Goal: Task Accomplishment & Management: Manage account settings

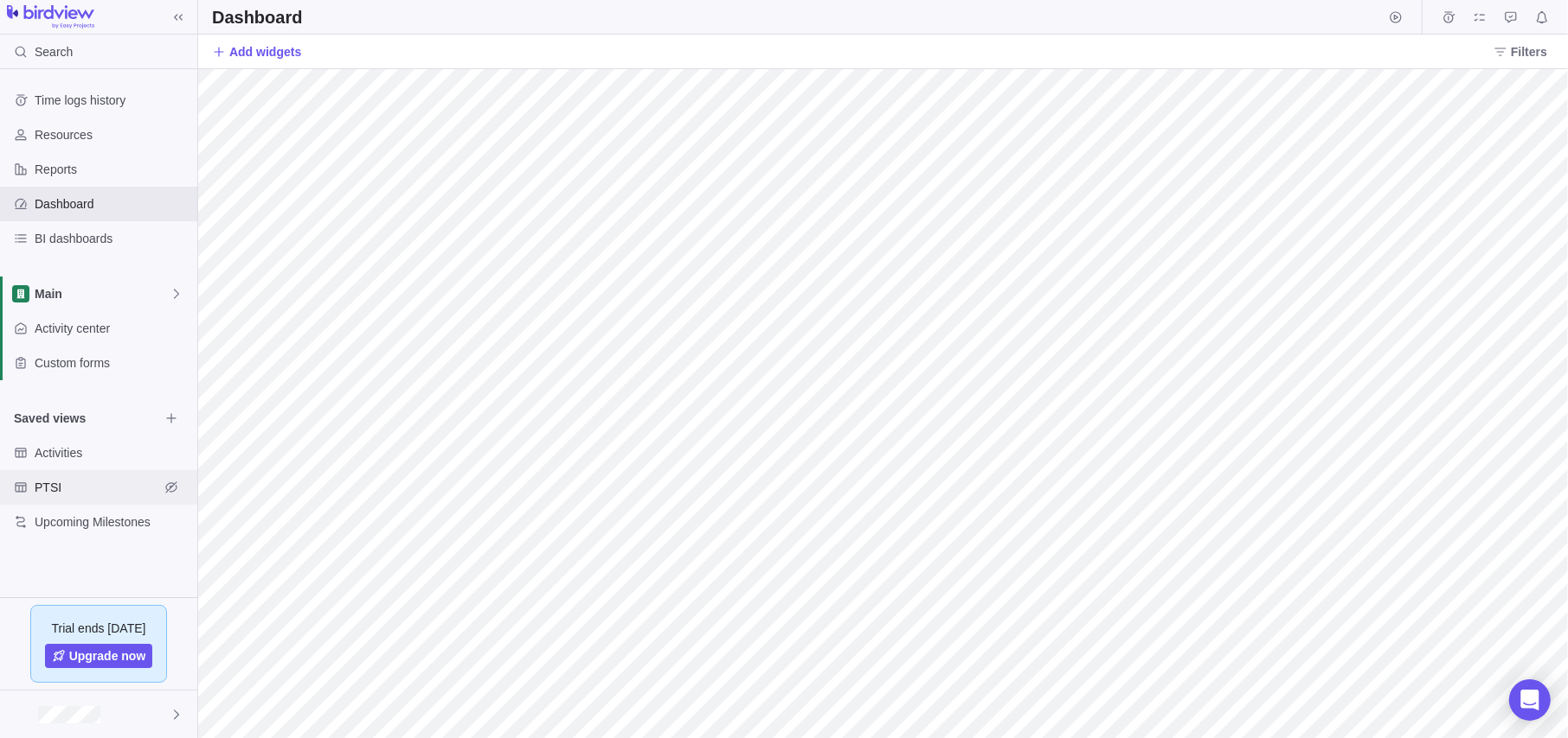
click at [63, 489] on span "PTSI" at bounding box center [97, 487] width 125 height 17
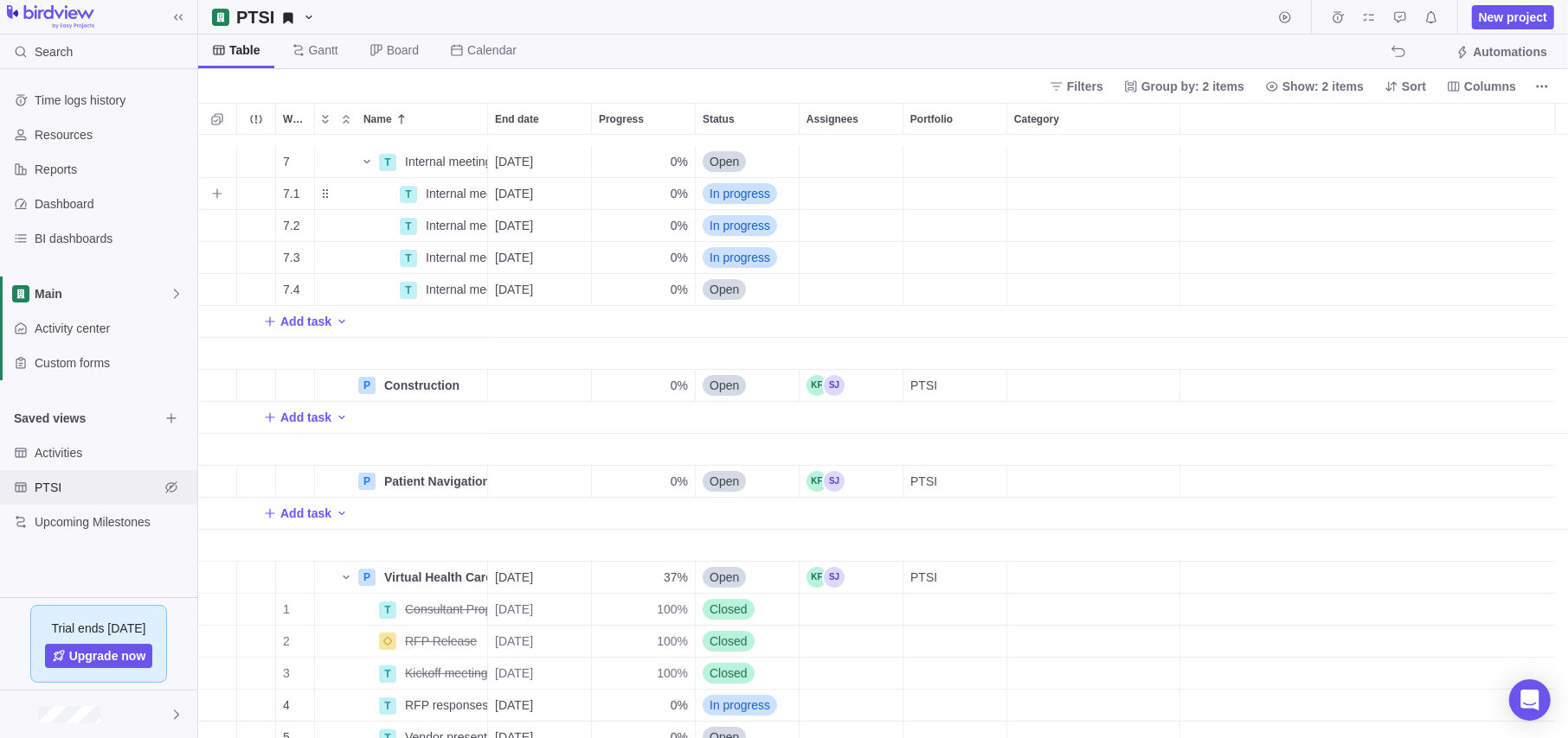
scroll to position [260, 0]
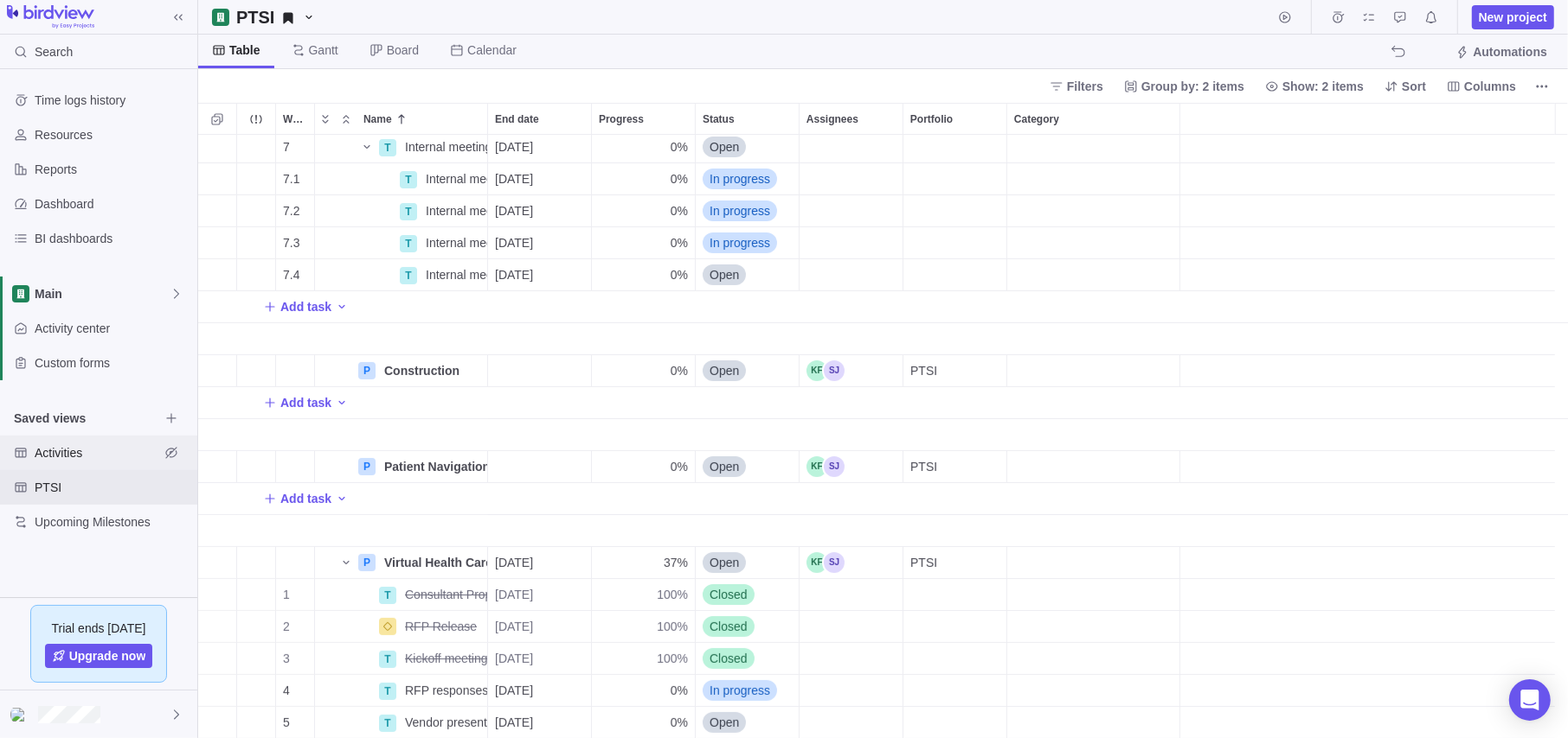
click at [86, 448] on span "Activities" at bounding box center [97, 452] width 125 height 17
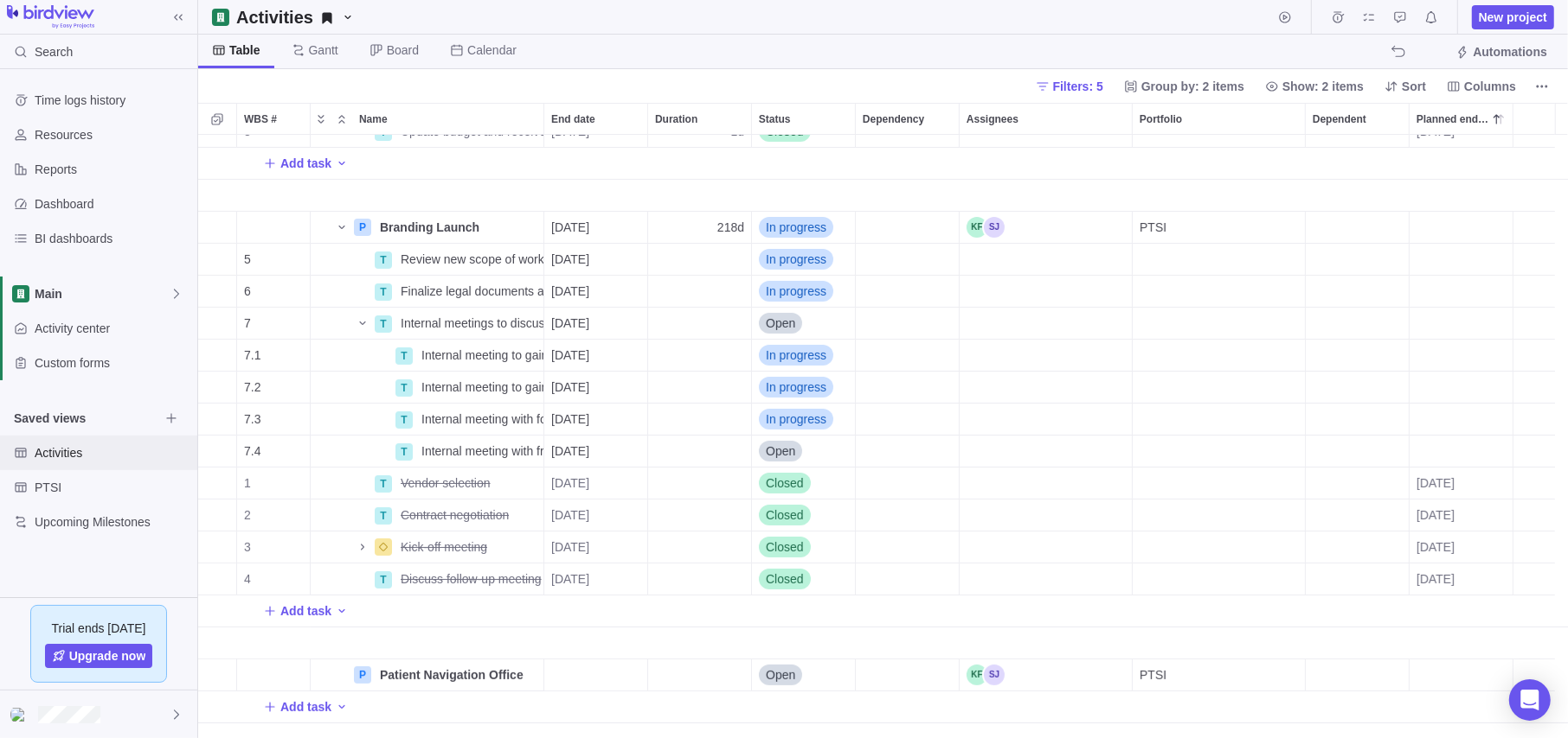
scroll to position [0, 0]
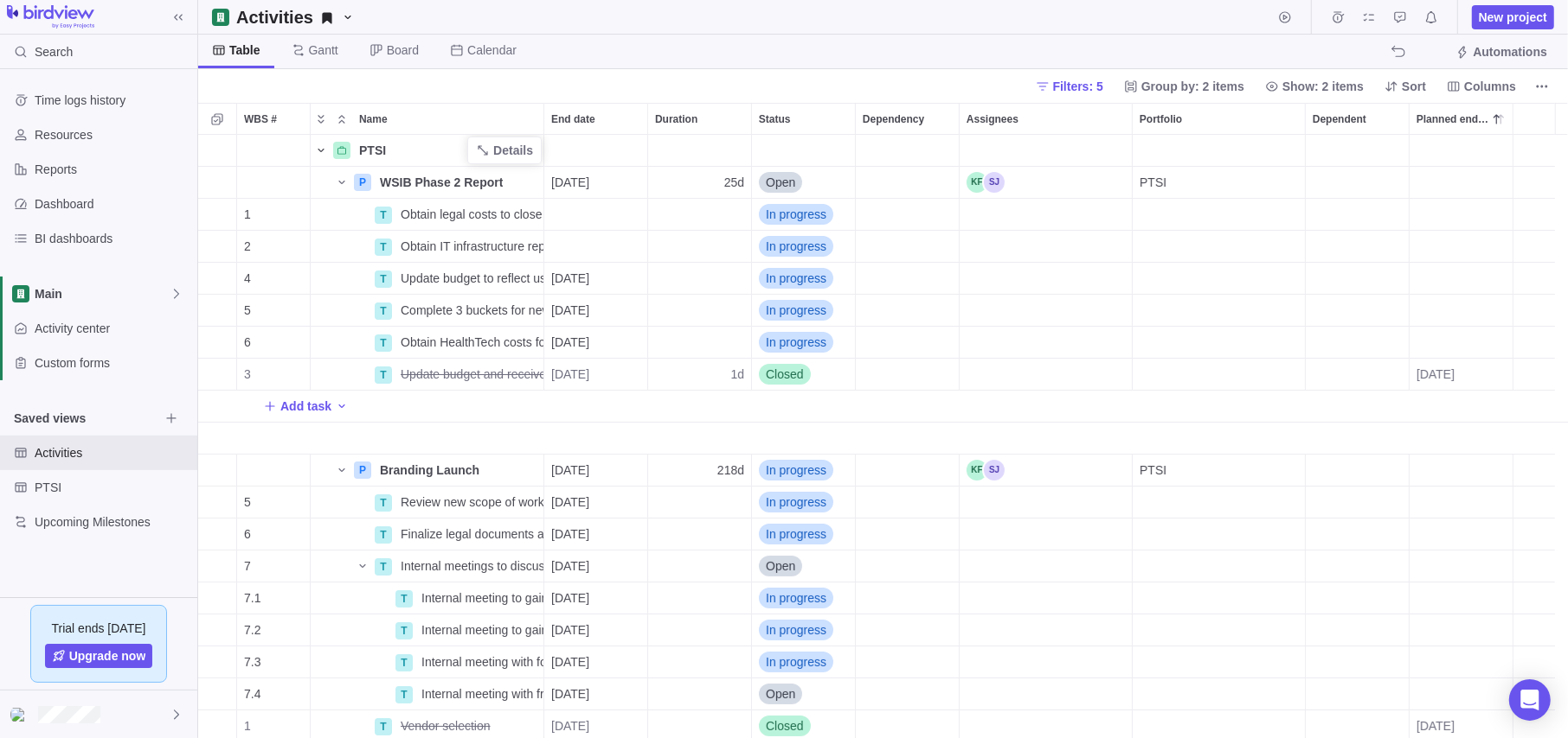
click at [323, 147] on icon "Name" at bounding box center [321, 151] width 14 height 14
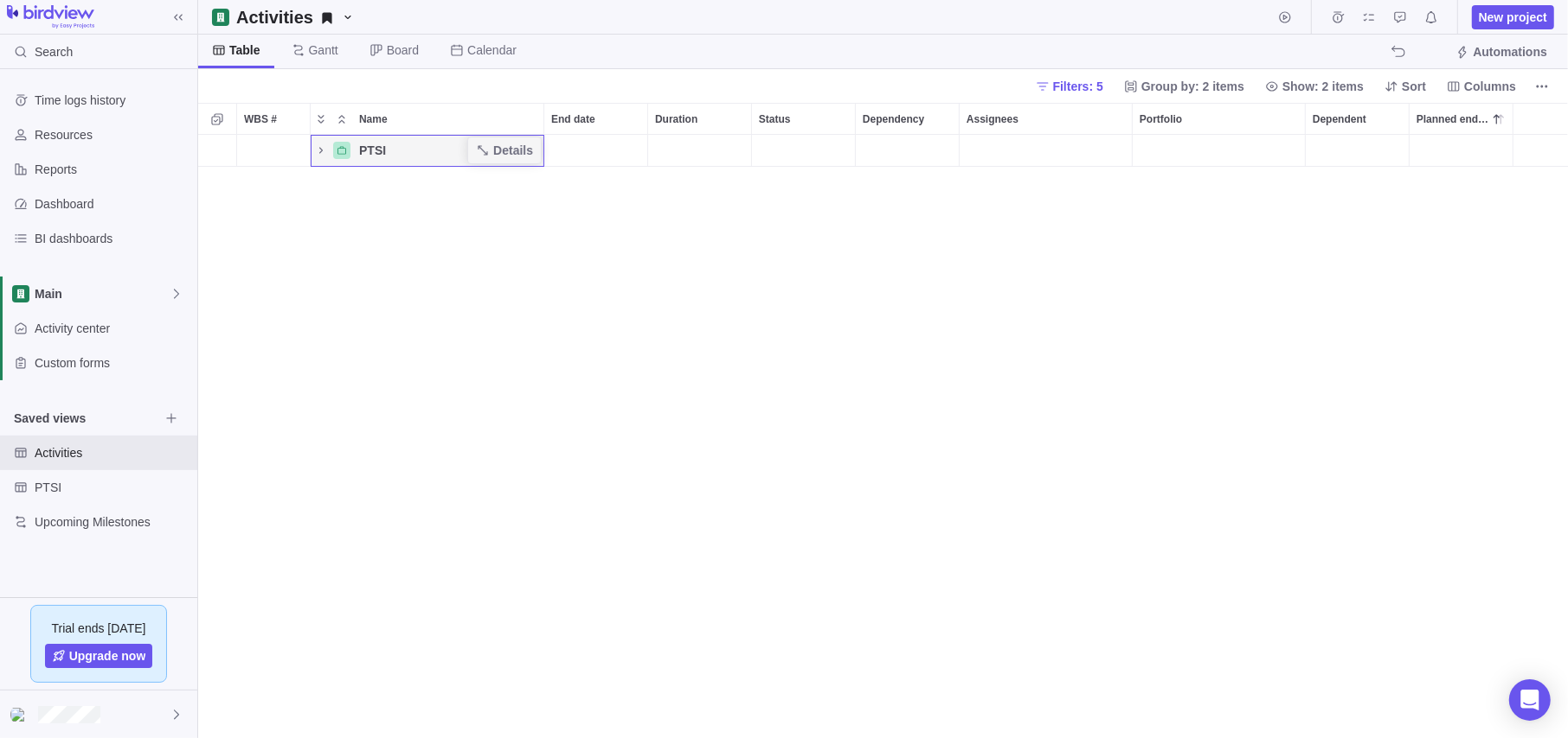
click at [374, 150] on span "PTSI" at bounding box center [372, 150] width 27 height 17
click at [322, 153] on icon "Name" at bounding box center [321, 151] width 14 height 14
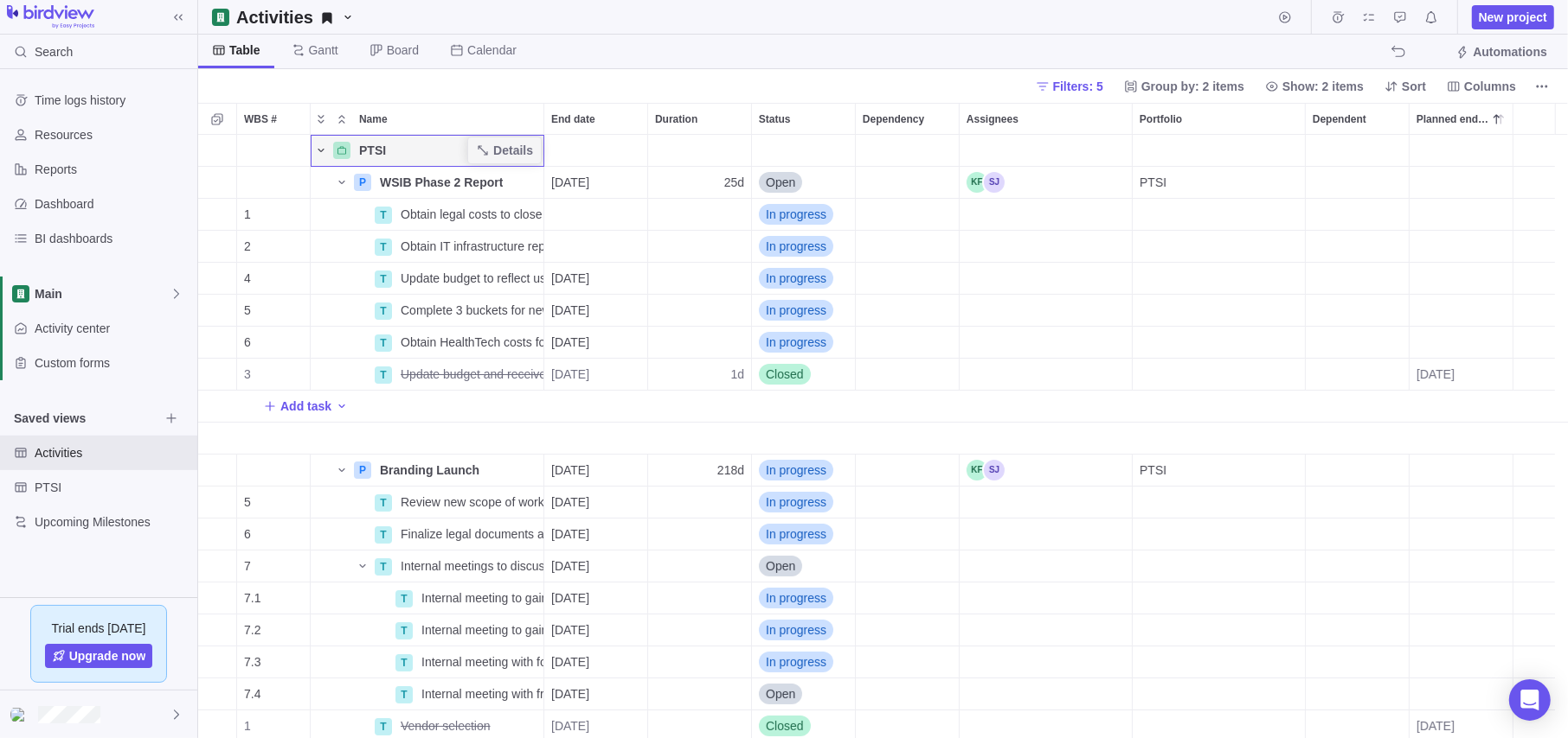
click at [320, 153] on icon "Name" at bounding box center [321, 151] width 14 height 14
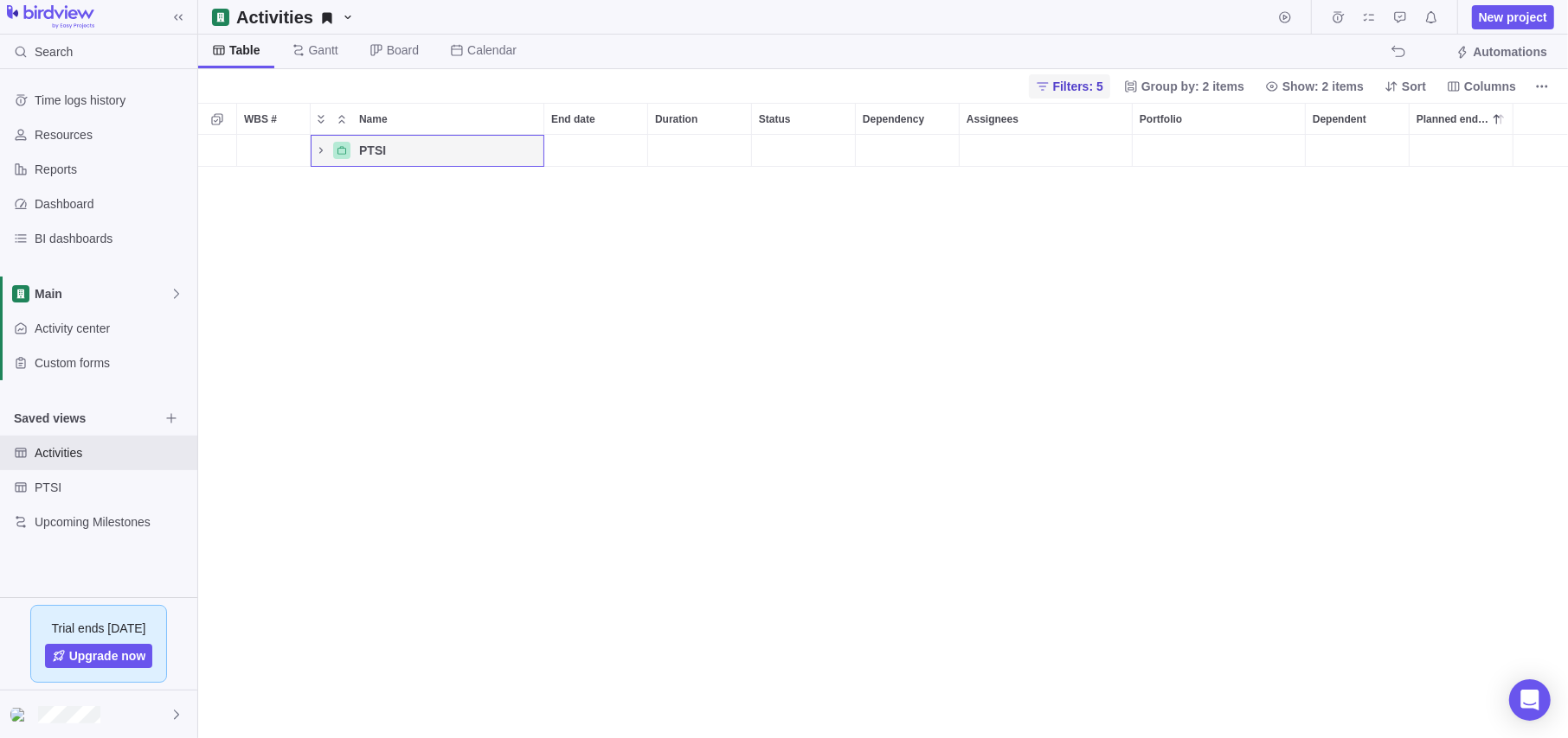
click at [1078, 82] on span "Filters: 5" at bounding box center [1078, 85] width 51 height 17
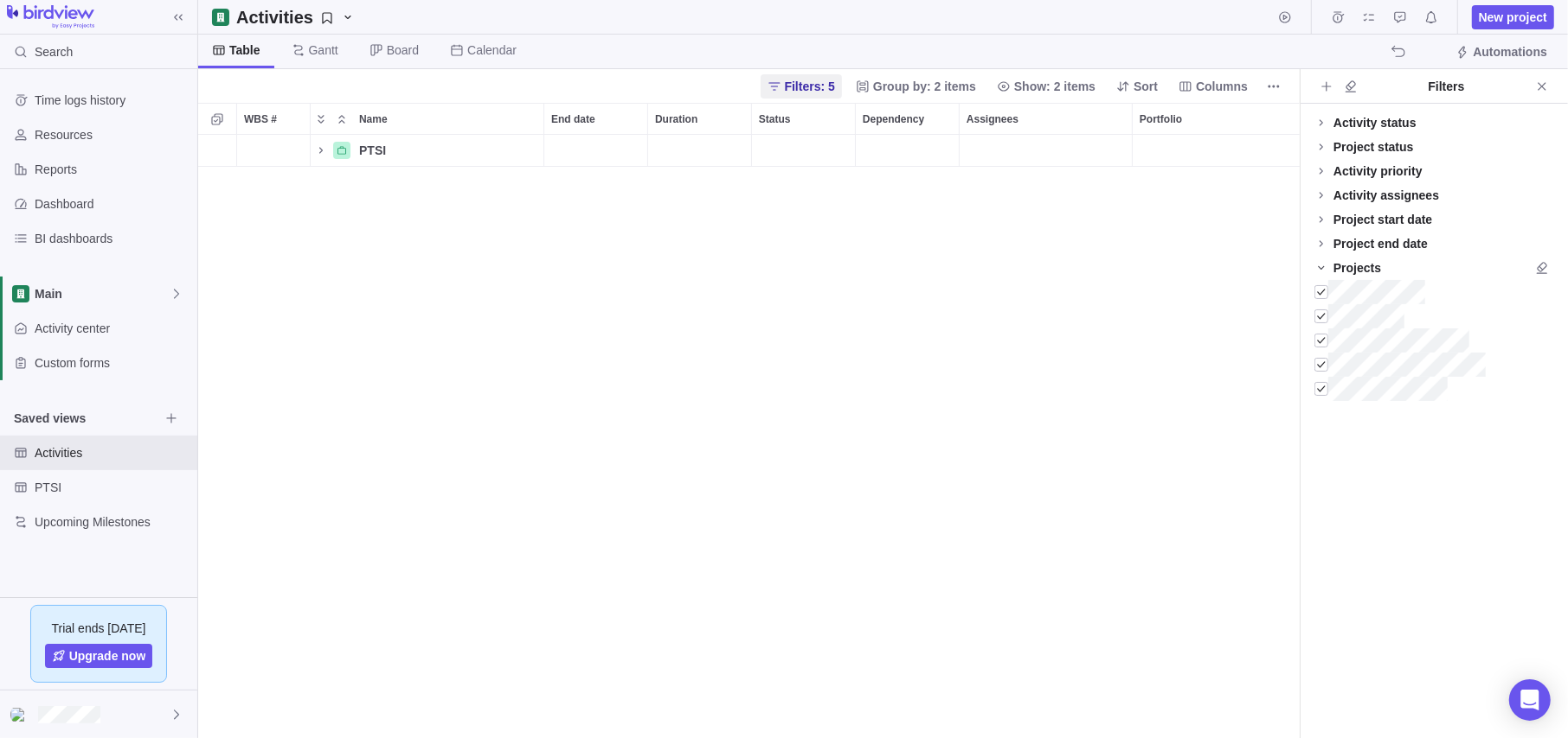
click at [1326, 270] on icon at bounding box center [1321, 268] width 14 height 14
drag, startPoint x: 1441, startPoint y: 77, endPoint x: 1360, endPoint y: 73, distance: 81.1
click at [1328, 81] on div "Filters" at bounding box center [1446, 85] width 167 height 17
drag, startPoint x: 1326, startPoint y: 82, endPoint x: 1324, endPoint y: 95, distance: 13.2
click at [1326, 82] on icon "Add filters" at bounding box center [1326, 86] width 14 height 14
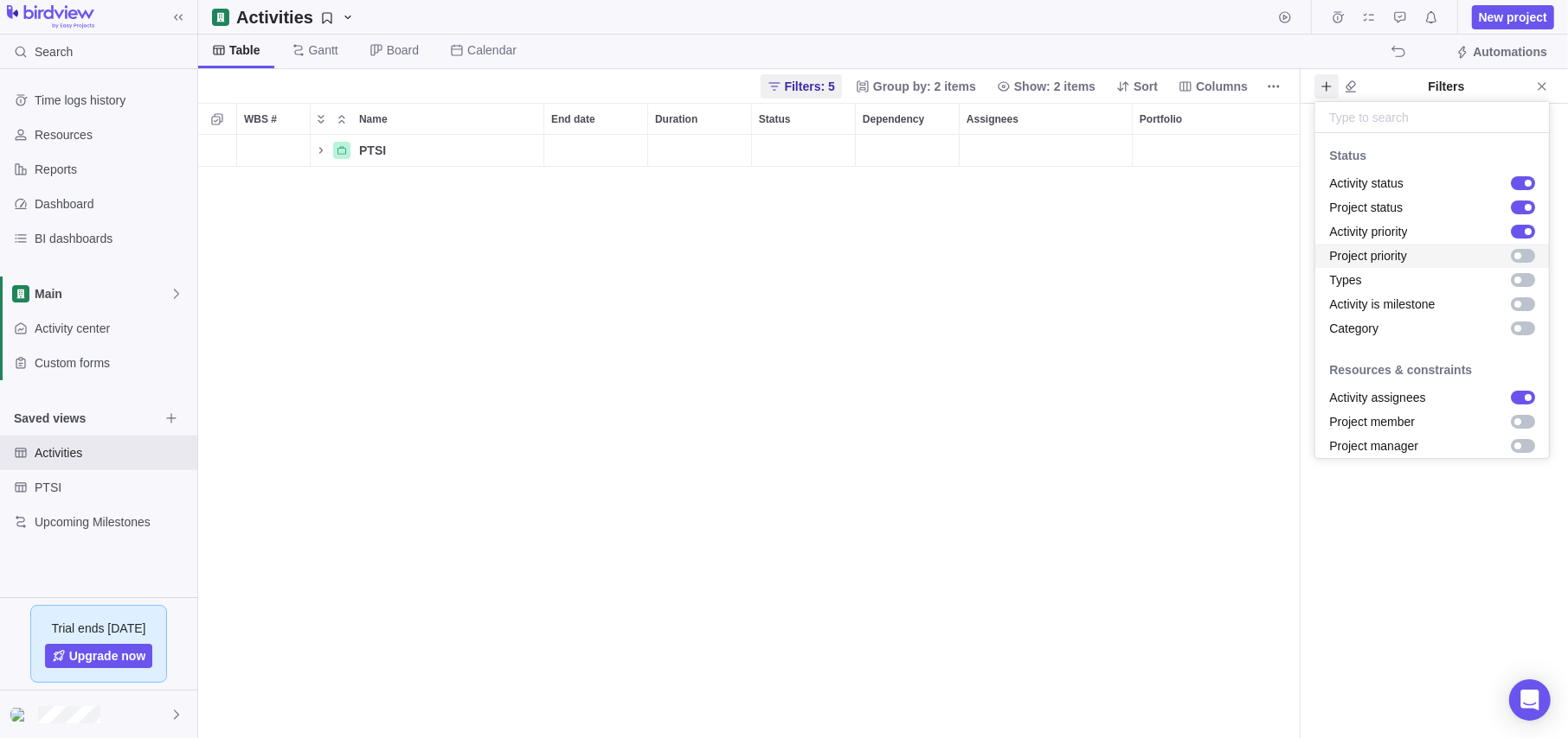
click at [1328, 252] on div "grid" at bounding box center [1522, 256] width 24 height 14
click at [1328, 531] on body "Search Time logs history Resources Reports Dashboard BI dashboards Main Activit…" at bounding box center [784, 369] width 1568 height 738
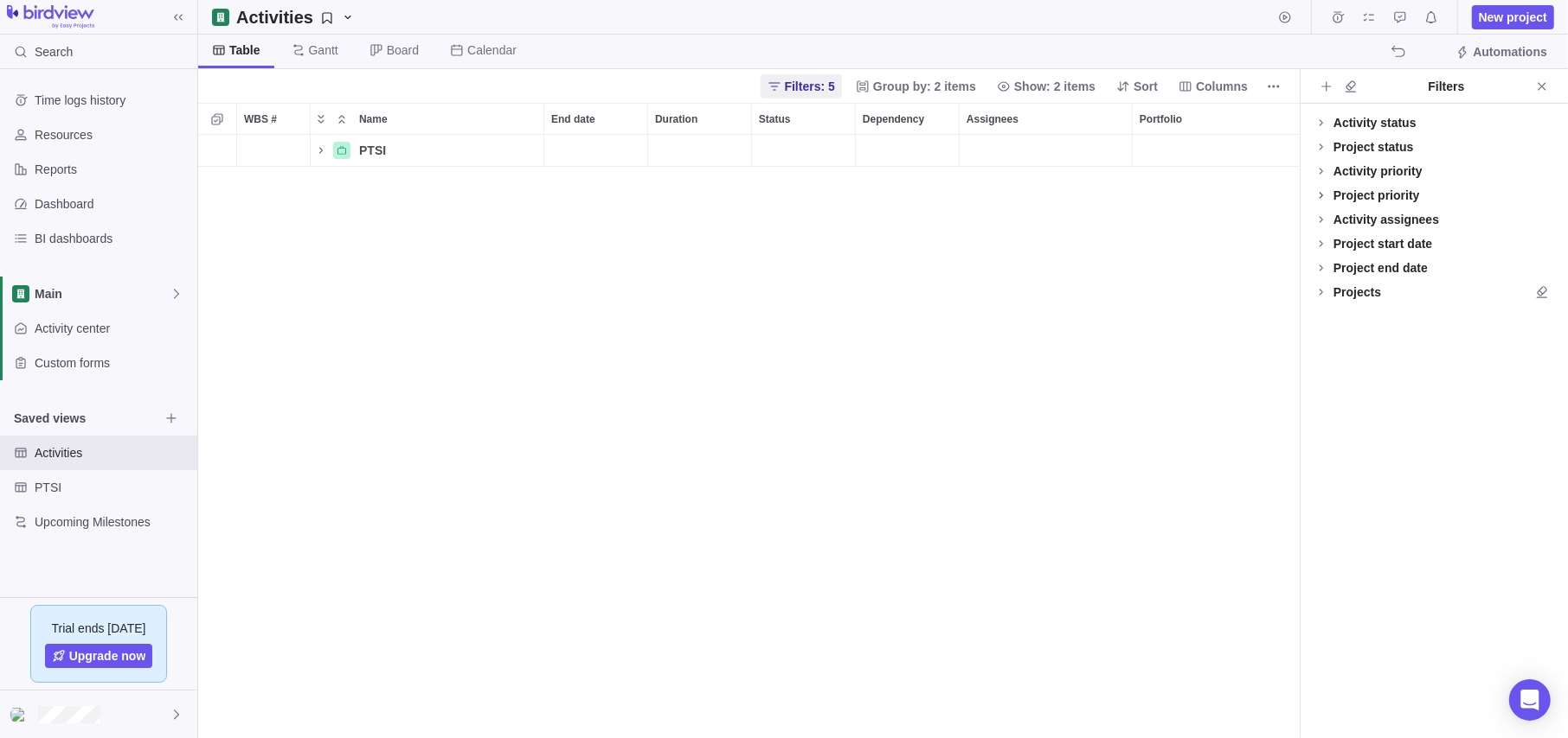
click at [1320, 192] on icon at bounding box center [1320, 195] width 3 height 6
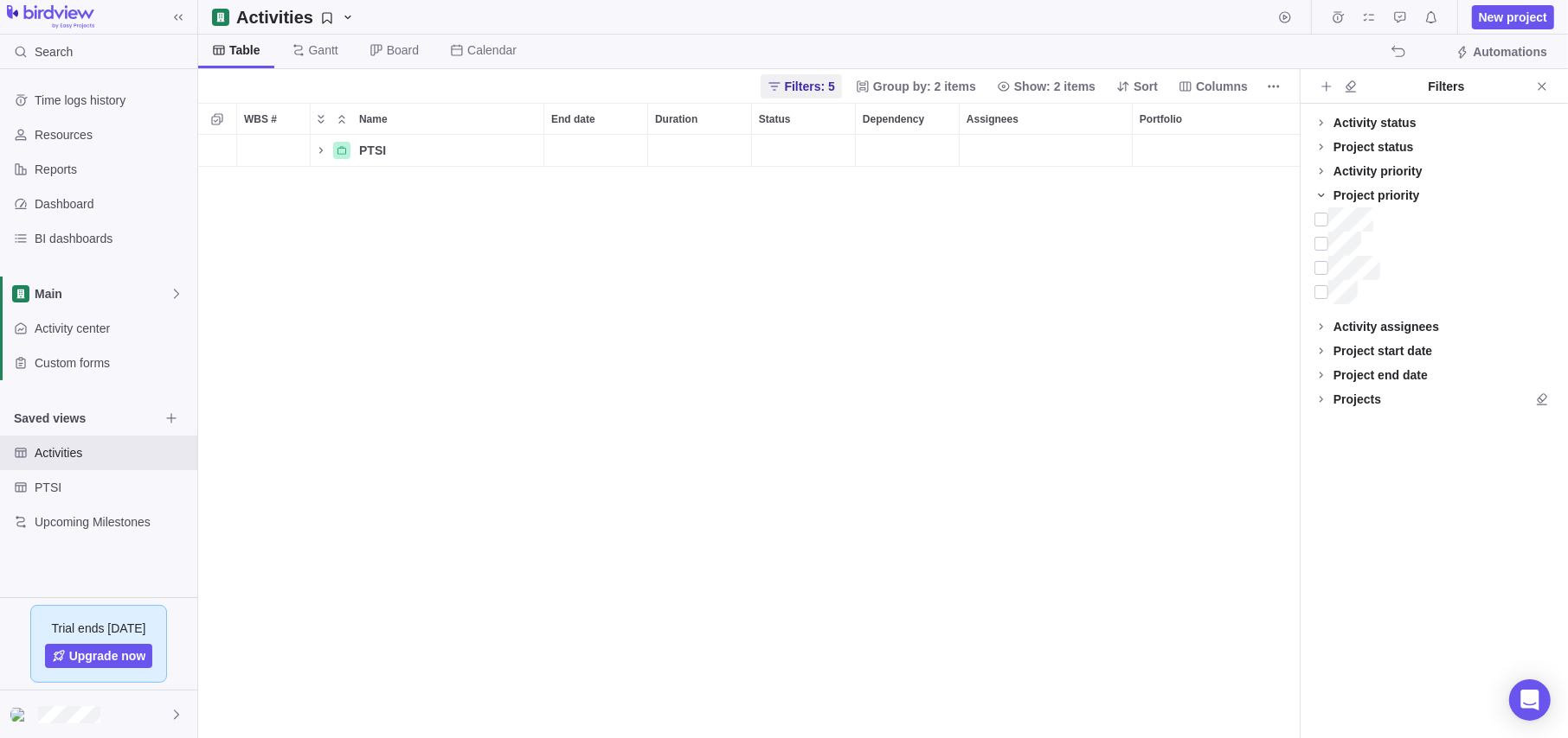
click at [1326, 192] on icon at bounding box center [1321, 195] width 14 height 14
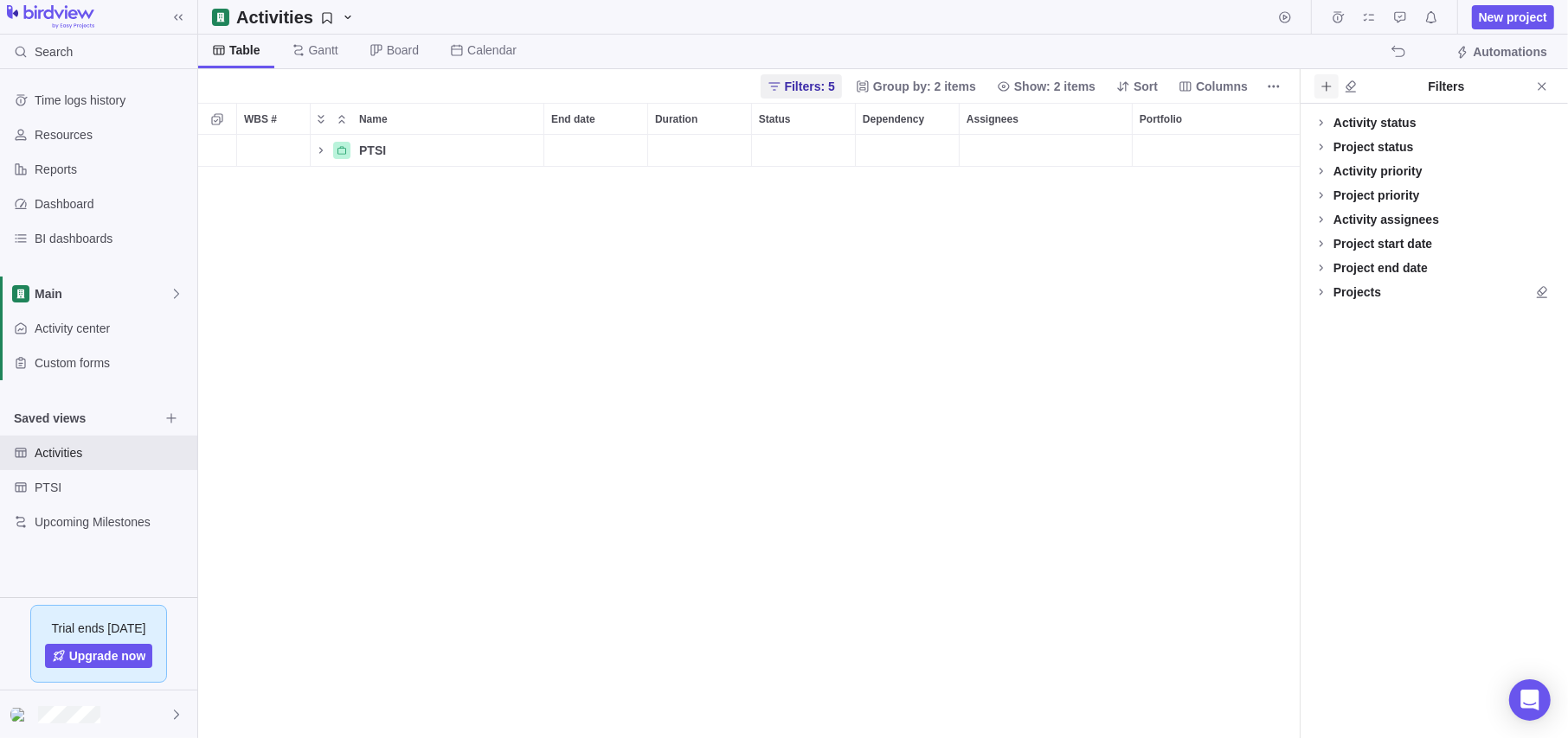
click at [1328, 83] on icon "Add filters" at bounding box center [1326, 86] width 14 height 14
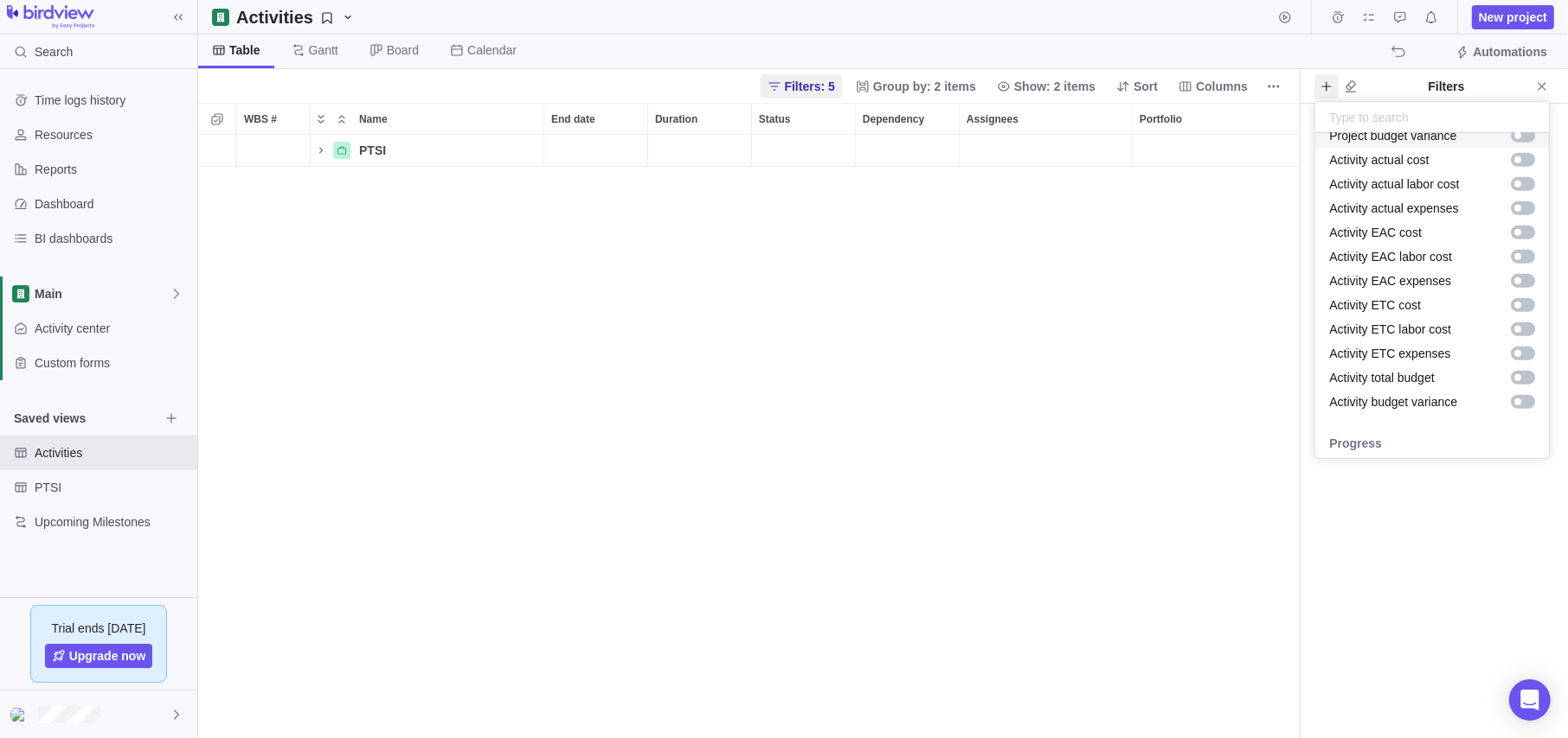
scroll to position [1117, 0]
click at [1328, 80] on body "Search Time logs history Resources Reports Dashboard BI dashboards Main Activit…" at bounding box center [784, 369] width 1568 height 738
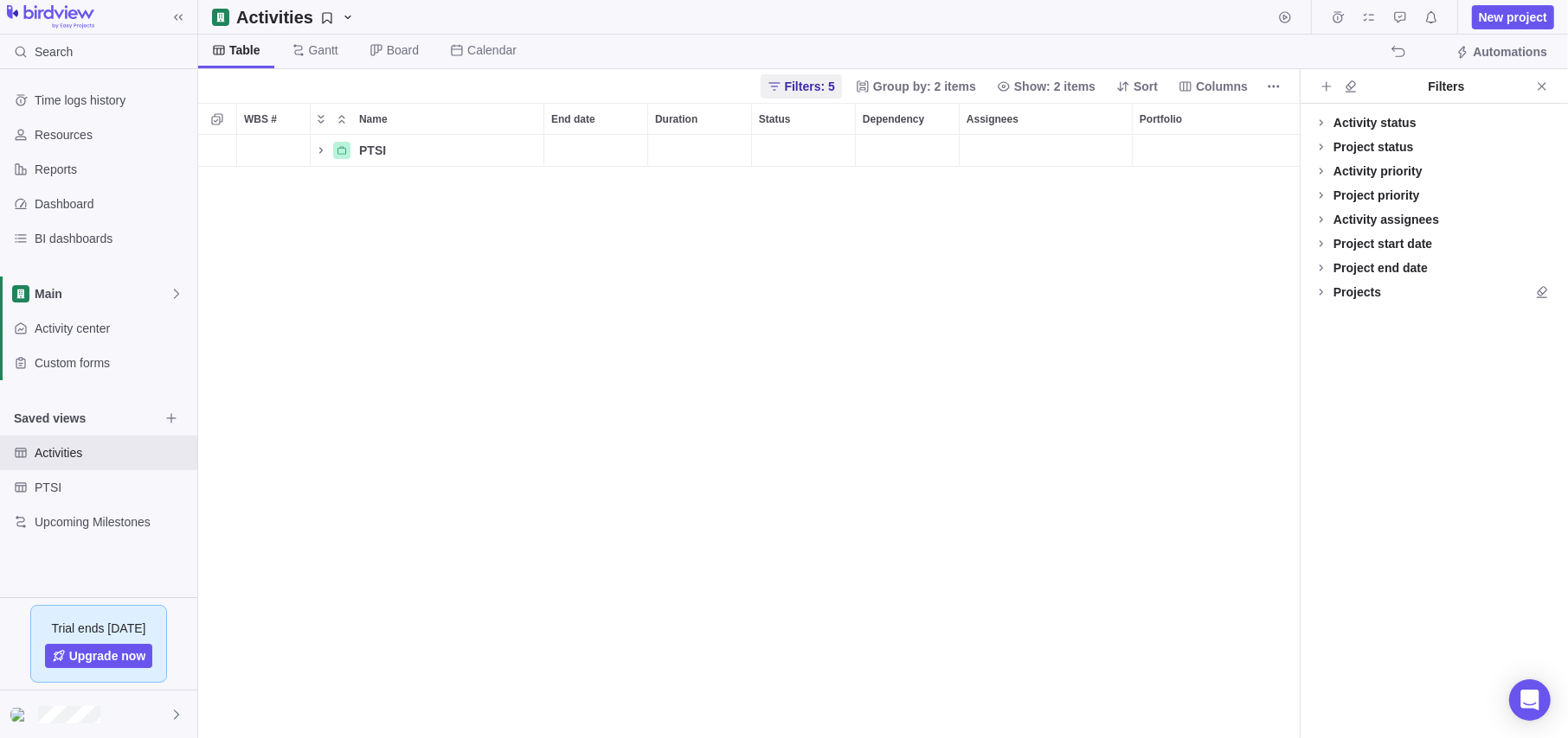
click at [873, 307] on div "PTSI Details" at bounding box center [749, 436] width 1102 height 603
click at [1039, 80] on span "Show: 2 items" at bounding box center [1055, 85] width 81 height 17
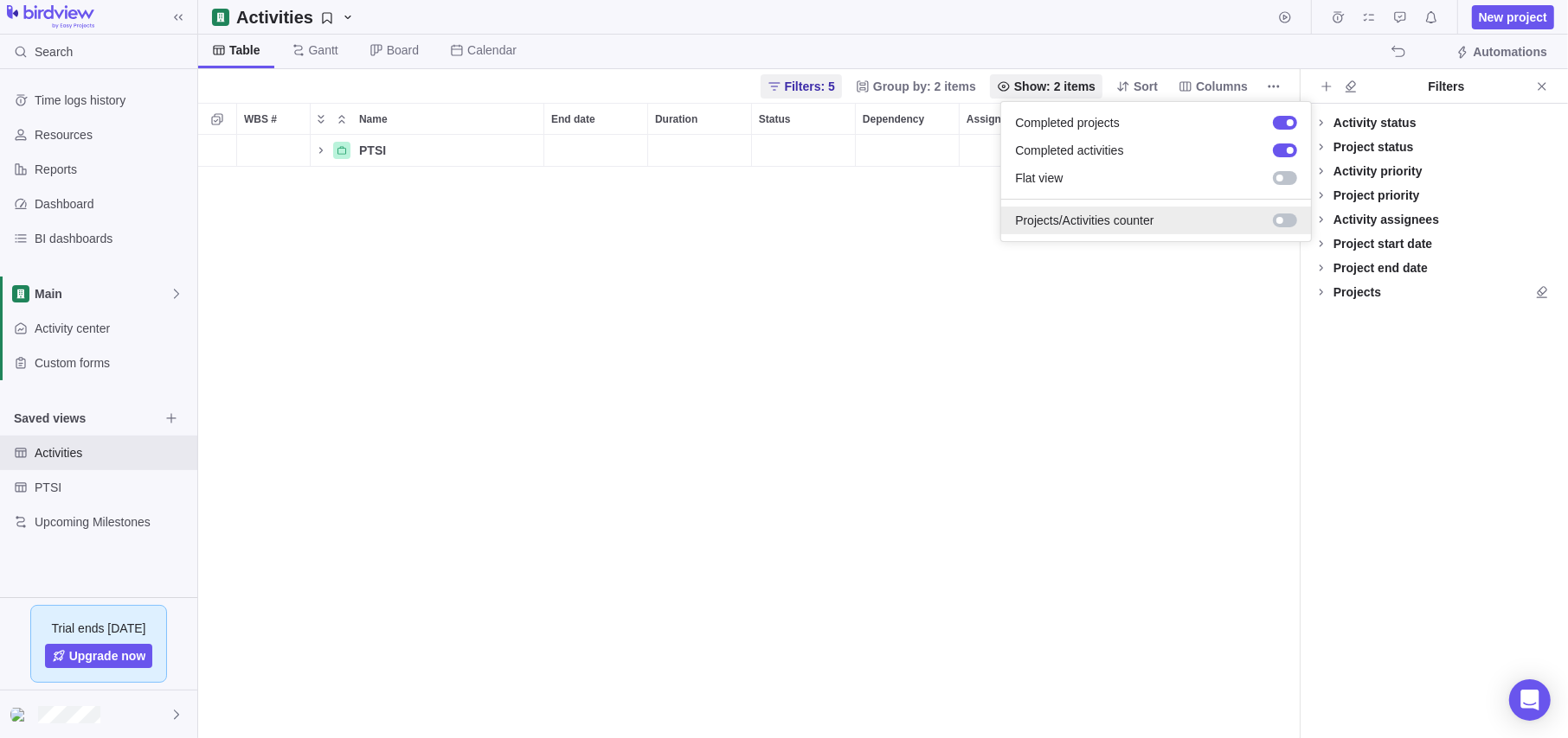
click at [1283, 223] on div at bounding box center [1284, 220] width 24 height 14
click at [871, 292] on body "Search Time logs history Resources Reports Dashboard BI dashboards Main Activit…" at bounding box center [784, 369] width 1568 height 738
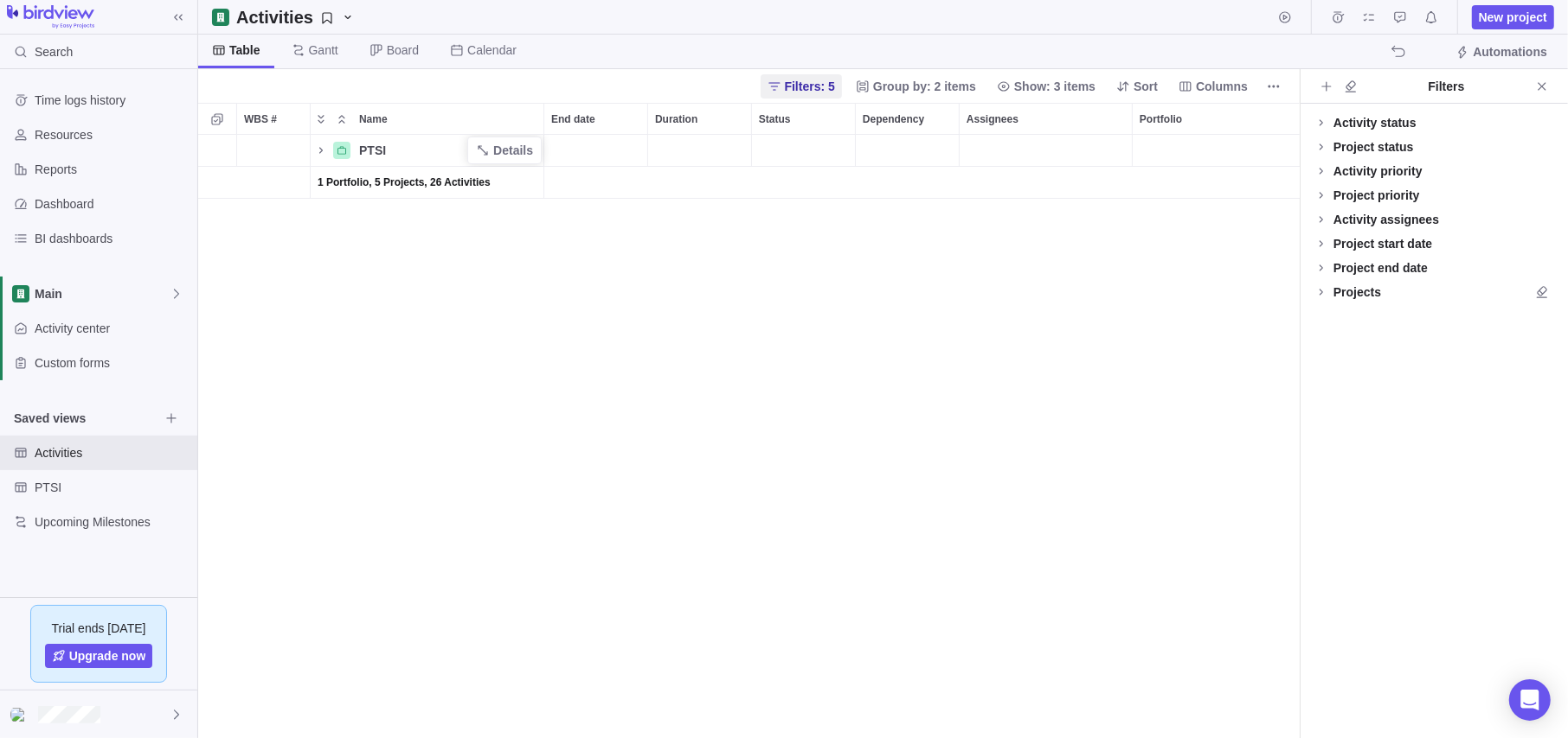
click at [367, 151] on span "PTSI" at bounding box center [372, 150] width 27 height 17
click at [502, 142] on span "Details" at bounding box center [513, 150] width 40 height 17
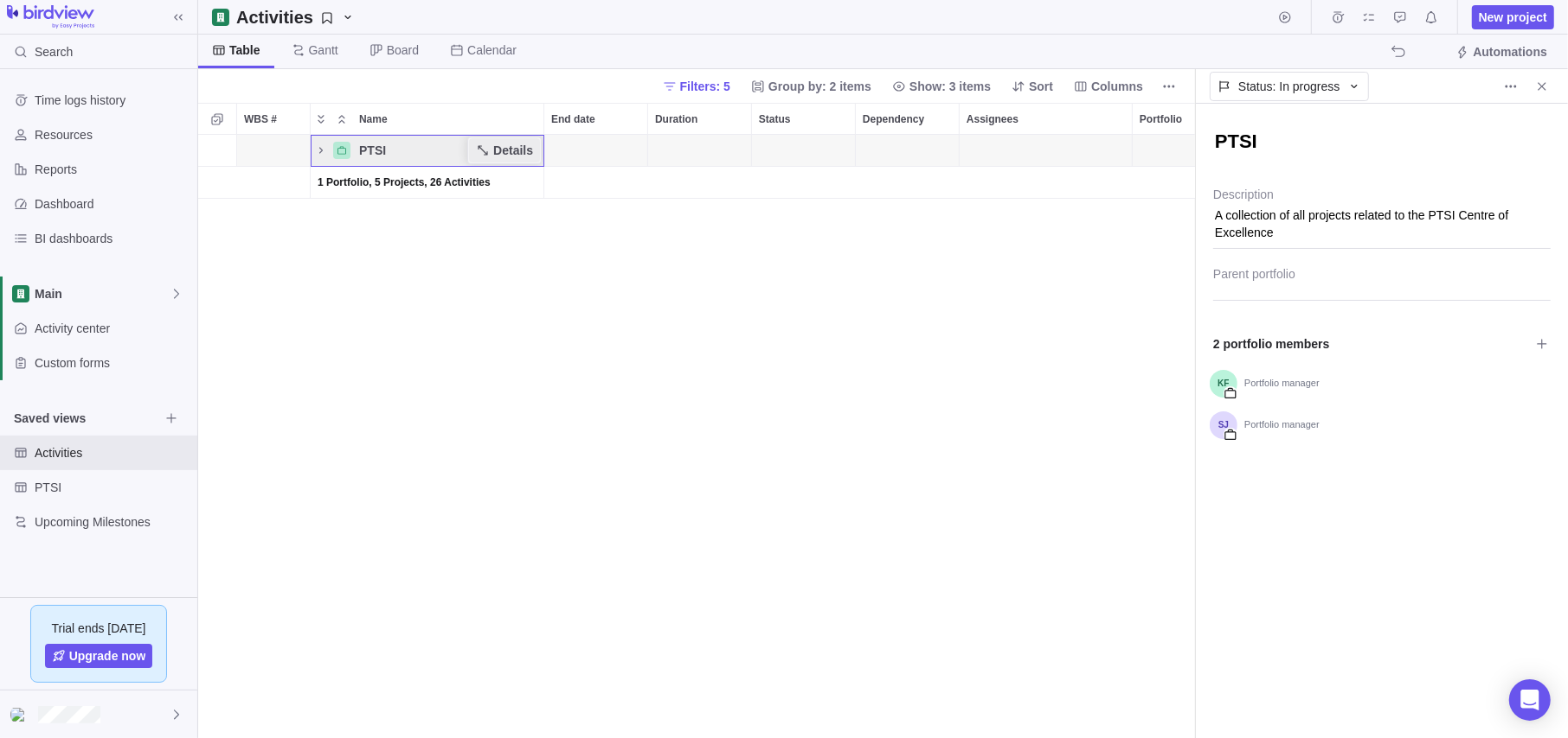
scroll to position [14, 13]
click at [498, 144] on span "Details" at bounding box center [513, 150] width 40 height 17
click at [497, 345] on div "PTSI Details 1 Portfolio, 5 Projects, 26 Activities" at bounding box center [697, 436] width 996 height 603
click at [1328, 80] on icon "Close" at bounding box center [1542, 86] width 14 height 14
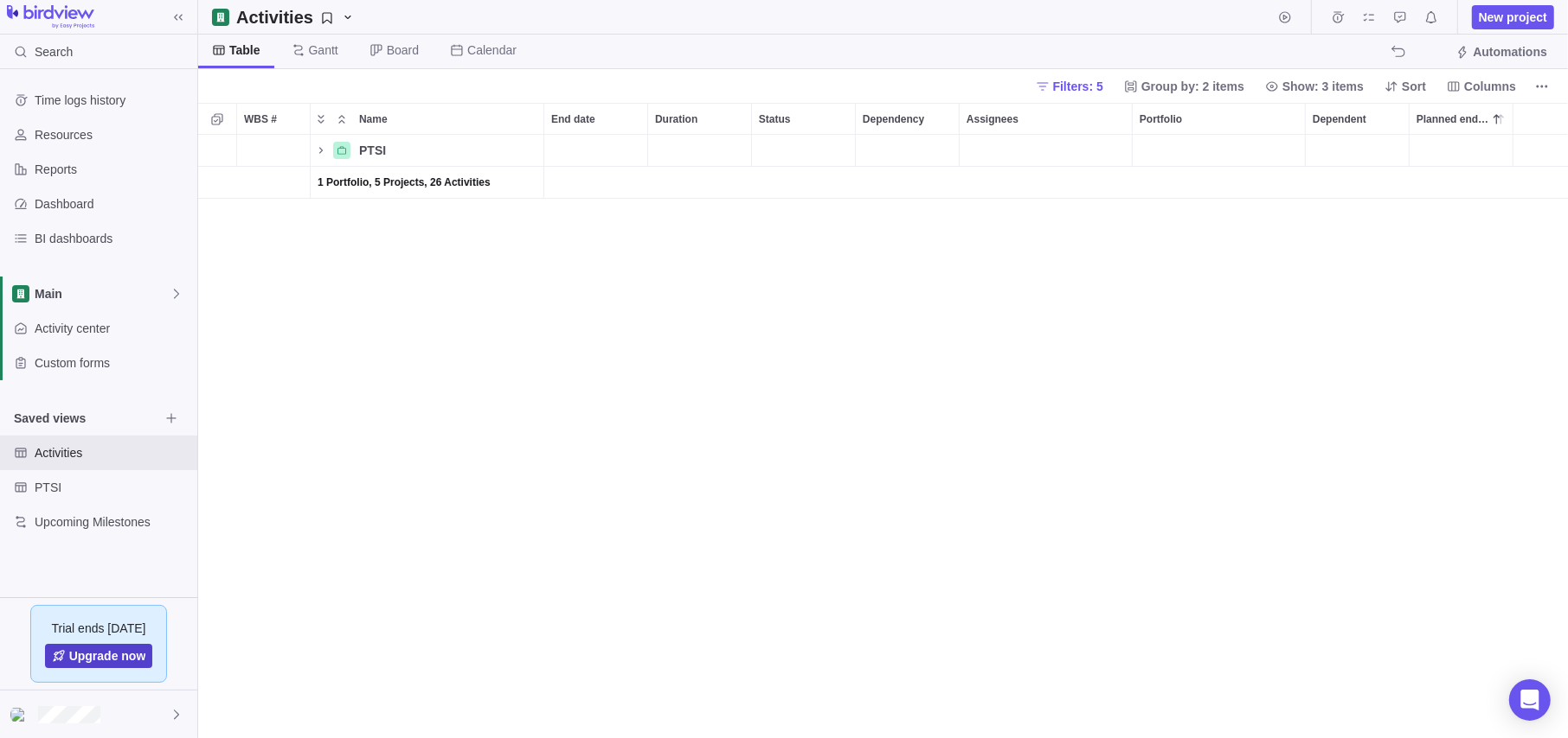
click at [99, 600] on span "Upgrade now" at bounding box center [108, 656] width 77 height 17
click at [384, 150] on div "PTSI" at bounding box center [448, 150] width 192 height 31
click at [374, 149] on span "PTSI" at bounding box center [372, 150] width 27 height 17
click at [347, 154] on div "Name" at bounding box center [341, 150] width 17 height 17
click at [331, 148] on div "PTSI" at bounding box center [427, 150] width 234 height 33
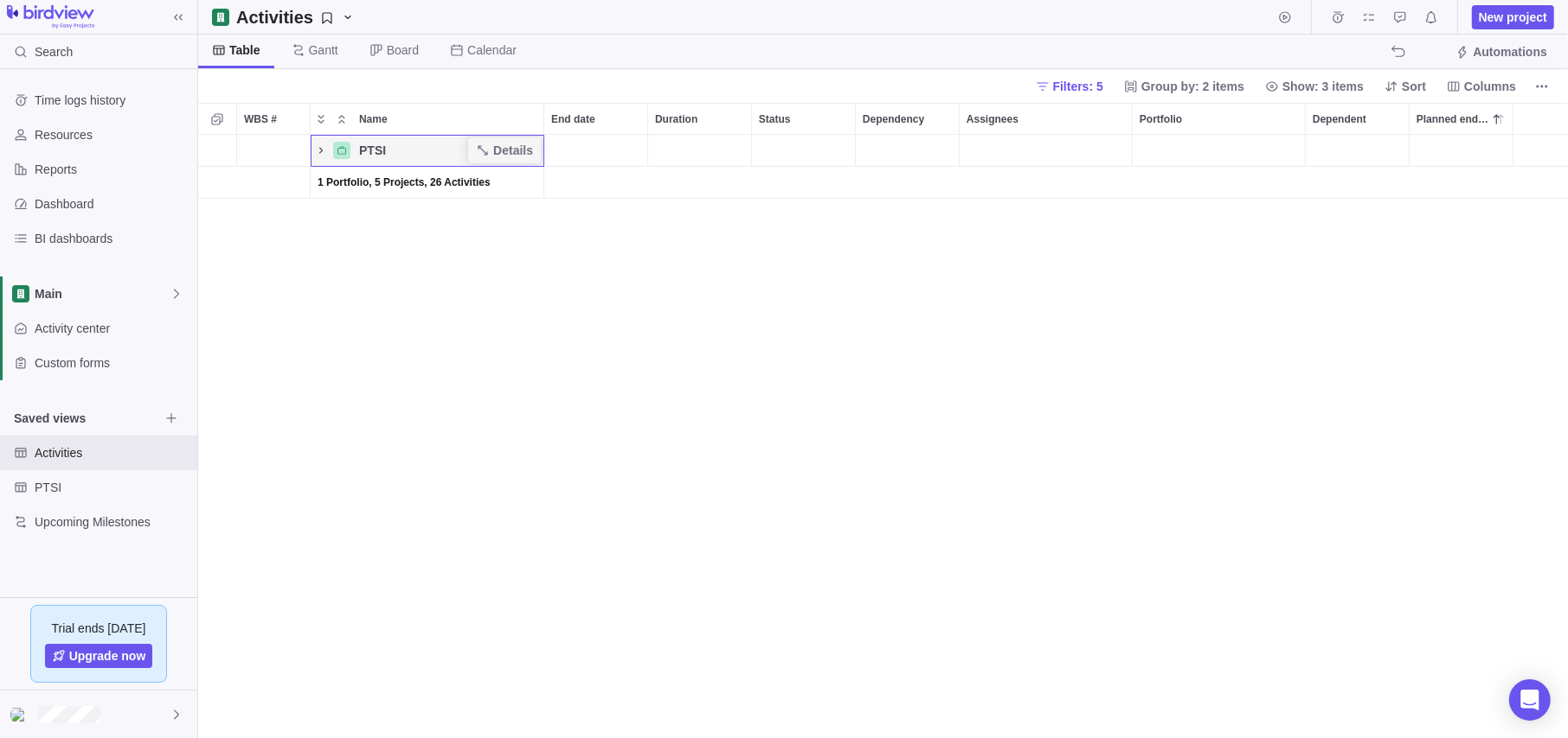
click at [320, 147] on icon "Name" at bounding box center [321, 150] width 3 height 6
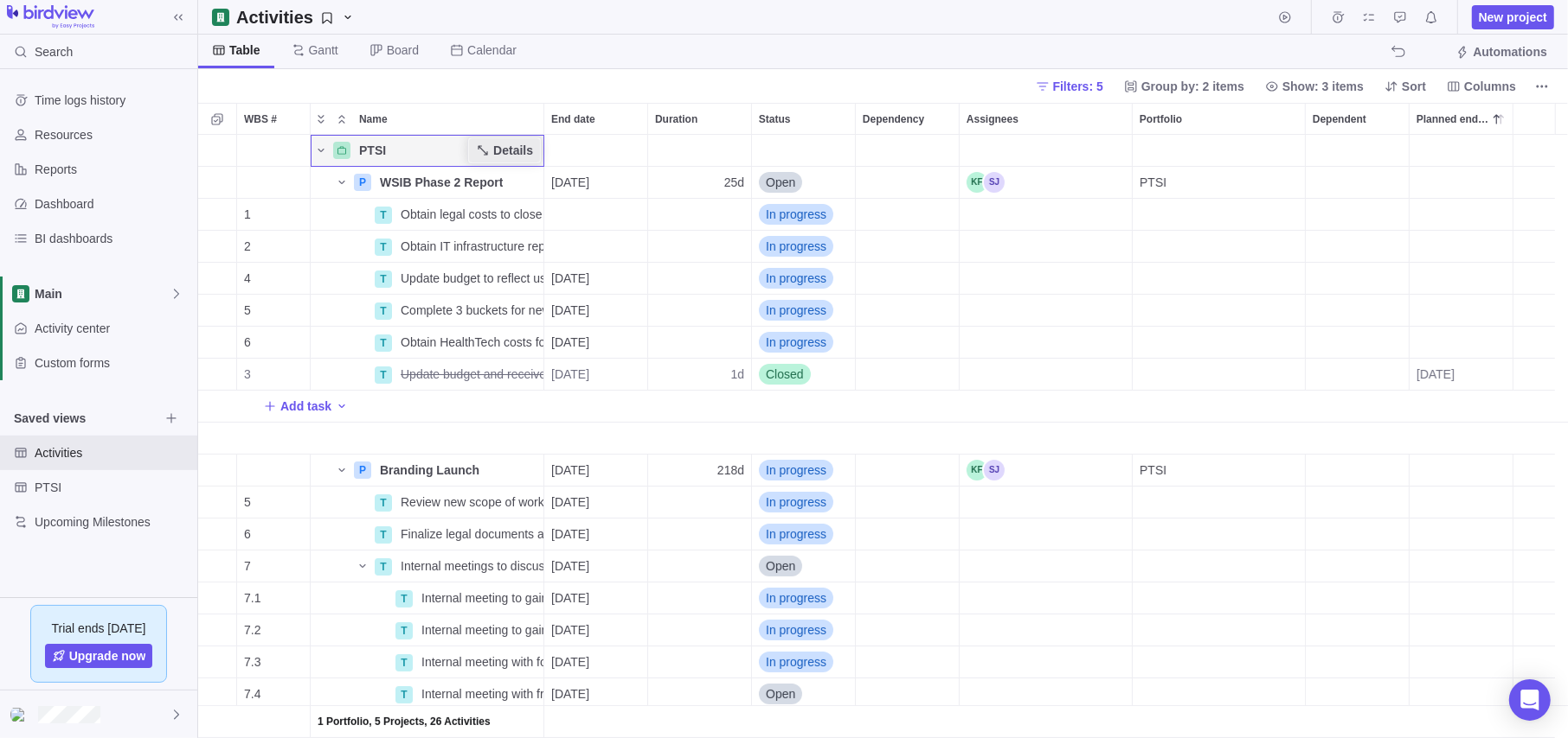
click at [484, 152] on icon "Name" at bounding box center [482, 151] width 14 height 14
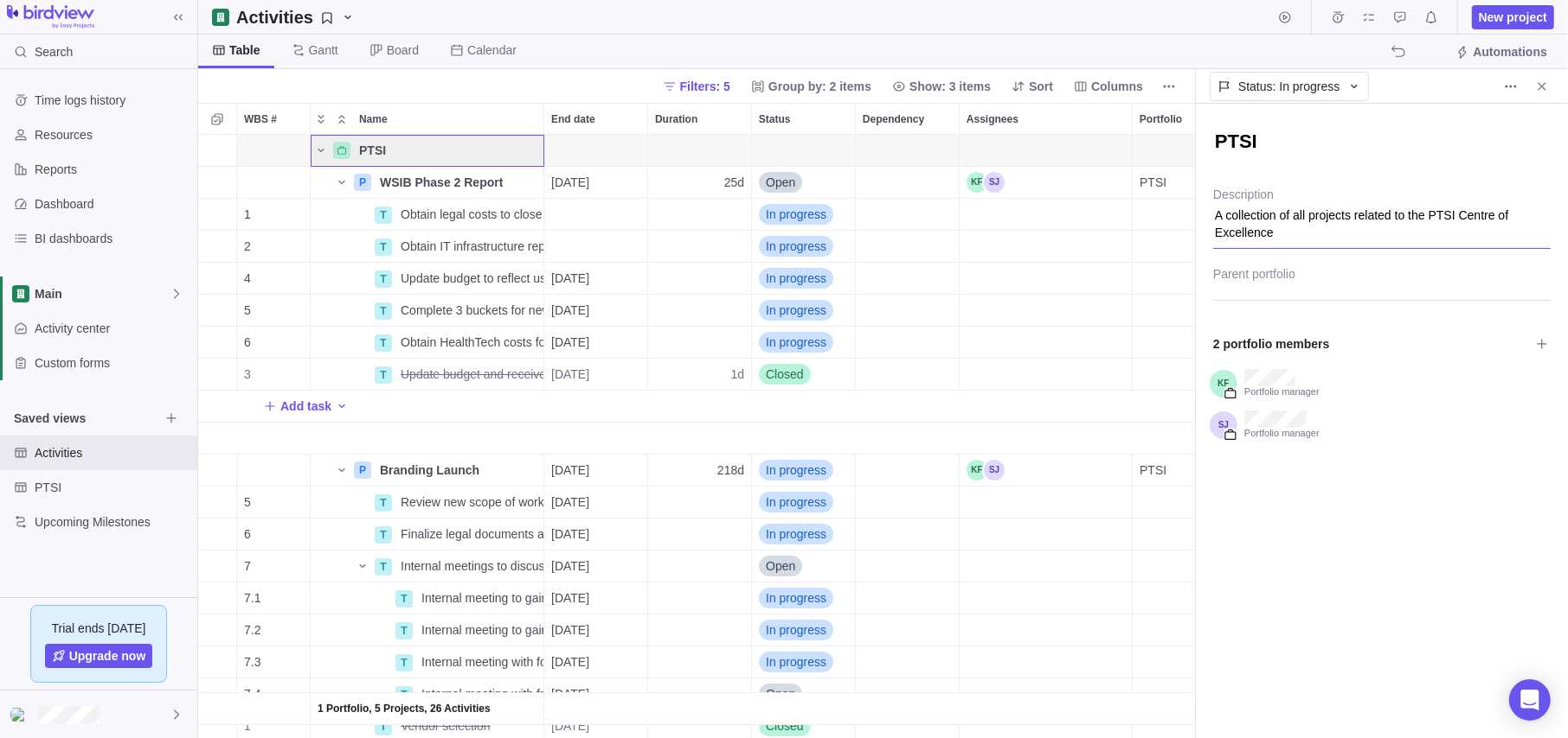
click at [1328, 226] on textarea "A collection of all projects related to the PTSI Centre of Excellence" at bounding box center [1381, 218] width 337 height 62
click at [1328, 215] on textarea "A collection of all projects related to the PTSI Centre of Excellence" at bounding box center [1381, 218] width 337 height 62
type textarea "x"
type textarea "A collection of all projects related to the PTSI Centre of Excellence"
type textarea "x"
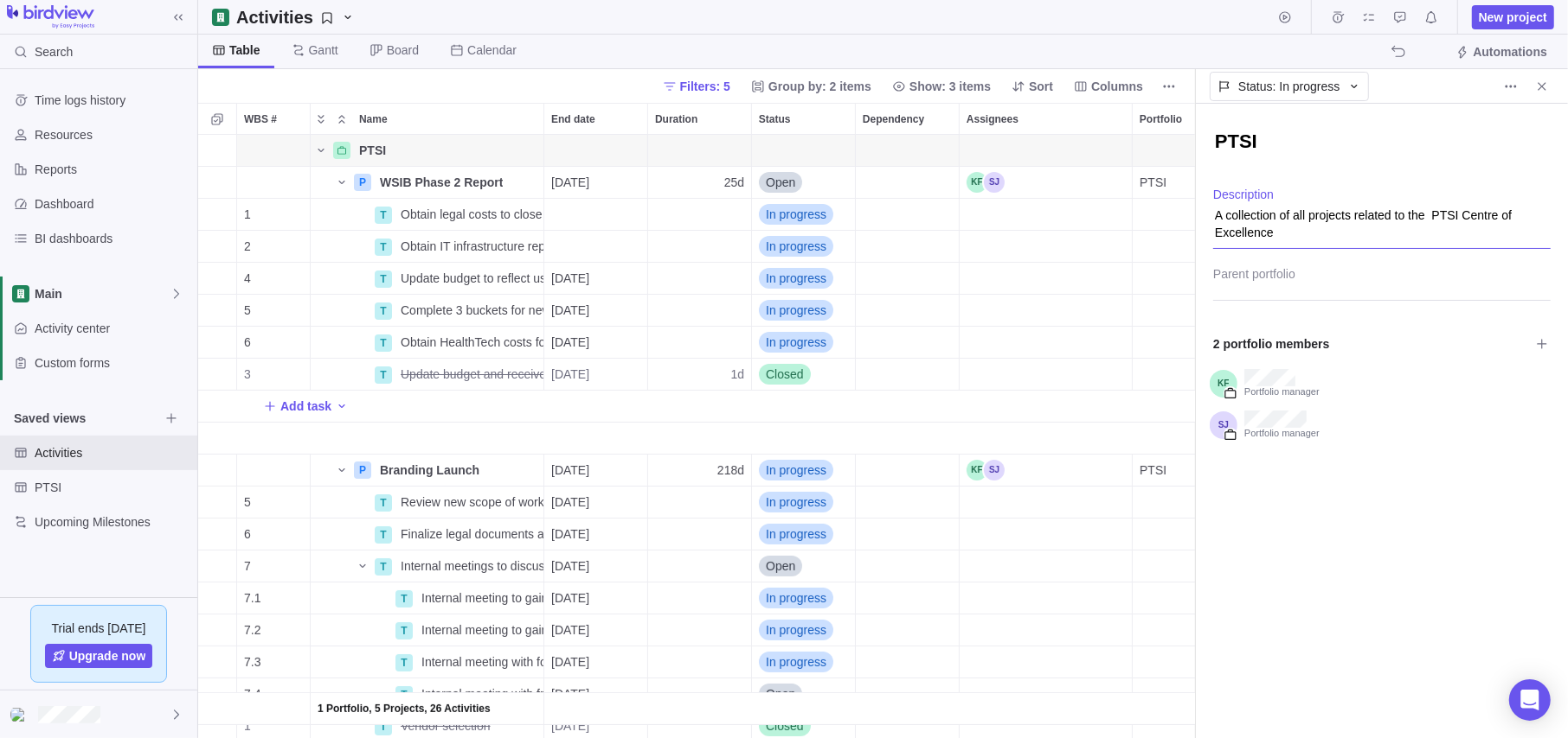
type textarea "A collection of all projects related to the a PTSI Centre of Excellence"
type textarea "x"
type textarea "A collection of all projects related to the an PTSI Centre of Excellence"
type textarea "x"
type textarea "A collection of all projects related to the [PERSON_NAME] PTSI Centre of Excell…"
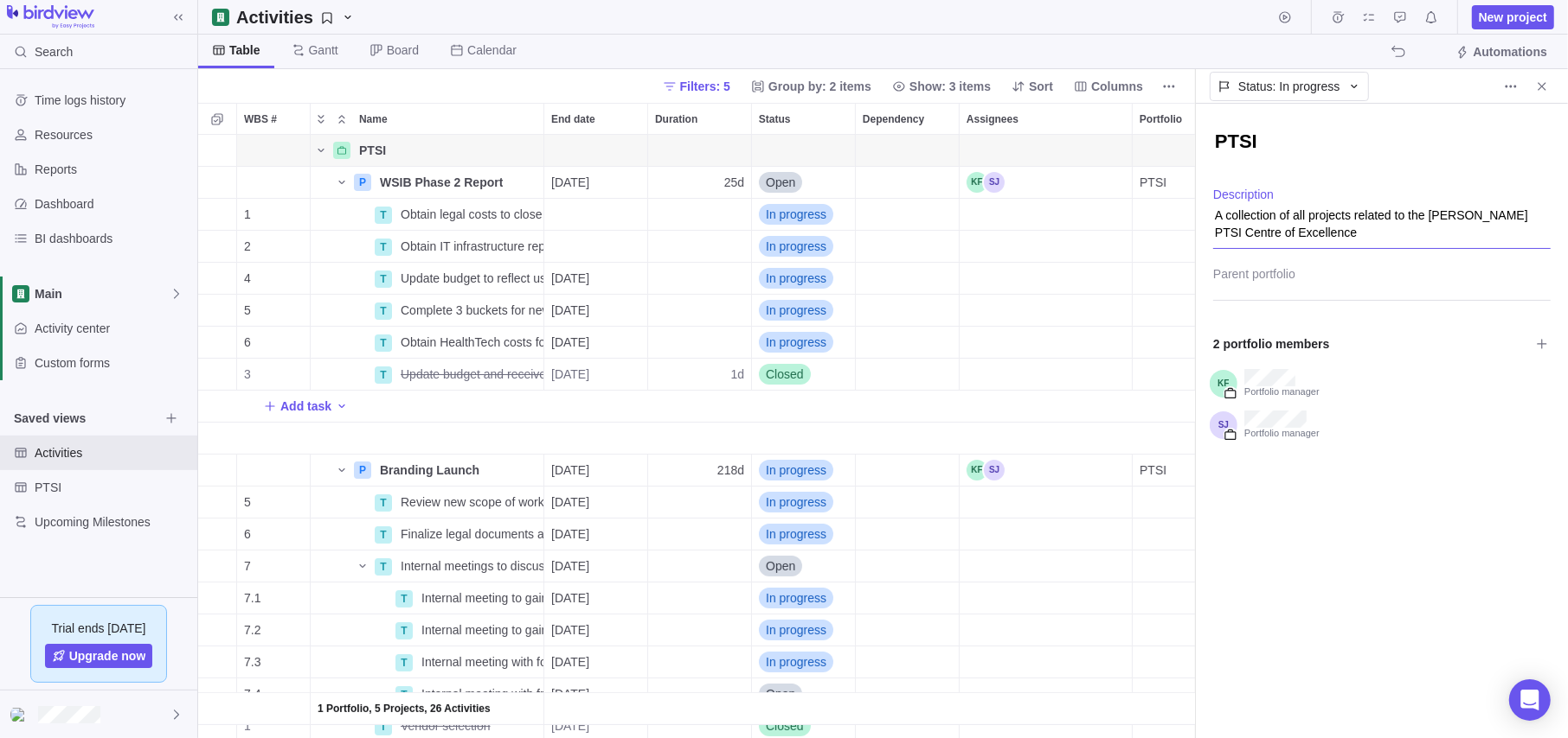
type textarea "x"
type textarea "A collection of all projects related to the anno PTSI Centre of Excellence"
type textarea "x"
type textarea "A collection of all projects related to the annou PTSI Centre of Excellence"
type textarea "x"
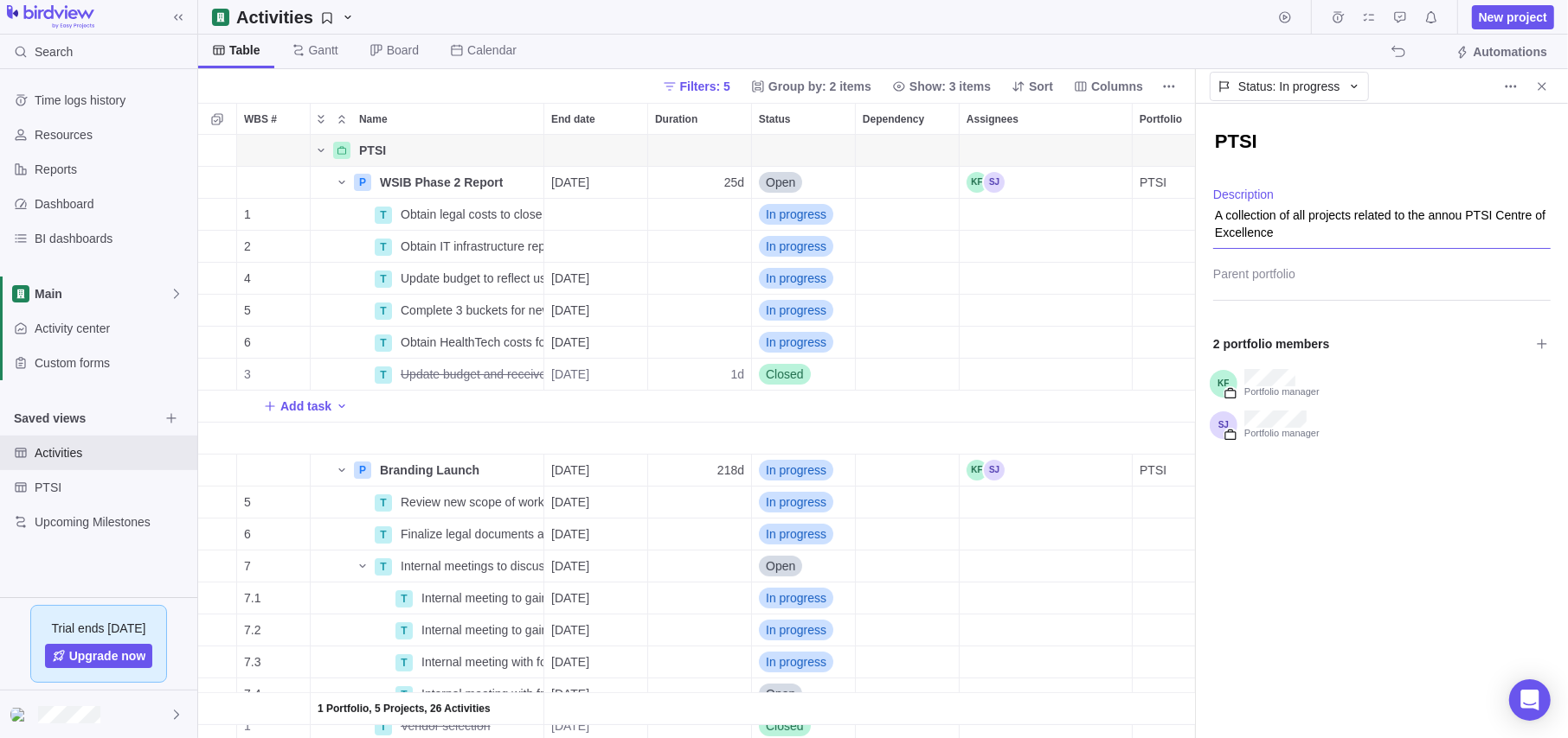
type textarea "A collection of all projects related to the announ PTSI Centre of Excellence"
type textarea "x"
type textarea "A collection of all projects related to the announc PTSI Centre of Excellence"
type textarea "x"
type textarea "A collection of all projects related to the announcm PTSI Centre of Excellence"
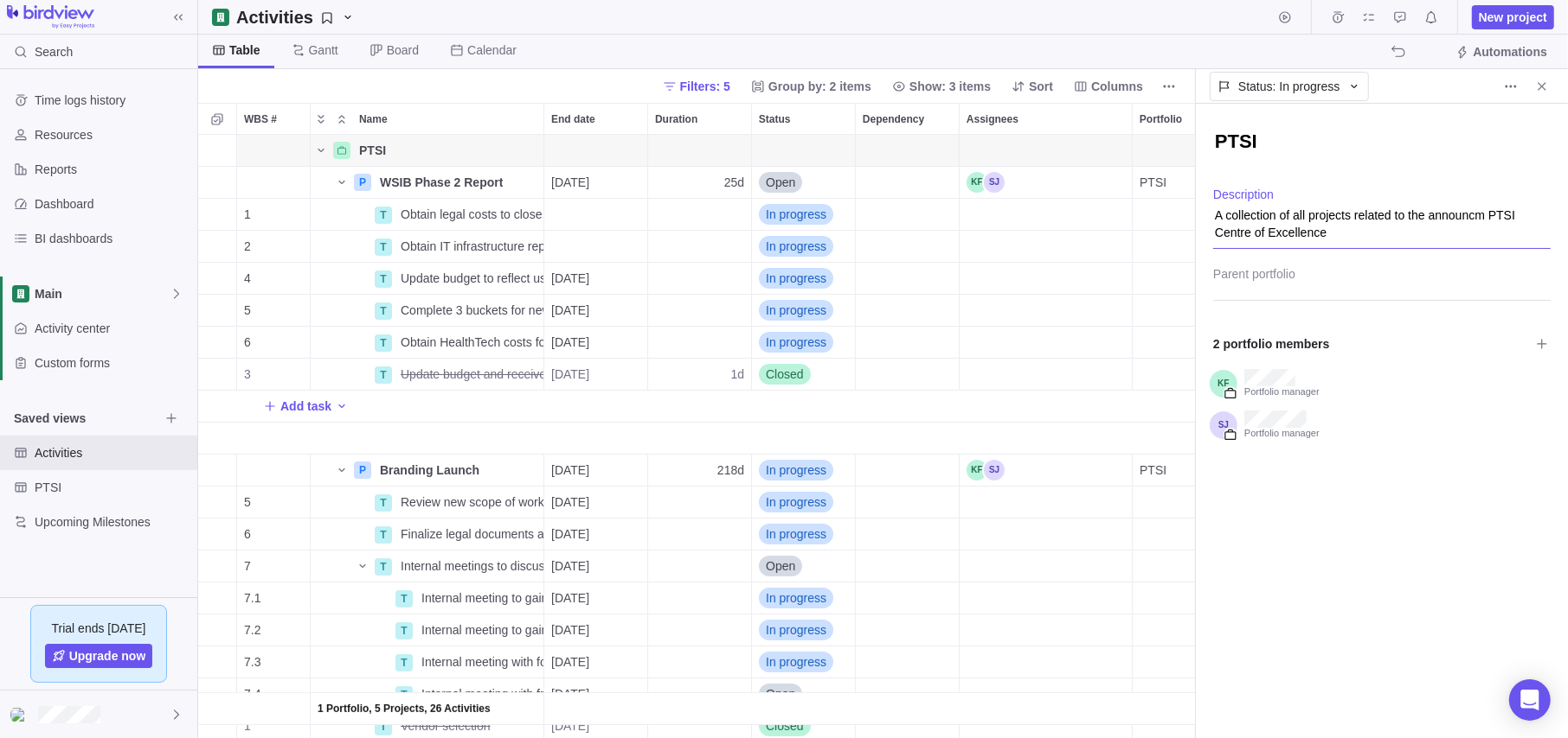
type textarea "x"
type textarea "A collection of all projects related to the announcme PTSI Centre of Excellence"
type textarea "x"
type textarea "A collection of all projects related to the announcmen PTSI Centre of Excellence"
type textarea "x"
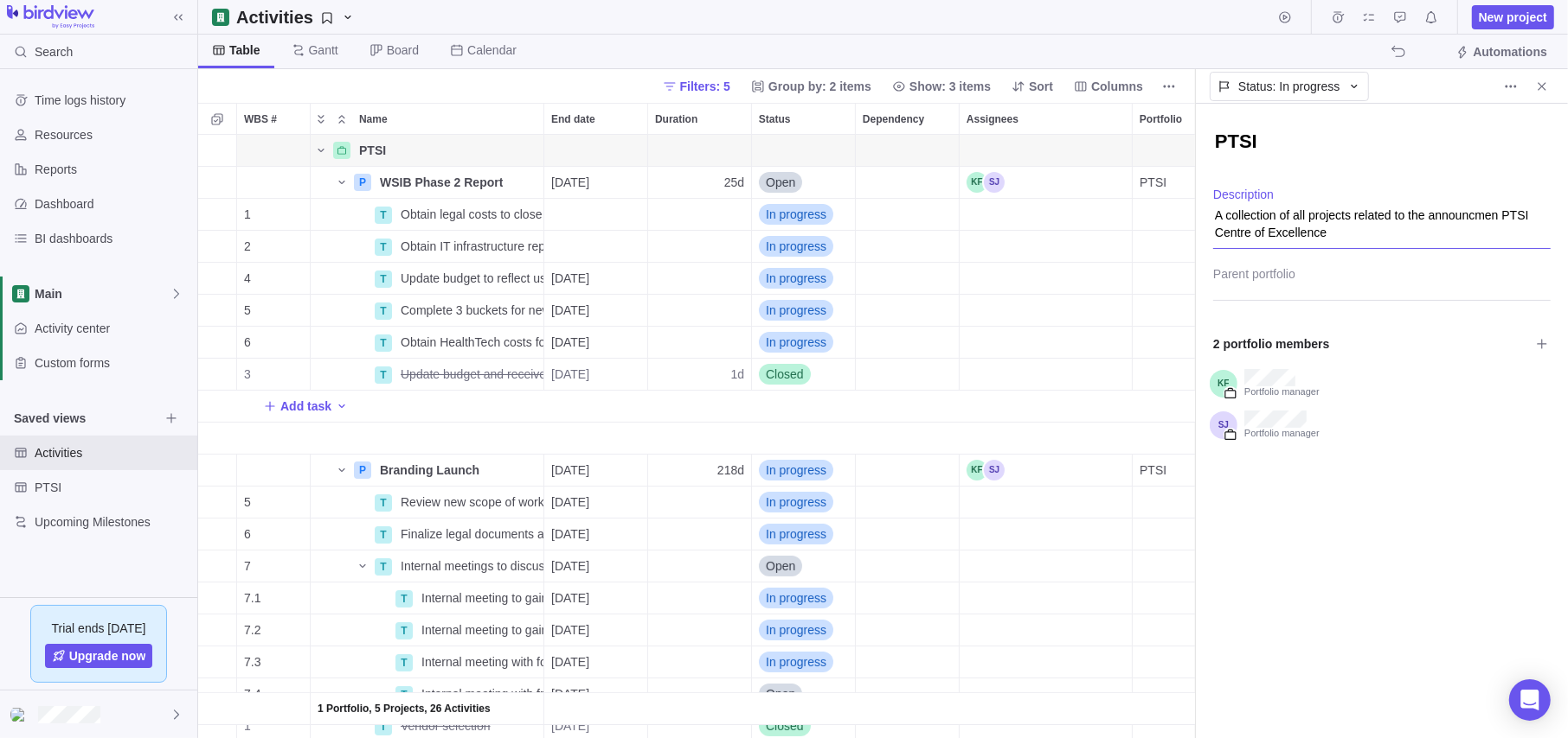
type textarea "A collection of all projects related to the announcme PTSI Centre of Excellence"
type textarea "x"
type textarea "A collection of all projects related to the announcm PTSI Centre of Excellence"
type textarea "x"
type textarea "A collection of all projects related to the announc PTSI Centre of Excellence"
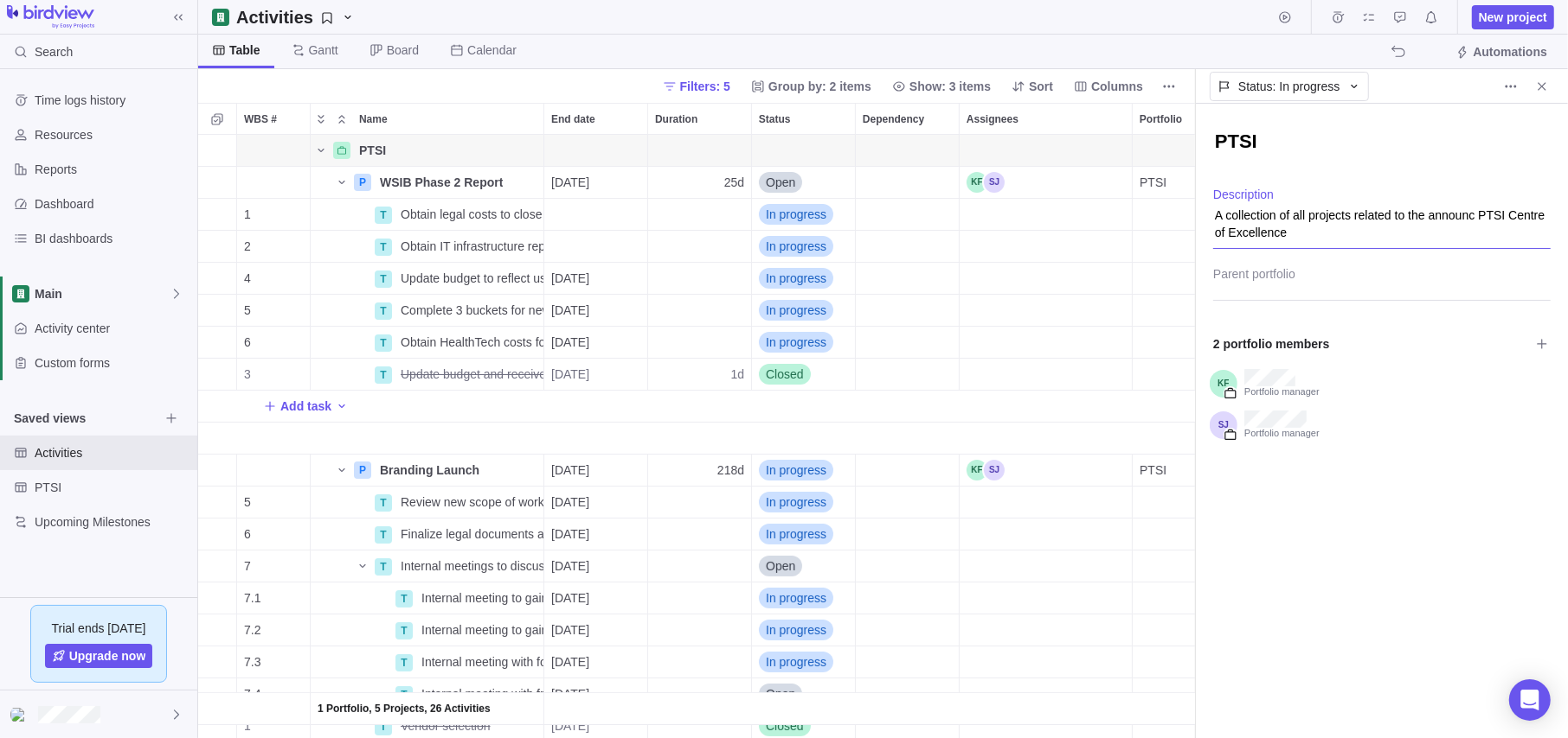
type textarea "x"
type textarea "A collection of all projects related to the announce PTSI Centre of Excellence"
type textarea "x"
type textarea "A collection of all projects related to the announcem PTSI Centre of Excellence"
type textarea "x"
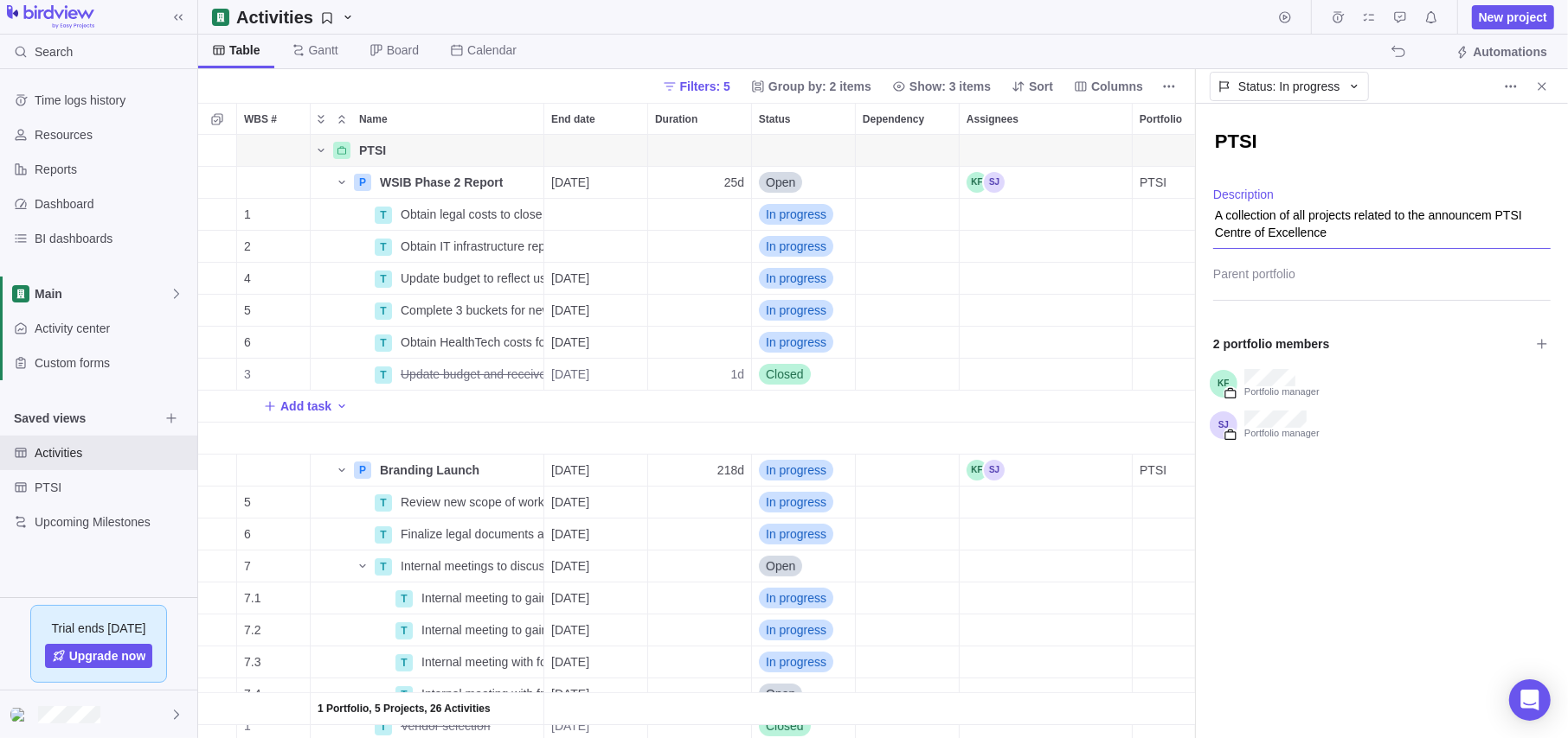
type textarea "A collection of all projects related to the announce PTSI Centre of Excellence"
type textarea "x"
type textarea "A collection of all projects related to the announc PTSI Centre of Excellence"
type textarea "x"
type textarea "A collection of all projects related to the announ PTSI Centre of Excellence"
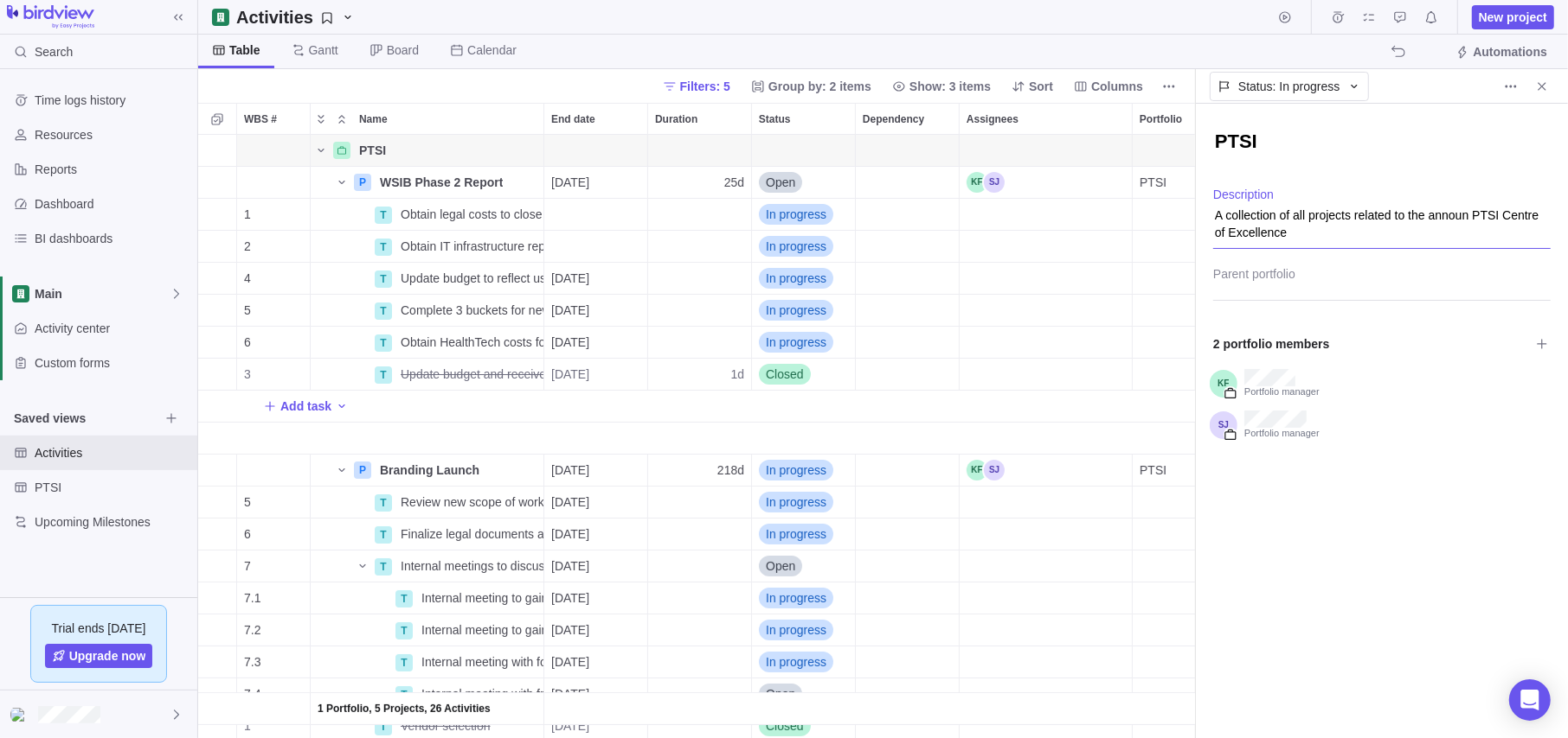
type textarea "x"
type textarea "A collection of all projects related to the annou PTSI Centre of Excellence"
type textarea "x"
type textarea "A collection of all projects related to the anno PTSI Centre of Excellence"
type textarea "x"
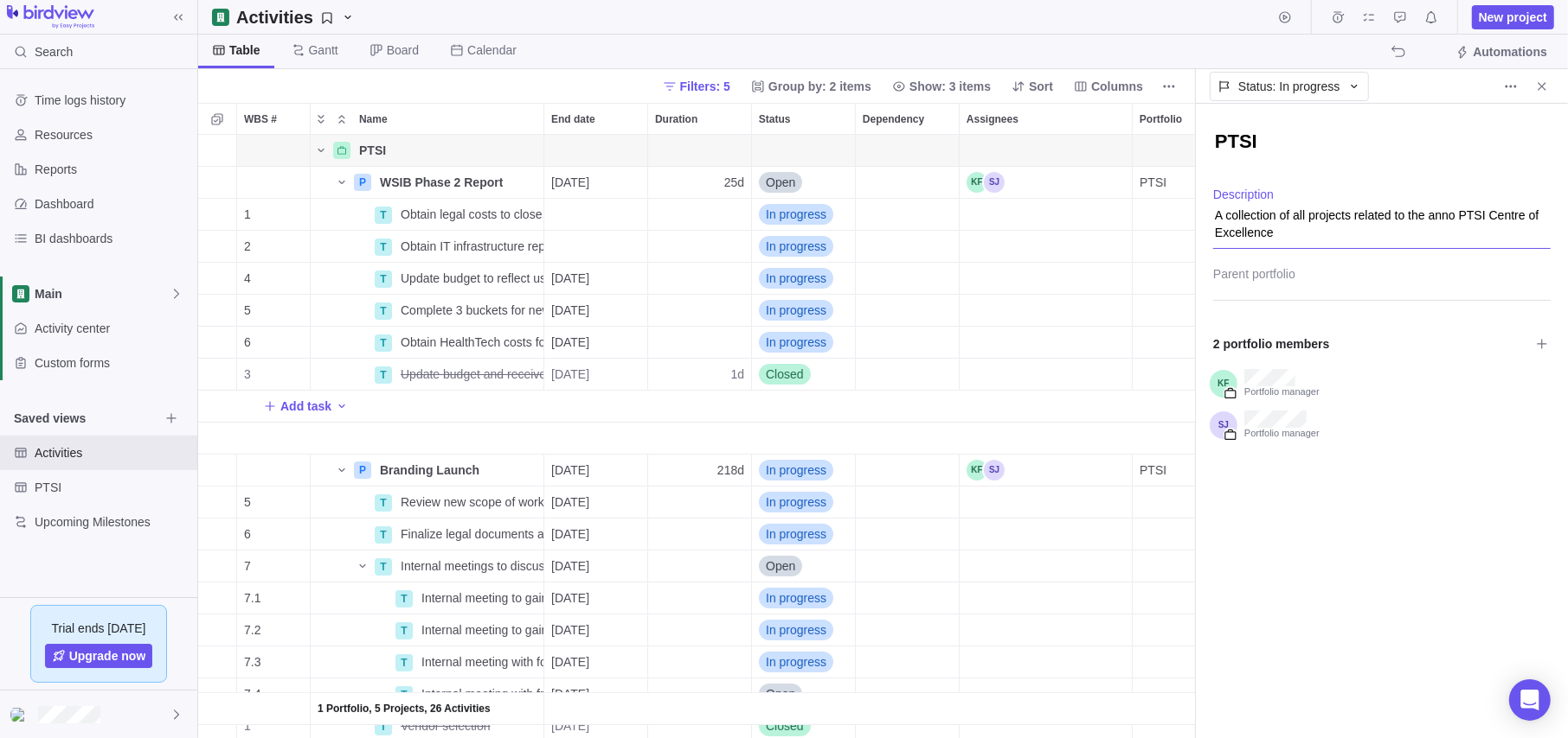
type textarea "A collection of all projects related to the [PERSON_NAME] PTSI Centre of Excell…"
type textarea "x"
type textarea "A collection of all projects related to the an PTSI Centre of Excellence"
type textarea "x"
type textarea "A collection of all projects related to the a PTSI Centre of Excellence"
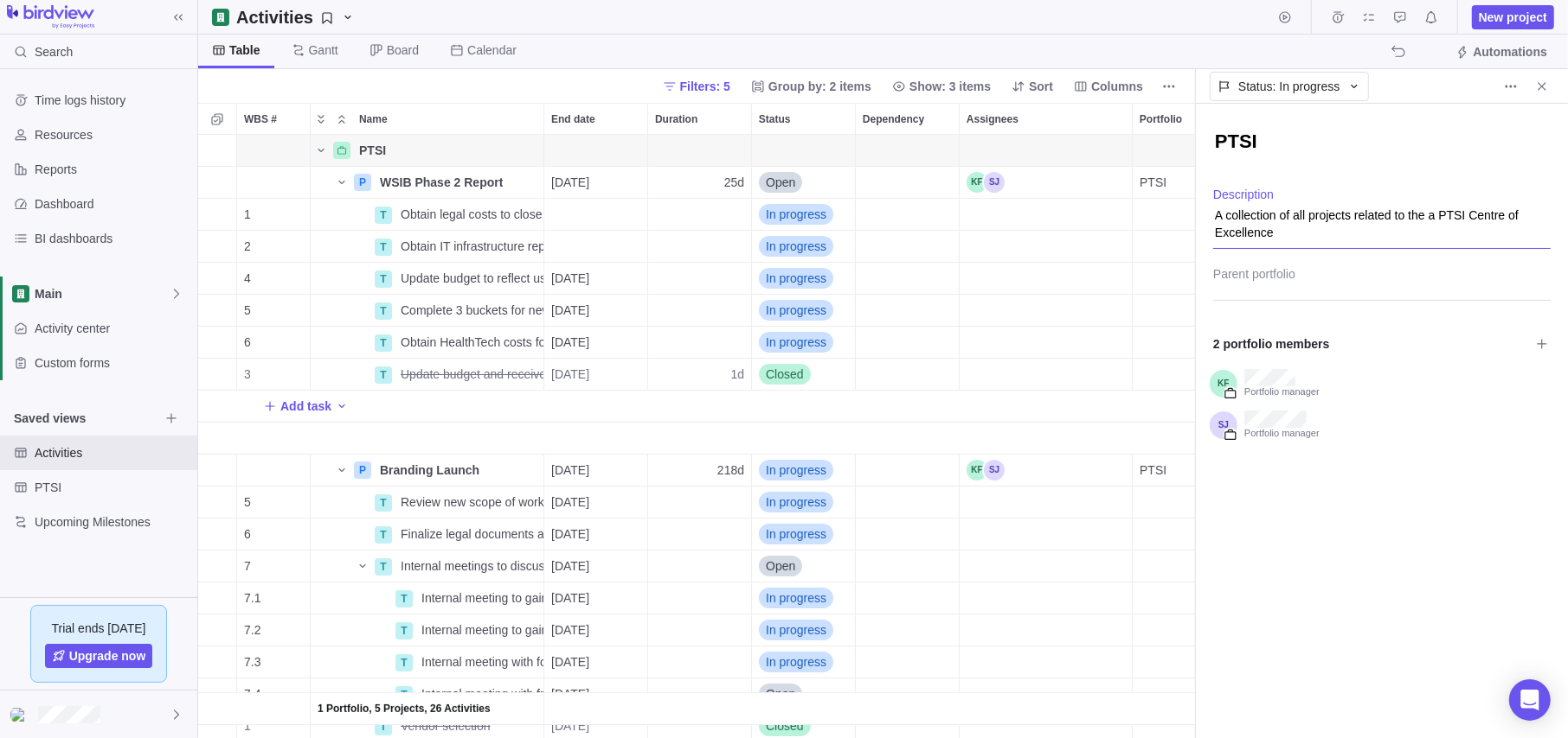
type textarea "x"
type textarea "A collection of all projects related to the a; PTSI Centre of Excellence"
type textarea "x"
type textarea "A collection of all projects related to the a PTSI Centre of Excellence"
type textarea "x"
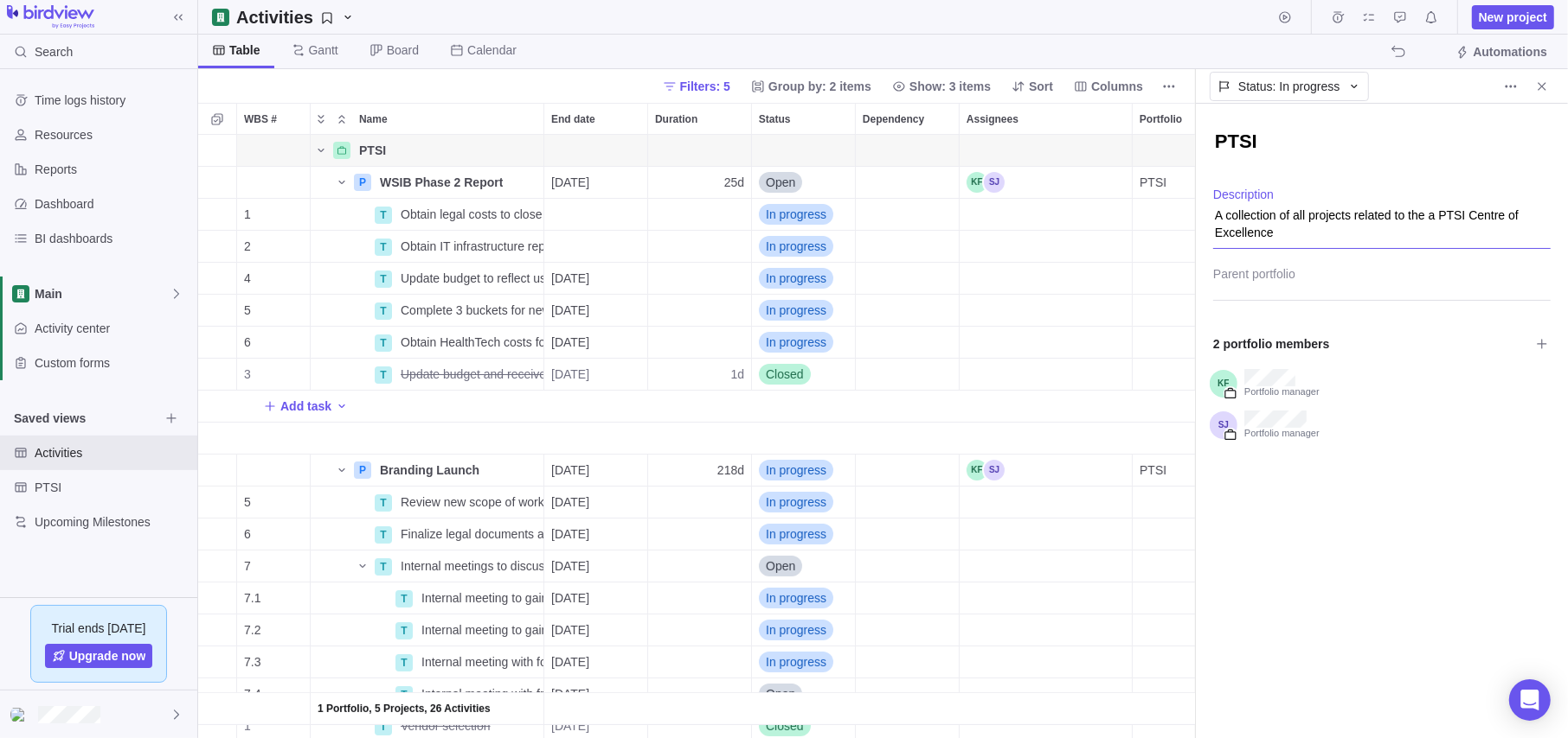
type textarea "A collection of all projects related to the PTSI Centre of Excellence"
type textarea "x"
type textarea "A collection of all projects related to the l PTSI Centre of Excellence"
type textarea "x"
type textarea "A collection of all projects related to the la PTSI Centre of Excellence"
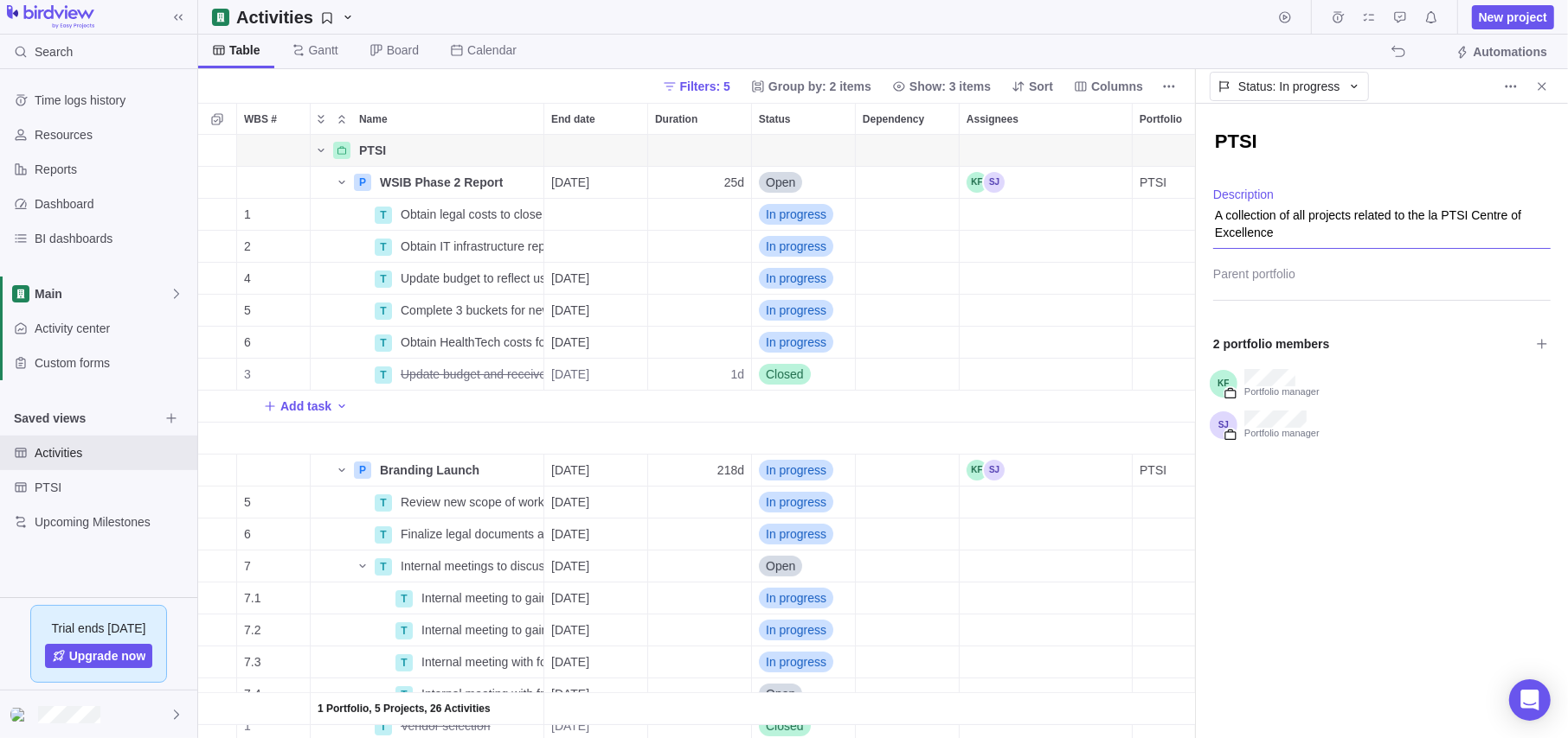
type textarea "x"
type textarea "A collection of all projects related to the [PERSON_NAME] PTSI Centre of Excell…"
type textarea "x"
type textarea "A collection of all projects related to the laun PTSI Centre of Excellence"
type textarea "x"
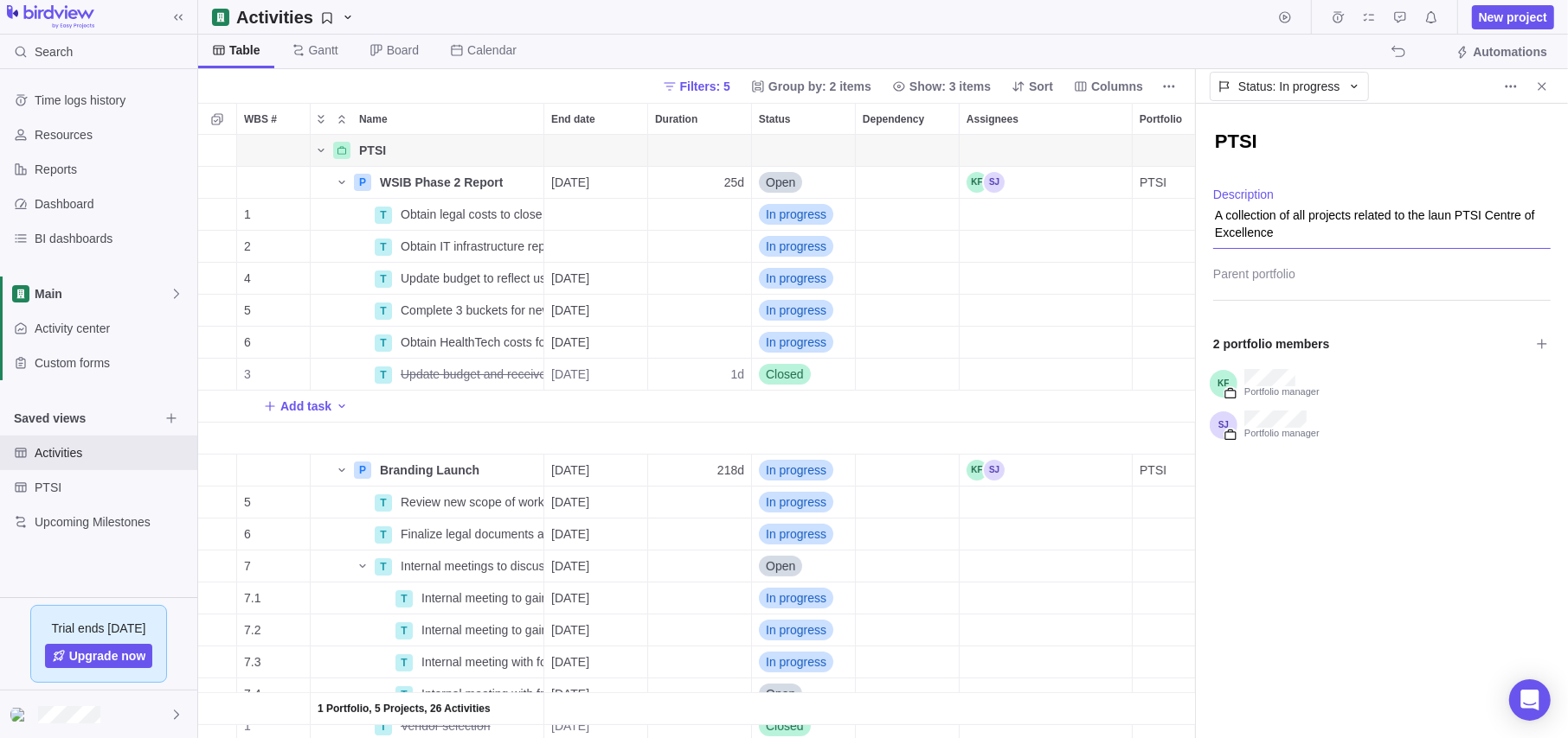
type textarea "A collection of all projects related to the launc PTSI Centre of Excellence"
type textarea "x"
type textarea "A collection of all projects related to the launch PTSI Centre of Excellence"
type textarea "x"
type textarea "A collection of all projects related to the launch PTSI Centre of Excellence"
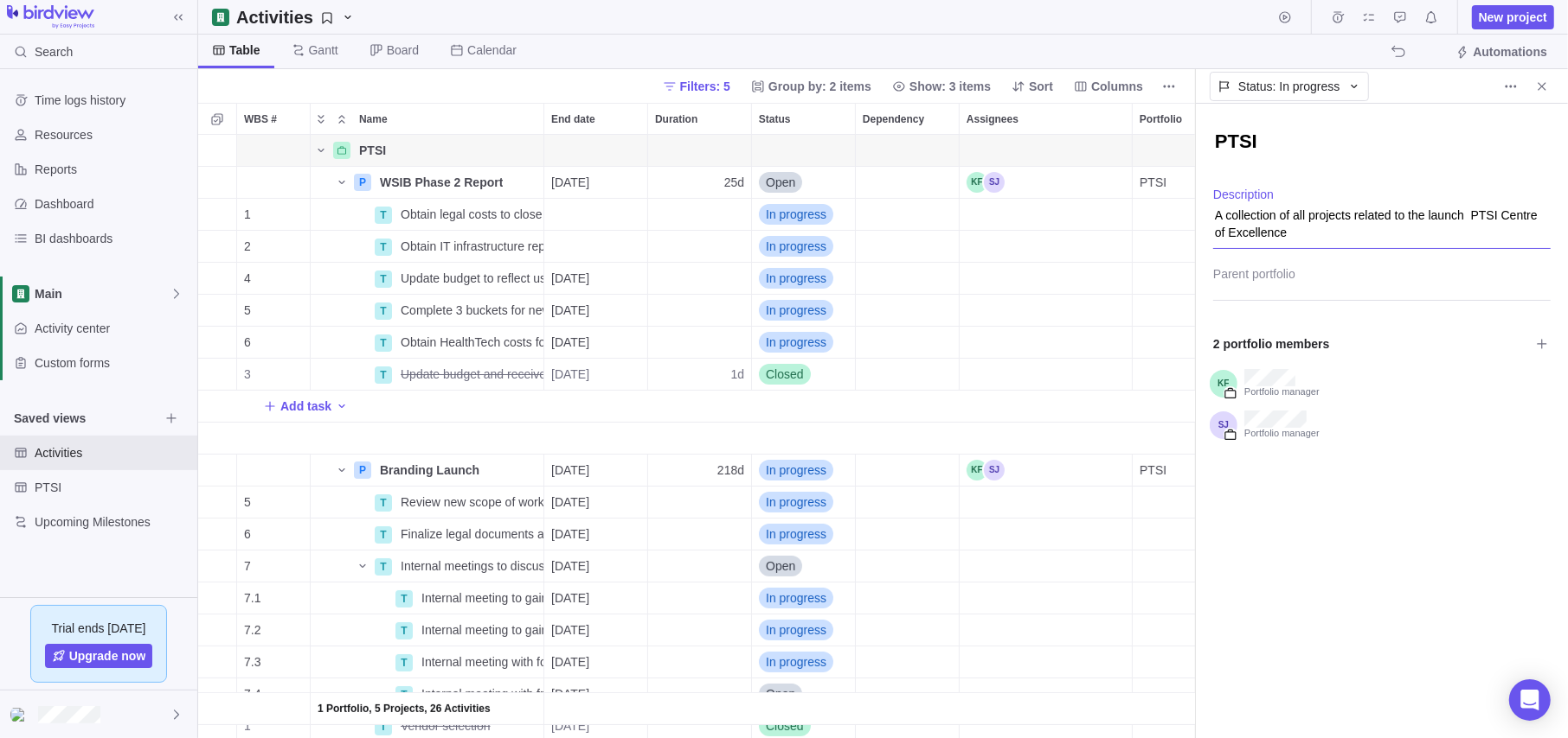
type textarea "x"
type textarea "A collection of all projects related to the launch o PTSI Centre of Excellence"
type textarea "x"
type textarea "A collection of all projects related to the launch of PTSI Centre of Excellence"
type textarea "x"
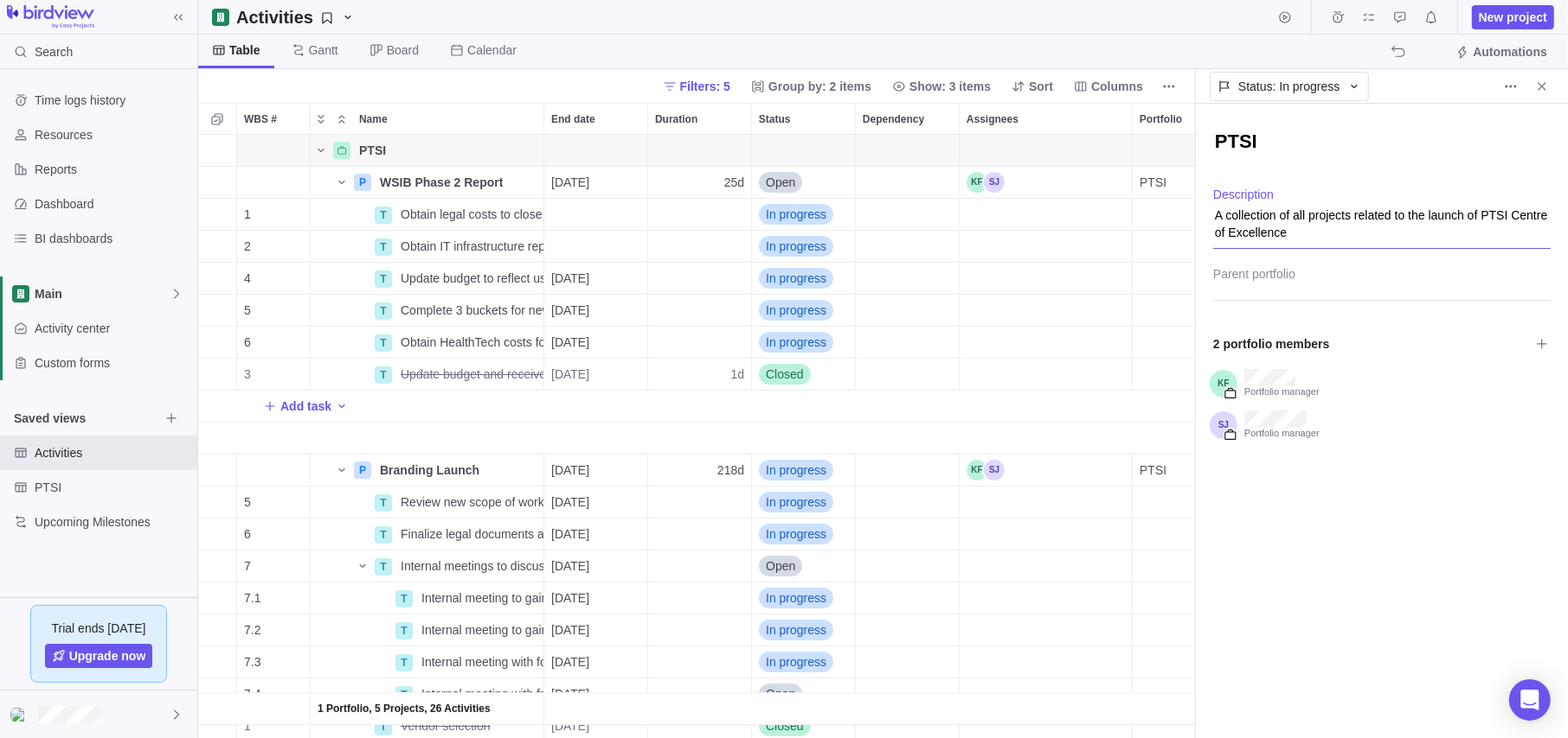
type textarea "A collection of all projects related to the launch of PTSI Centre of Excellence"
type textarea "x"
type textarea "A collection of all projects related to the launch of t PTSI Centre of Excellen…"
type textarea "x"
type textarea "A collection of all projects related to the launch of th PTSI Centre of Excelle…"
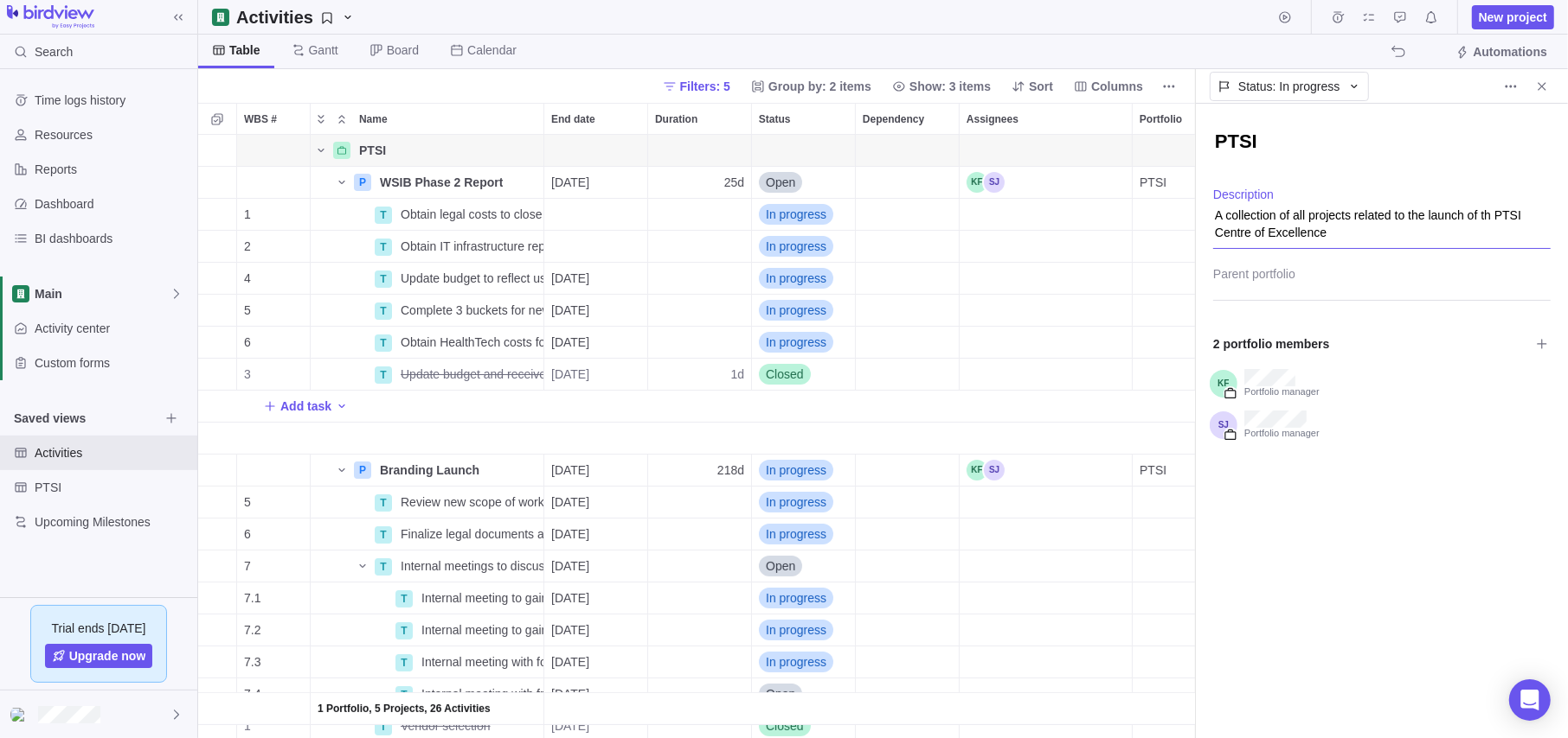
type textarea "x"
type textarea "A collection of all projects related to the launch of the PTSI Centre of Excell…"
type textarea "x"
type textarea "A collection of all projects related to the launch of the PTSI Centre of Excell…"
type textarea "x"
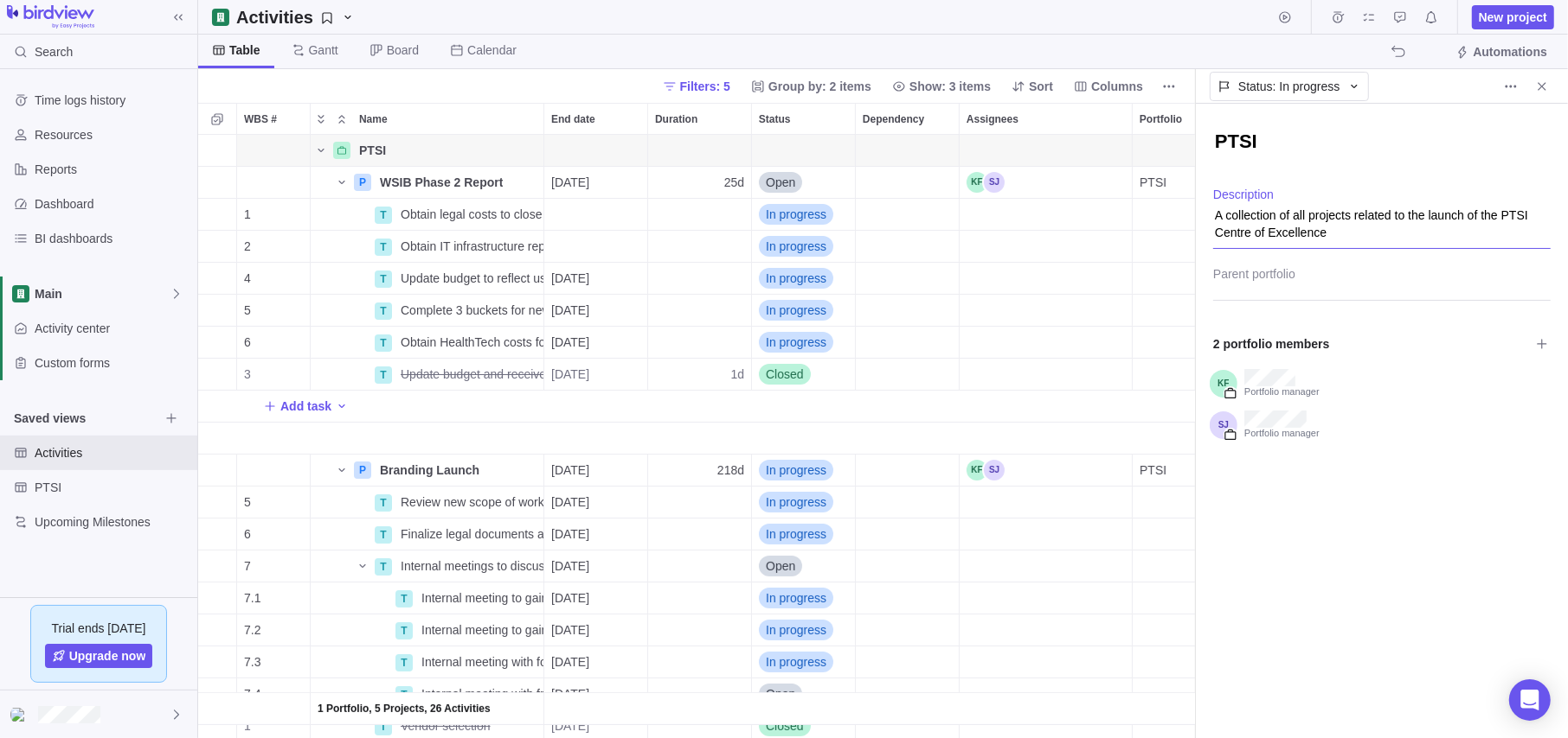
type textarea "A collection of all projects related to the launch of the PTSI Centre of Excell…"
type textarea "x"
click at [1328, 543] on div "PTSI A collection of all projects related to the launch of the PTSI Centre of E…" at bounding box center [1381, 422] width 372 height 635
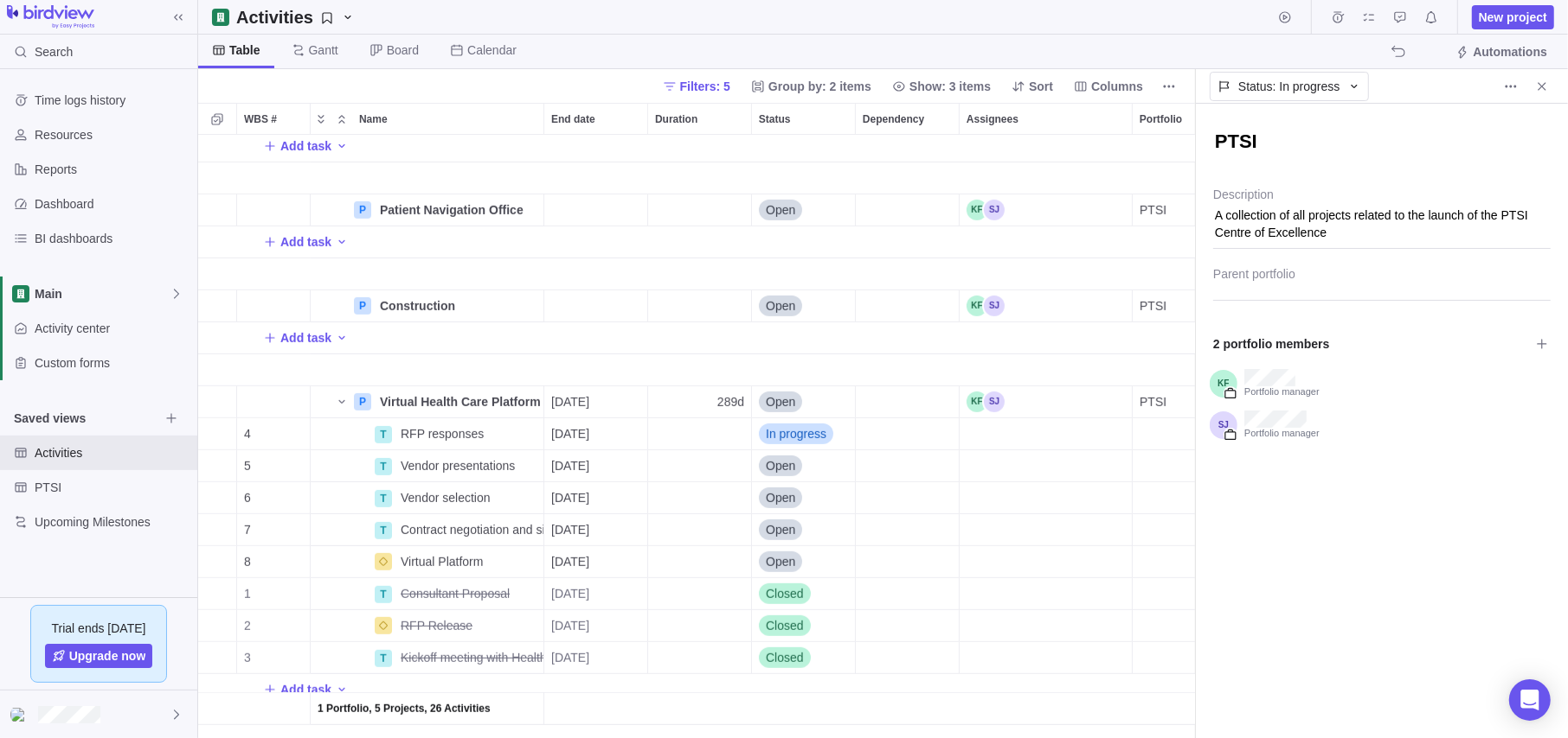
scroll to position [720, 0]
click at [313, 329] on span "Add task" at bounding box center [305, 337] width 51 height 17
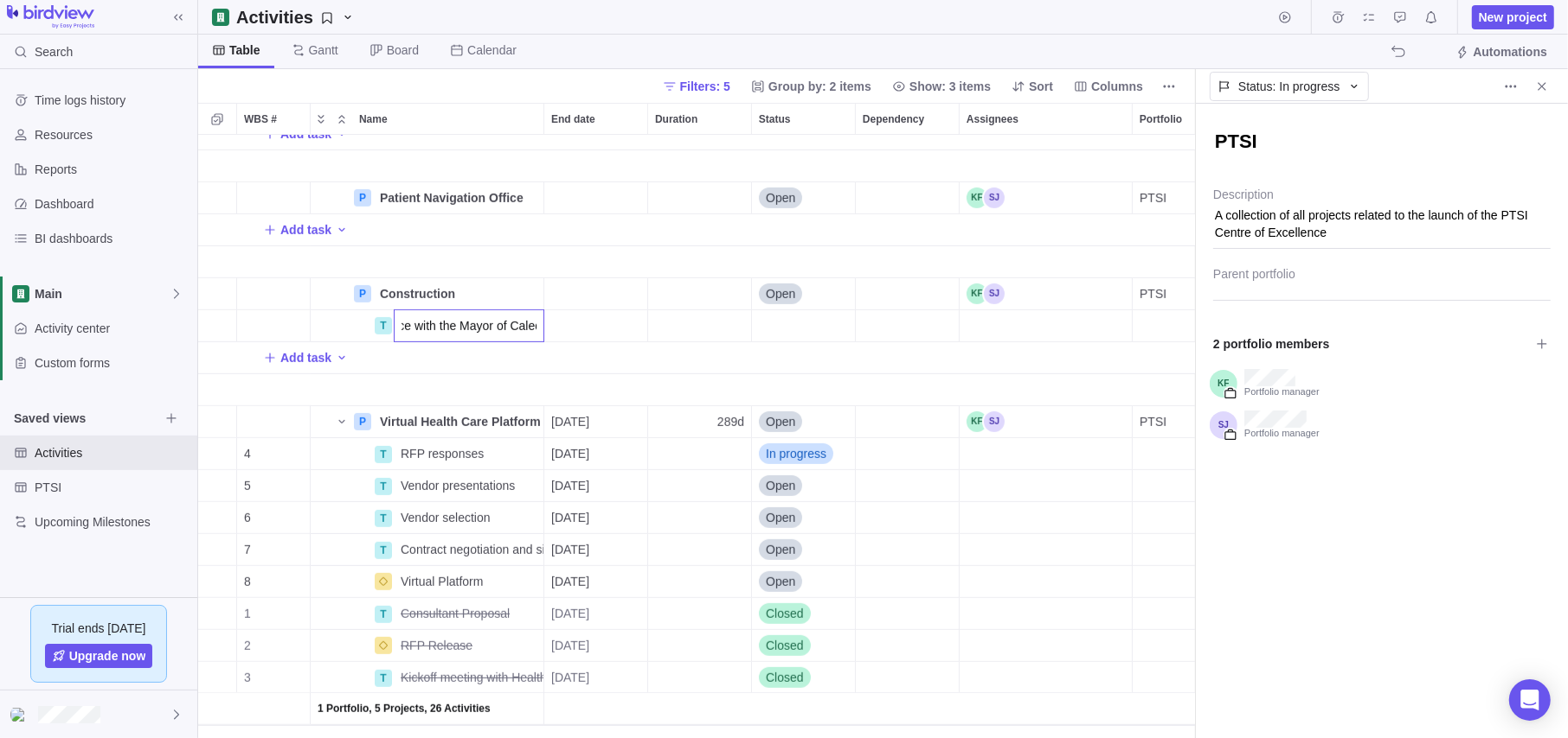
scroll to position [0, 174]
type input "Discuss Calmon Drive entrance with the Mayor of [GEOGRAPHIC_DATA]"
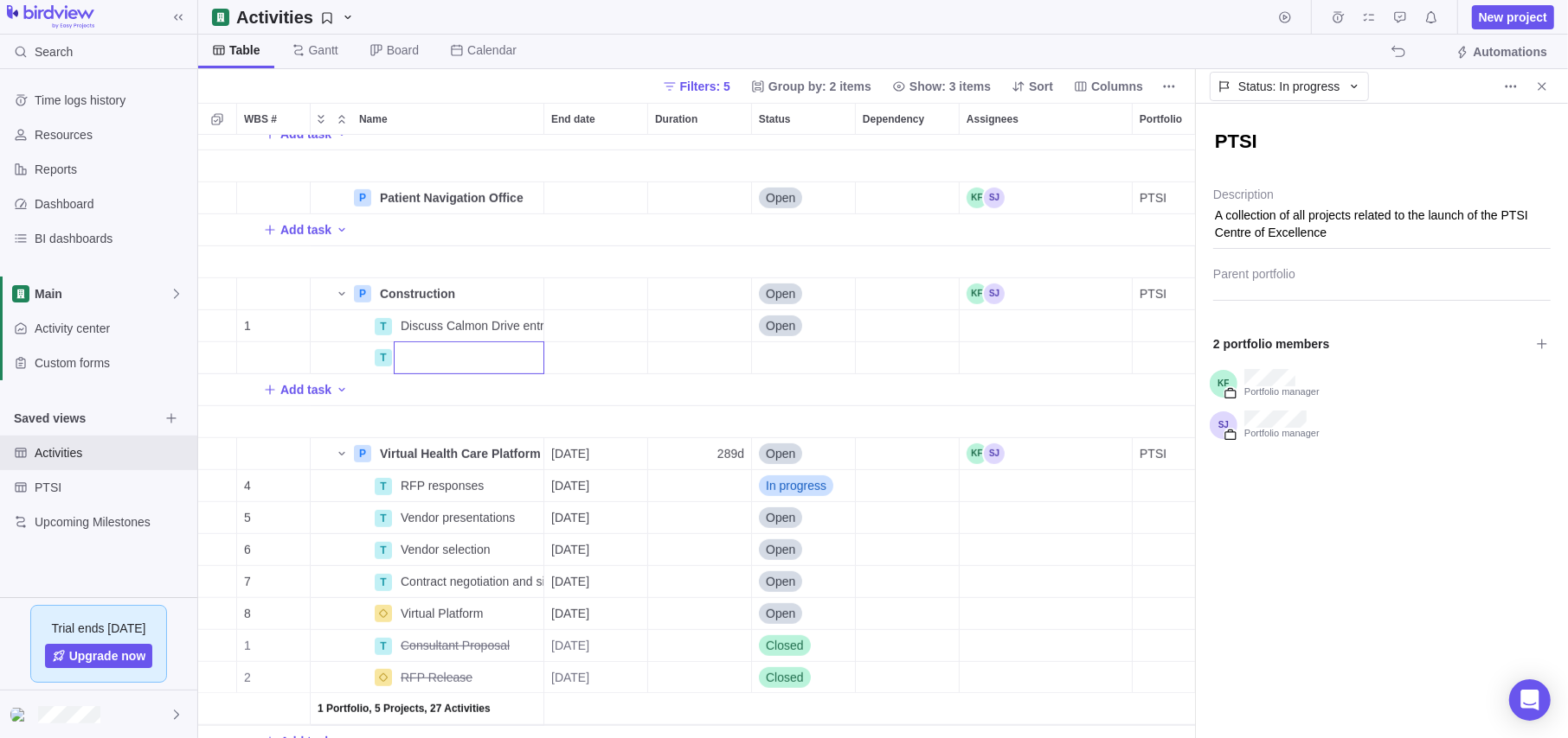
click at [586, 298] on div "Add task P Patient Navigation Office Details Open PTSI Add task P Construction …" at bounding box center [697, 436] width 996 height 603
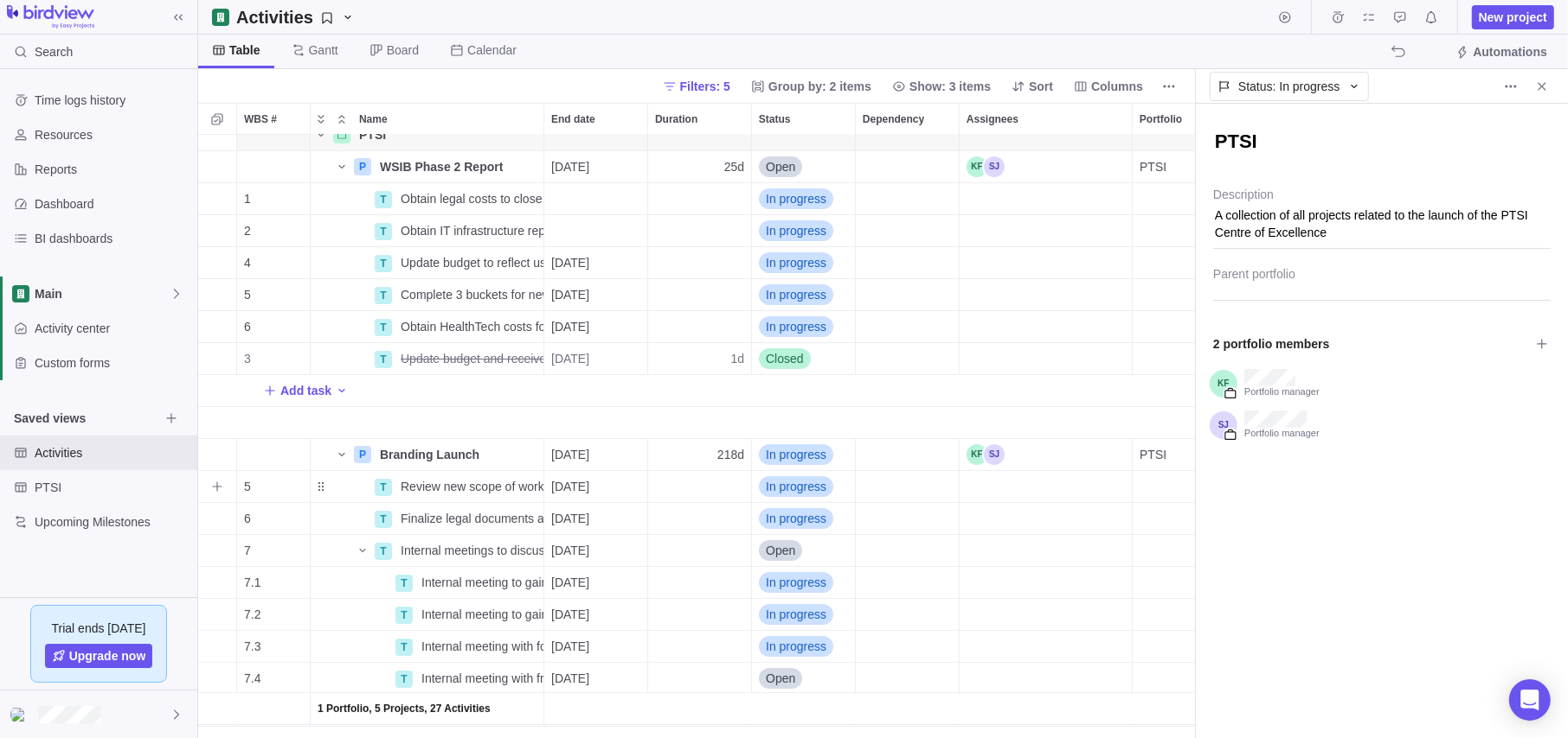
scroll to position [0, 0]
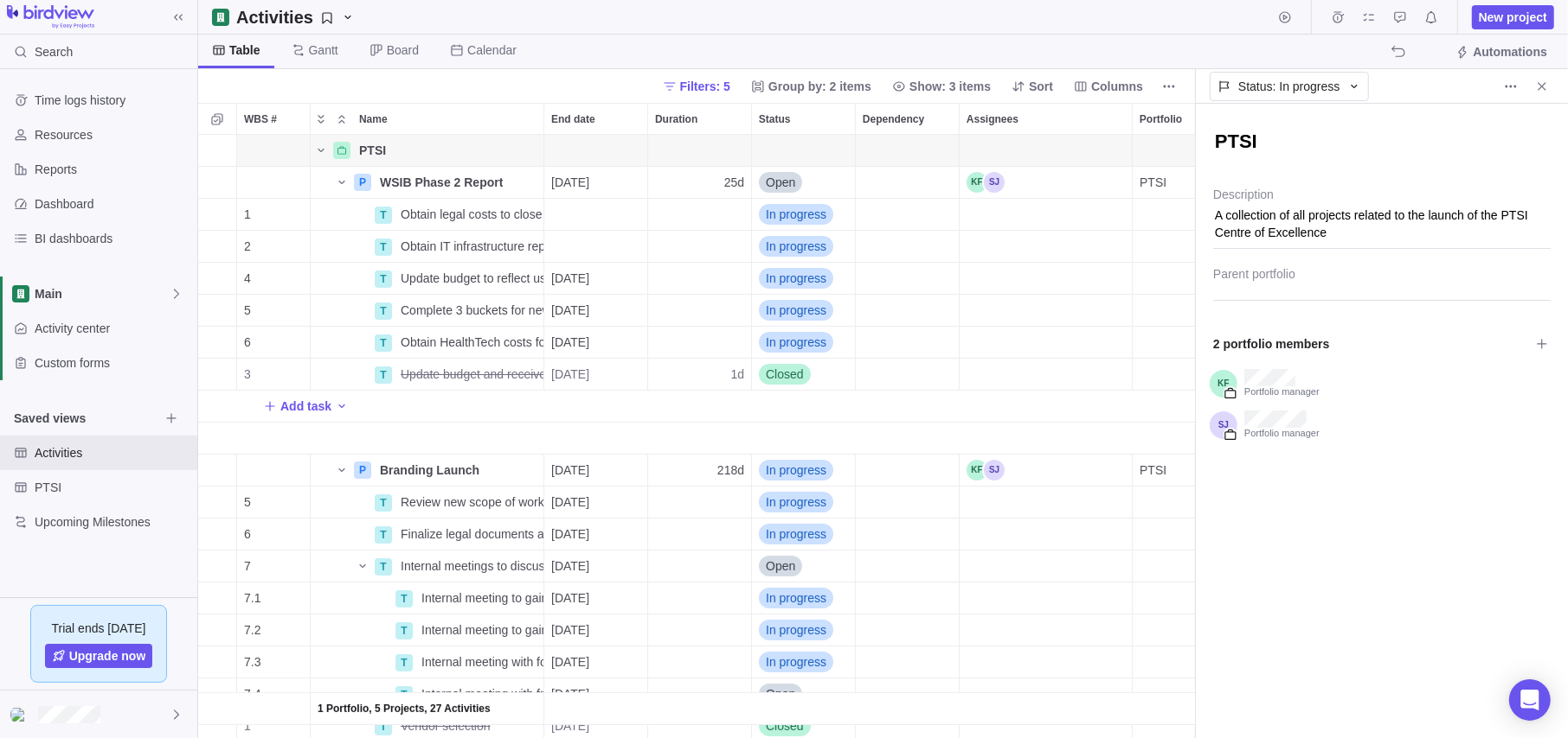
click at [302, 409] on span "Add task" at bounding box center [305, 406] width 51 height 17
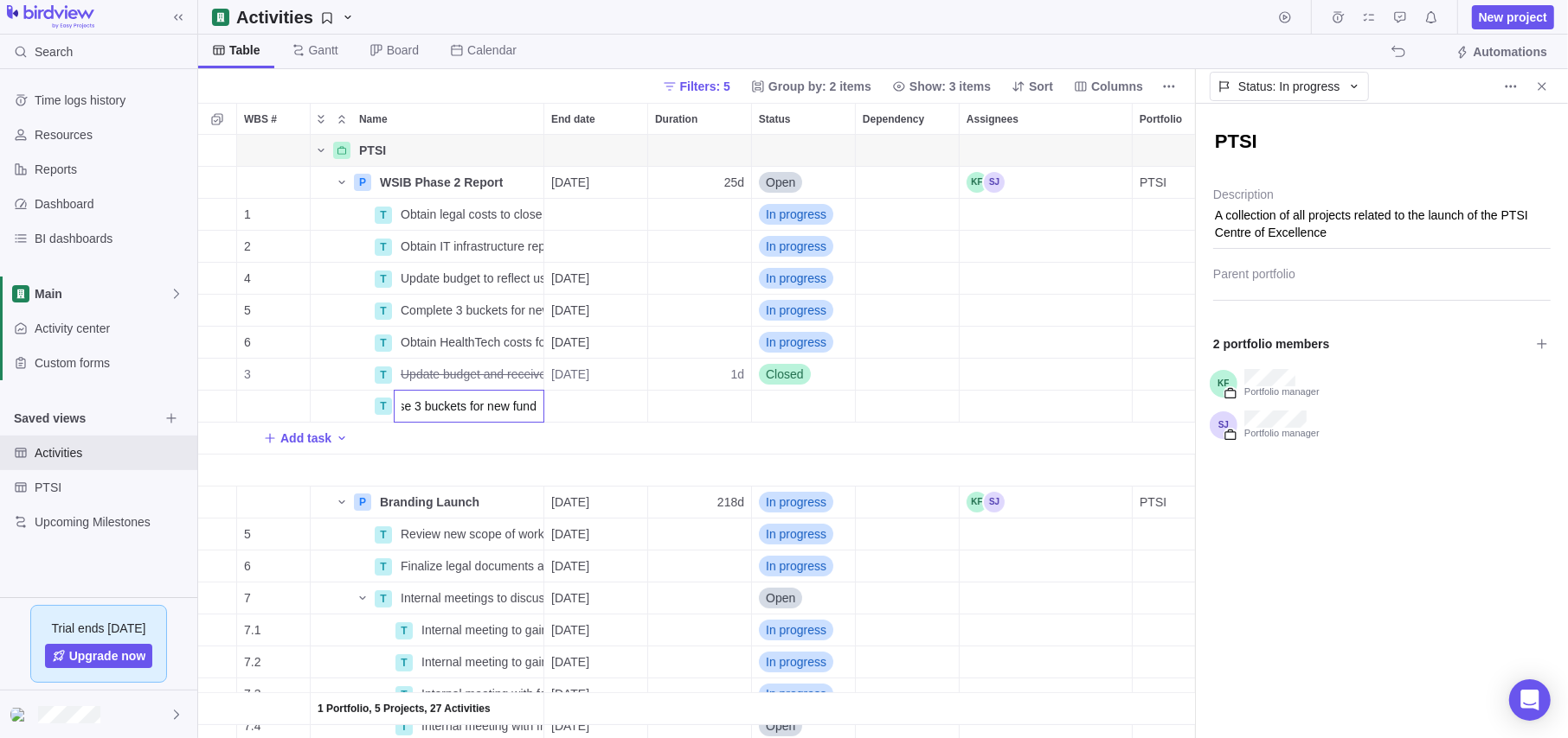
type input "Close out phase 3 buckets for new funding"
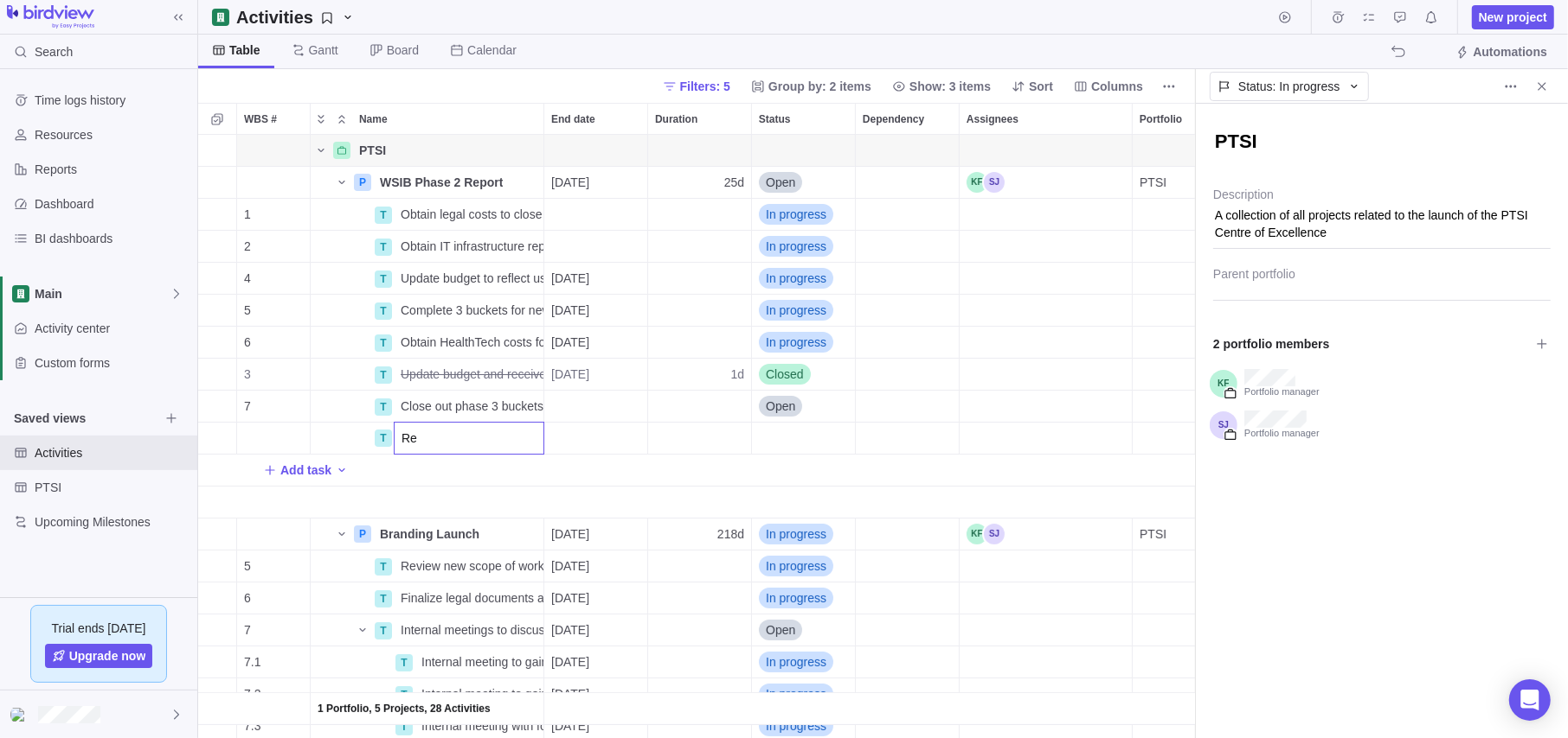
type input "R"
type input "Phase 3 review meeting with WSIB"
click at [603, 443] on div "End date" at bounding box center [595, 437] width 103 height 31
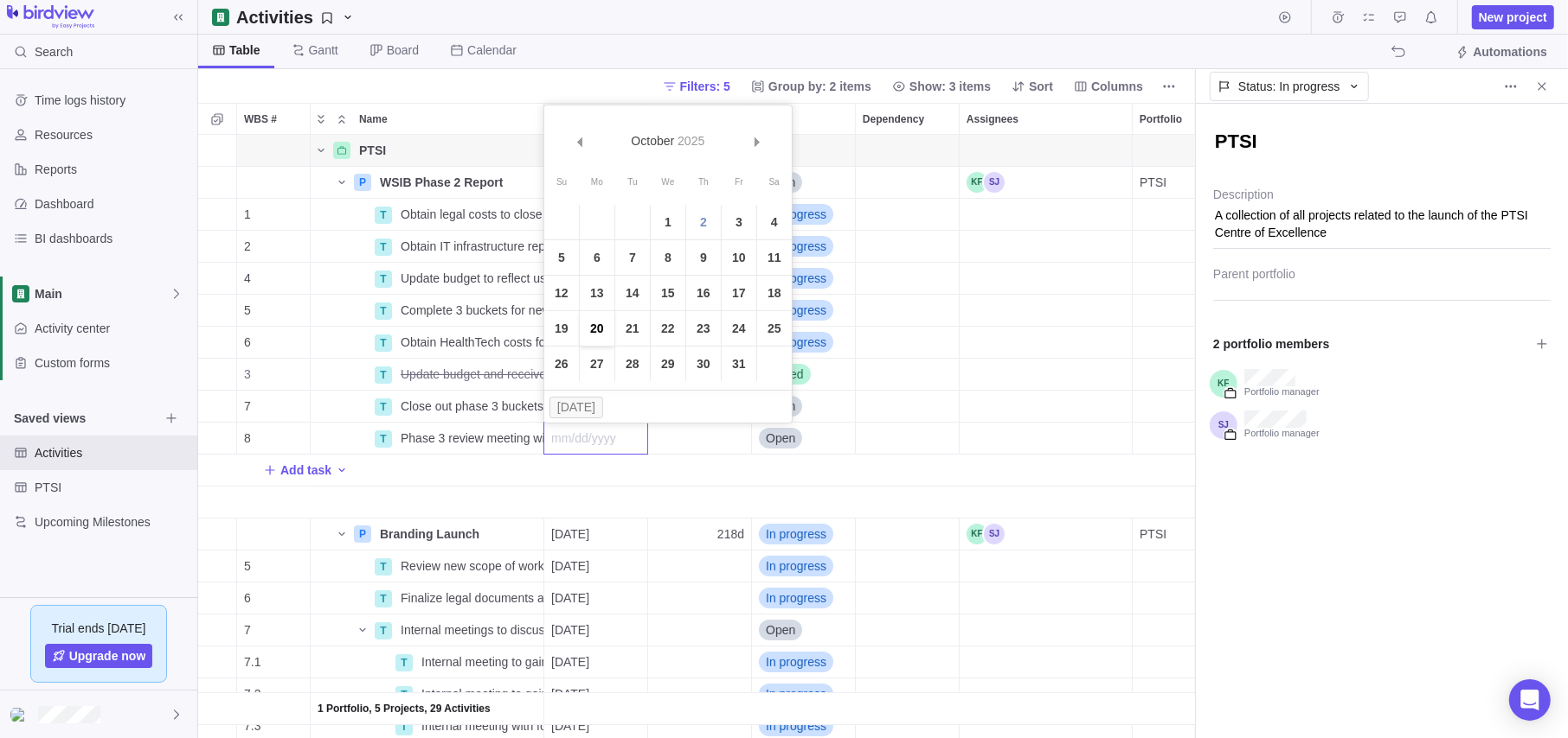
click at [588, 324] on link "20" at bounding box center [596, 328] width 35 height 35
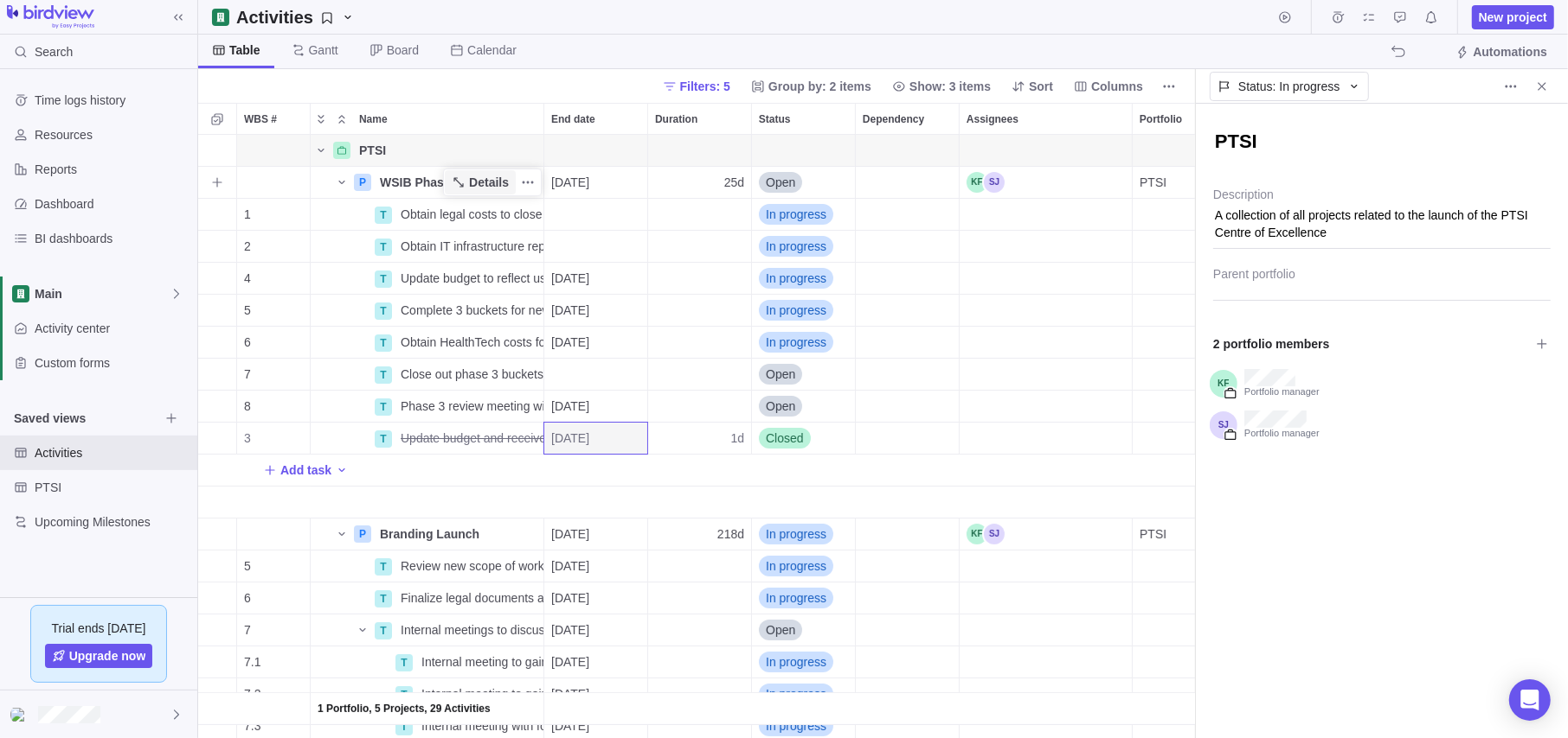
click at [450, 178] on span "Details" at bounding box center [479, 183] width 70 height 24
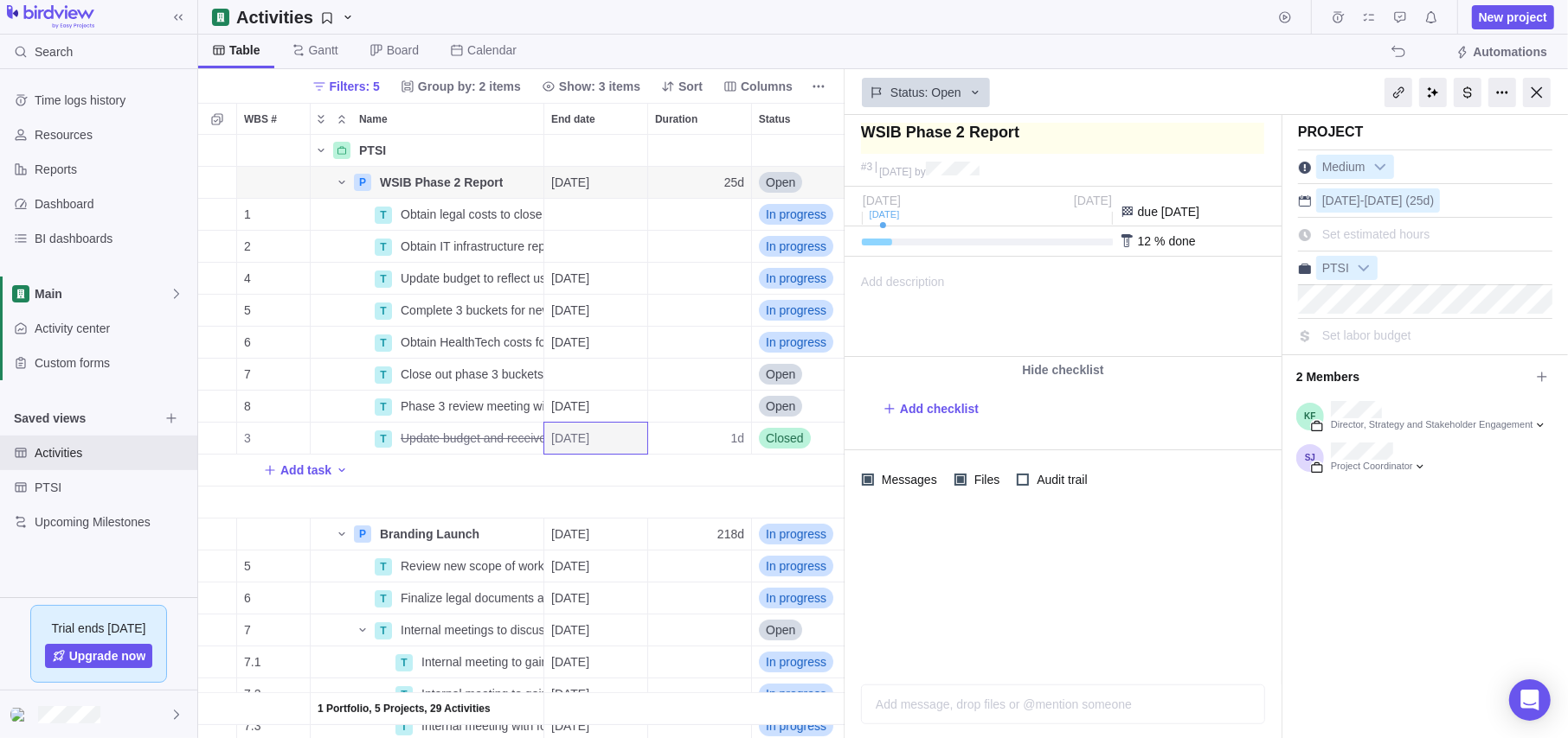
click at [1021, 132] on textarea at bounding box center [1062, 138] width 403 height 31
drag, startPoint x: 1029, startPoint y: 132, endPoint x: 902, endPoint y: 133, distance: 127.0
click at [902, 133] on textarea at bounding box center [1062, 138] width 403 height 31
type textarea "WSIB R"
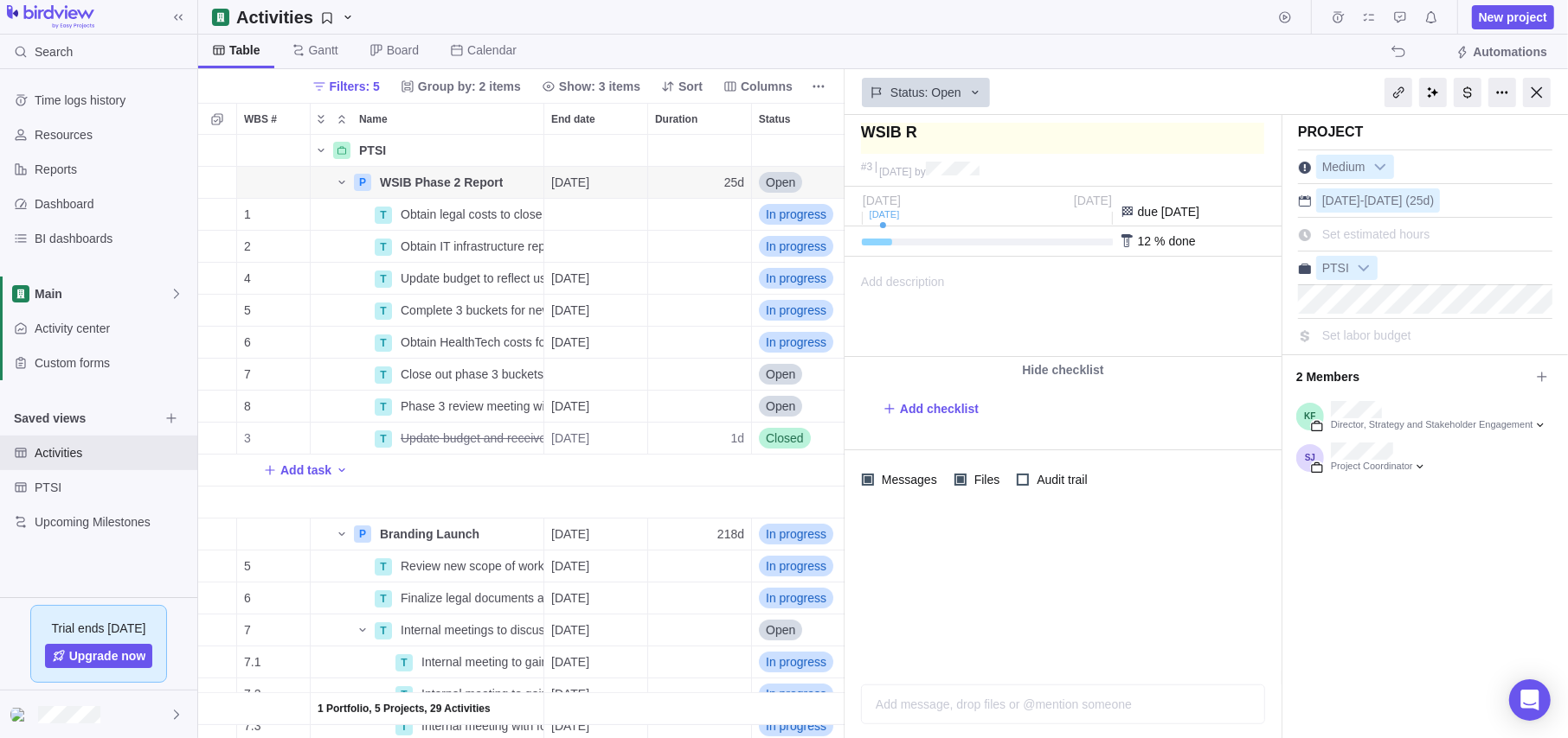
type textarea "WSIB Re"
type textarea "WSIB Re["
type textarea "WSIB Re"
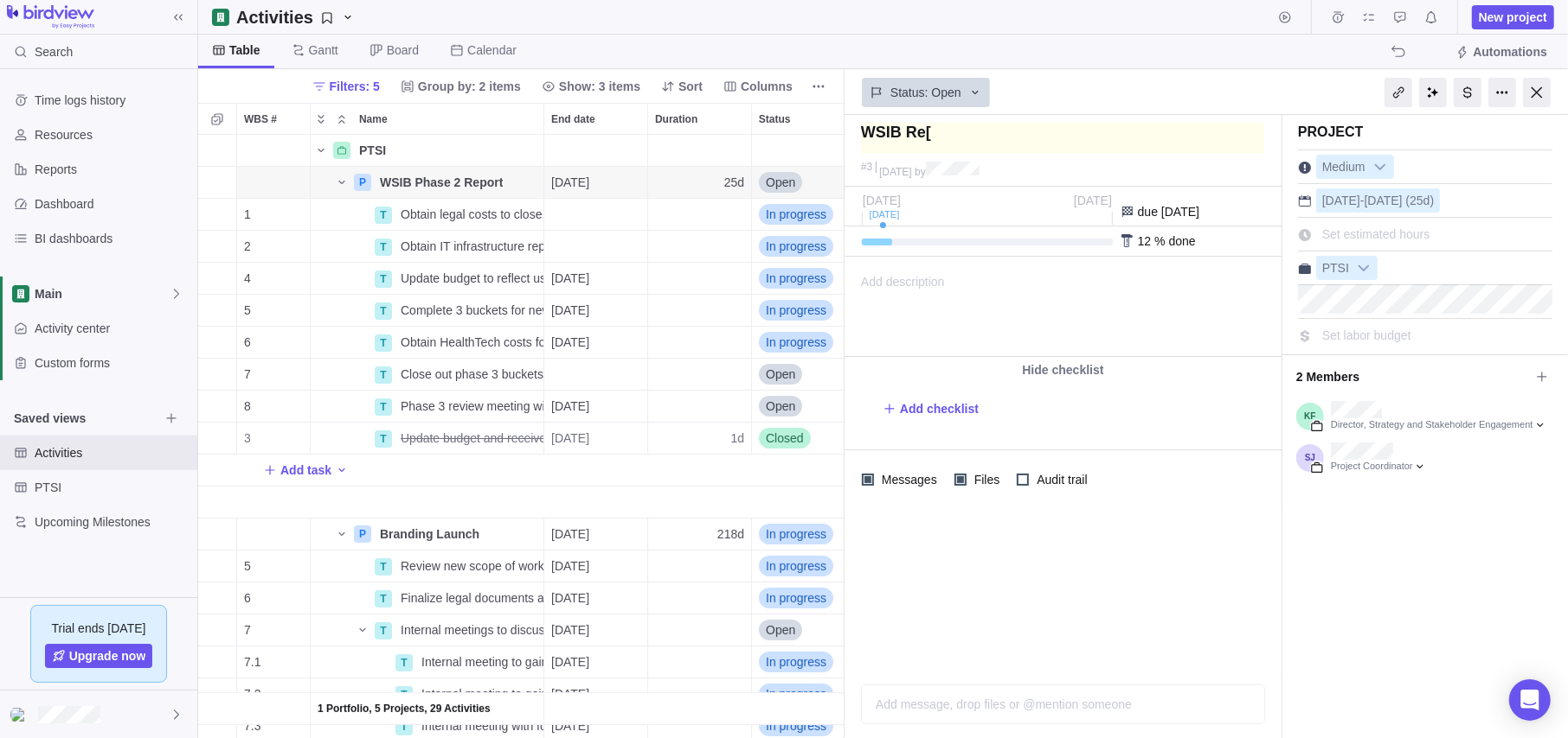
type textarea "WSIB Re"
type textarea "WSIB Rep"
type textarea "WSIB Repo"
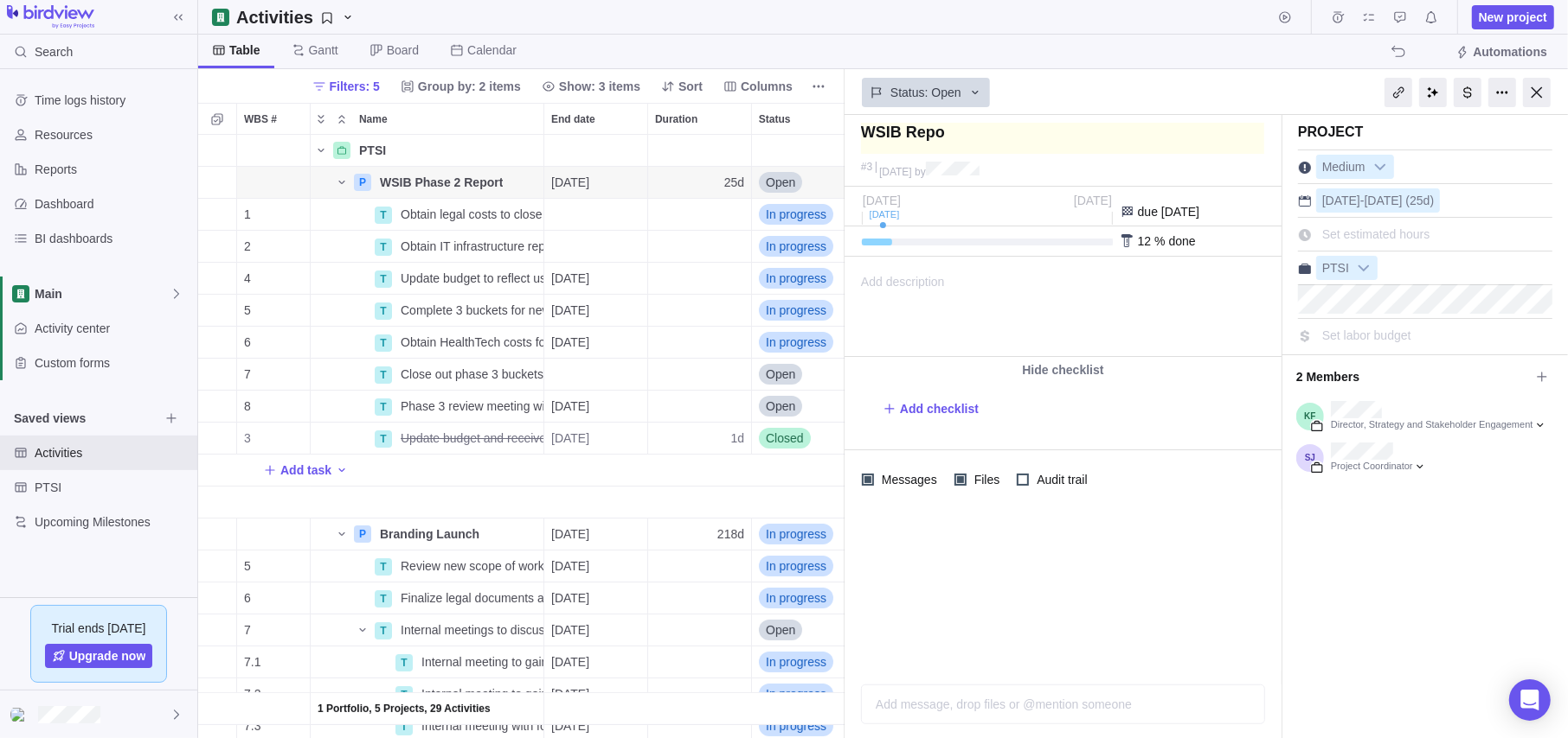
type textarea "WSIB Repor"
type textarea "WSIB Report"
type textarea "WSIB Reports"
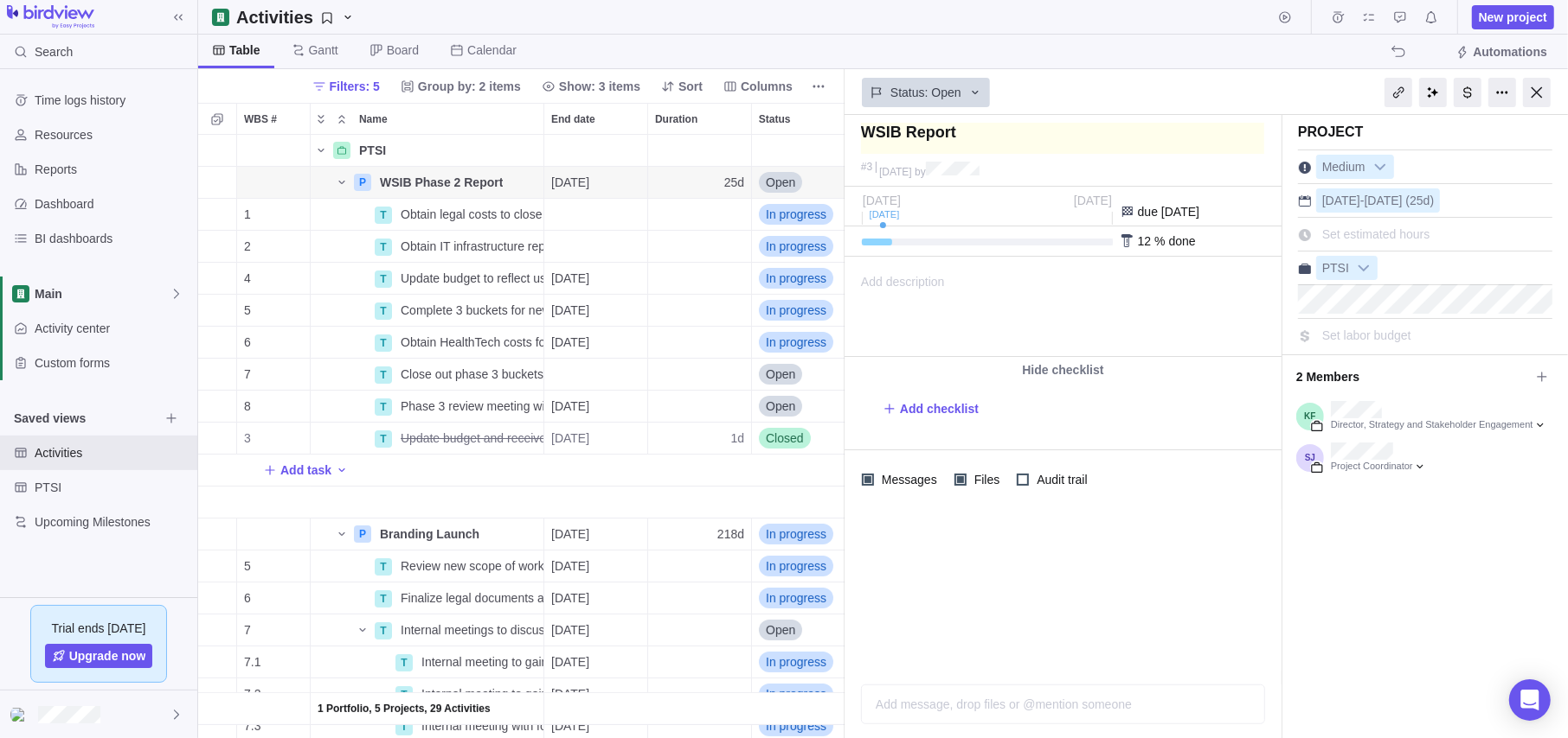
type textarea "WSIB Reports"
click at [901, 278] on span "Add description" at bounding box center [895, 307] width 99 height 98
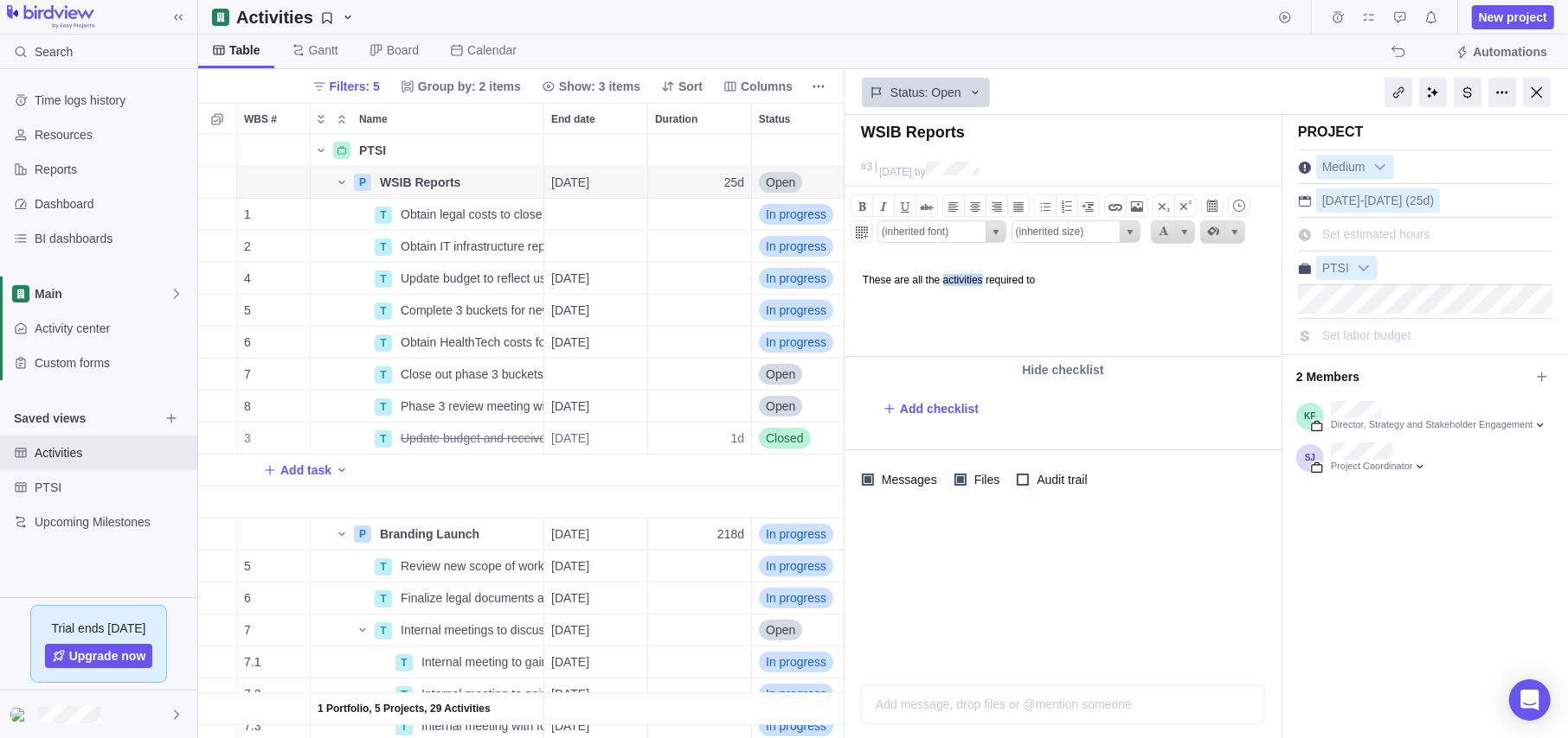
drag, startPoint x: 997, startPoint y: 280, endPoint x: 951, endPoint y: 280, distance: 46.0
click at [951, 280] on body "These are all the activities required to" at bounding box center [1061, 271] width 433 height 29
click at [1087, 278] on body "These are all the actions required to" at bounding box center [1061, 271] width 433 height 29
click at [1180, 280] on body "These are all the actions required to complete and review the funding received" at bounding box center [1061, 271] width 433 height 29
click at [1235, 276] on body "These are all the actions required to complete and review the funding received" at bounding box center [1061, 271] width 433 height 29
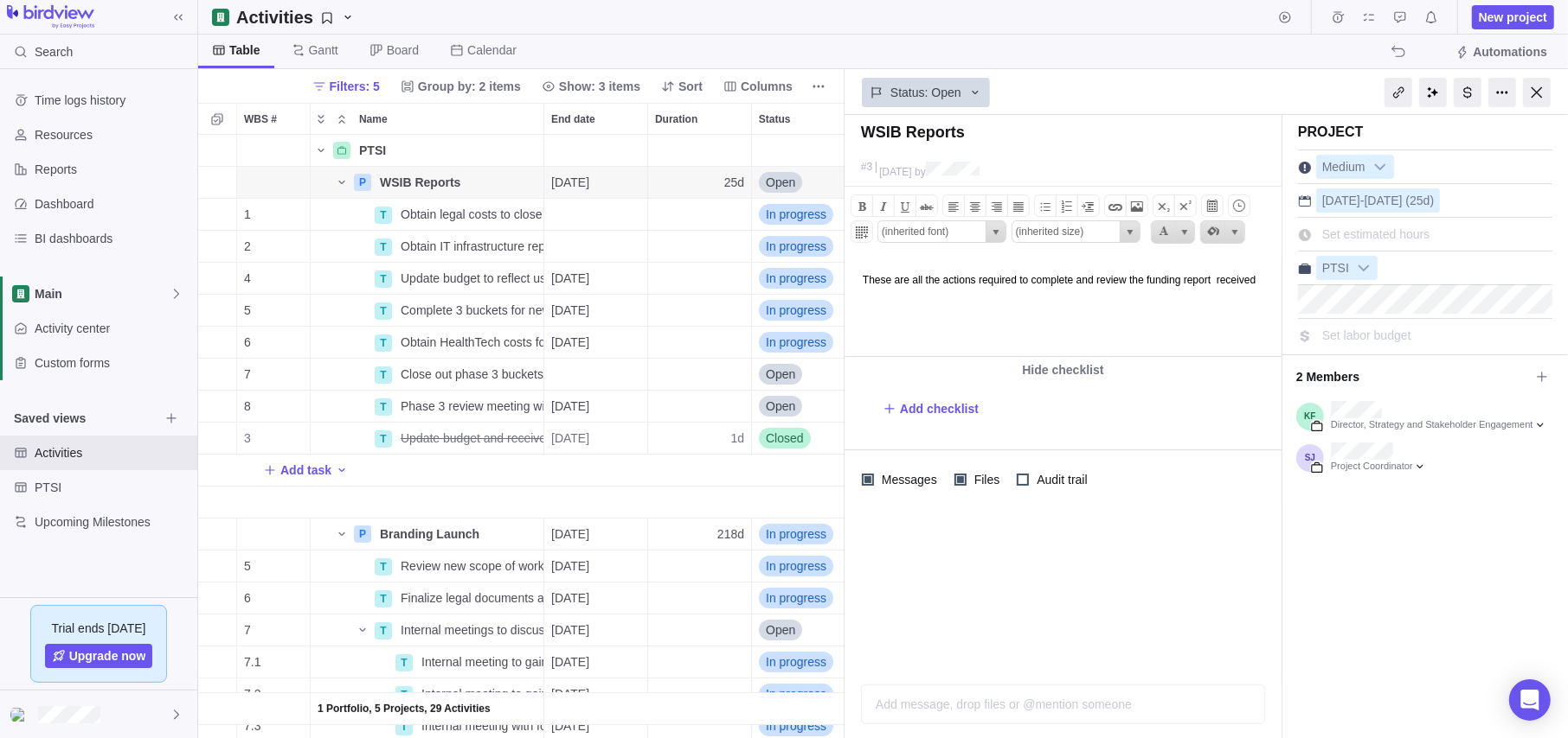
click at [908, 286] on body "These are all the actions required to complete and review the funding report re…" at bounding box center [1061, 271] width 433 height 29
drag, startPoint x: 921, startPoint y: 294, endPoint x: 847, endPoint y: 299, distance: 74.2
click at [847, 286] on body "These are all the actions required to complete and review the funding report re…" at bounding box center [1061, 271] width 433 height 29
click at [995, 308] on html "These are all the actions required to complete and review the funding report fo…" at bounding box center [1061, 306] width 433 height 98
click at [1013, 311] on html "These are all the actions required to complete and review the funding report fo…" at bounding box center [1061, 306] width 433 height 98
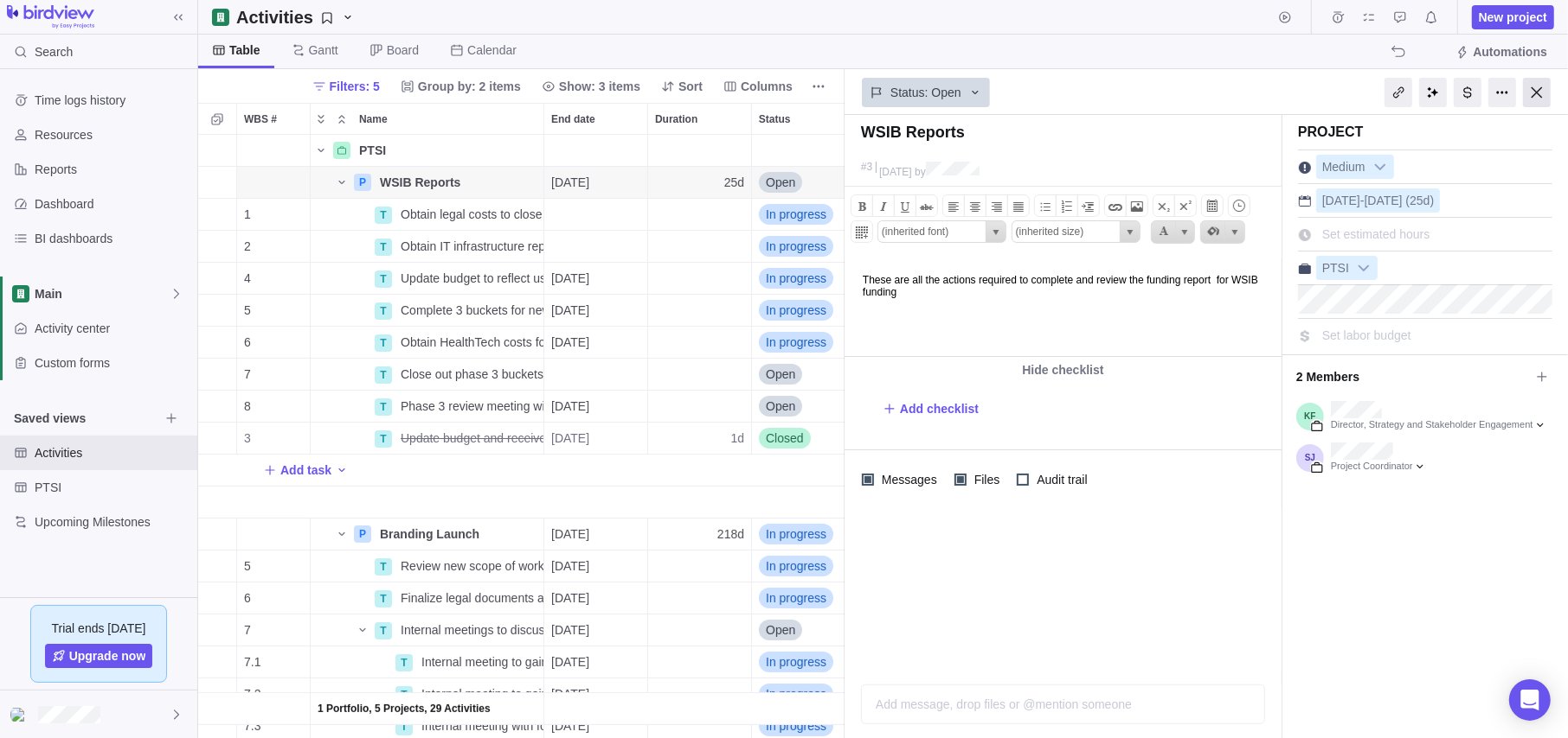
click at [1328, 90] on div at bounding box center [1536, 92] width 28 height 30
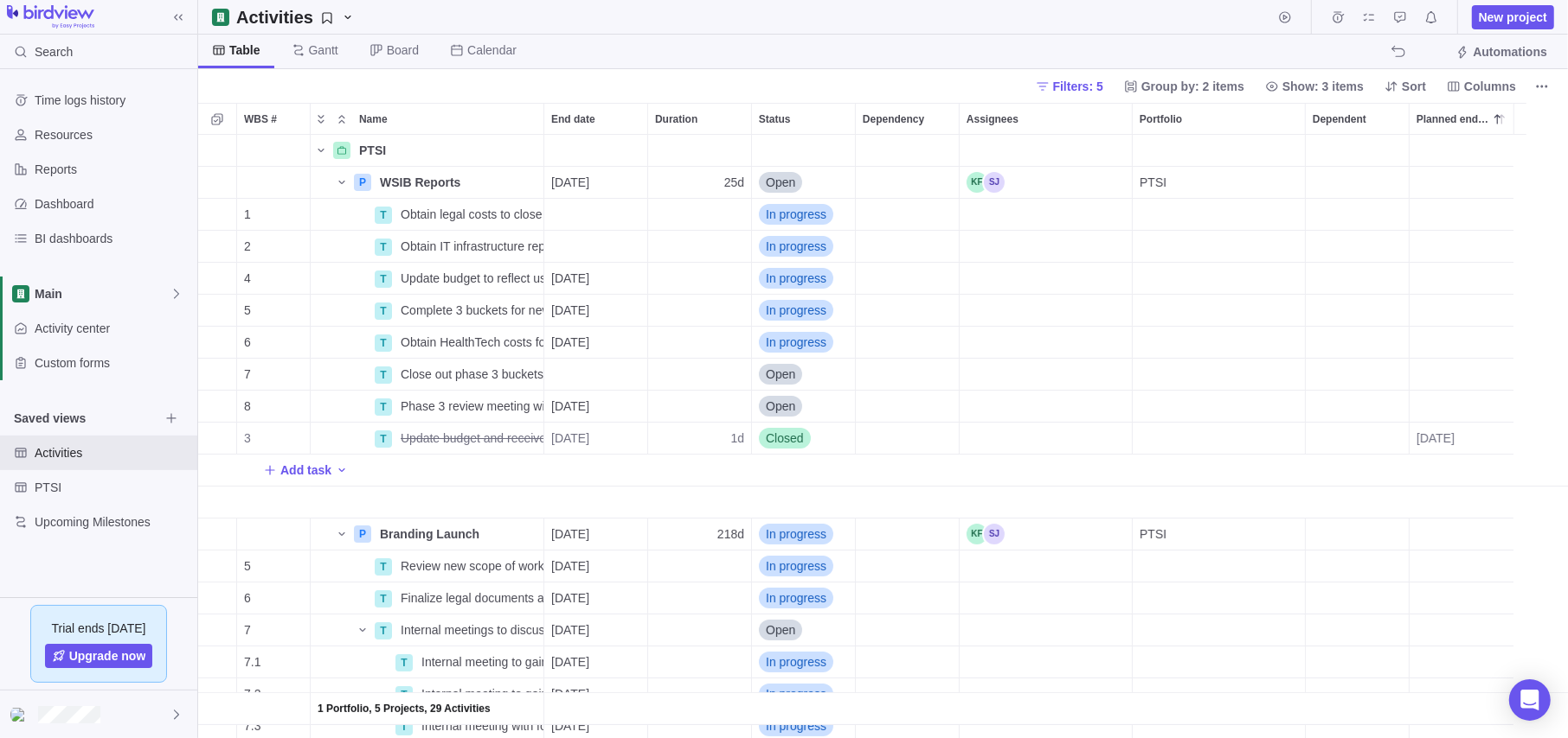
scroll to position [590, 1357]
click at [416, 218] on span "Obtain legal costs to close out phase 2" at bounding box center [472, 213] width 143 height 17
click at [628, 237] on div "1 Portfolio, 5 Projects, 29 Activities PTSI Details P WSIB Reports Details [DAT…" at bounding box center [883, 436] width 1370 height 603
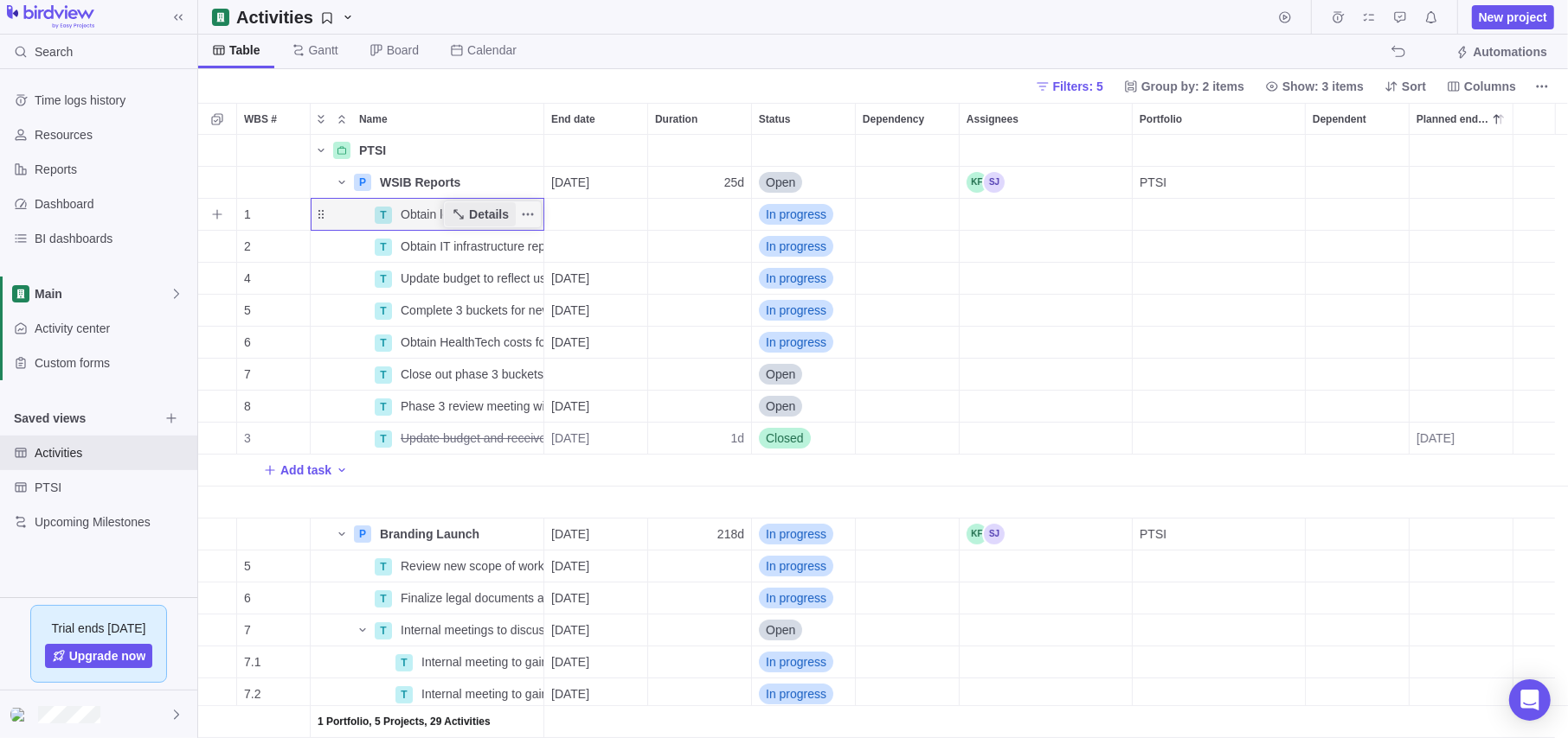
click at [468, 212] on span "Details" at bounding box center [479, 214] width 70 height 24
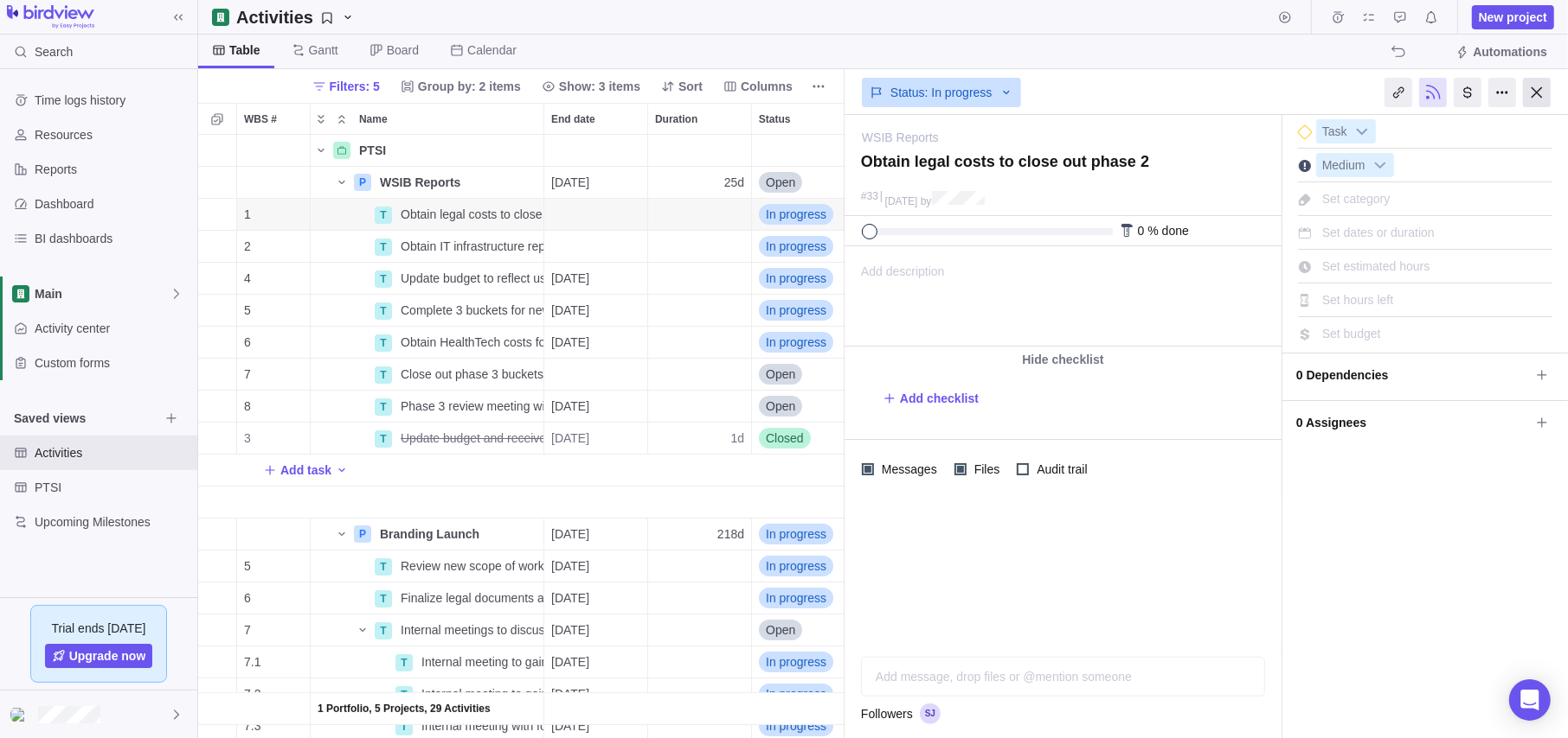
click at [1328, 83] on div at bounding box center [1536, 92] width 28 height 30
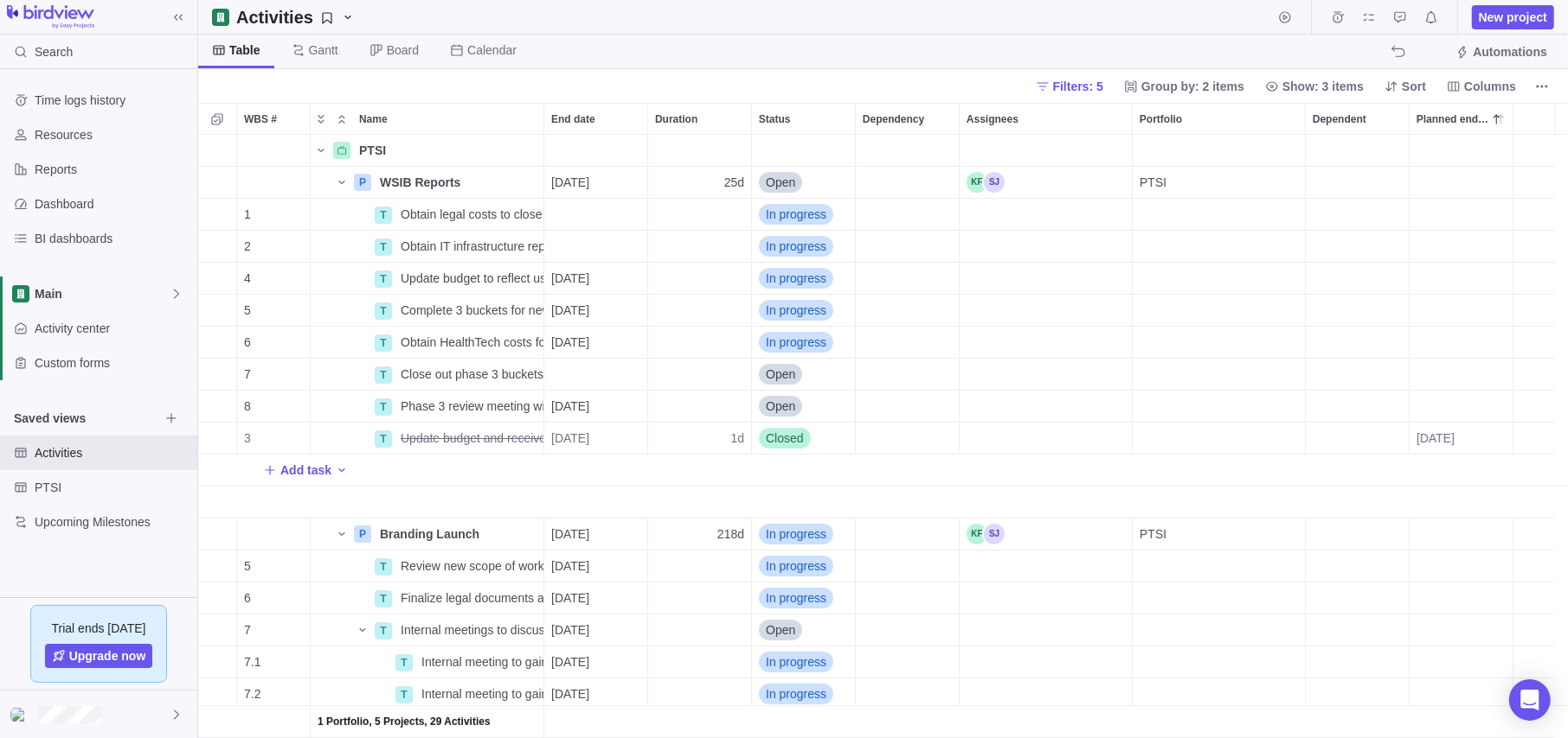
scroll to position [590, 1357]
click at [468, 250] on span "Details" at bounding box center [479, 246] width 70 height 24
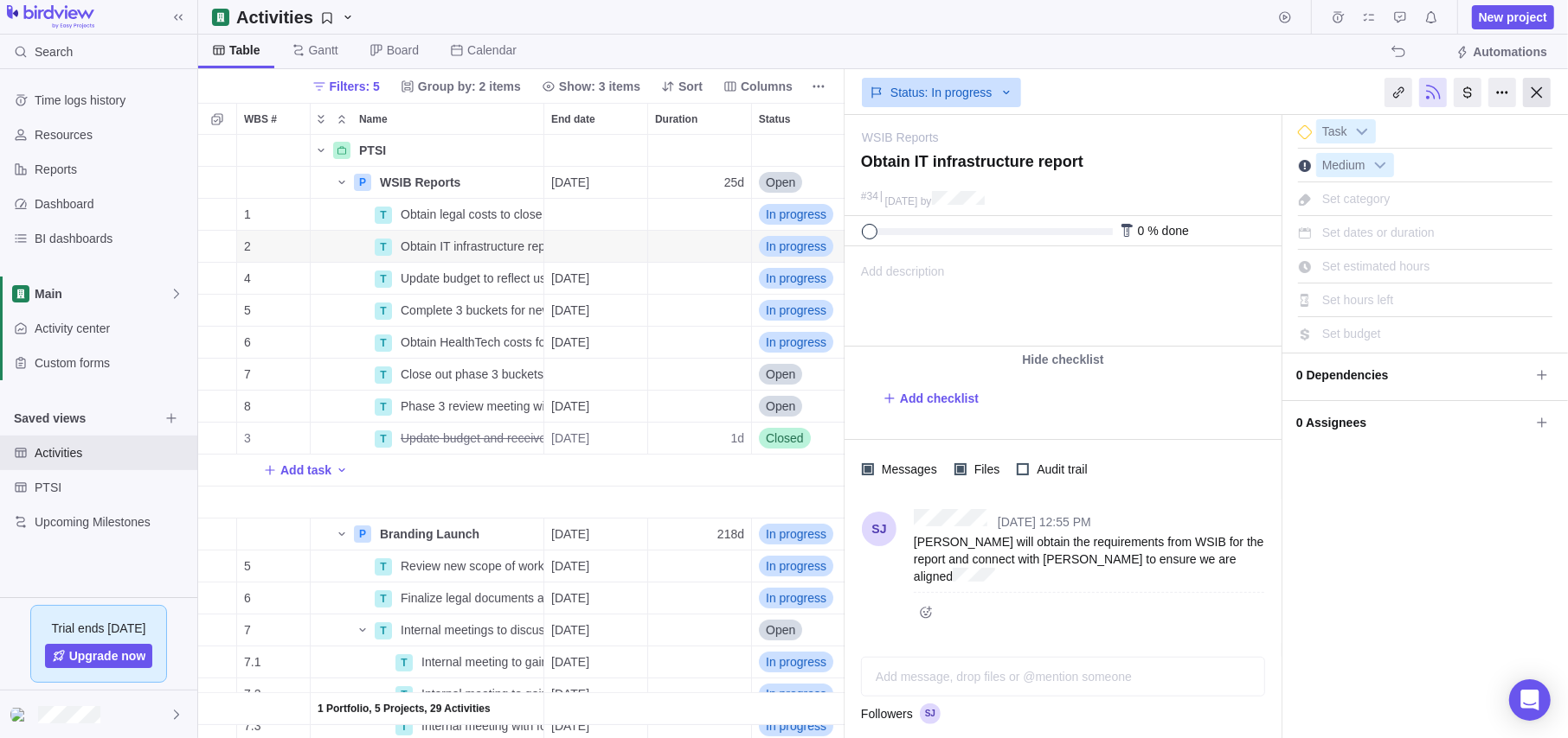
click at [1328, 90] on div at bounding box center [1536, 92] width 28 height 30
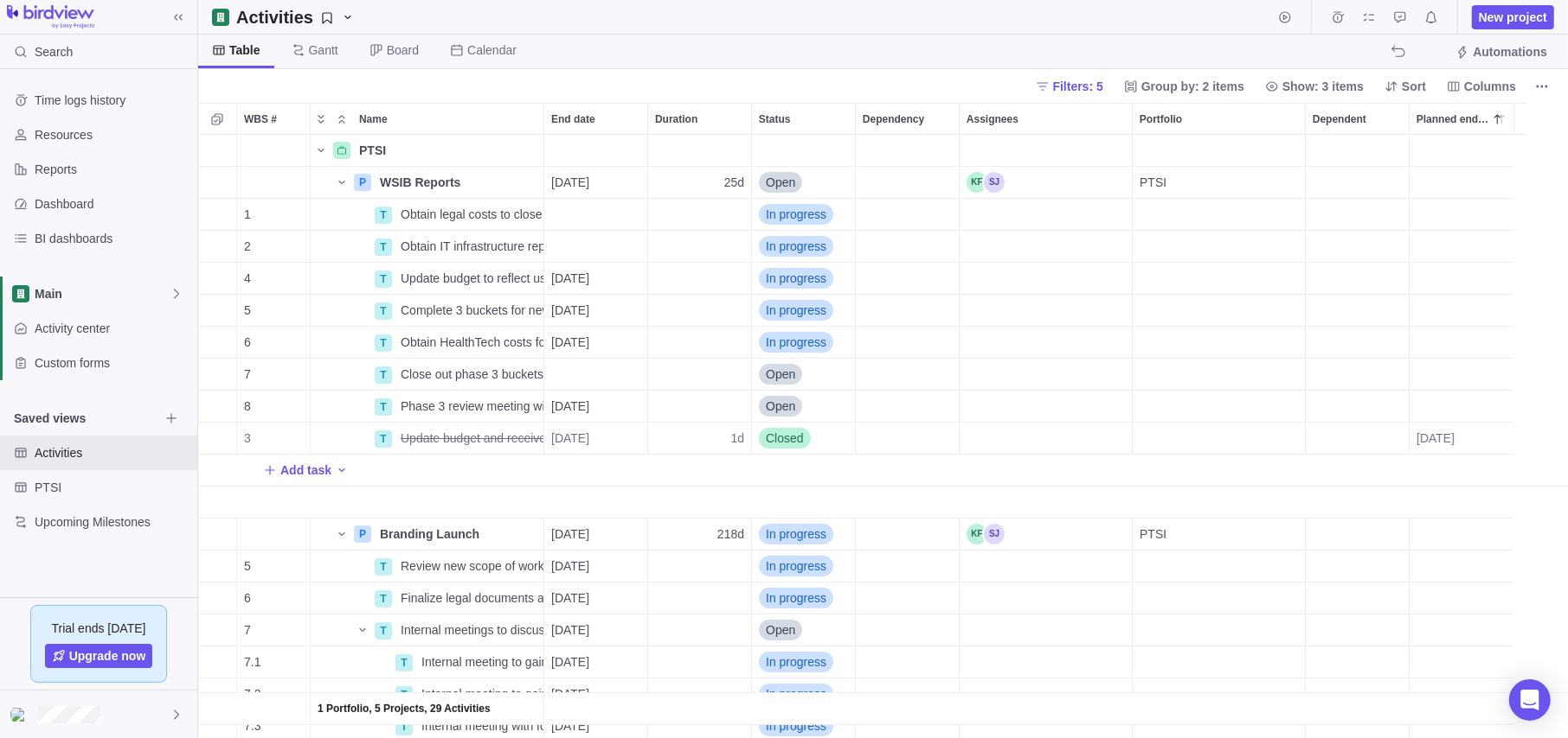
scroll to position [590, 1357]
click at [486, 373] on span "Details" at bounding box center [489, 374] width 40 height 17
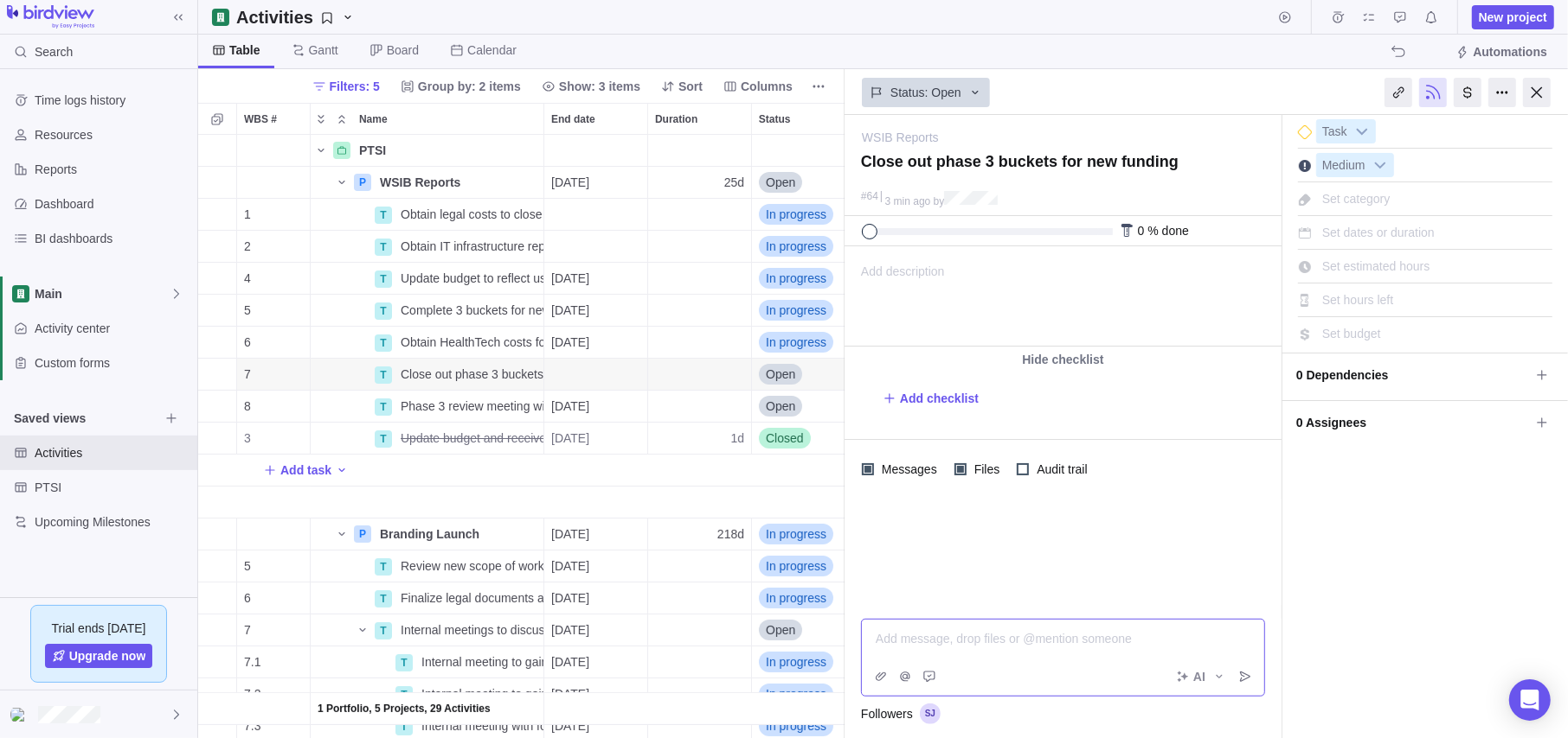
click at [926, 600] on div "Add message, drop files or @mention someone AI" at bounding box center [1062, 658] width 404 height 77
click at [1241, 600] on icon "Post" at bounding box center [1244, 676] width 10 height 10
click at [1048, 287] on div "Add description ... read all" at bounding box center [1062, 296] width 433 height 98
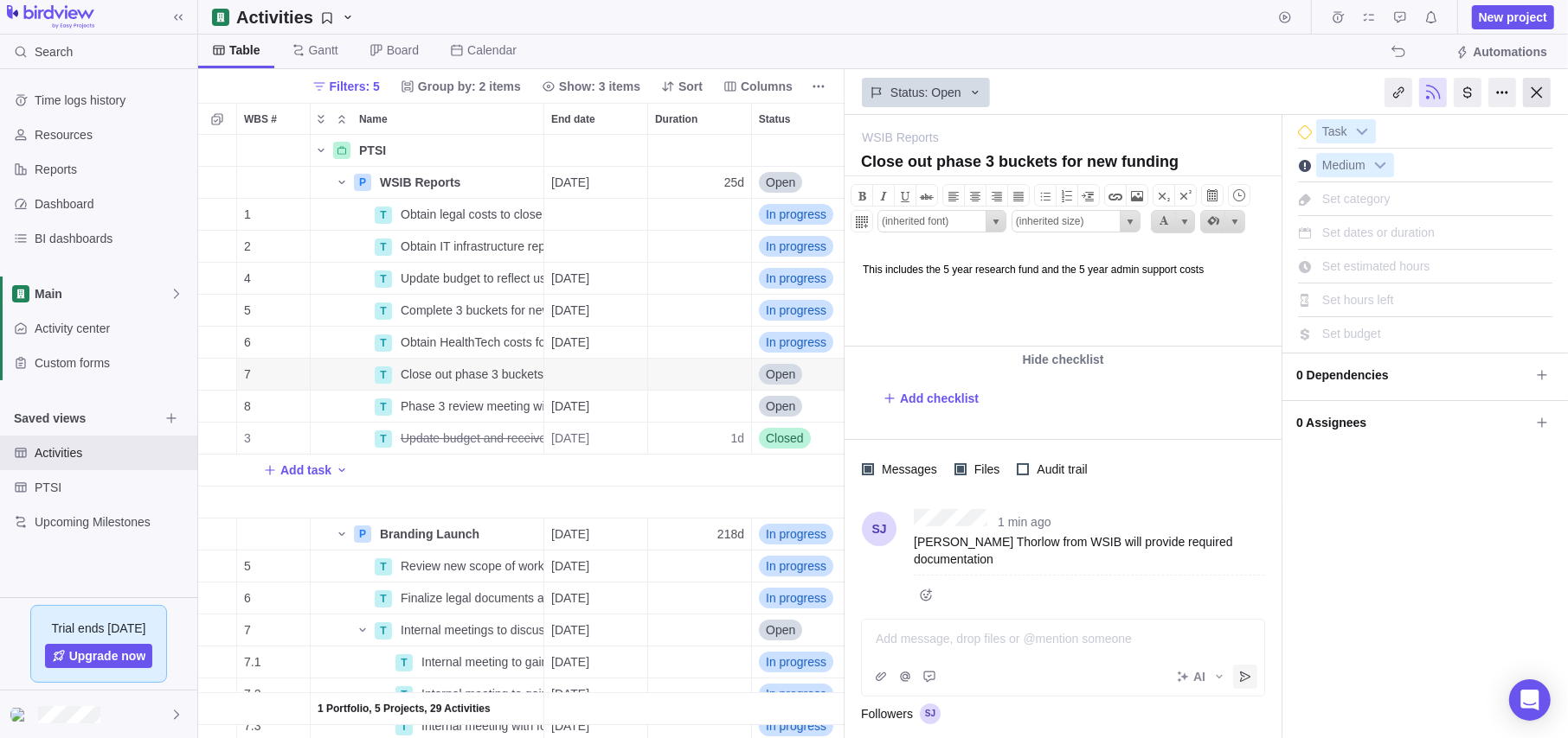
click at [1328, 91] on div at bounding box center [1536, 92] width 28 height 30
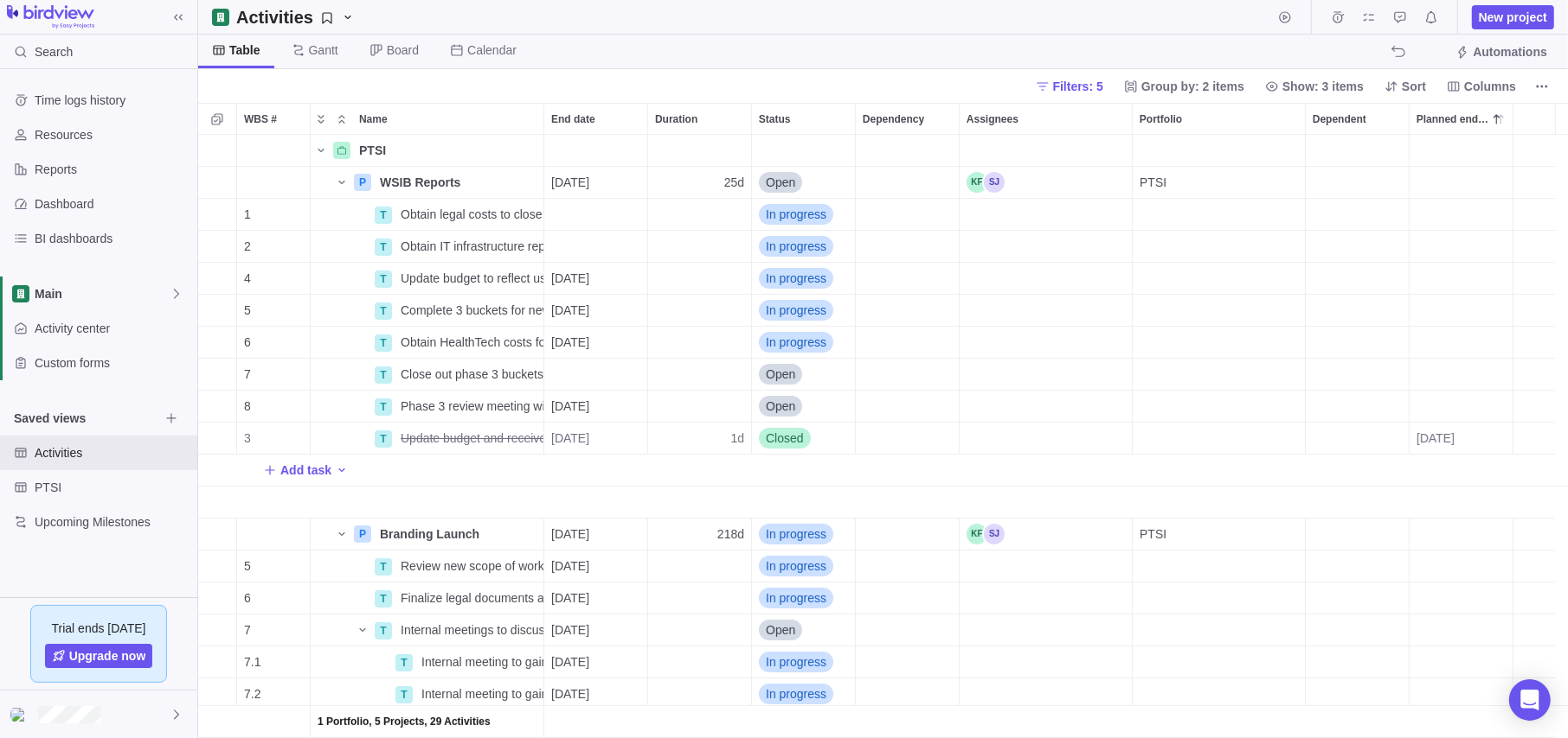
scroll to position [590, 1357]
click at [1328, 82] on span "Columns" at bounding box center [1490, 85] width 52 height 17
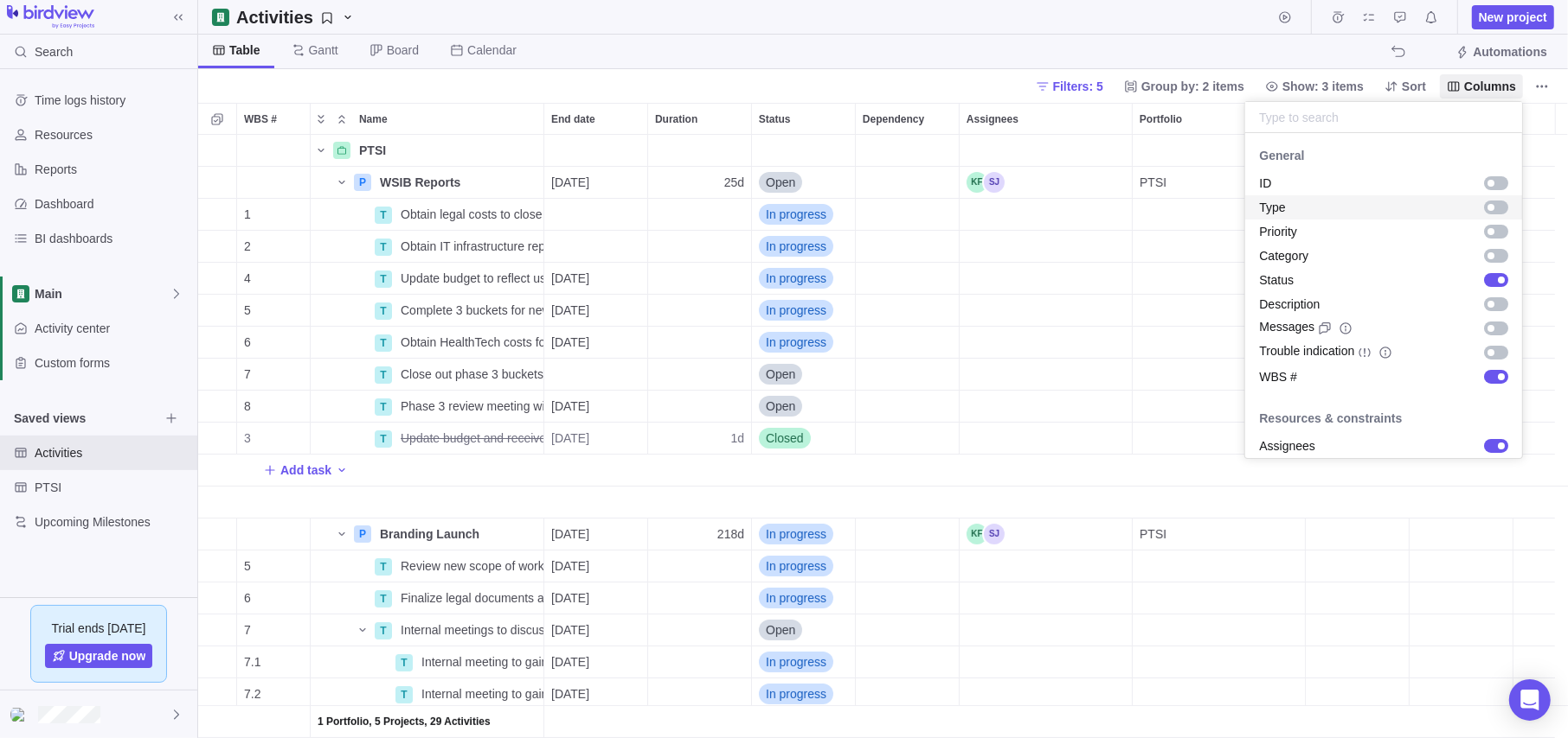
click at [1328, 205] on div "grid" at bounding box center [1496, 207] width 24 height 14
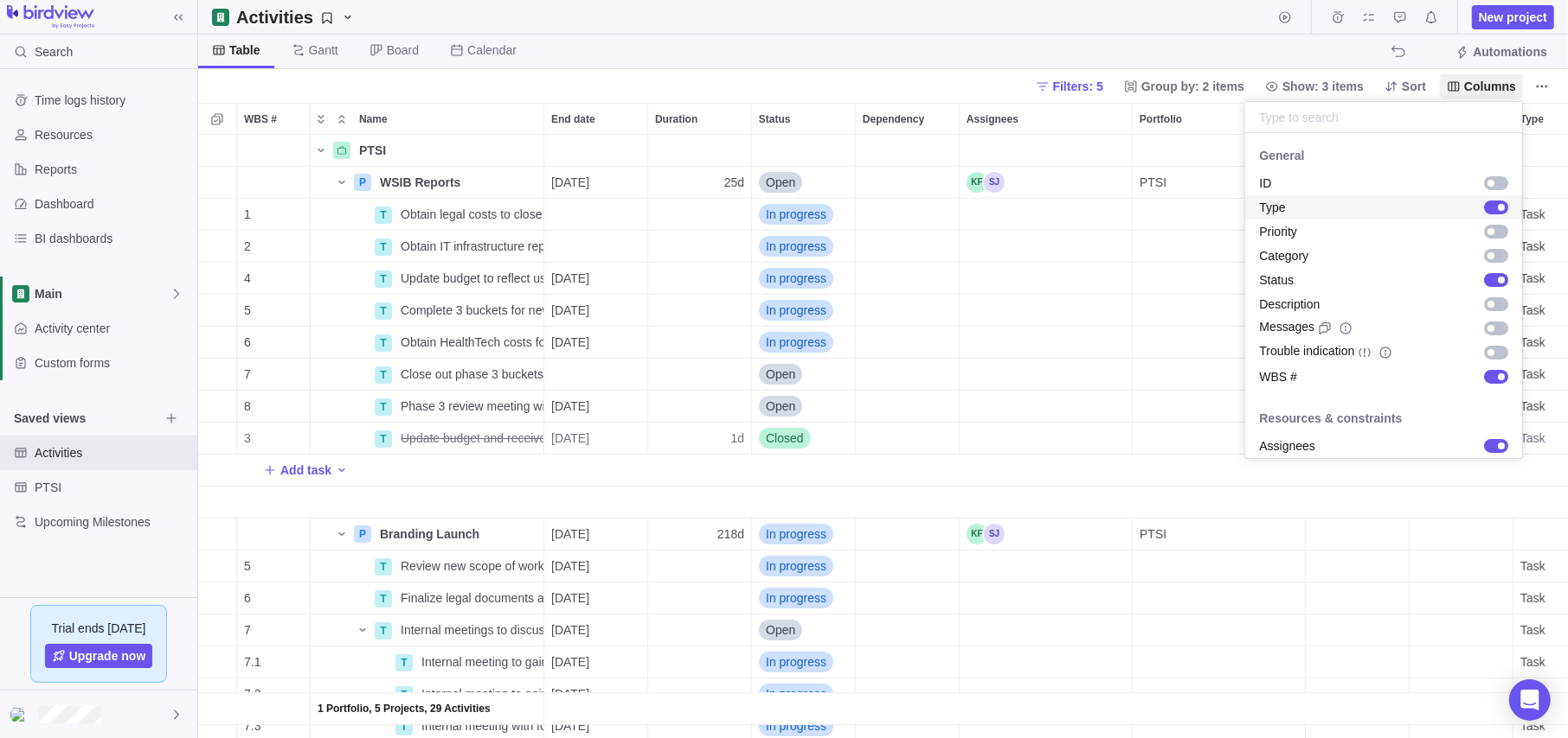
click at [1328, 205] on div "grid" at bounding box center [1501, 207] width 7 height 7
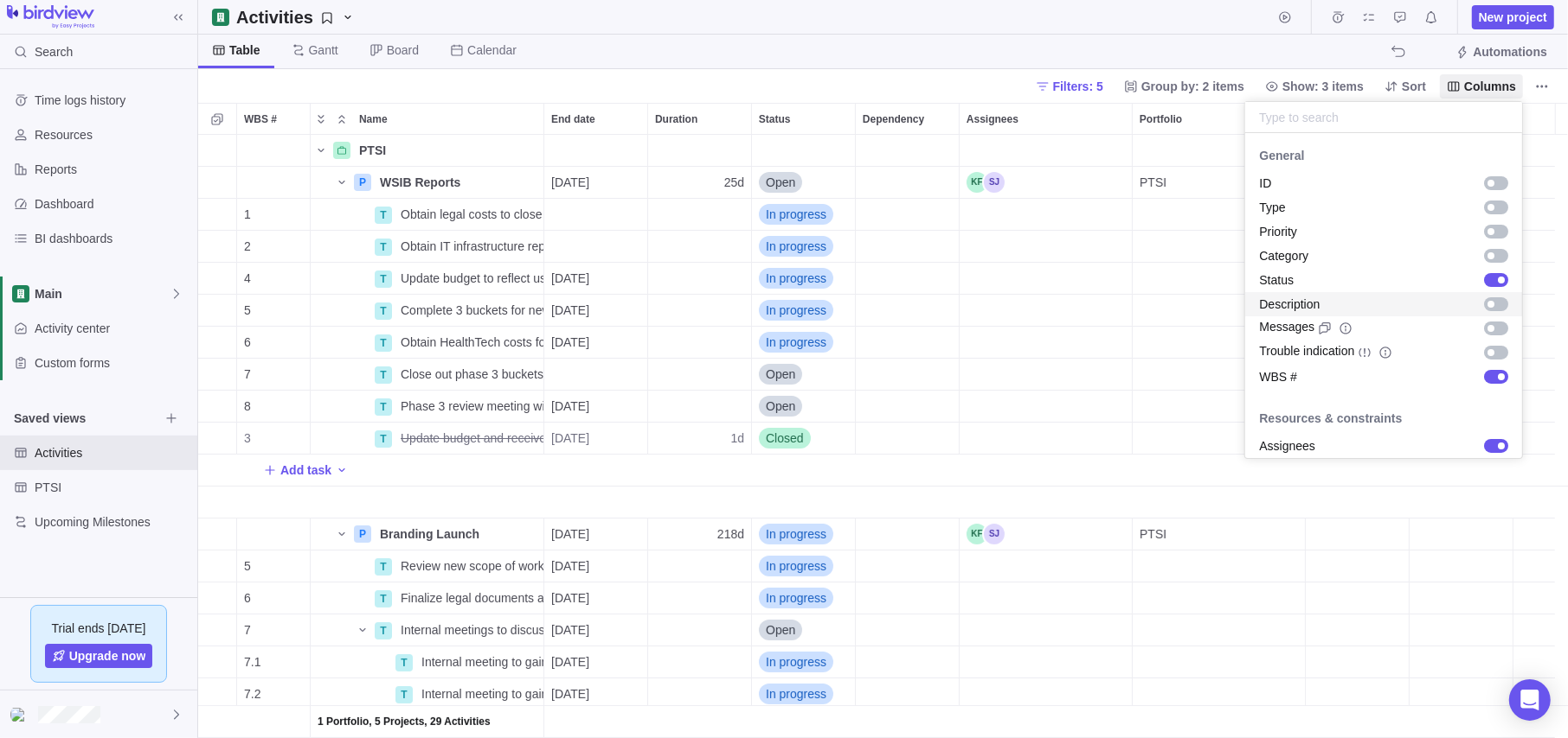
click at [1328, 302] on div "grid" at bounding box center [1496, 305] width 24 height 14
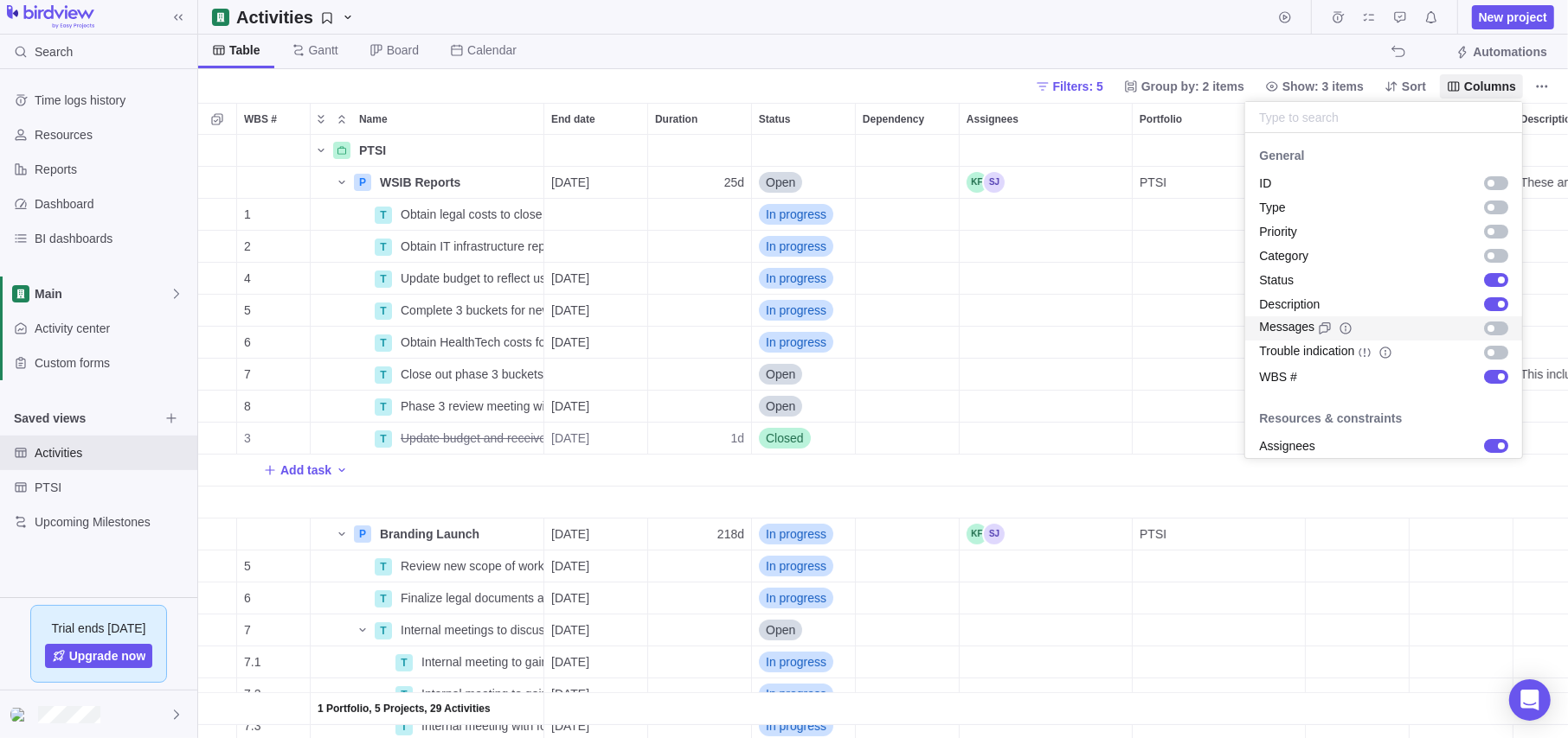
click at [1328, 327] on div "grid" at bounding box center [1491, 328] width 7 height 7
click at [1328, 375] on div "grid" at bounding box center [1496, 377] width 24 height 14
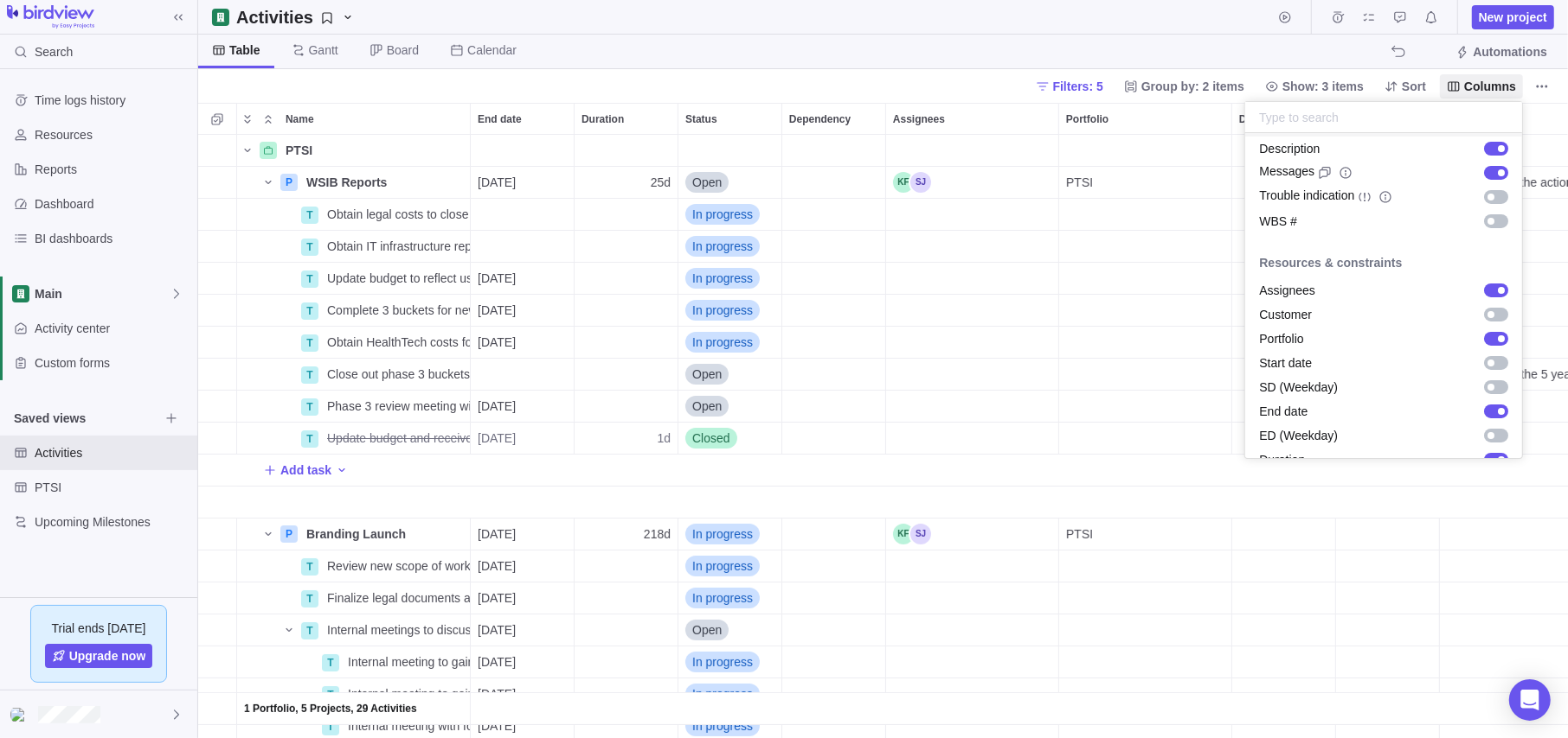
scroll to position [173, 0]
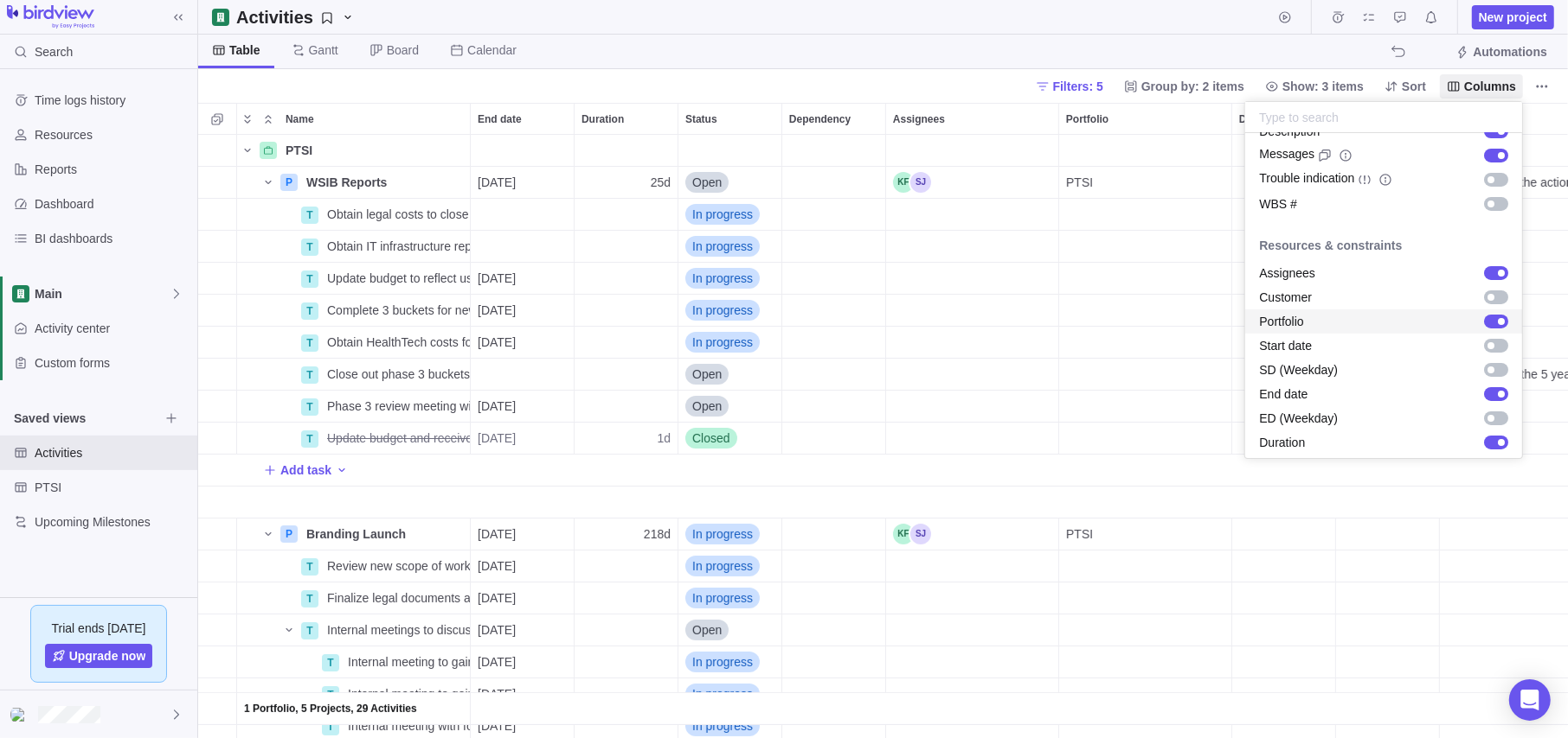
click at [1328, 320] on div "grid" at bounding box center [1501, 321] width 7 height 7
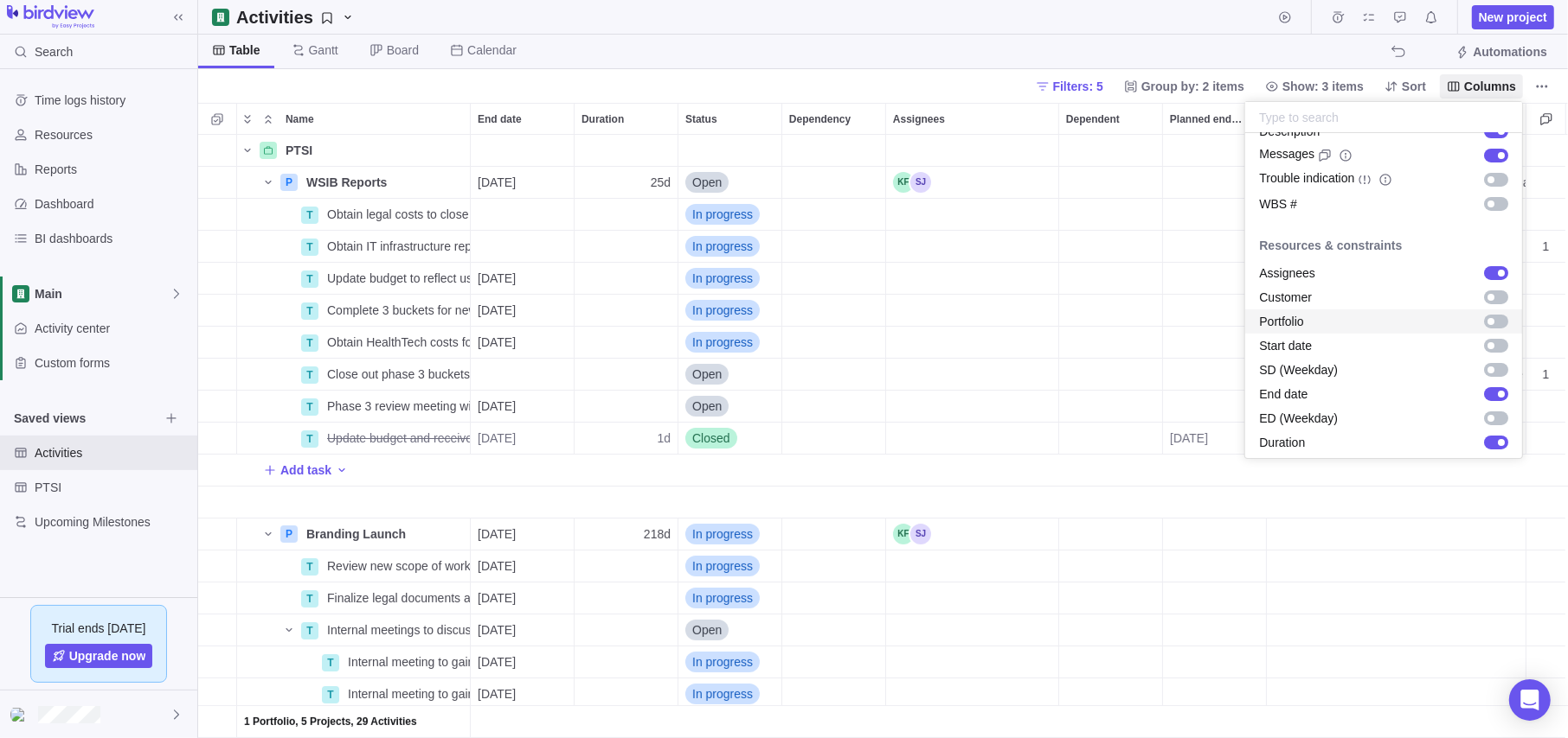
click at [1328, 320] on div "grid" at bounding box center [1496, 321] width 24 height 14
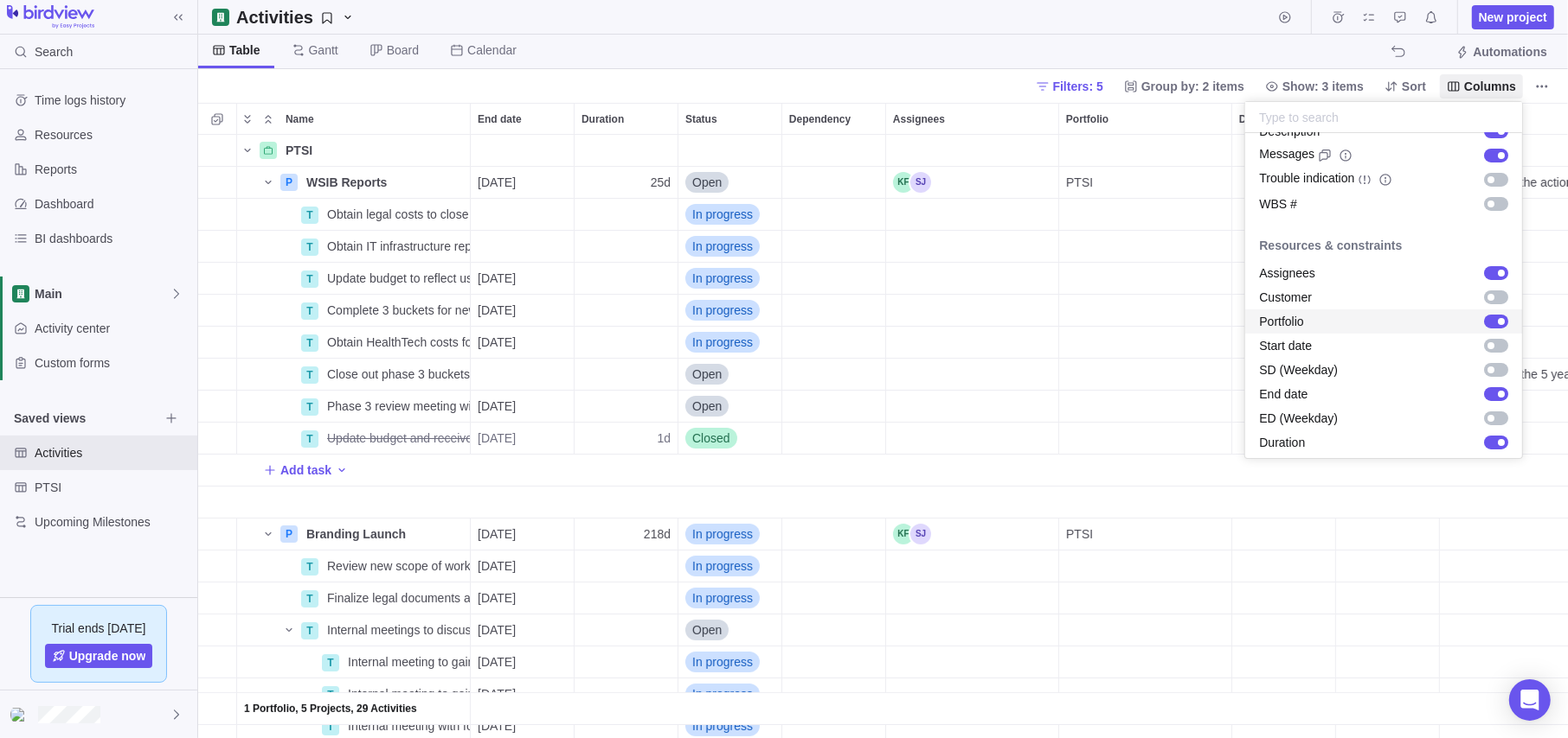
click at [1328, 320] on div "grid" at bounding box center [1501, 321] width 7 height 7
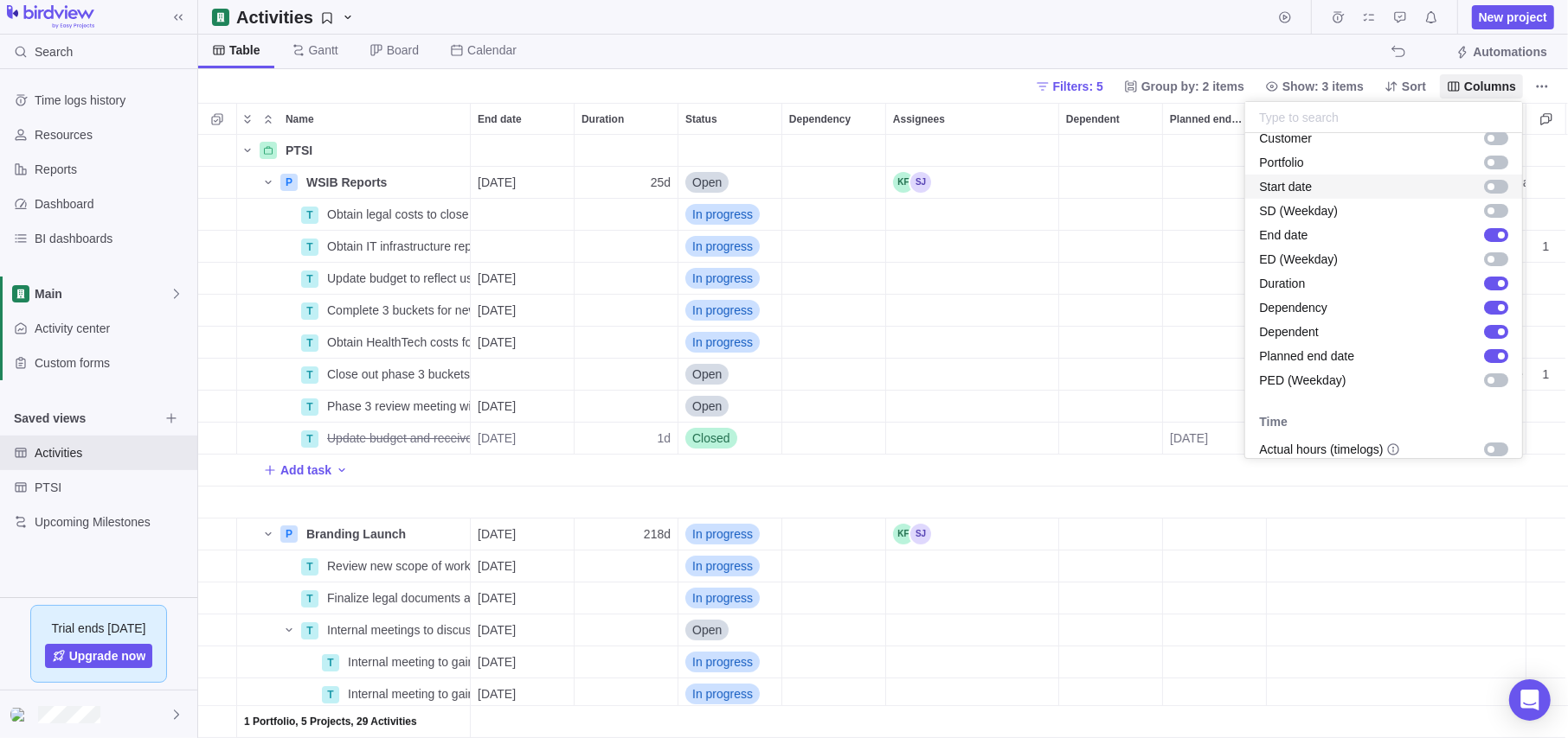
scroll to position [346, 0]
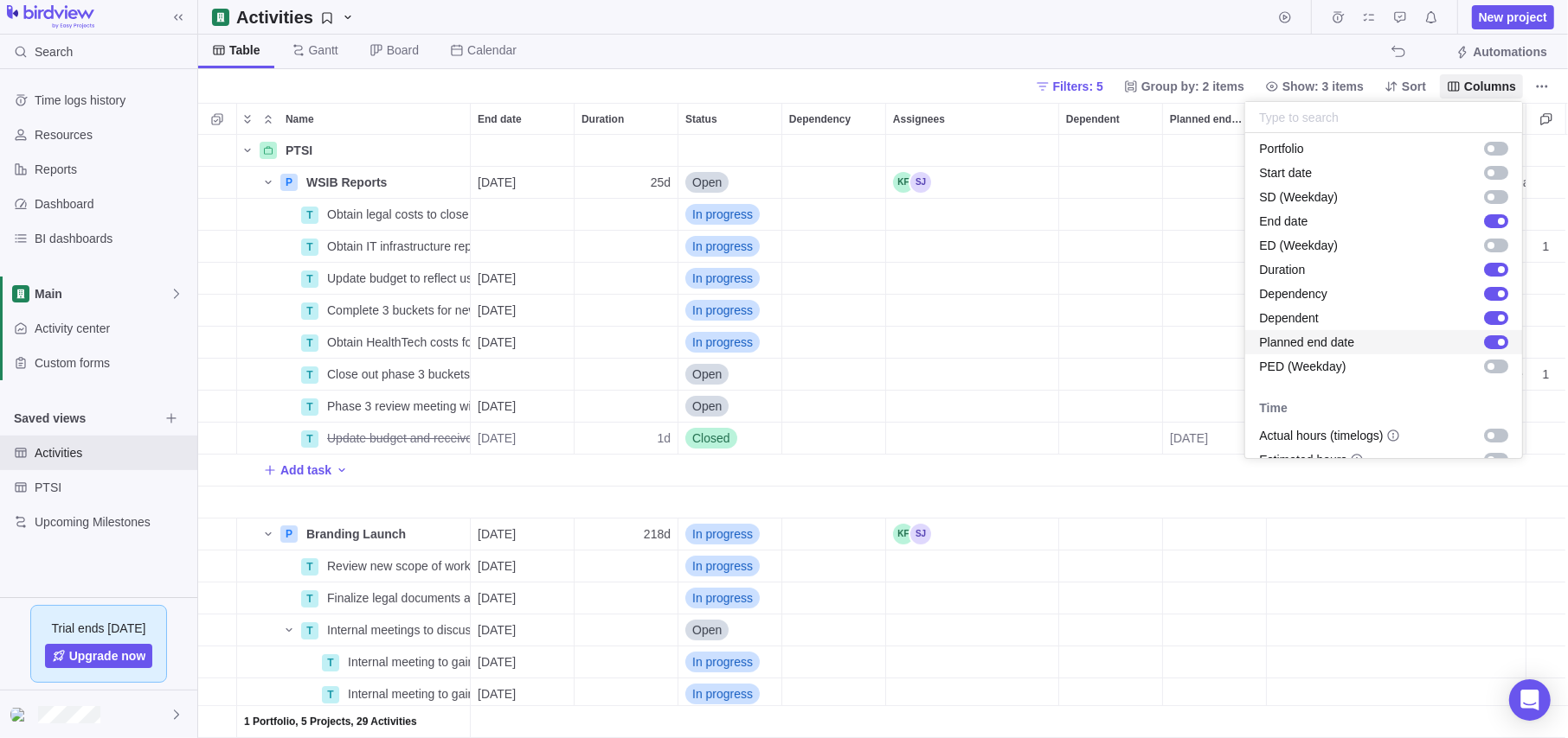
click at [1328, 343] on div "grid" at bounding box center [1496, 342] width 24 height 14
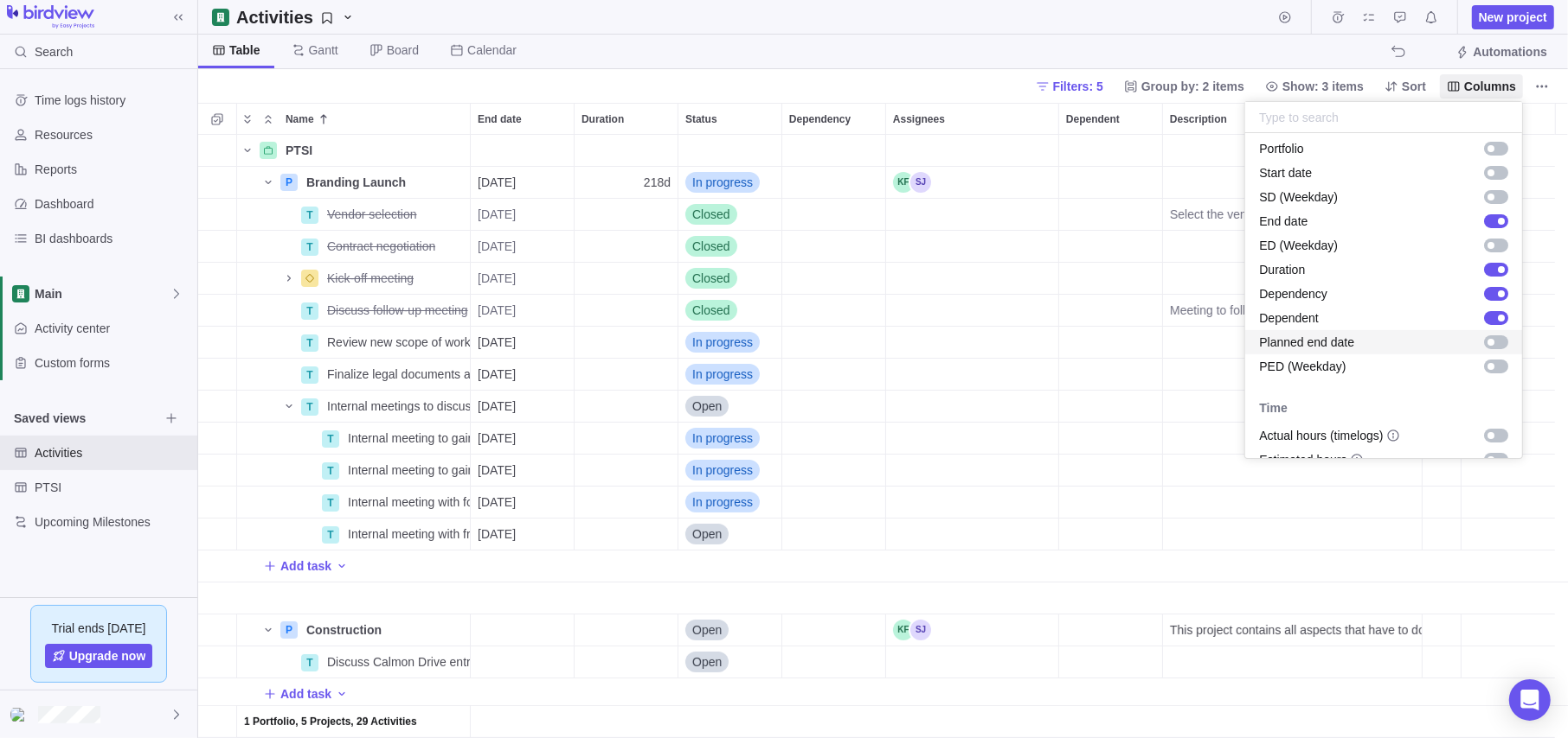
scroll to position [590, 1357]
click at [1328, 314] on div "grid" at bounding box center [1501, 317] width 7 height 7
click at [1328, 295] on div "grid" at bounding box center [1501, 294] width 7 height 7
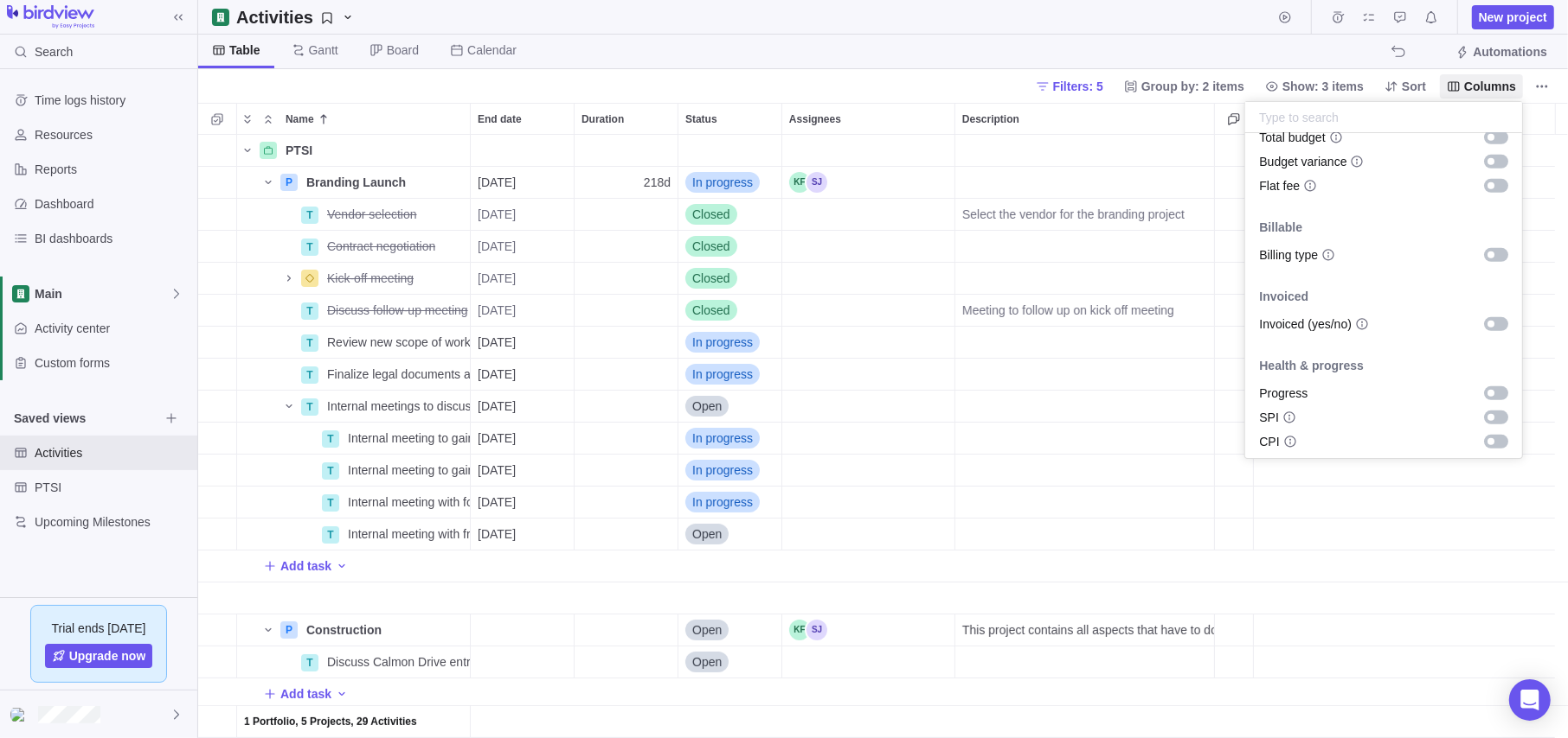
scroll to position [981, 0]
click at [1328, 393] on div "grid" at bounding box center [1491, 391] width 7 height 7
click at [1328, 389] on div "grid" at bounding box center [1496, 392] width 24 height 14
click at [1320, 499] on body "Search Time logs history Resources Reports Dashboard BI dashboards Main Activit…" at bounding box center [784, 369] width 1568 height 738
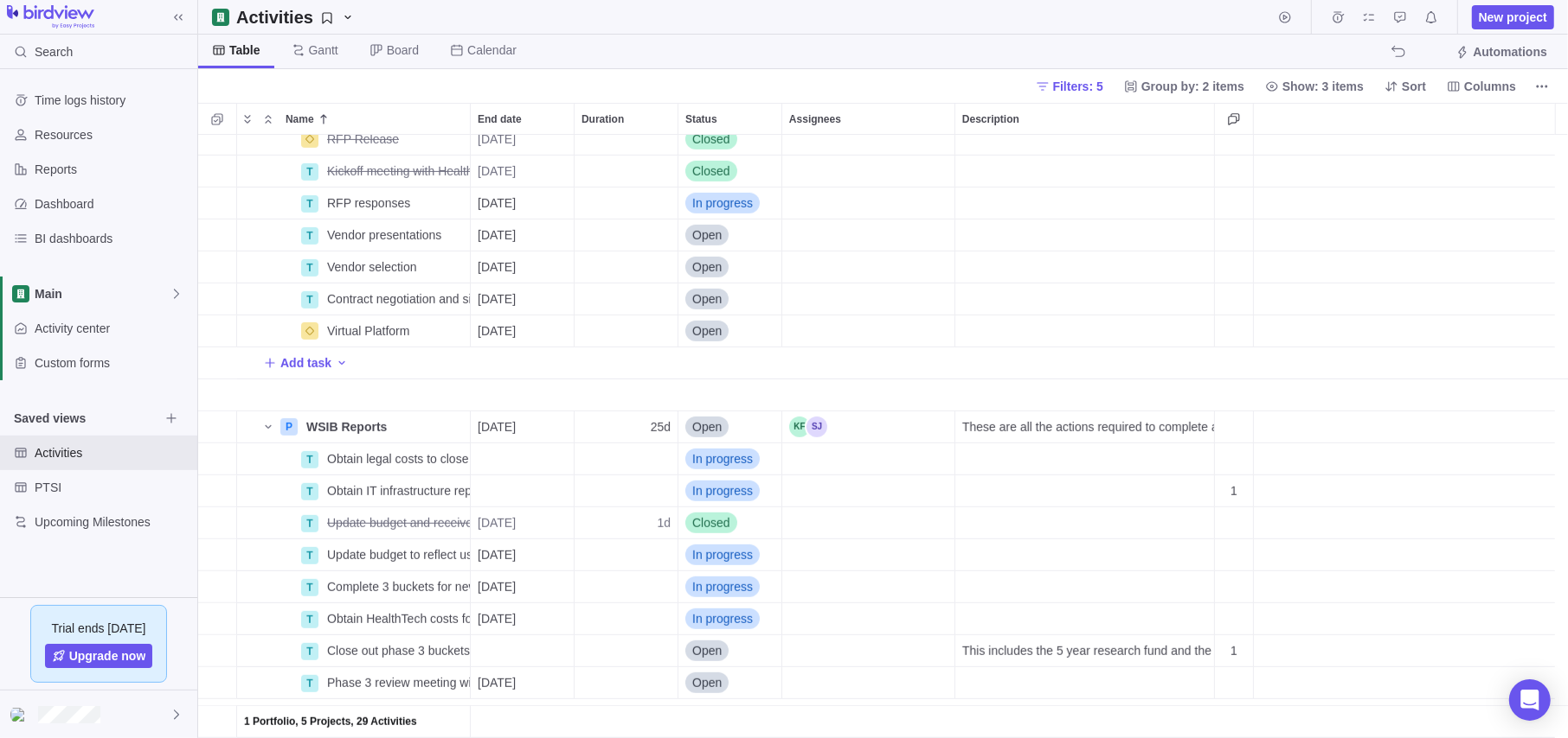
scroll to position [804, 0]
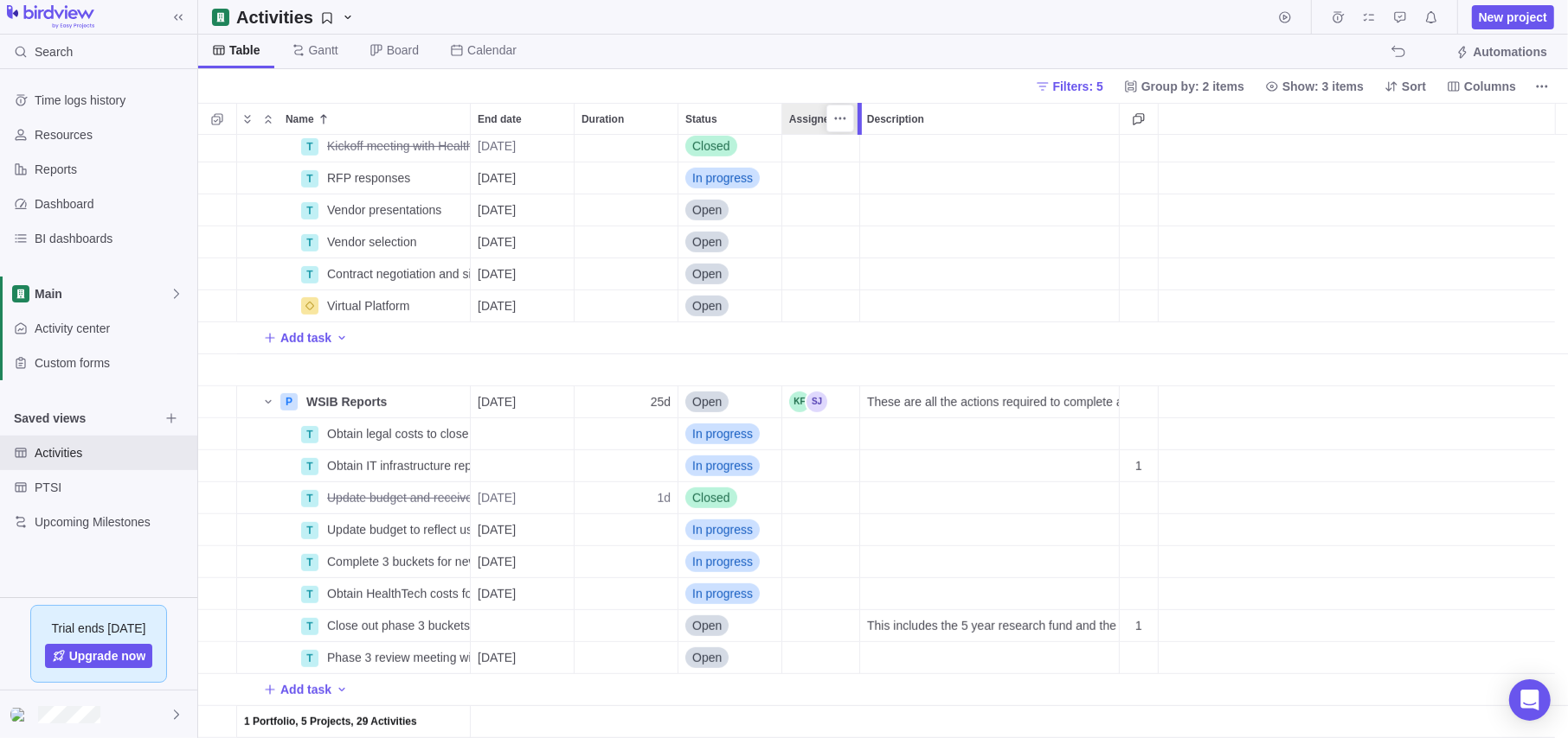
drag, startPoint x: 957, startPoint y: 109, endPoint x: 862, endPoint y: 109, distance: 95.0
click at [862, 109] on div at bounding box center [861, 119] width 14 height 32
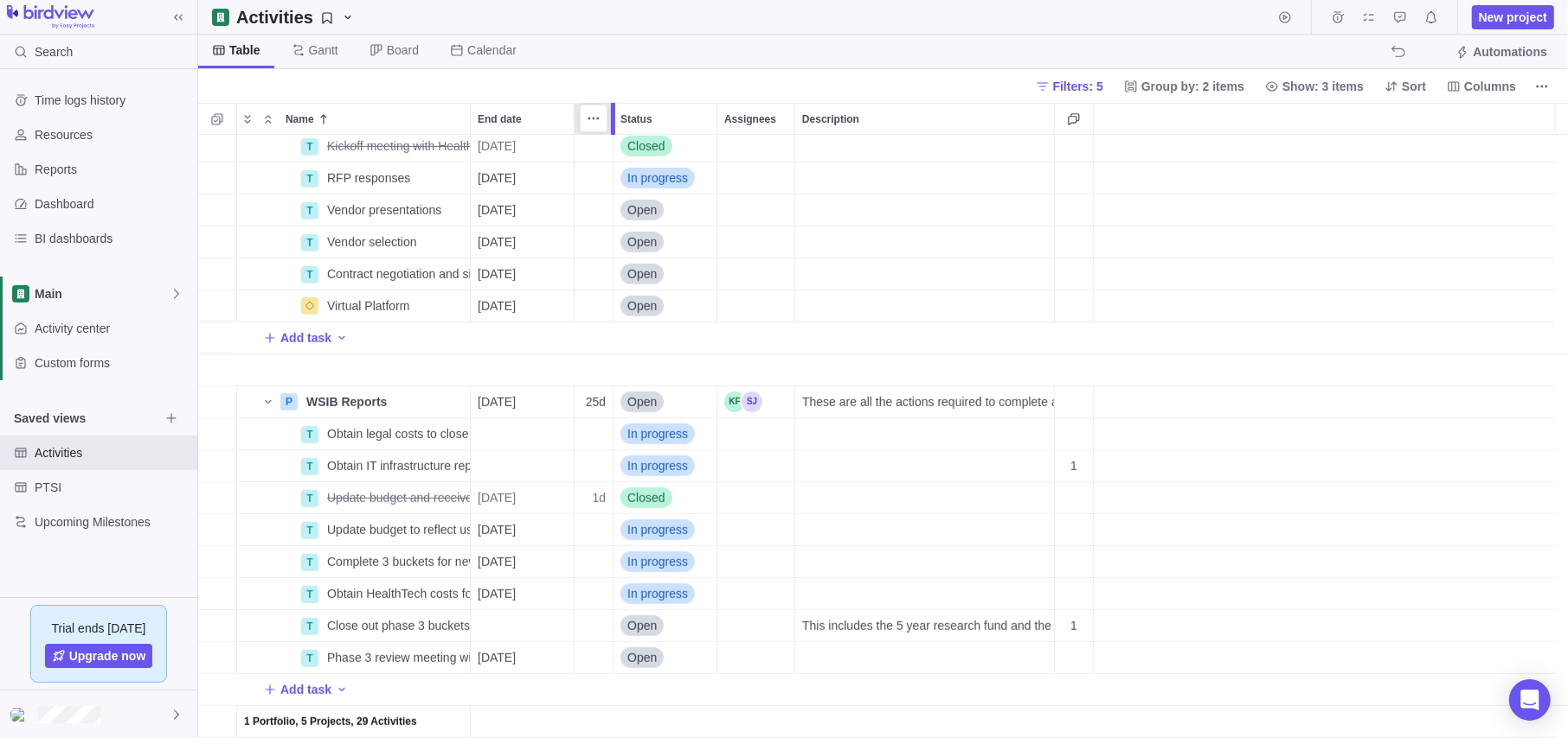
drag, startPoint x: 678, startPoint y: 112, endPoint x: 606, endPoint y: 107, distance: 72.2
click at [606, 107] on div "Name End date Duration Status Assignees Description T Kickoff meeting with Heal…" at bounding box center [883, 421] width 1370 height 636
drag, startPoint x: 732, startPoint y: 112, endPoint x: 766, endPoint y: 123, distance: 35.7
click at [766, 123] on div "Assignees" at bounding box center [756, 119] width 77 height 32
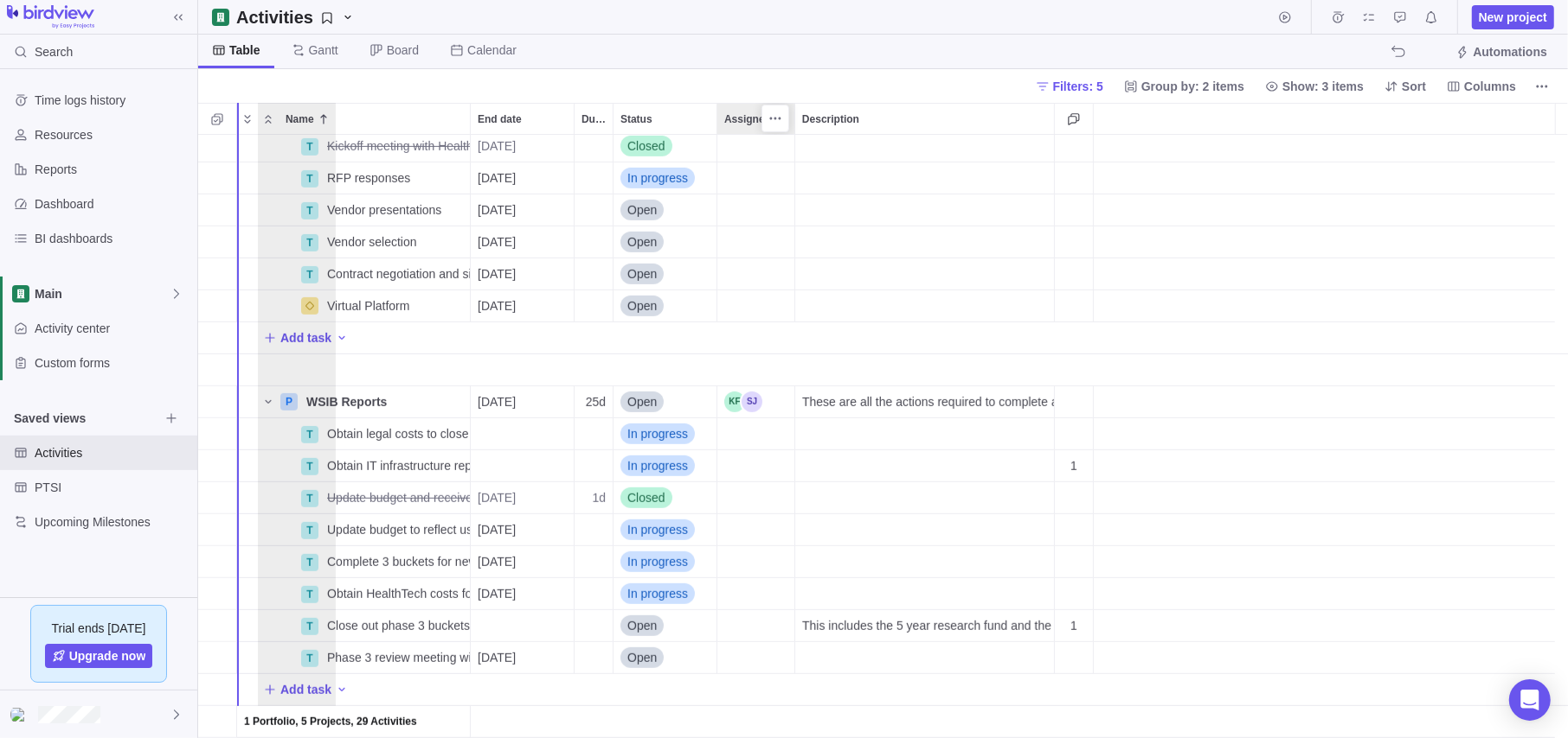
drag, startPoint x: 735, startPoint y: 115, endPoint x: 274, endPoint y: 153, distance: 462.6
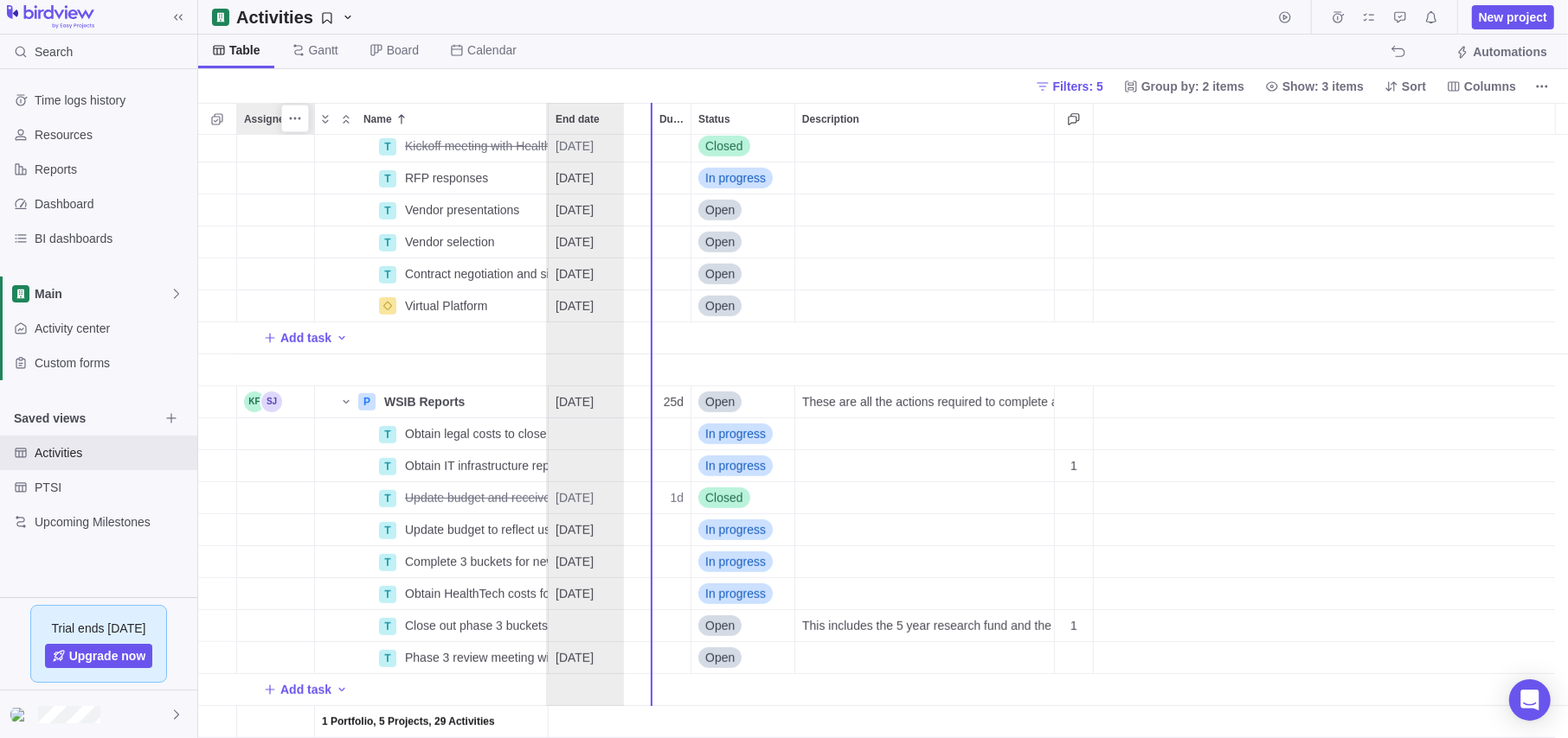
drag, startPoint x: 256, startPoint y: 117, endPoint x: 572, endPoint y: 138, distance: 316.7
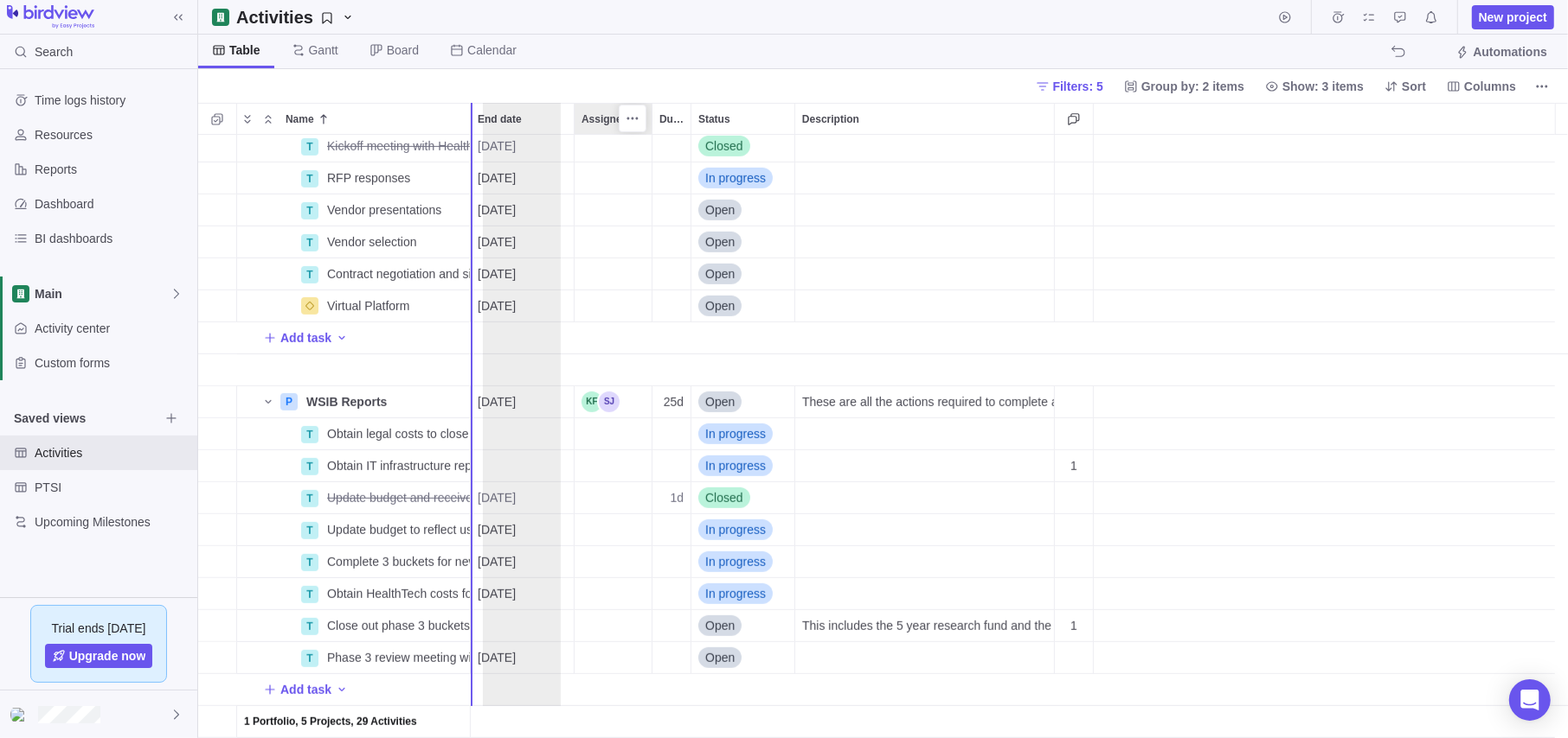
drag, startPoint x: 605, startPoint y: 118, endPoint x: 507, endPoint y: 132, distance: 99.0
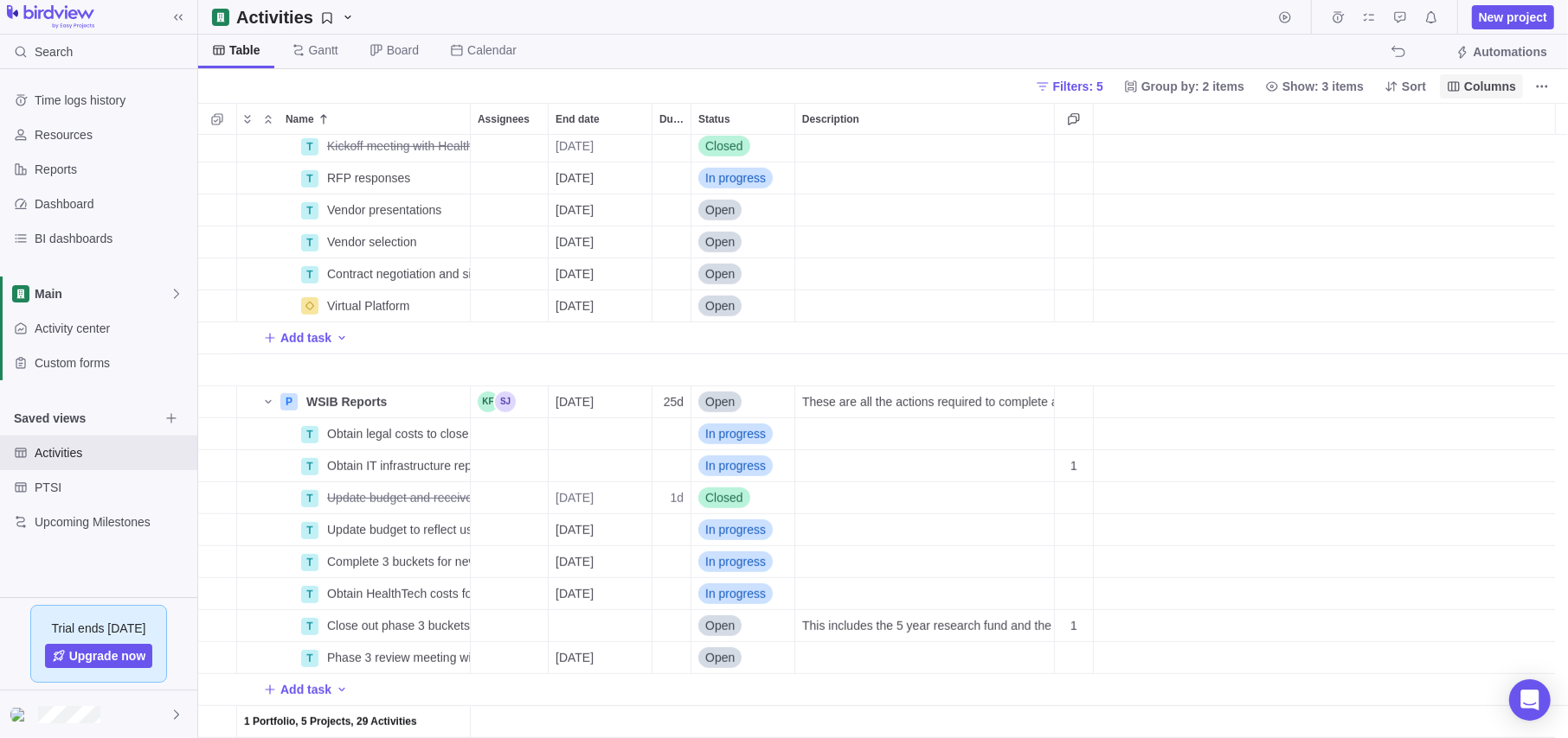
click at [1328, 82] on span "Columns" at bounding box center [1490, 85] width 52 height 17
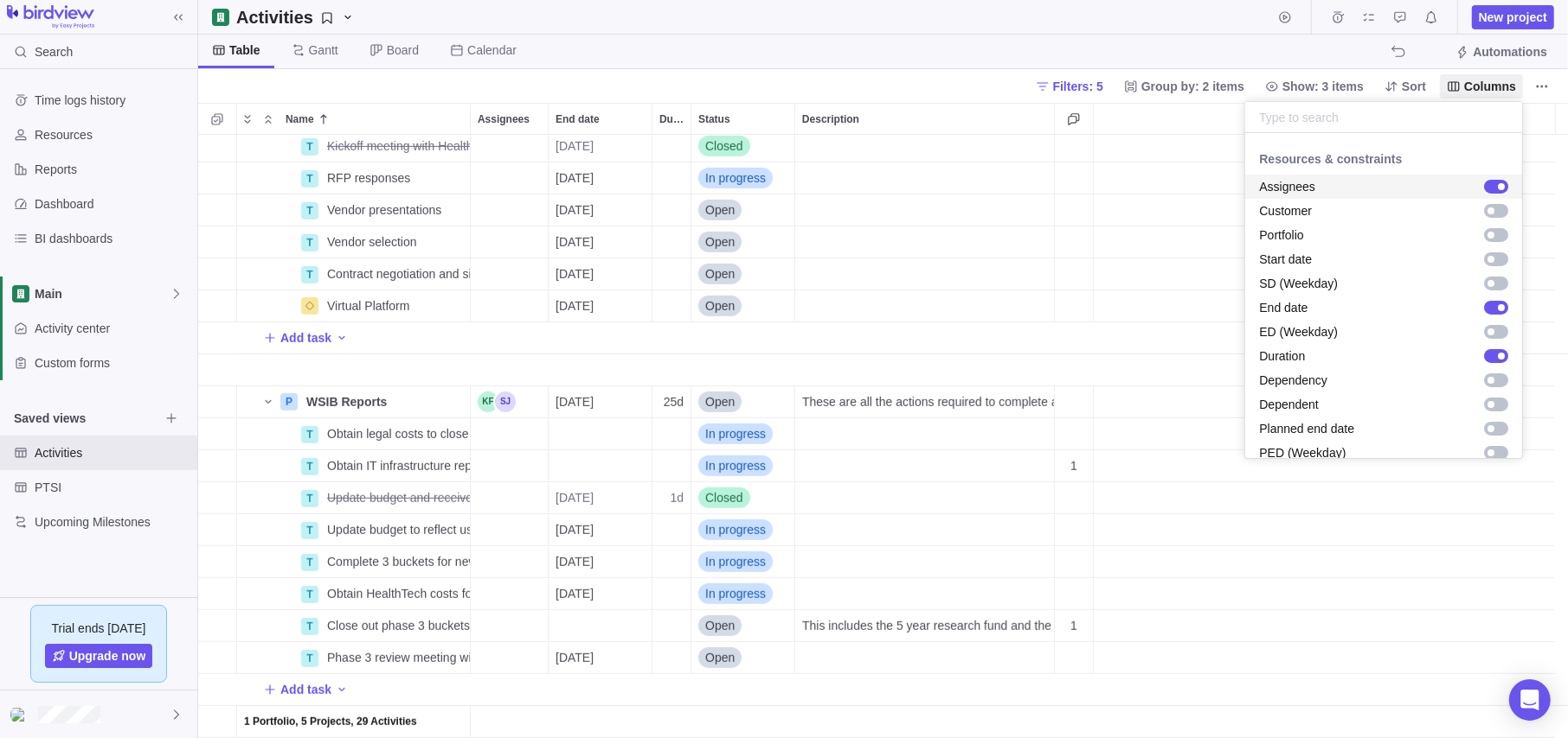
scroll to position [346, 0]
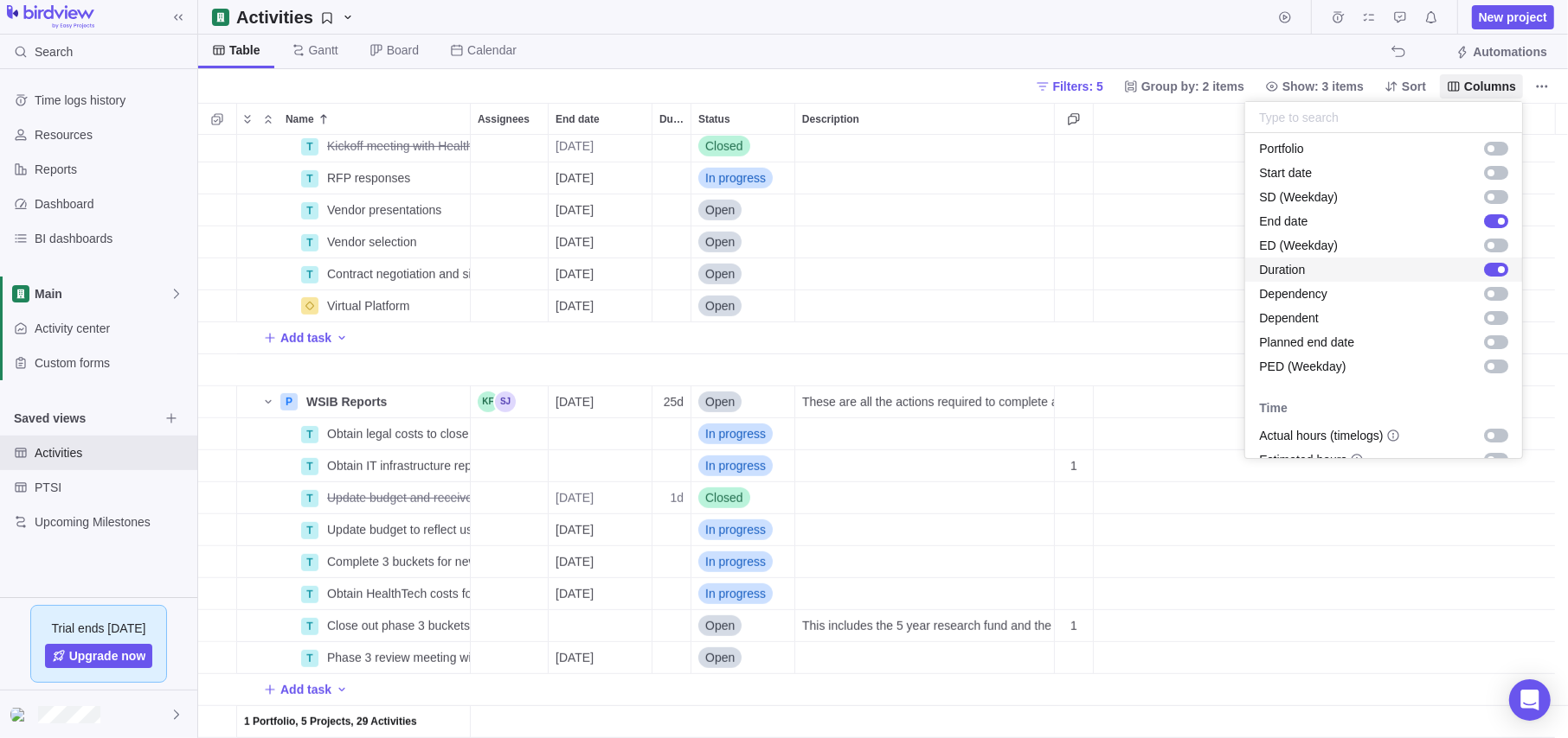
click at [1328, 271] on div "grid" at bounding box center [1496, 270] width 24 height 14
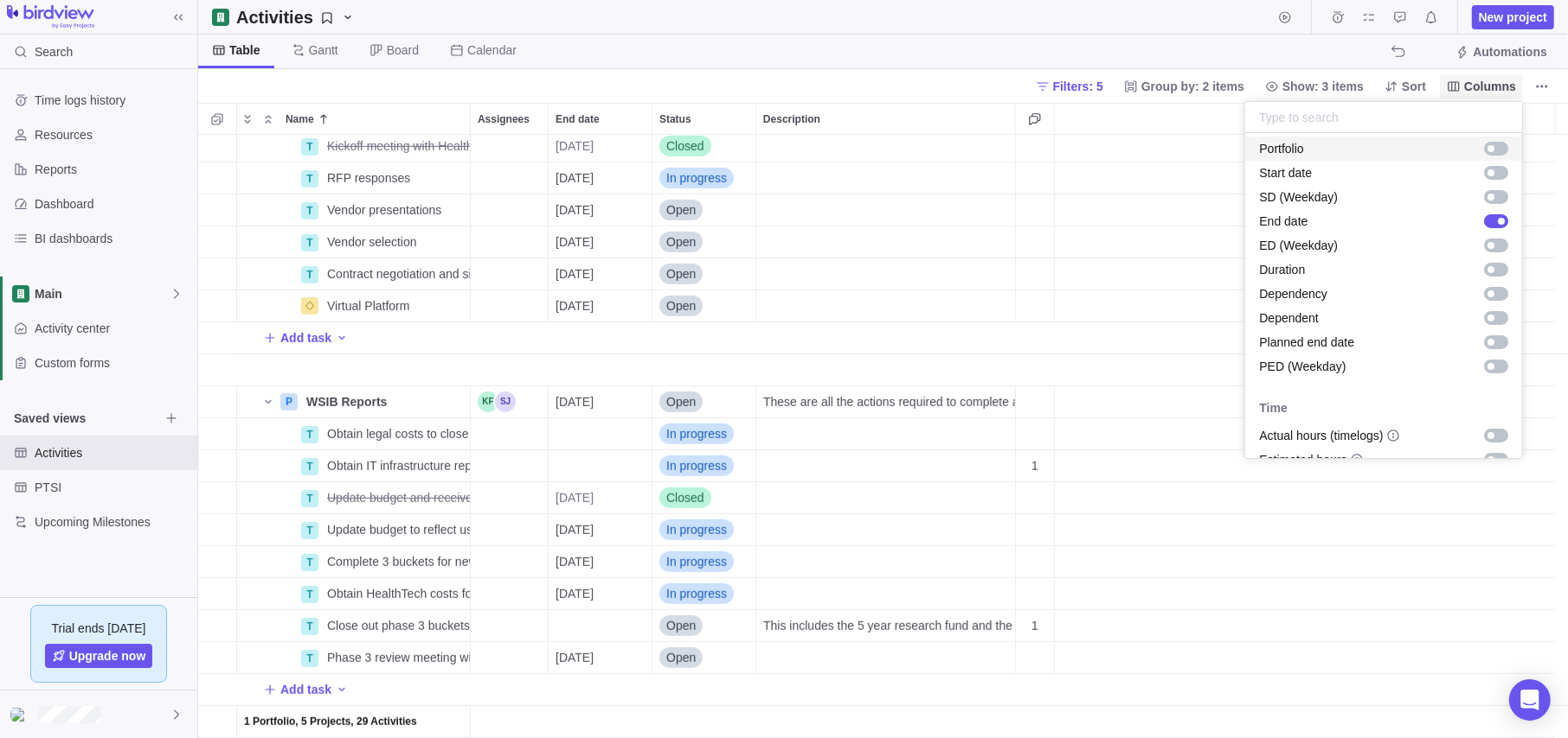
click at [1328, 85] on span "Columns" at bounding box center [1490, 85] width 52 height 17
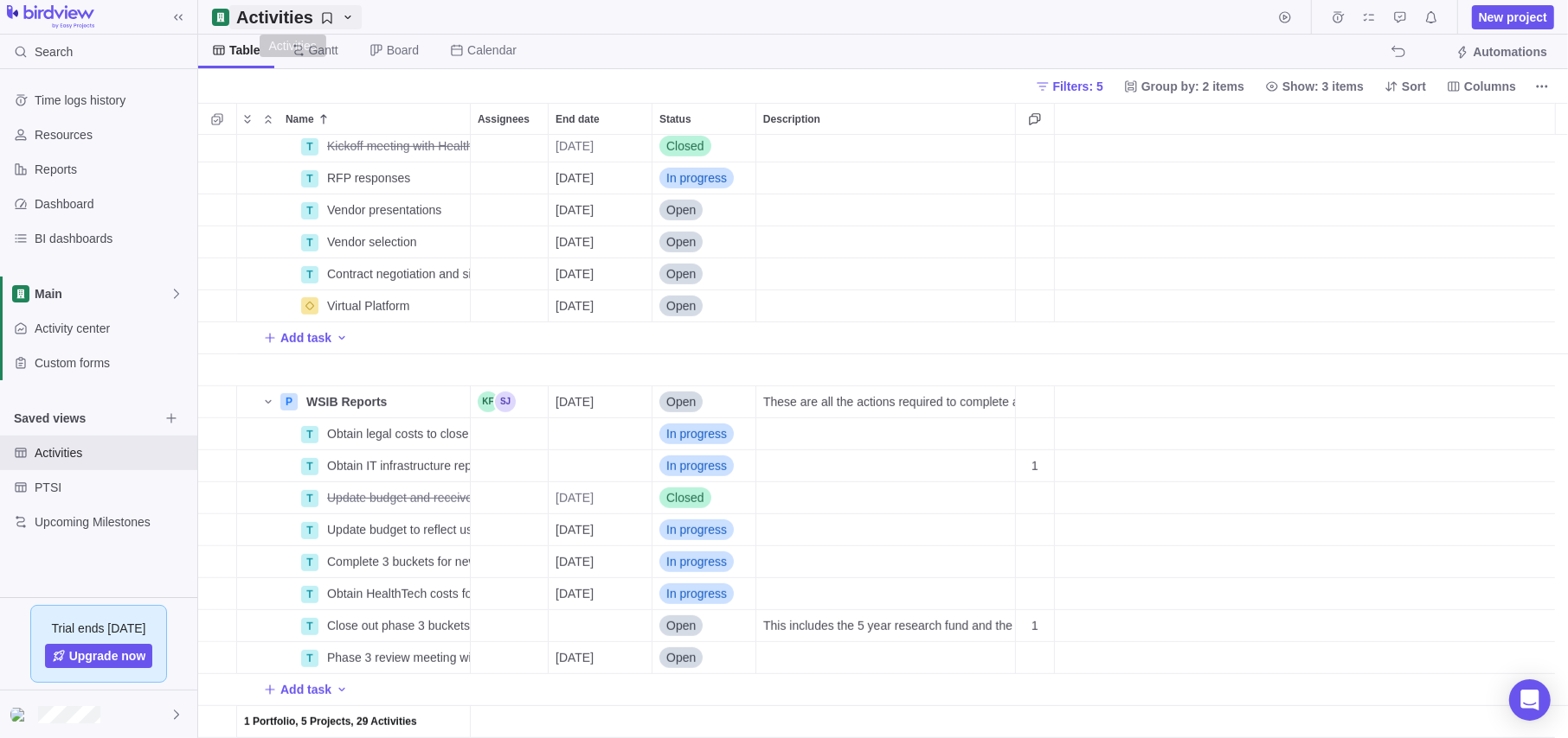
click at [340, 12] on icon "Activities" at bounding box center [347, 17] width 14 height 14
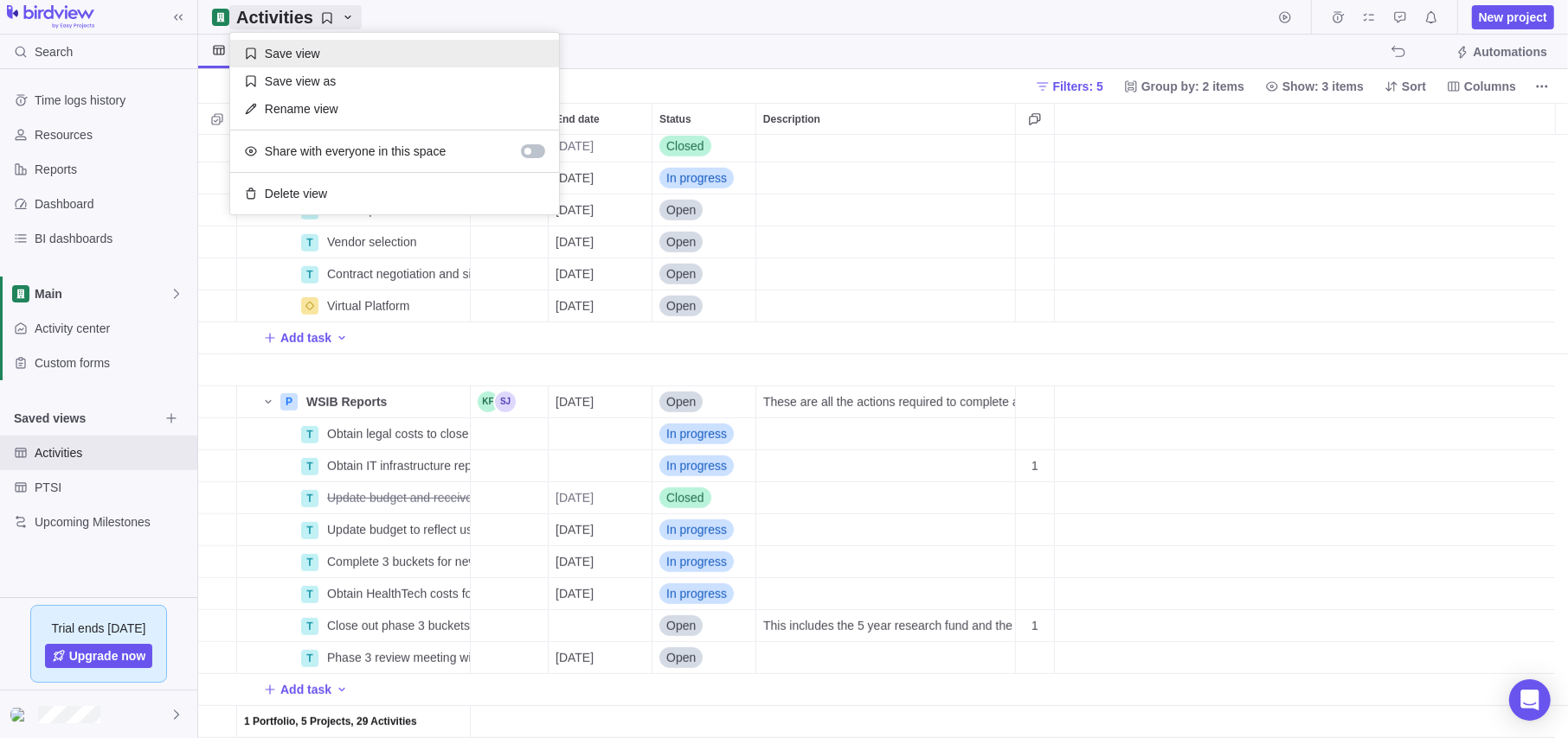
click at [347, 56] on div "Save view" at bounding box center [394, 54] width 328 height 28
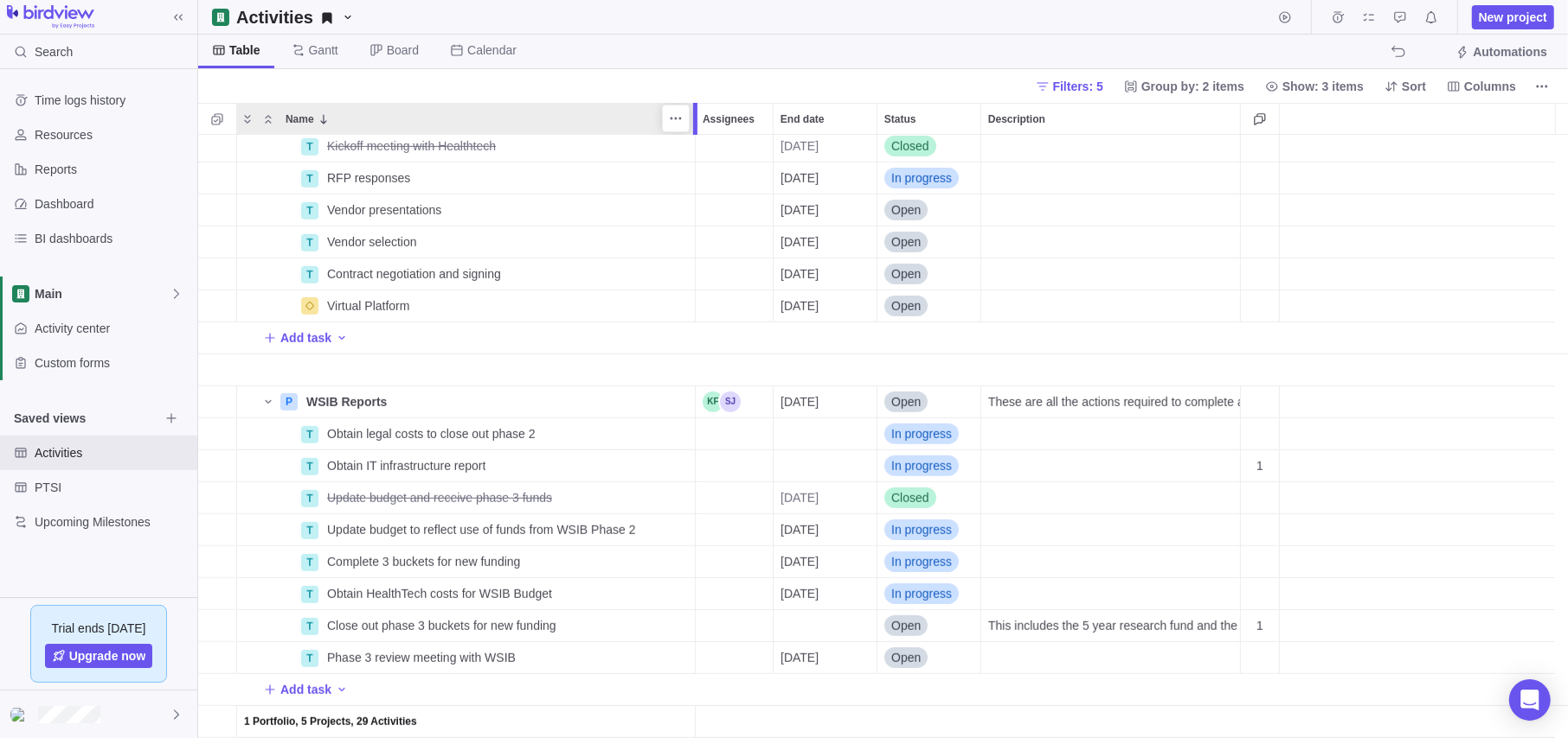
drag, startPoint x: 467, startPoint y: 118, endPoint x: 688, endPoint y: 122, distance: 221.0
click at [688, 122] on div "Name Assignees End date Status Description T Kickoff meeting with Healthtech De…" at bounding box center [883, 421] width 1370 height 636
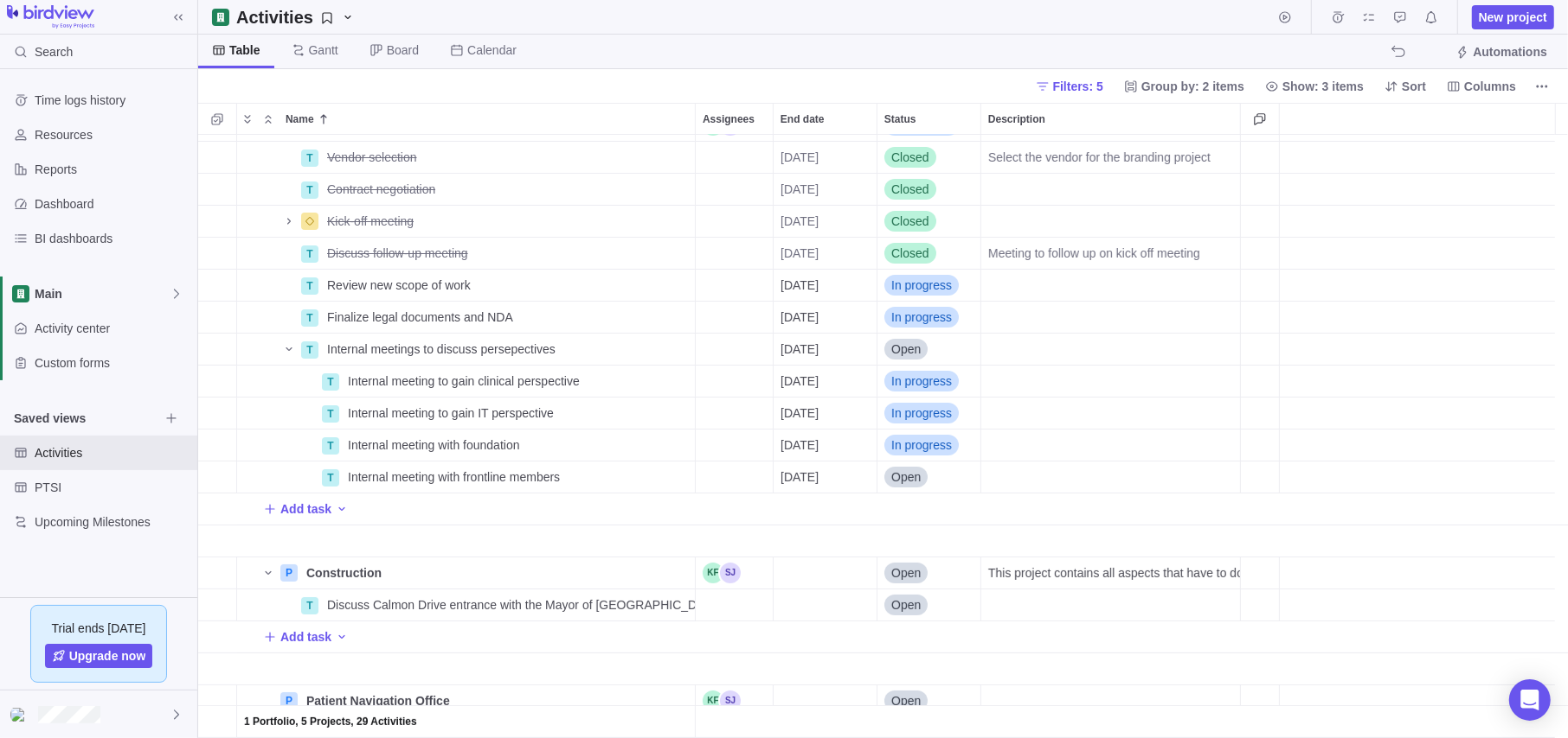
scroll to position [26, 0]
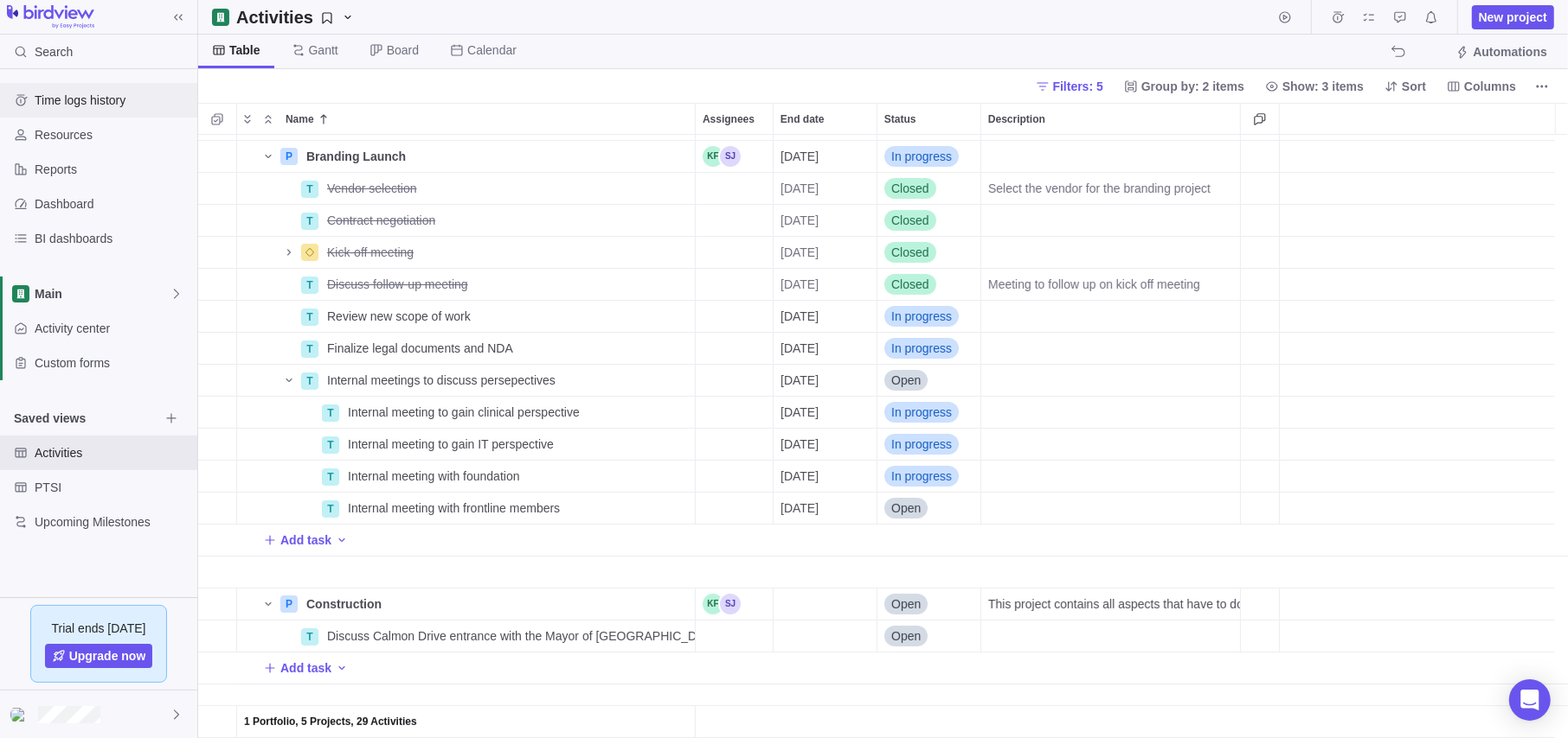
click at [102, 95] on span "Time logs history" at bounding box center [112, 99] width 156 height 17
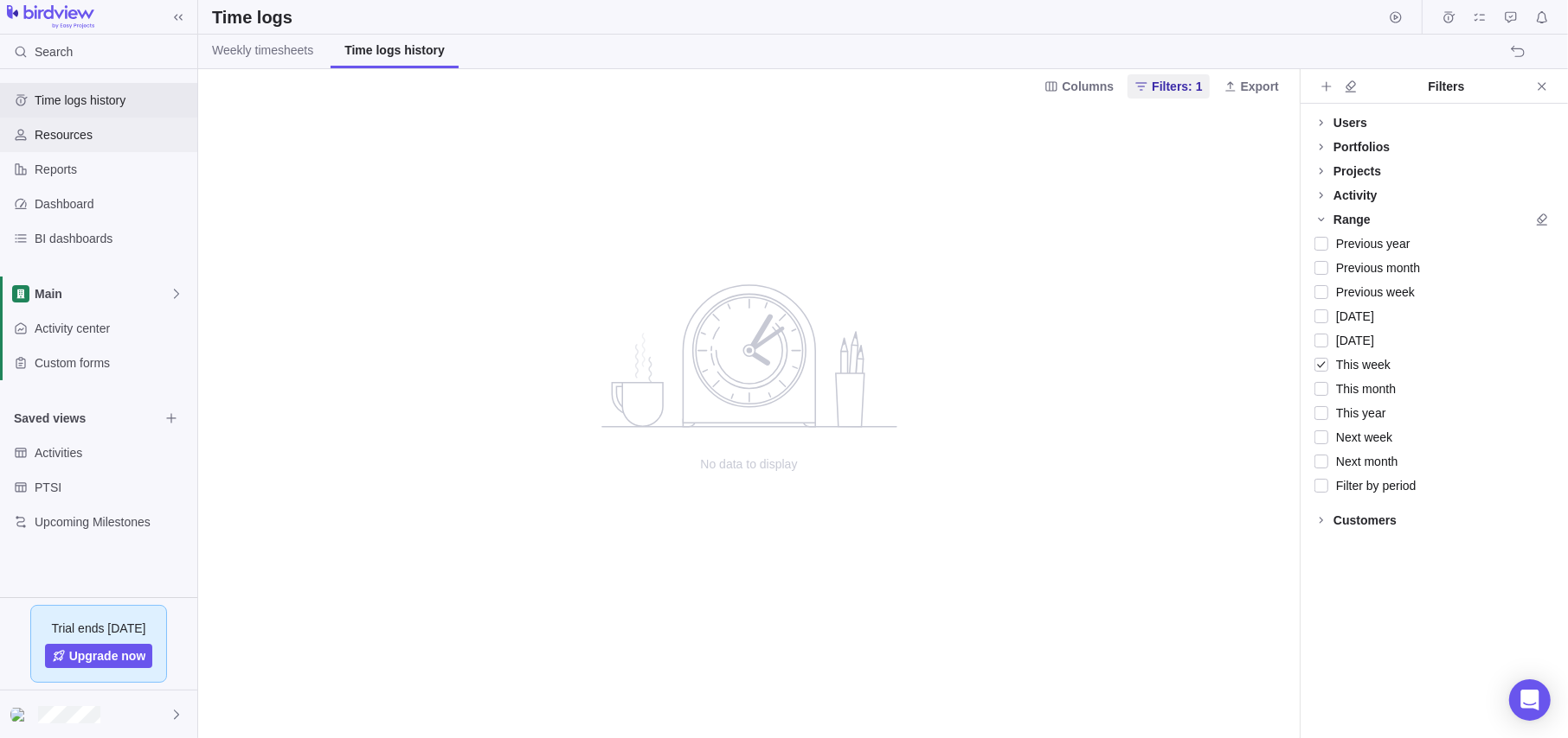
click at [86, 132] on span "Resources" at bounding box center [112, 134] width 156 height 17
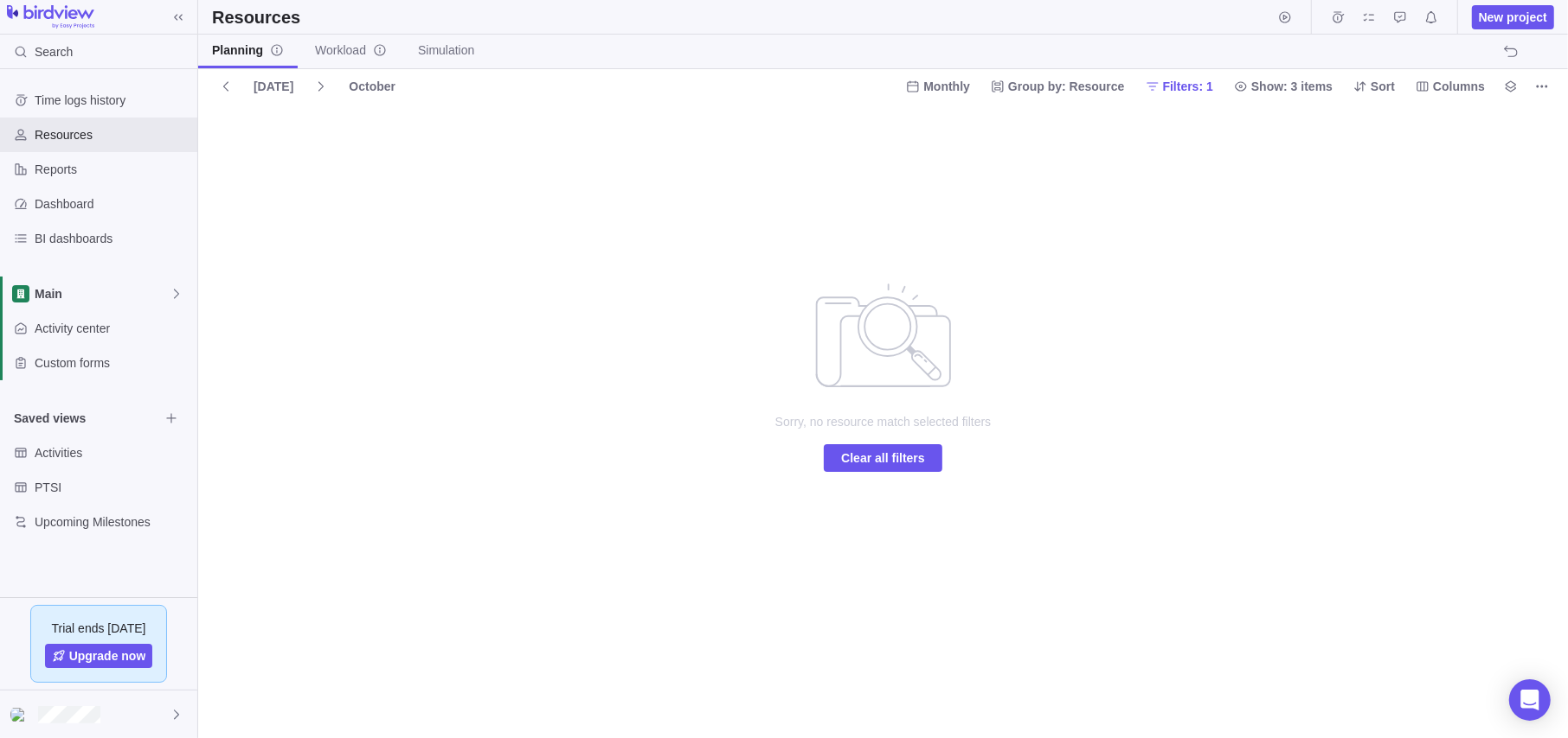
click at [355, 70] on div "[DATE] October Monthly Group by: Resource Filters: 1 Show: 3 items Sort Columns" at bounding box center [883, 86] width 1370 height 34
click at [355, 82] on div "October" at bounding box center [371, 86] width 61 height 24
click at [15, 106] on icon "Time logs history" at bounding box center [21, 100] width 14 height 14
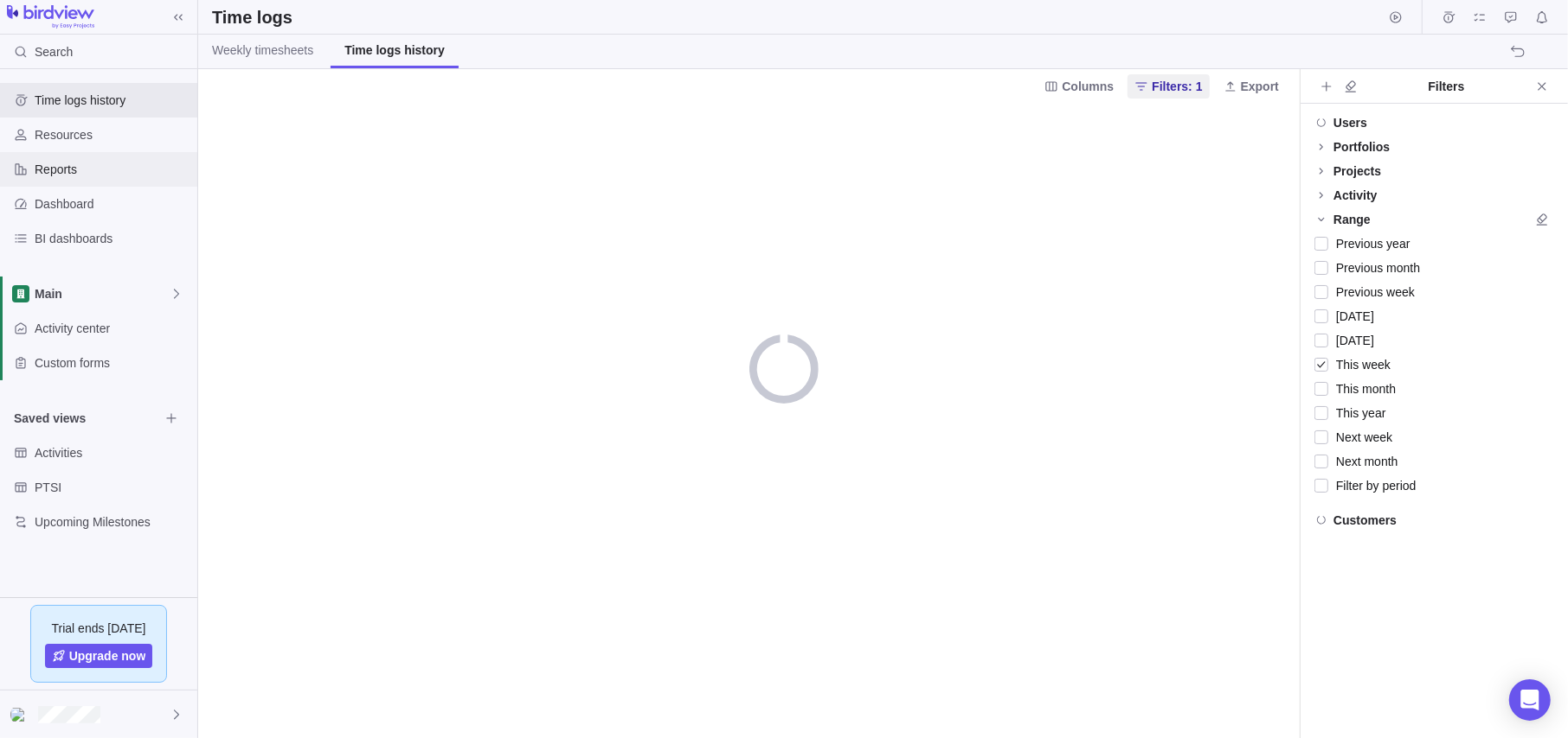
click at [63, 174] on span "Reports" at bounding box center [112, 169] width 156 height 17
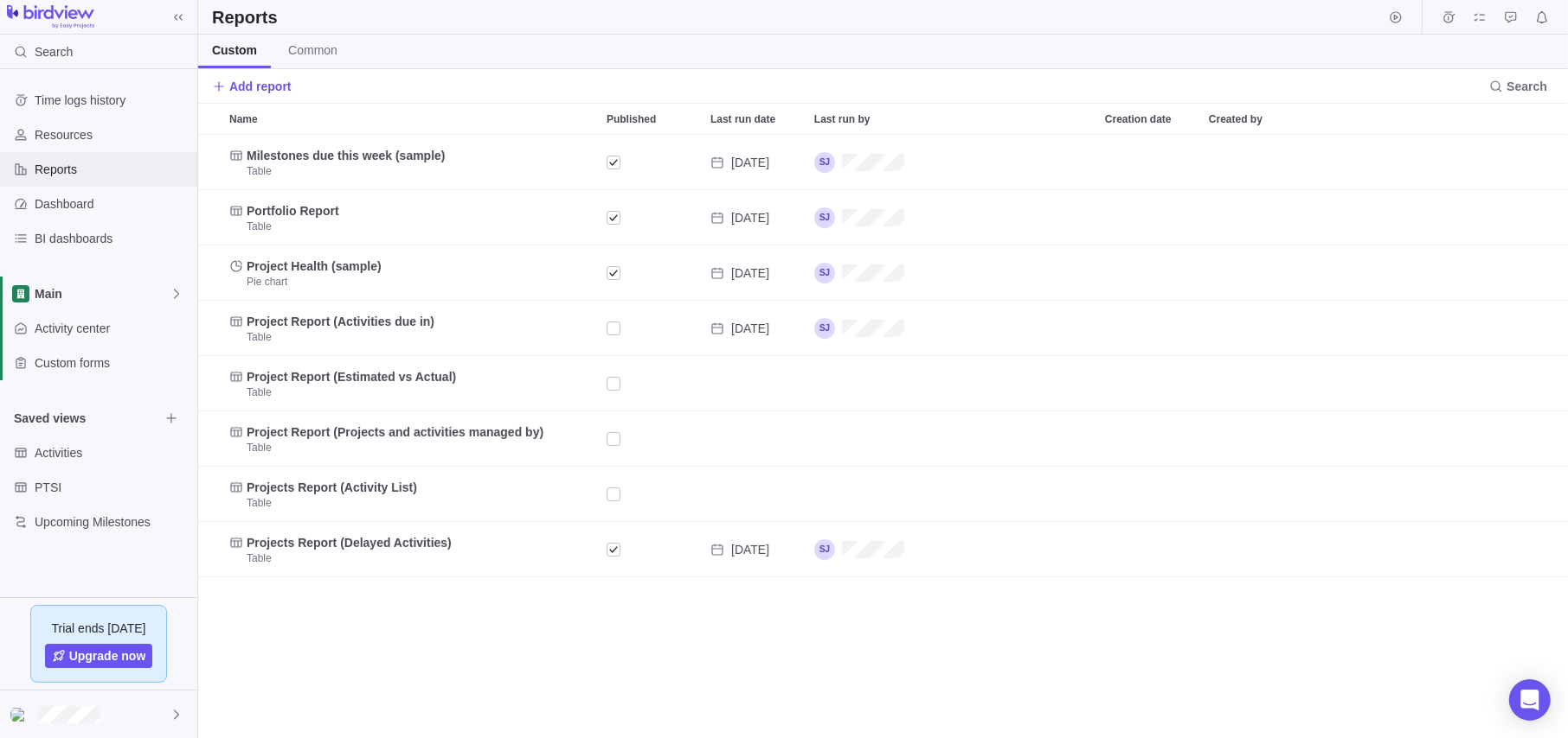
scroll to position [590, 1357]
click at [46, 219] on div "Dashboard" at bounding box center [98, 203] width 197 height 35
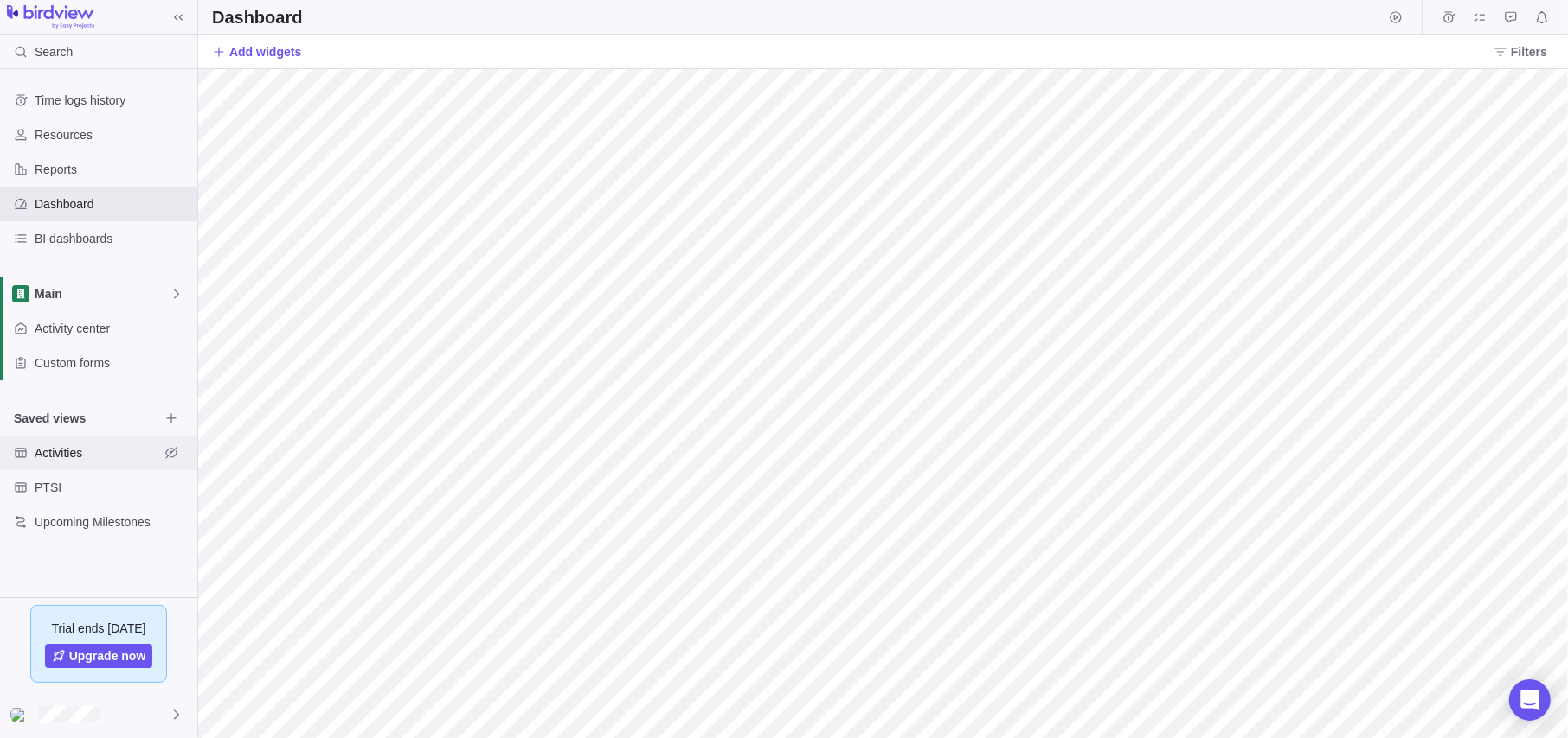
click at [57, 455] on span "Activities" at bounding box center [97, 452] width 125 height 17
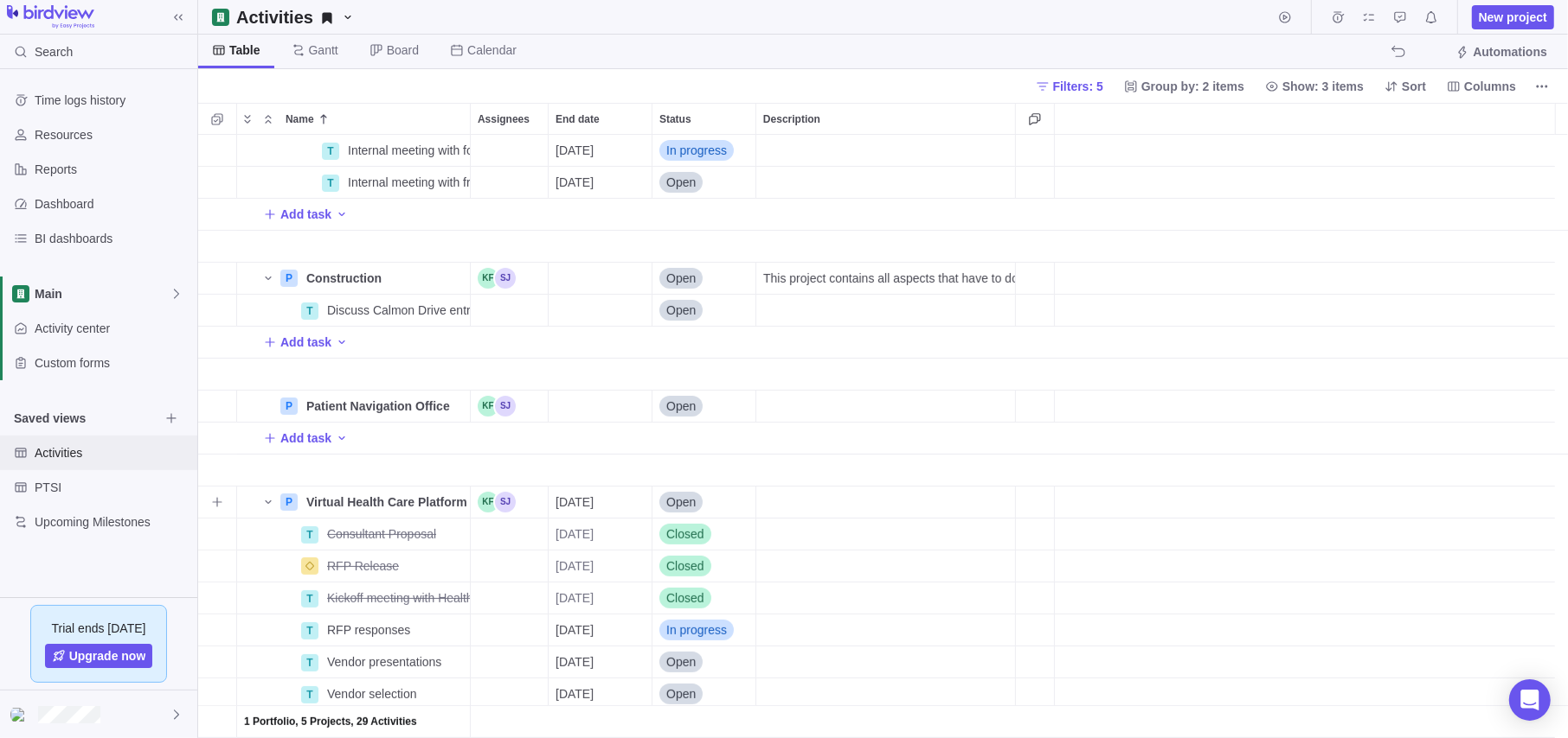
scroll to position [346, 0]
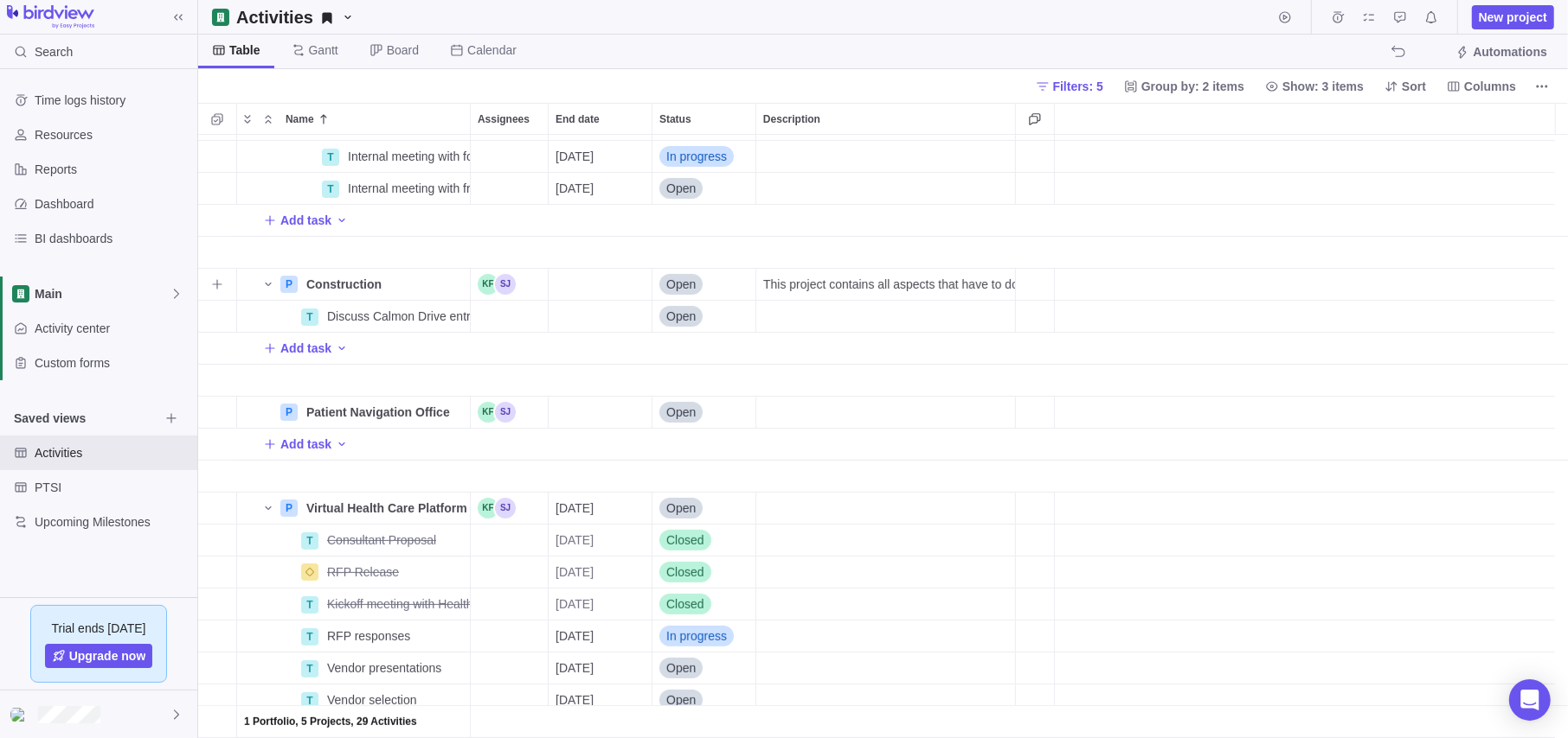
click at [695, 283] on span "Open" at bounding box center [681, 284] width 30 height 17
click at [682, 384] on span "In progress" at bounding box center [703, 386] width 61 height 17
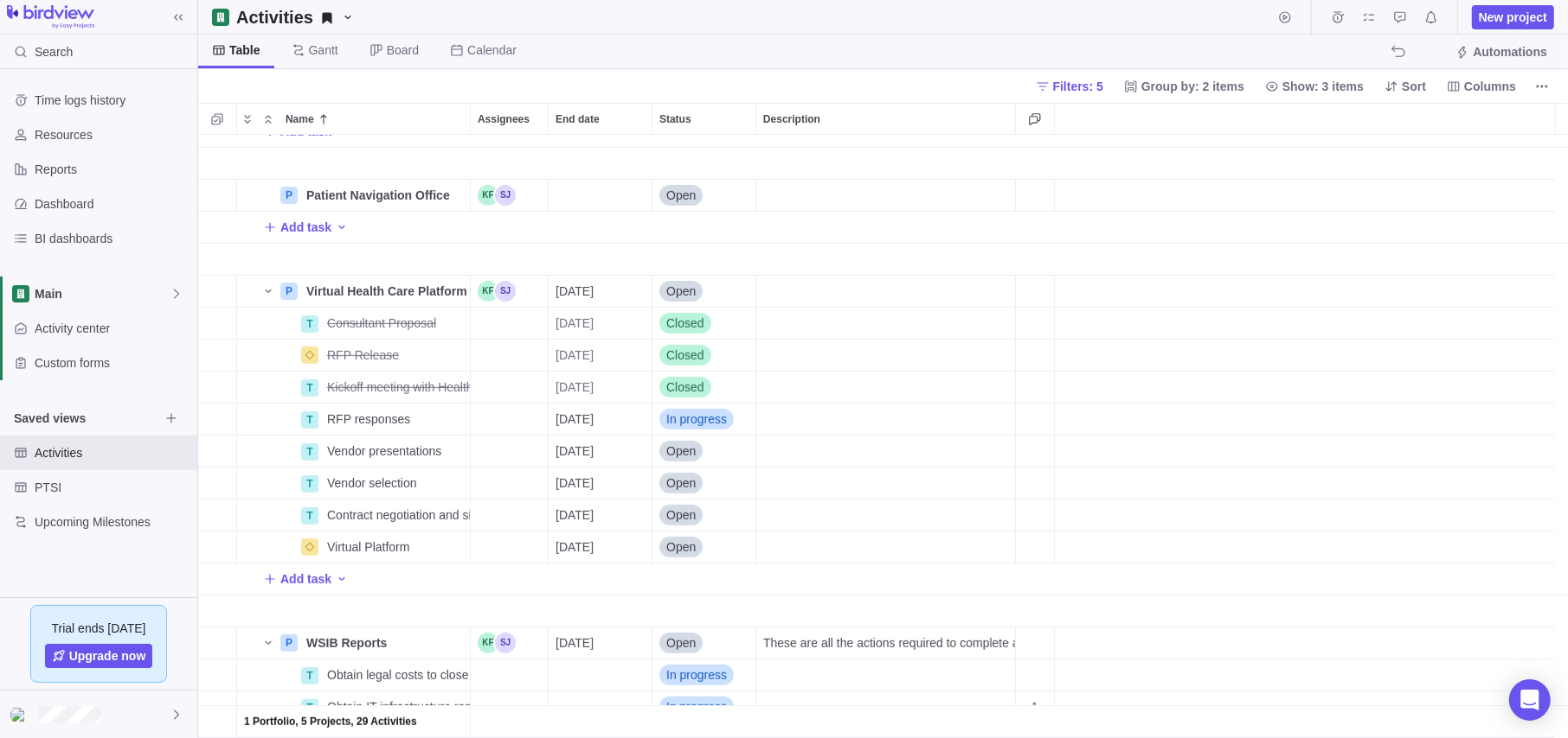
scroll to position [605, 0]
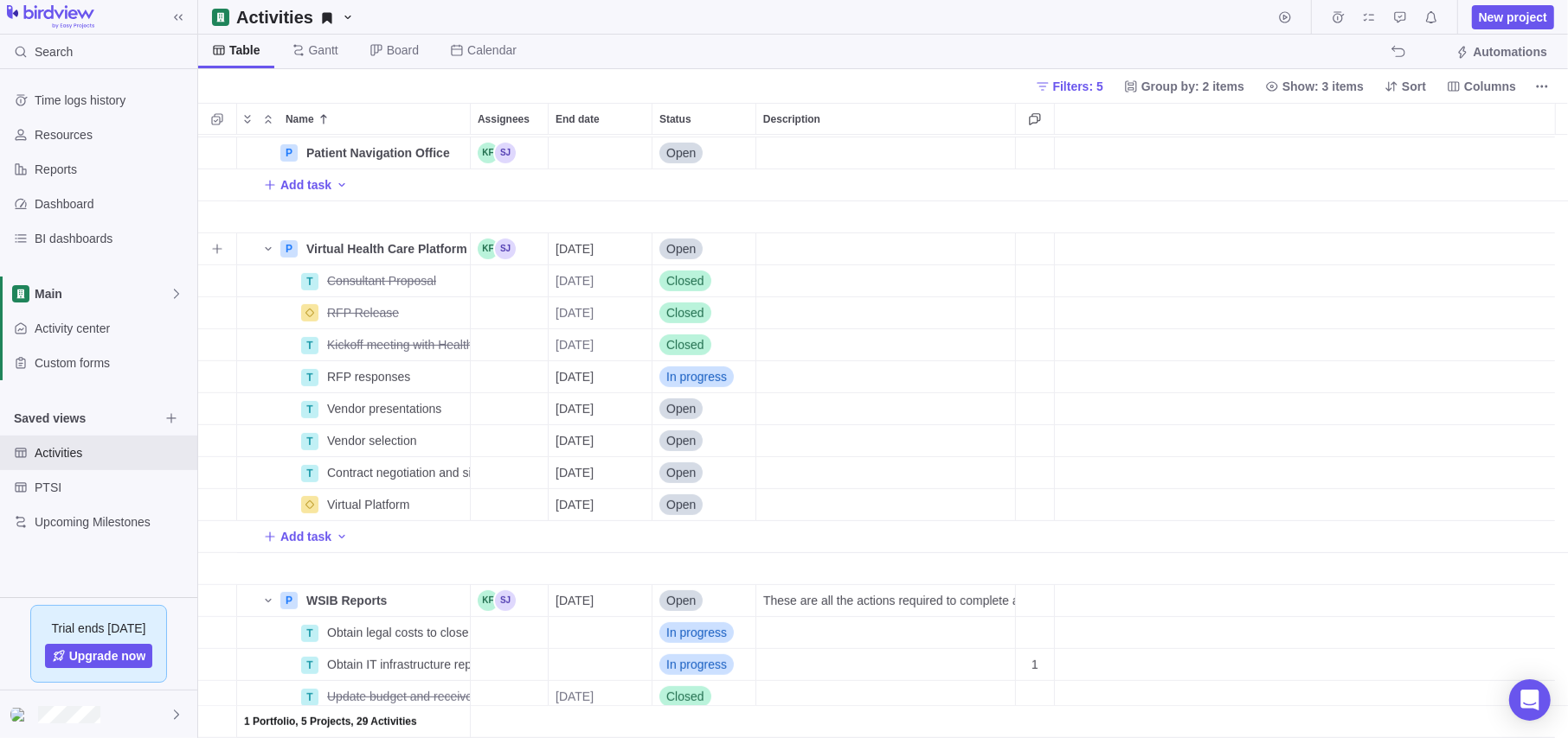
click at [678, 251] on span "Open" at bounding box center [681, 248] width 30 height 17
click at [703, 354] on span "In progress" at bounding box center [703, 350] width 61 height 17
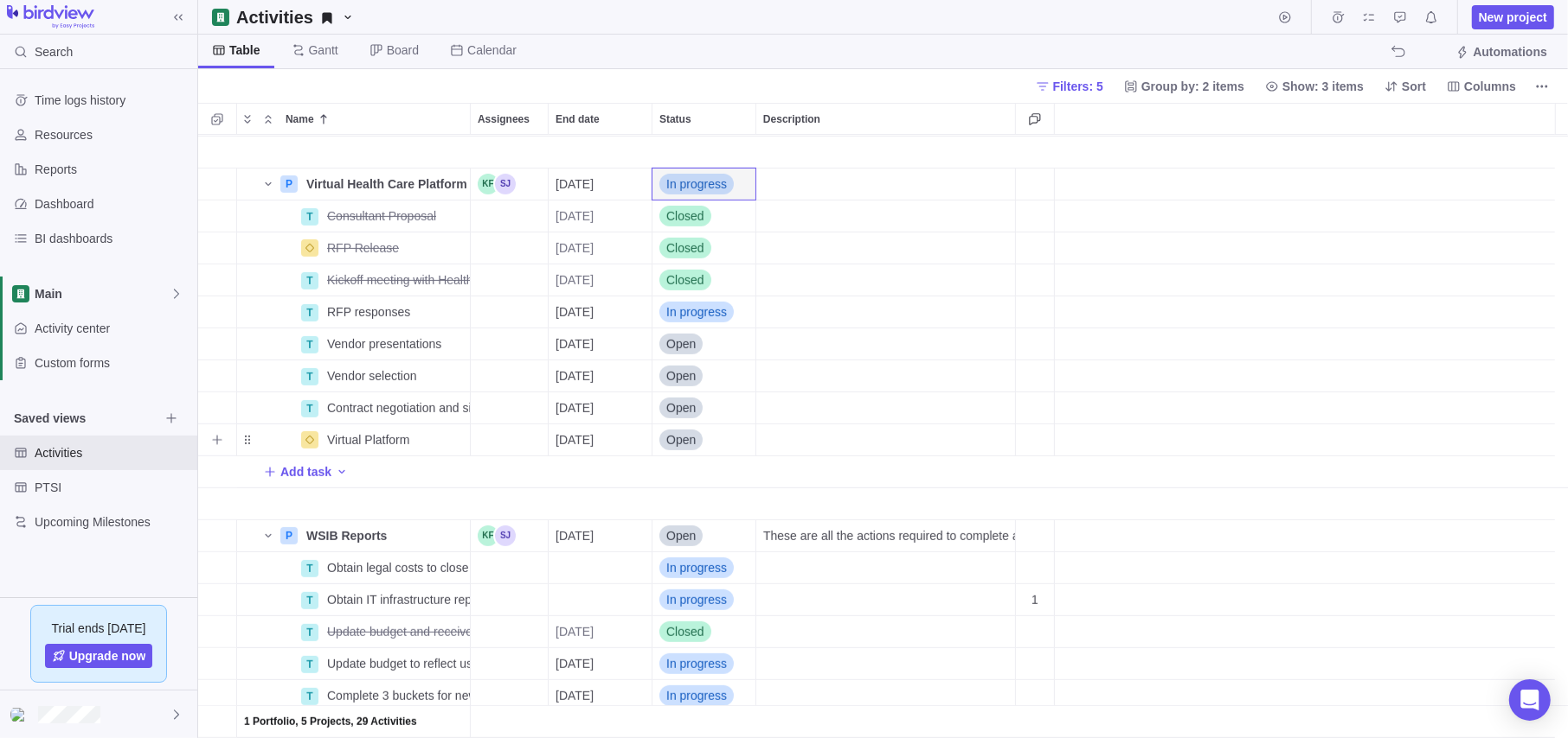
scroll to position [779, 0]
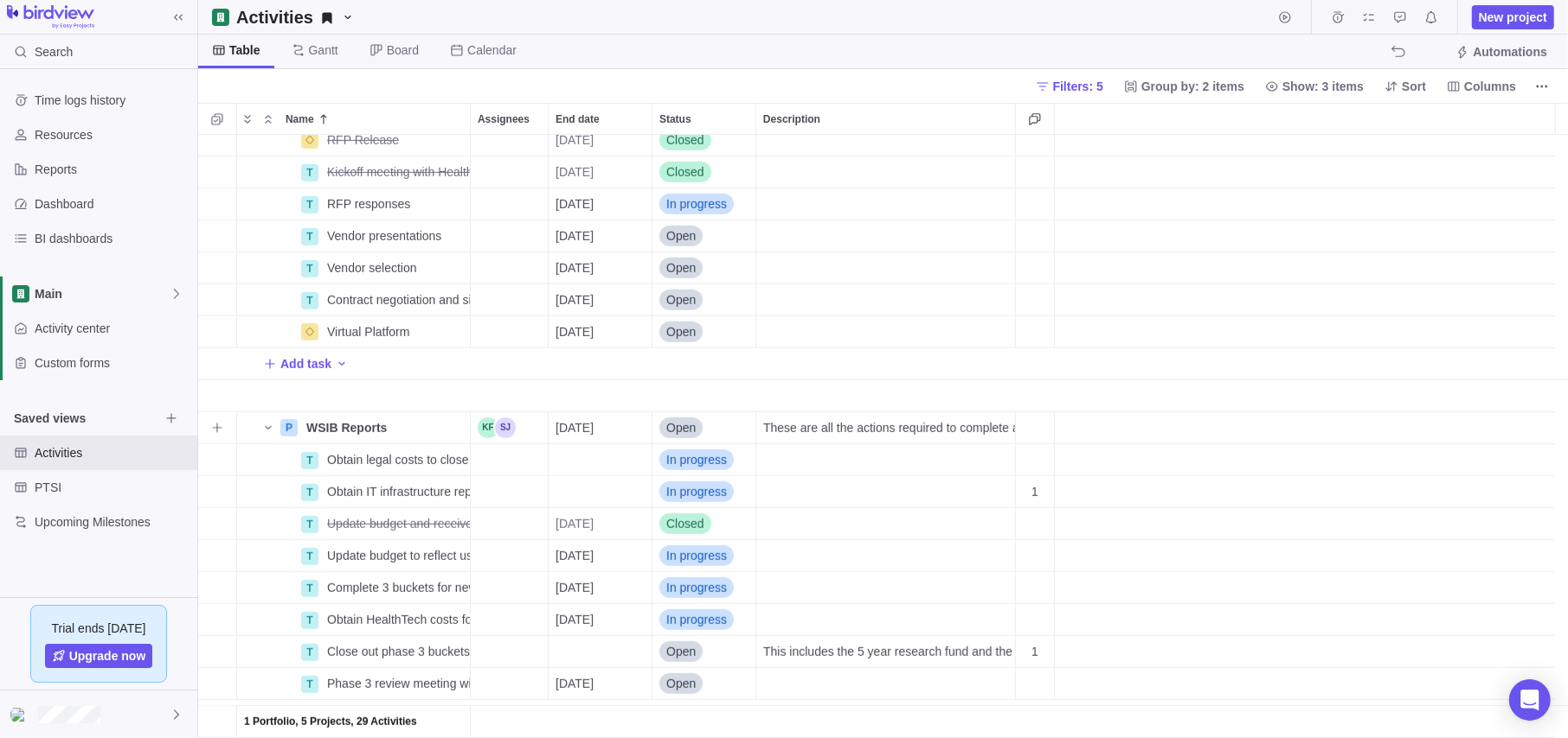
click at [692, 418] on div "Open" at bounding box center [681, 428] width 44 height 21
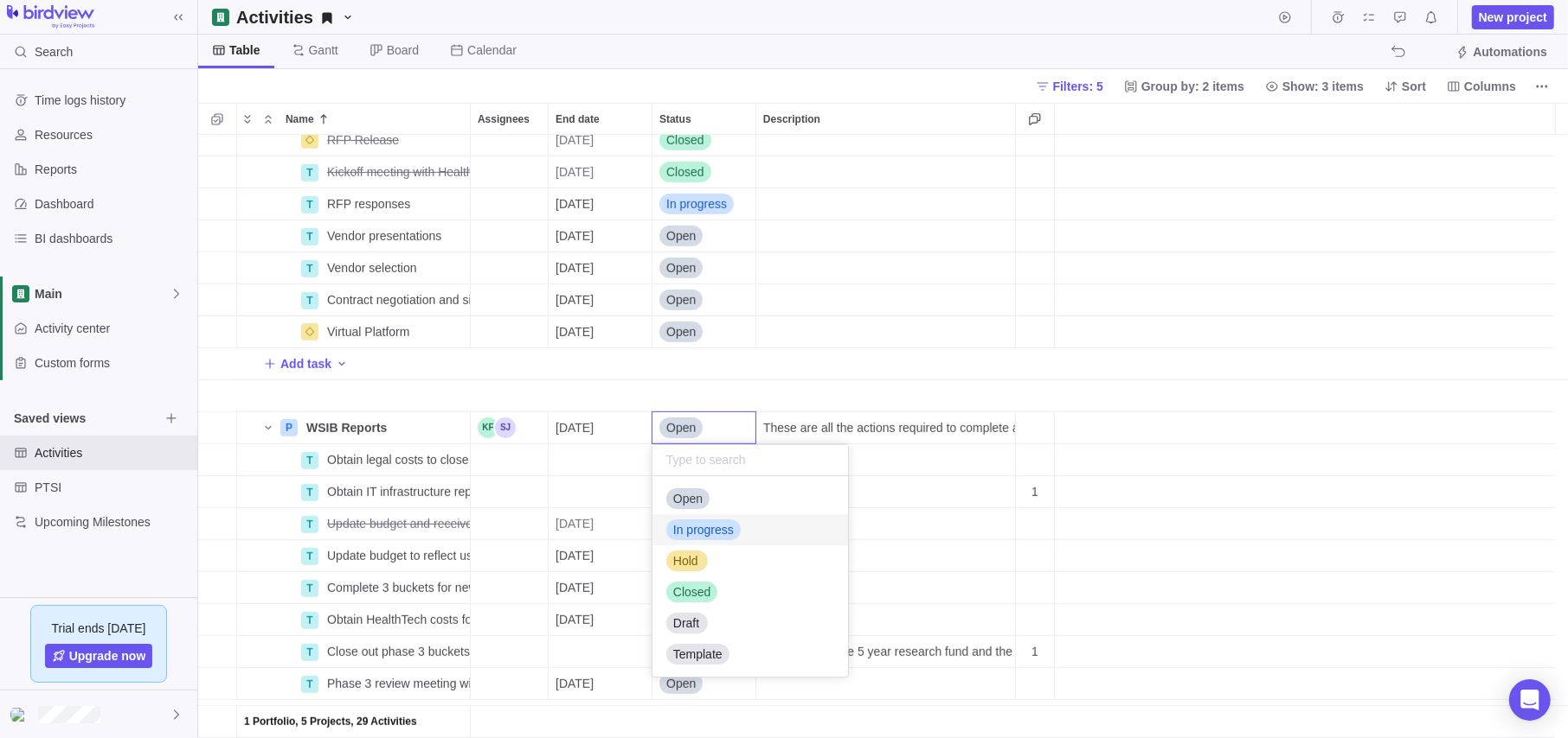
click at [692, 523] on span "In progress" at bounding box center [703, 530] width 61 height 17
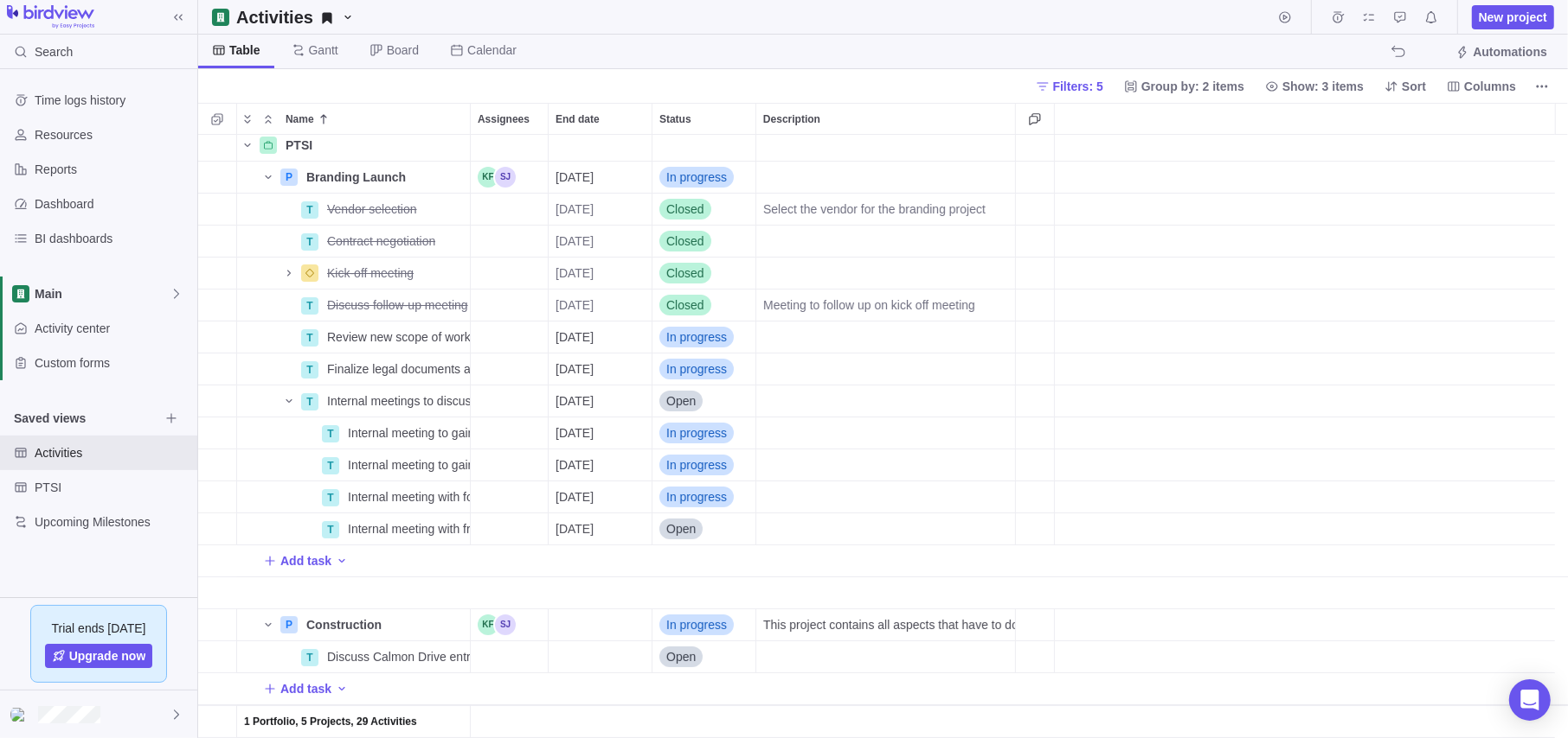
scroll to position [0, 0]
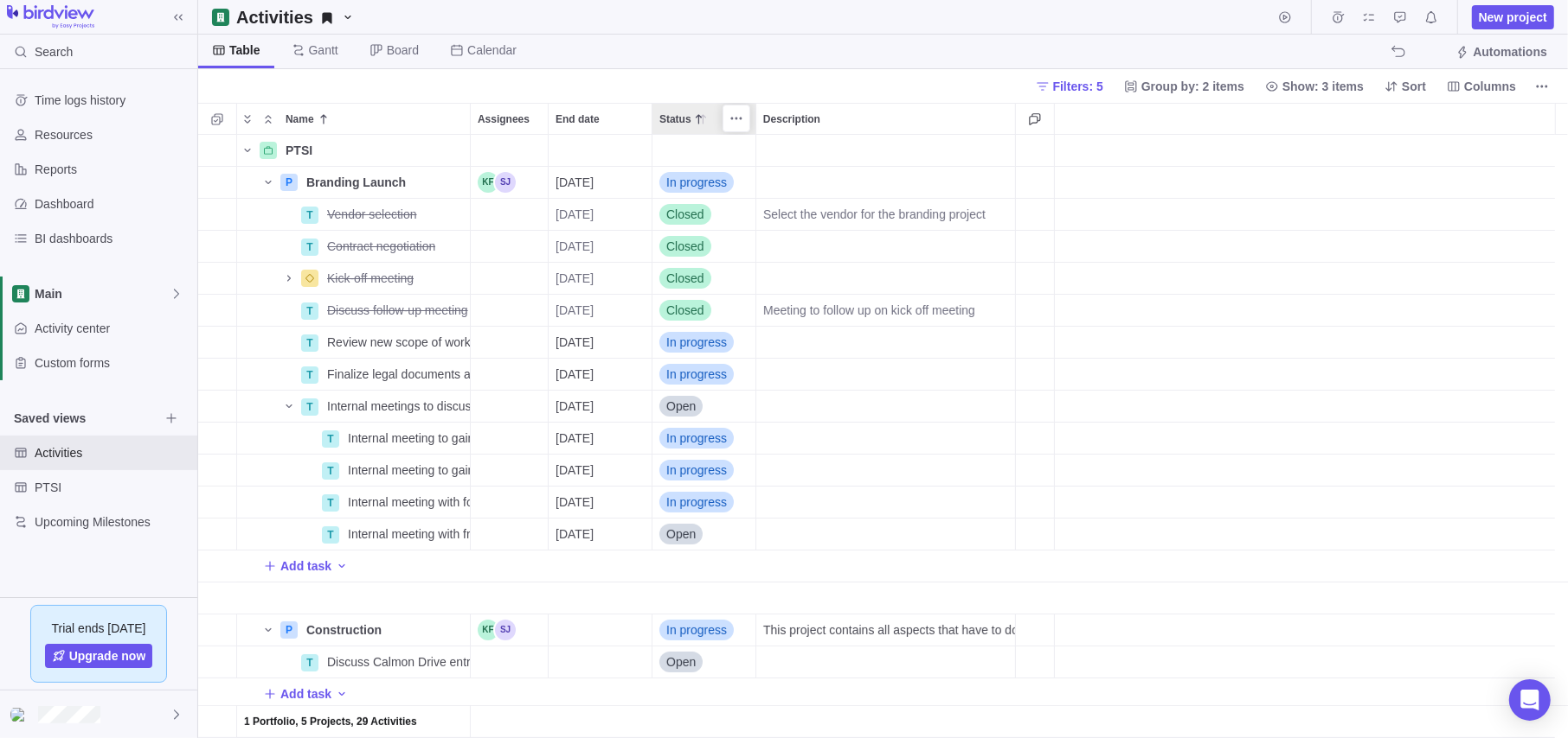
click at [697, 119] on icon at bounding box center [701, 119] width 14 height 14
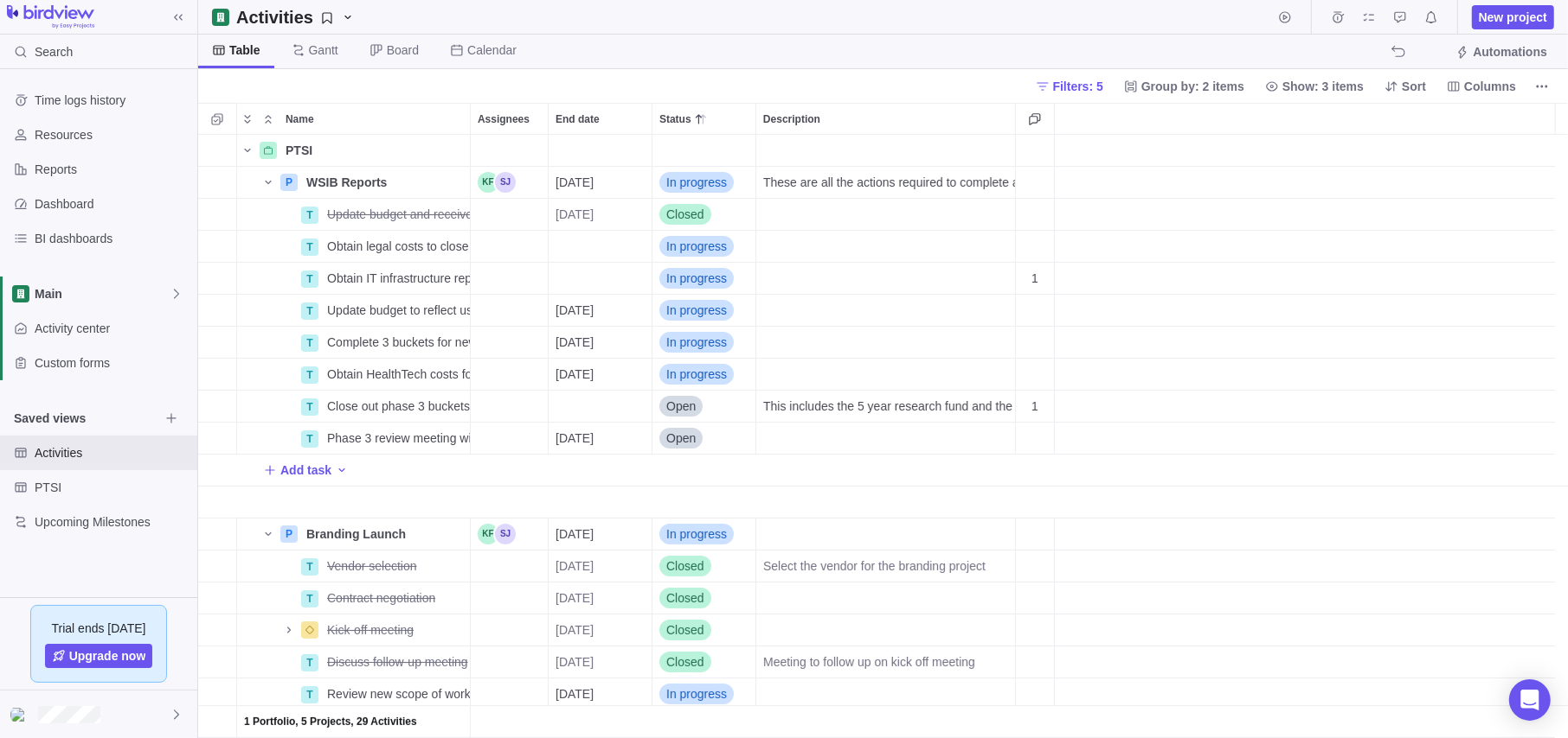
scroll to position [590, 1357]
click at [697, 119] on icon at bounding box center [701, 119] width 14 height 14
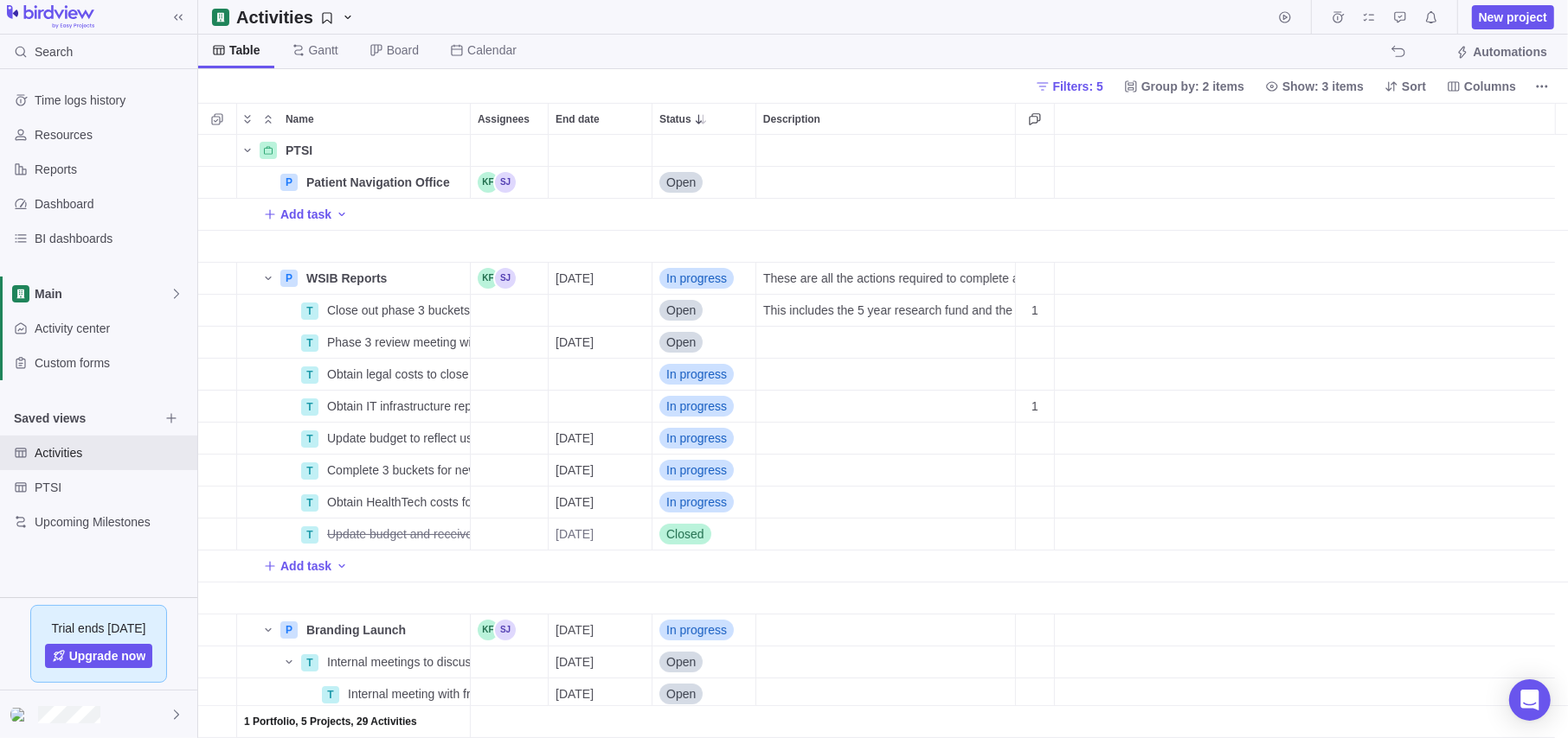
scroll to position [14, 14]
click at [682, 302] on span "Open" at bounding box center [681, 309] width 30 height 17
click at [697, 411] on span "In progress" at bounding box center [703, 412] width 61 height 17
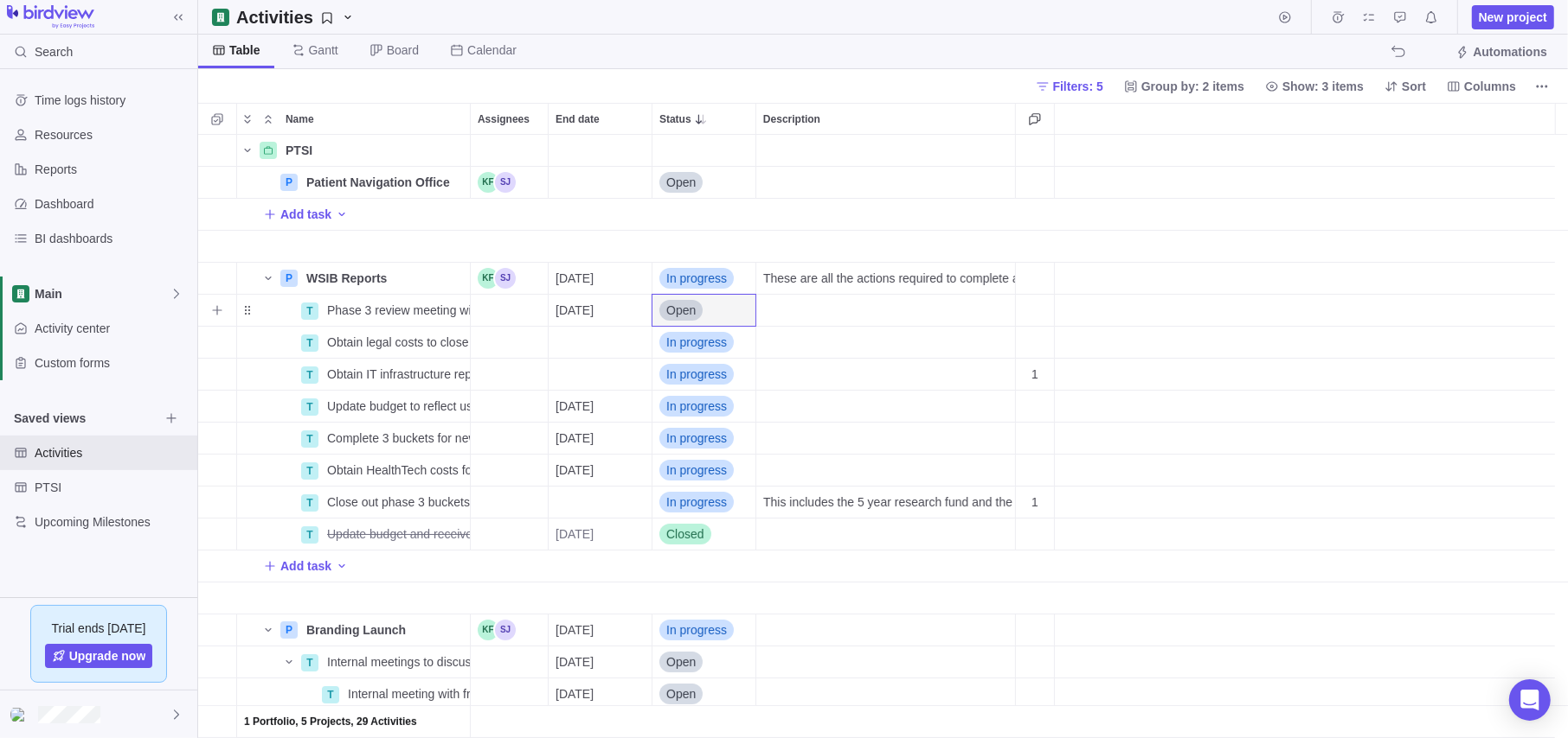
click at [683, 308] on span "Open" at bounding box center [681, 309] width 30 height 17
click at [706, 414] on span "In progress" at bounding box center [703, 412] width 61 height 17
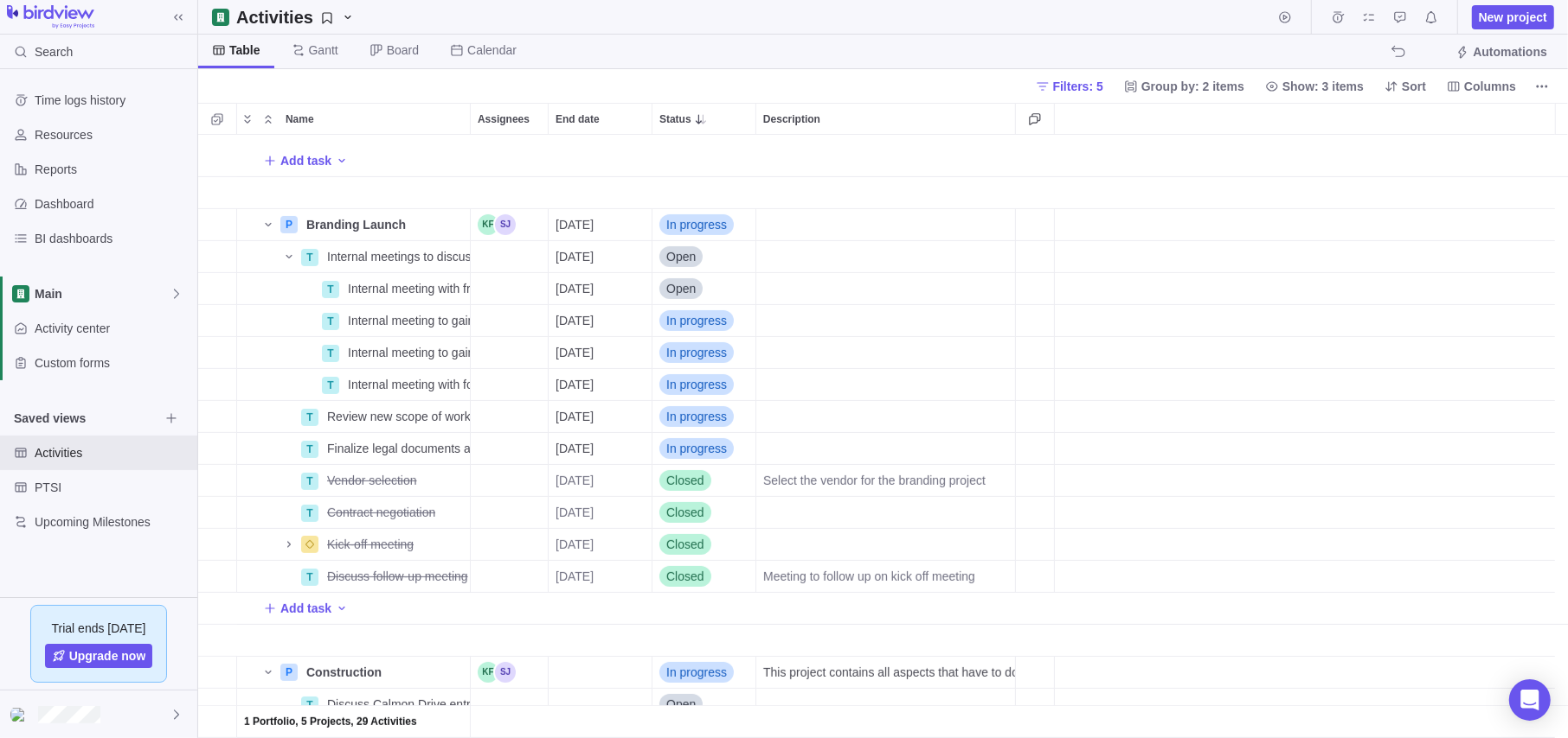
scroll to position [432, 0]
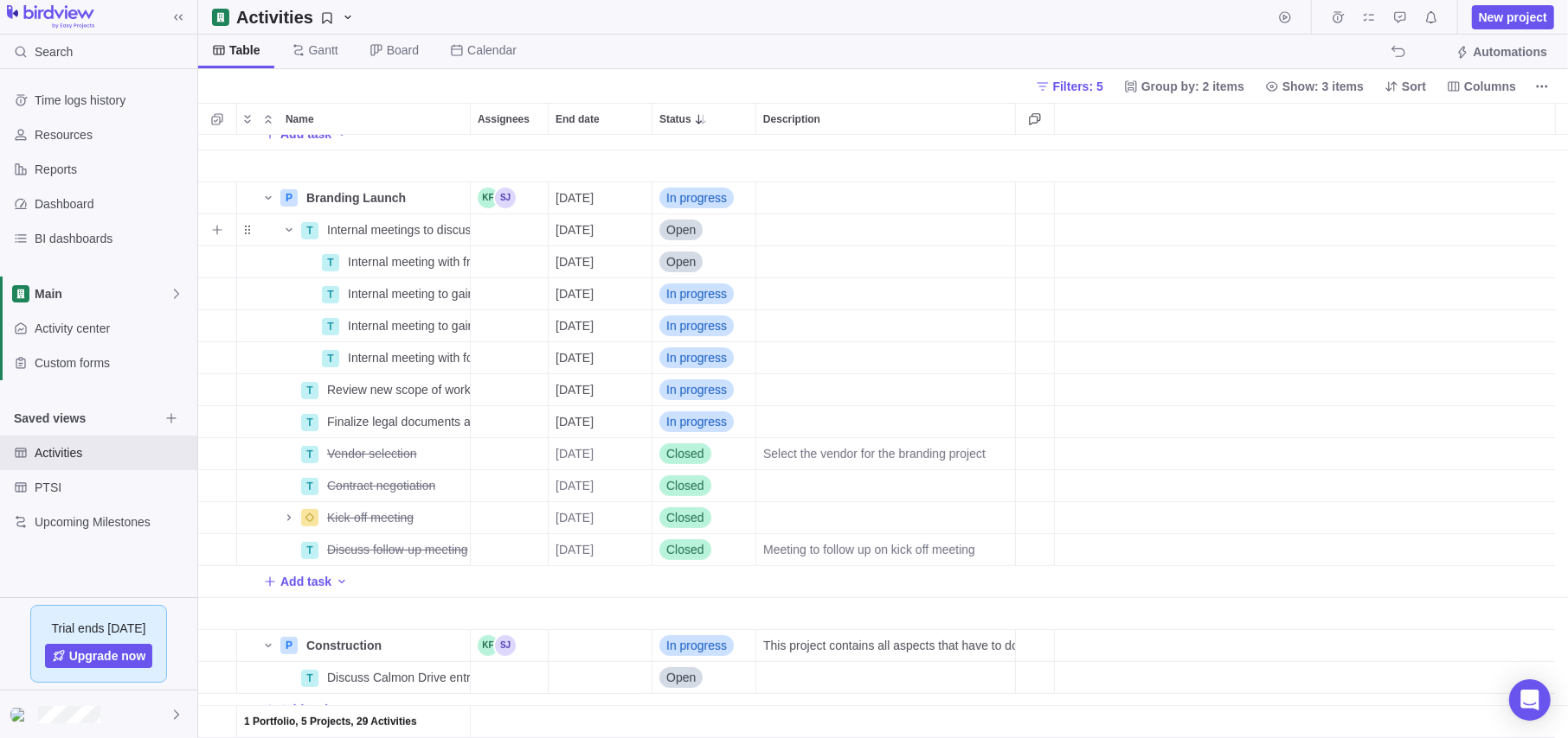
click at [686, 231] on span "Open" at bounding box center [681, 229] width 30 height 17
click at [701, 323] on span "In progress" at bounding box center [703, 331] width 61 height 17
click at [685, 328] on span "Open" at bounding box center [681, 325] width 30 height 17
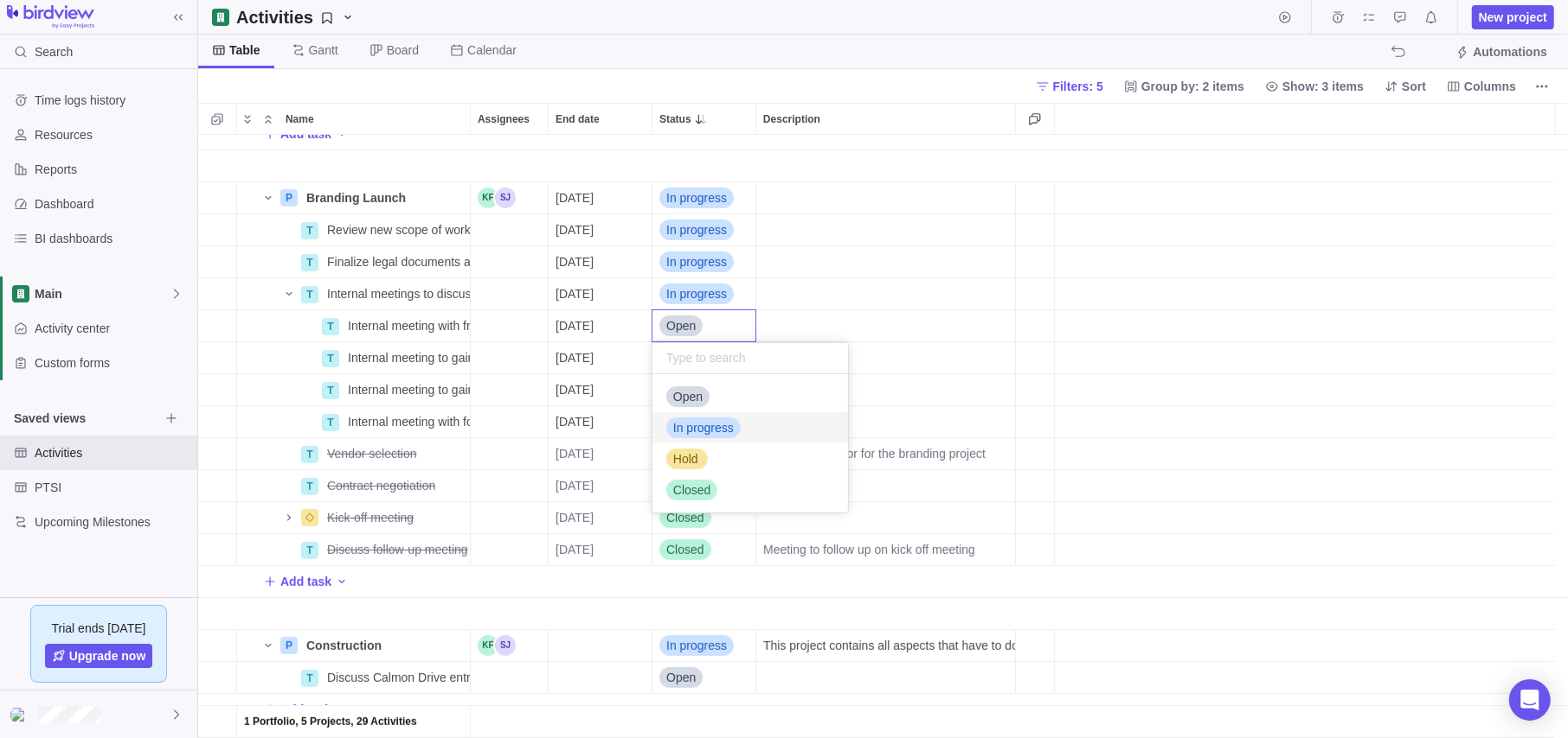
click at [720, 424] on span "In progress" at bounding box center [703, 428] width 61 height 17
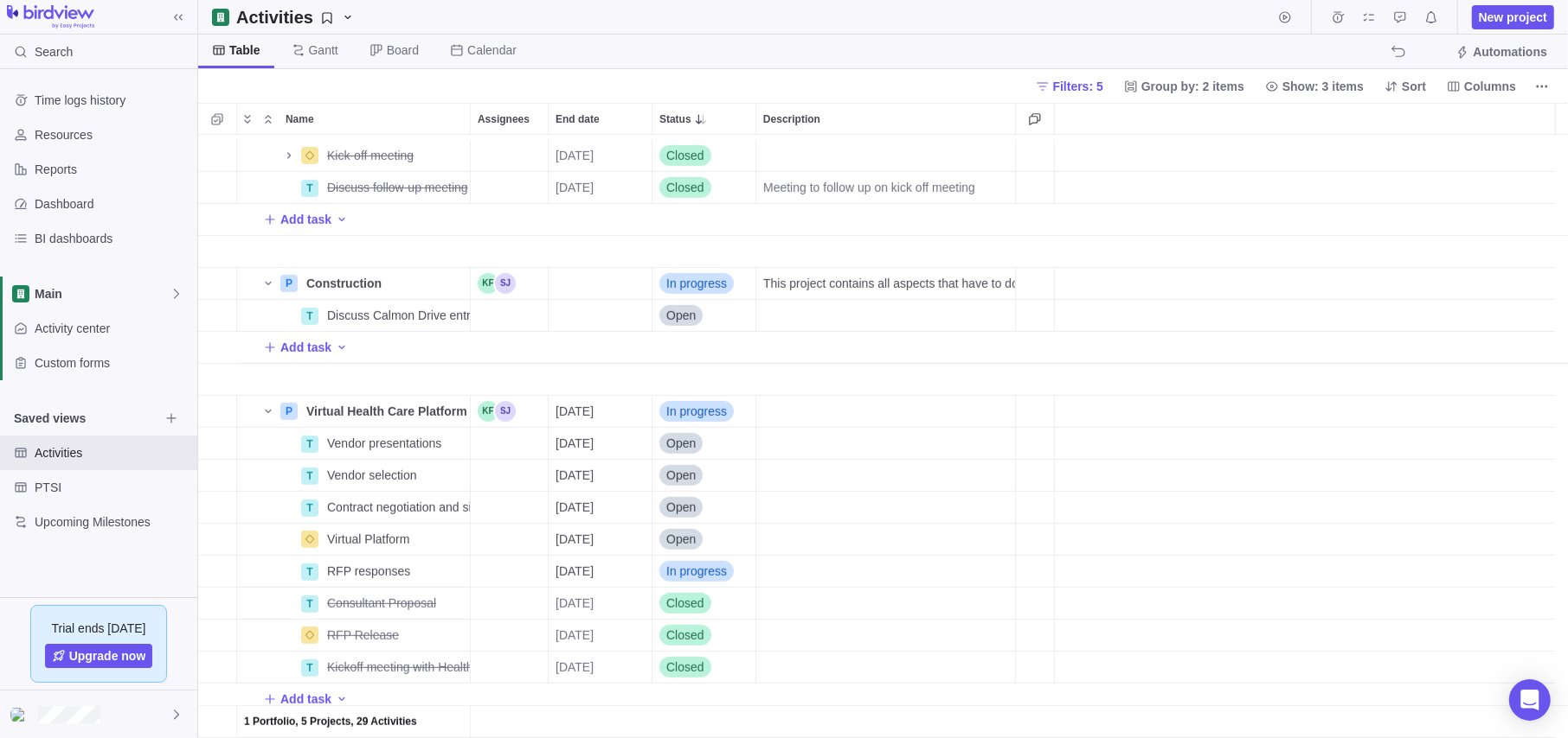
scroll to position [804, 0]
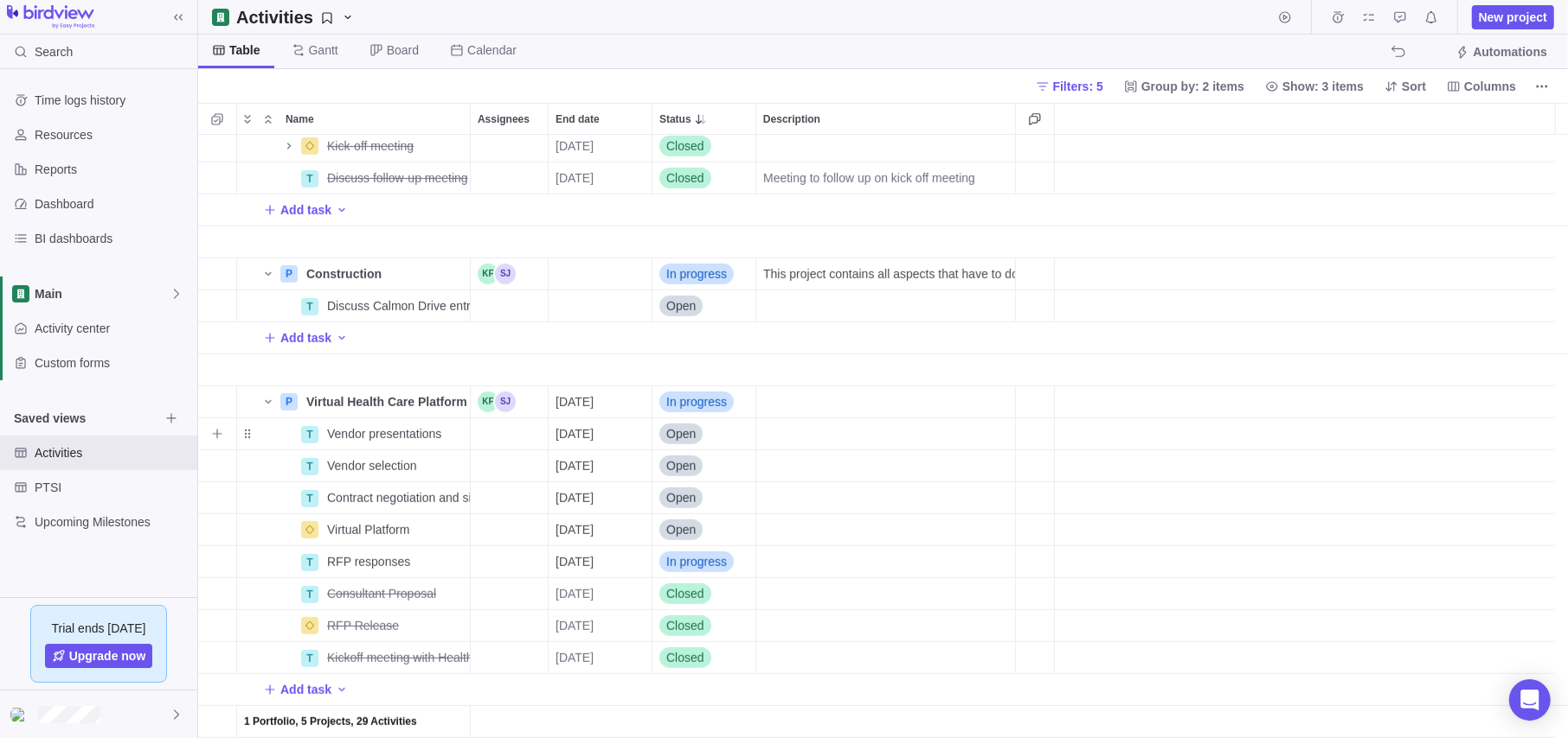
click at [688, 431] on span "Open" at bounding box center [681, 433] width 30 height 17
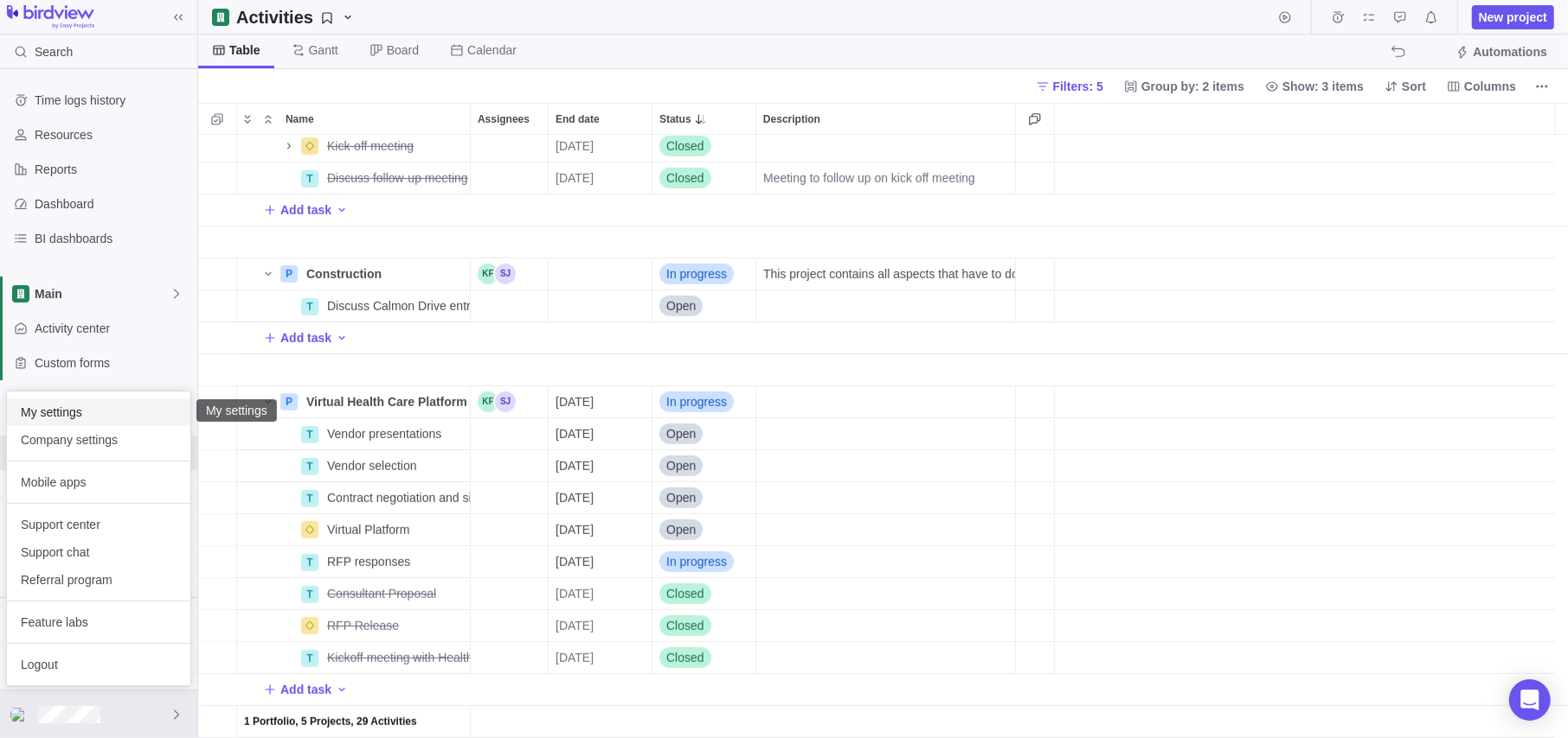
click at [134, 402] on div "My settings" at bounding box center [98, 413] width 184 height 28
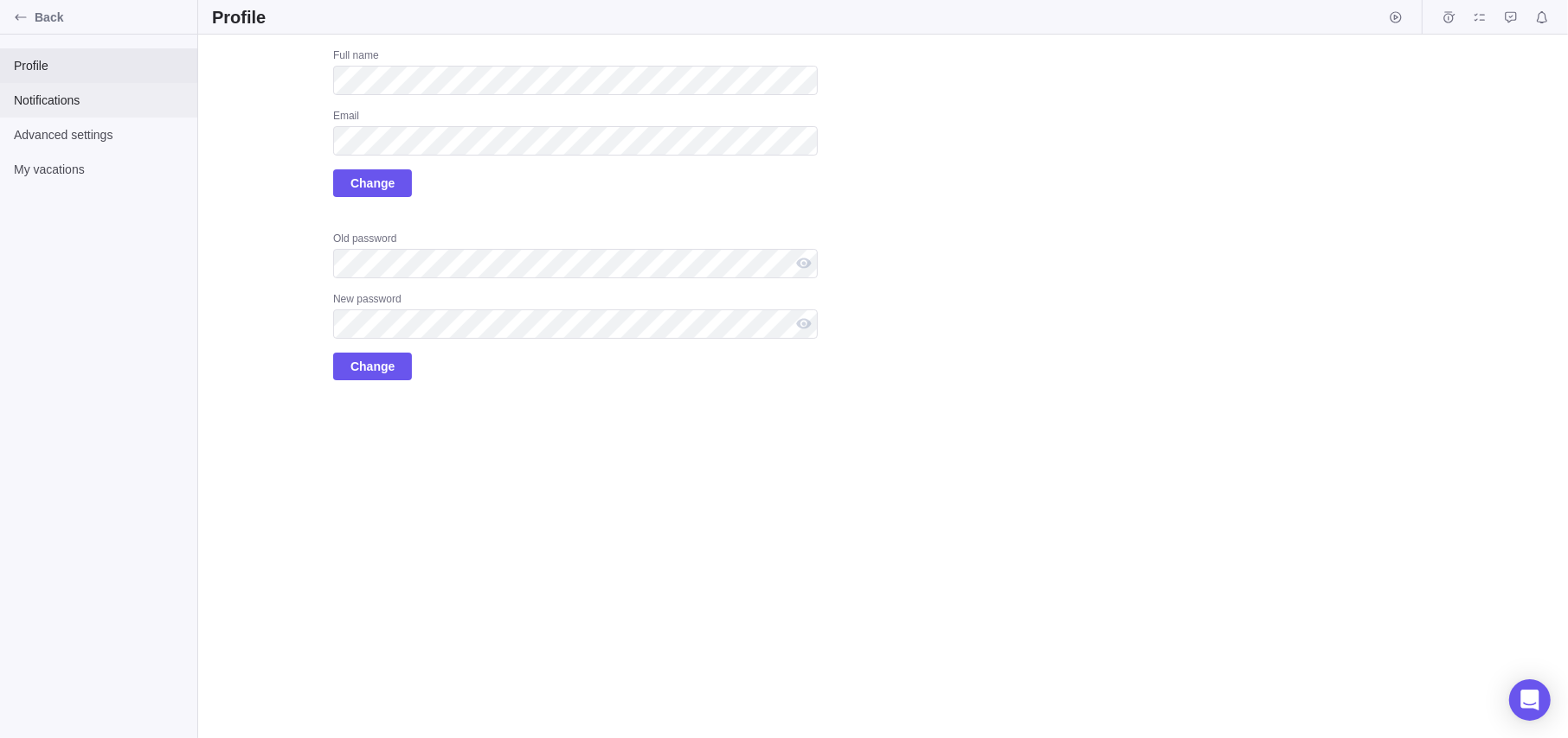
click at [67, 103] on span "Notifications" at bounding box center [98, 99] width 170 height 17
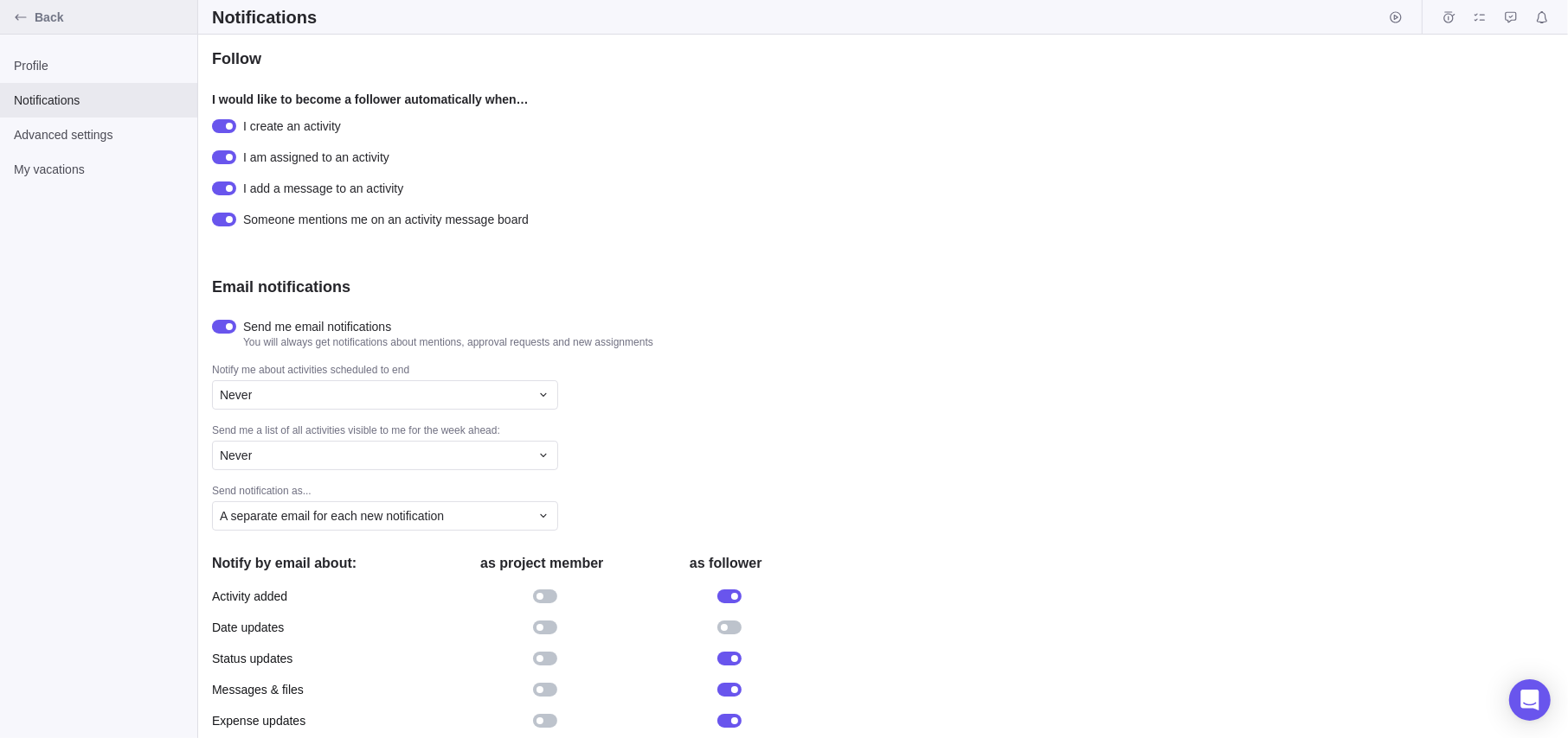
click at [42, 18] on span "Back" at bounding box center [112, 17] width 156 height 17
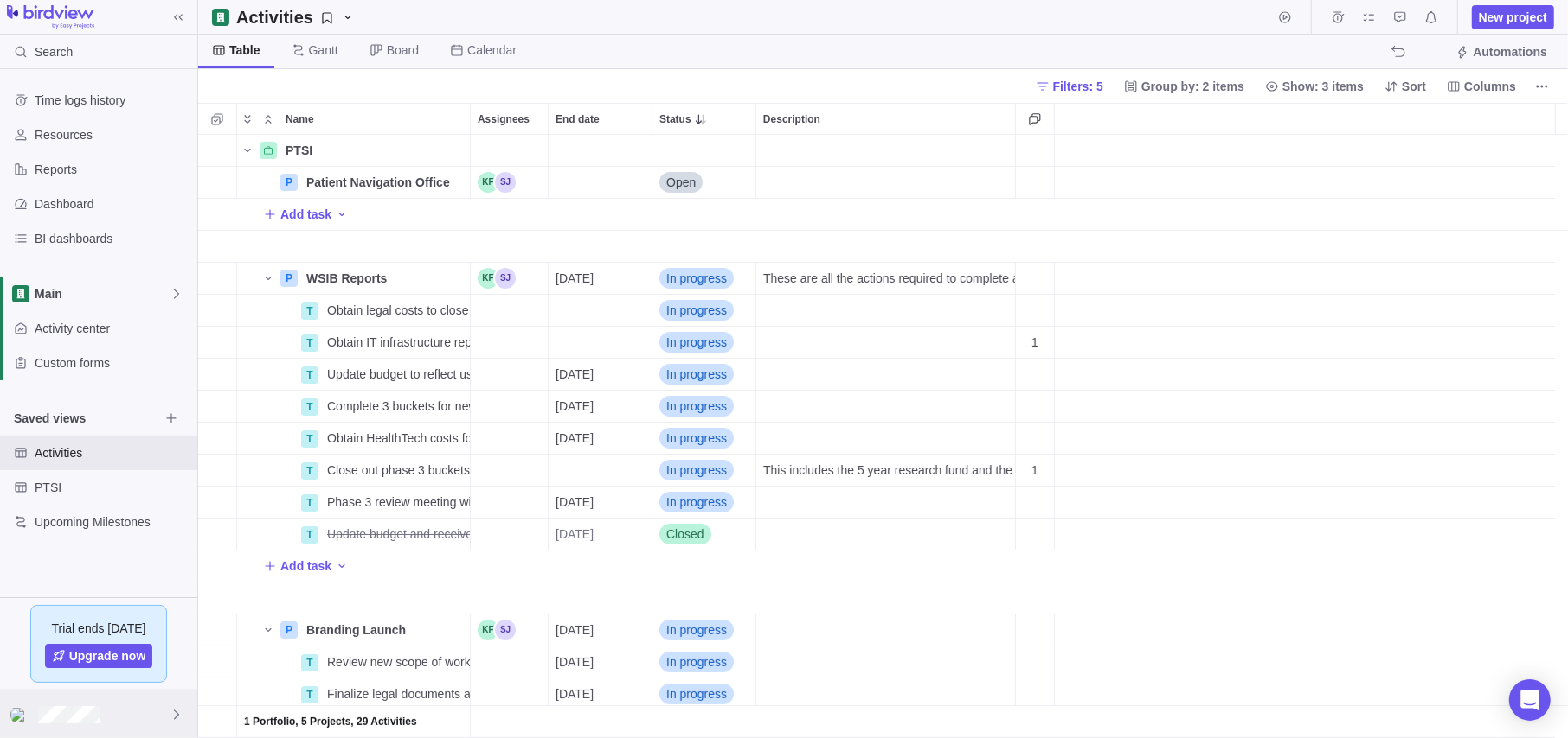
scroll to position [590, 1357]
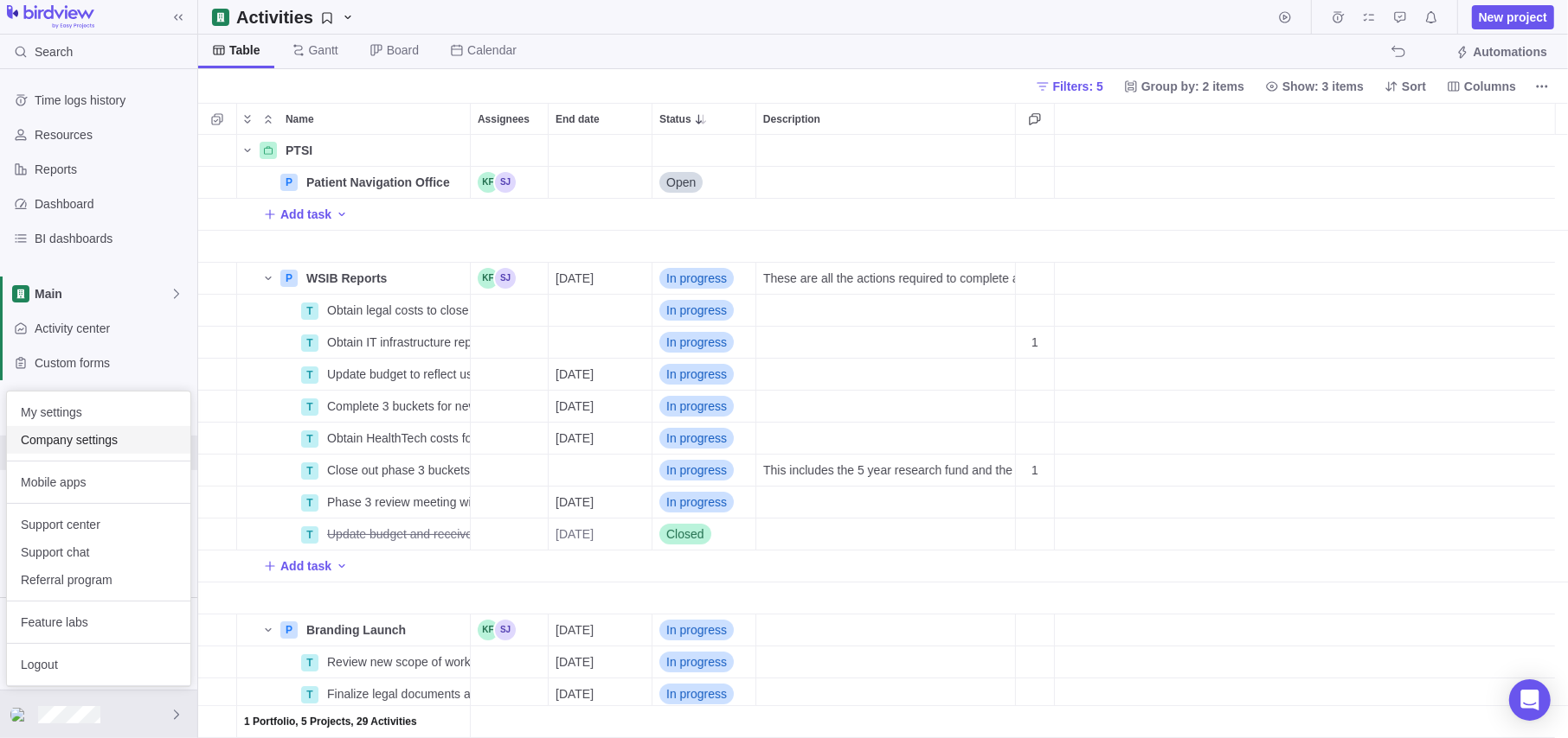
click at [62, 433] on span "Company settings" at bounding box center [98, 439] width 156 height 17
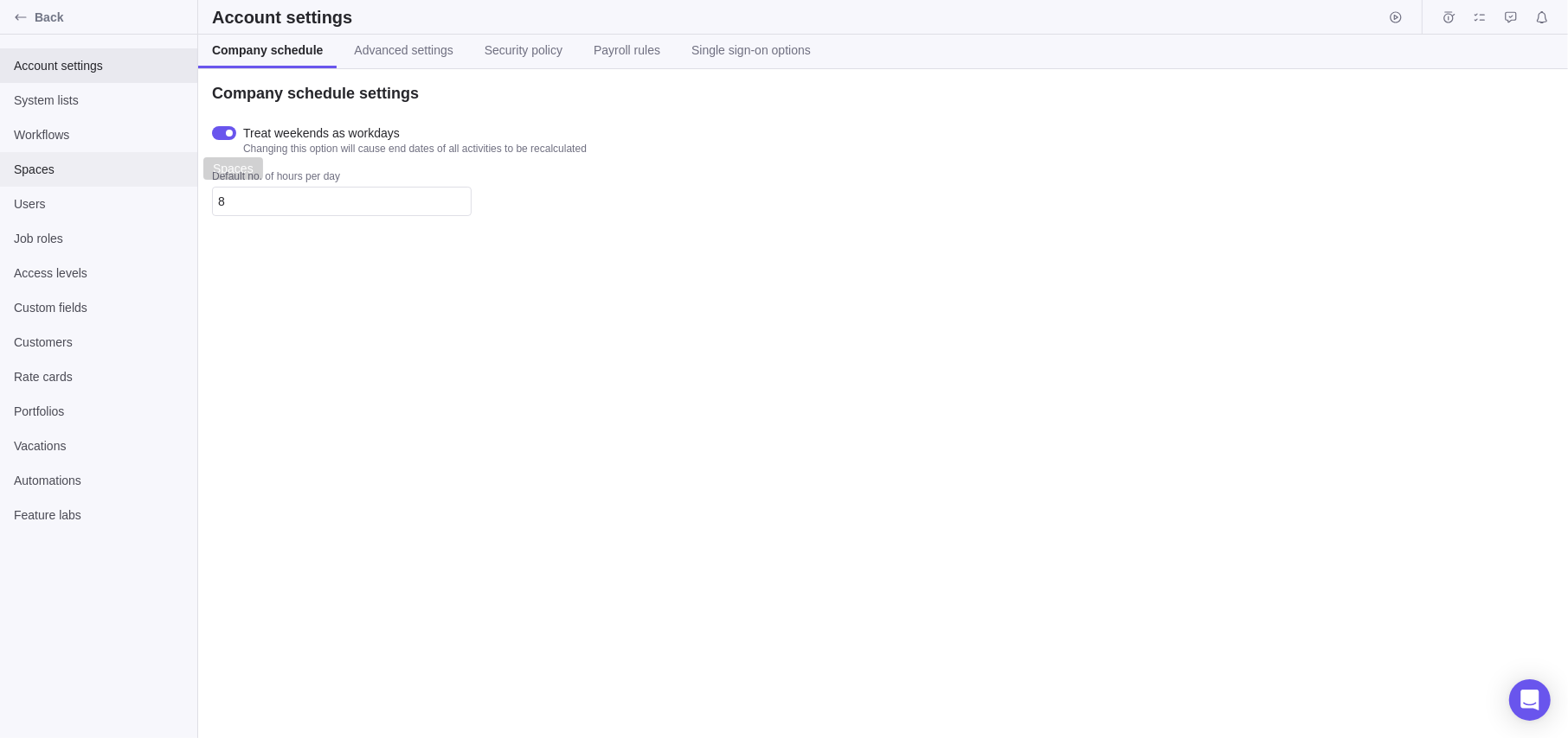
click at [46, 169] on span "Spaces" at bounding box center [98, 169] width 170 height 17
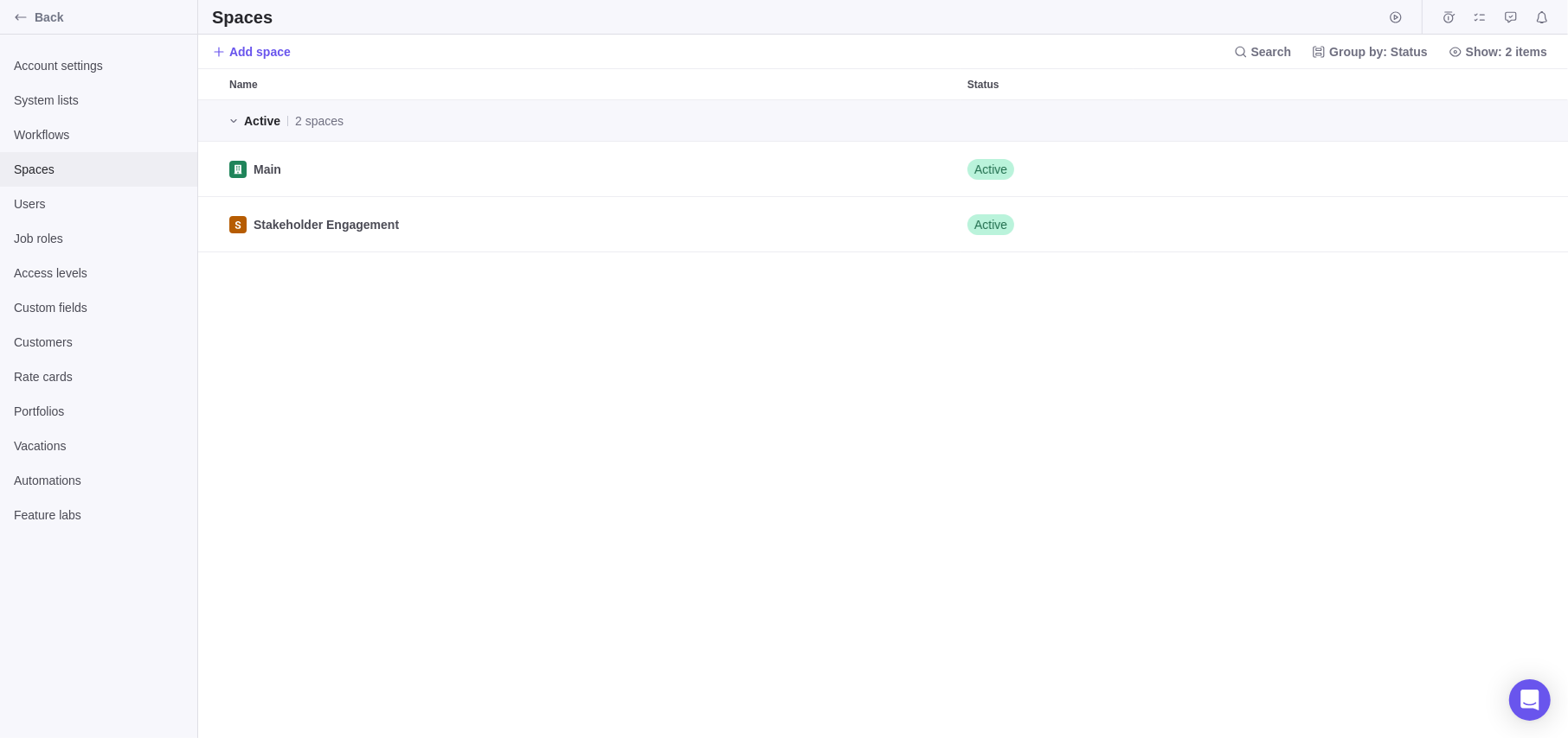
scroll to position [624, 1357]
click at [414, 169] on div "Main" at bounding box center [591, 169] width 738 height 55
click at [251, 166] on div "Main" at bounding box center [591, 169] width 738 height 55
click at [1328, 166] on div "grid" at bounding box center [1338, 169] width 410 height 55
click at [1328, 181] on span "Edit" at bounding box center [1488, 170] width 24 height 24
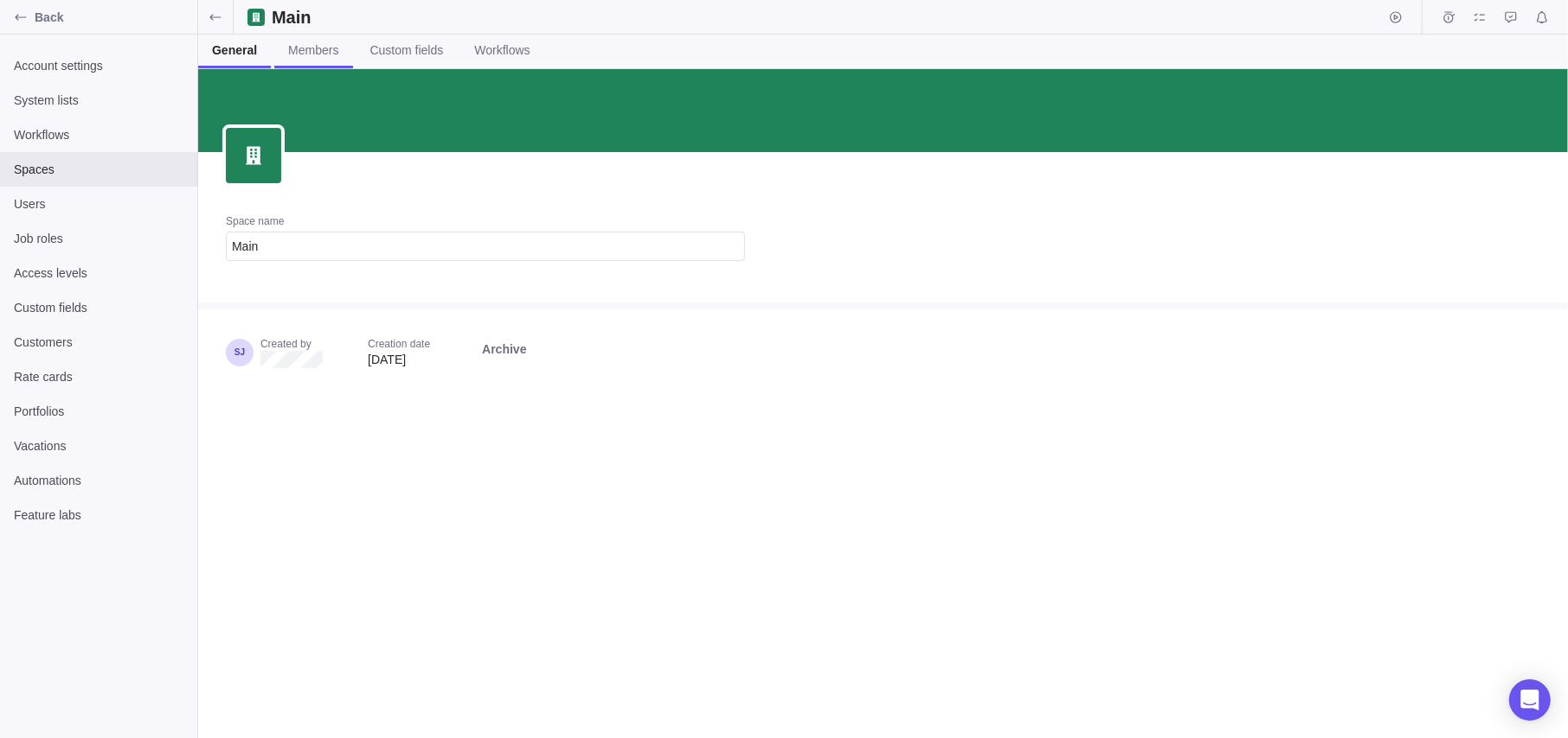
click at [308, 51] on span "Members" at bounding box center [313, 50] width 51 height 17
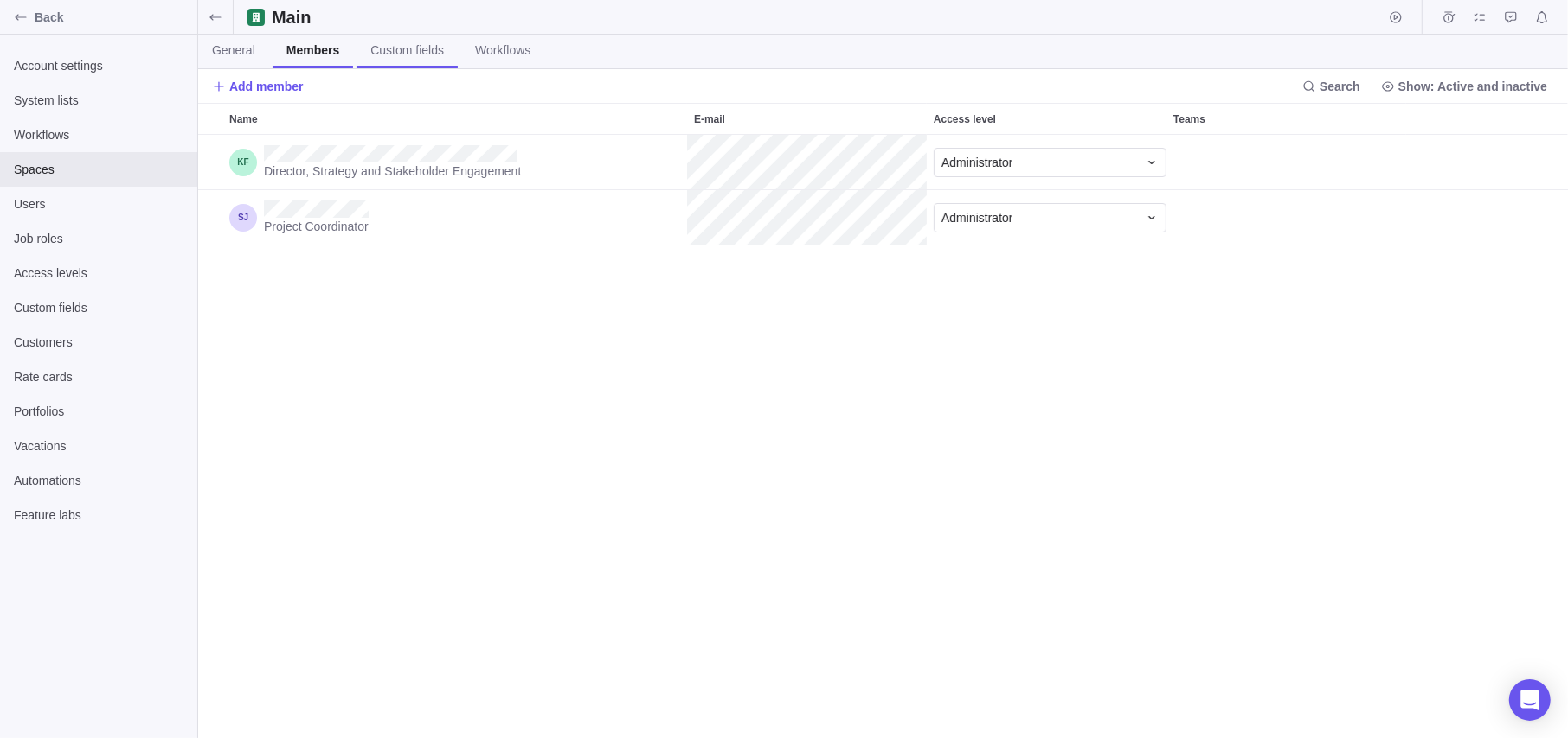
scroll to position [590, 1357]
click at [389, 49] on span "Custom fields" at bounding box center [407, 50] width 73 height 17
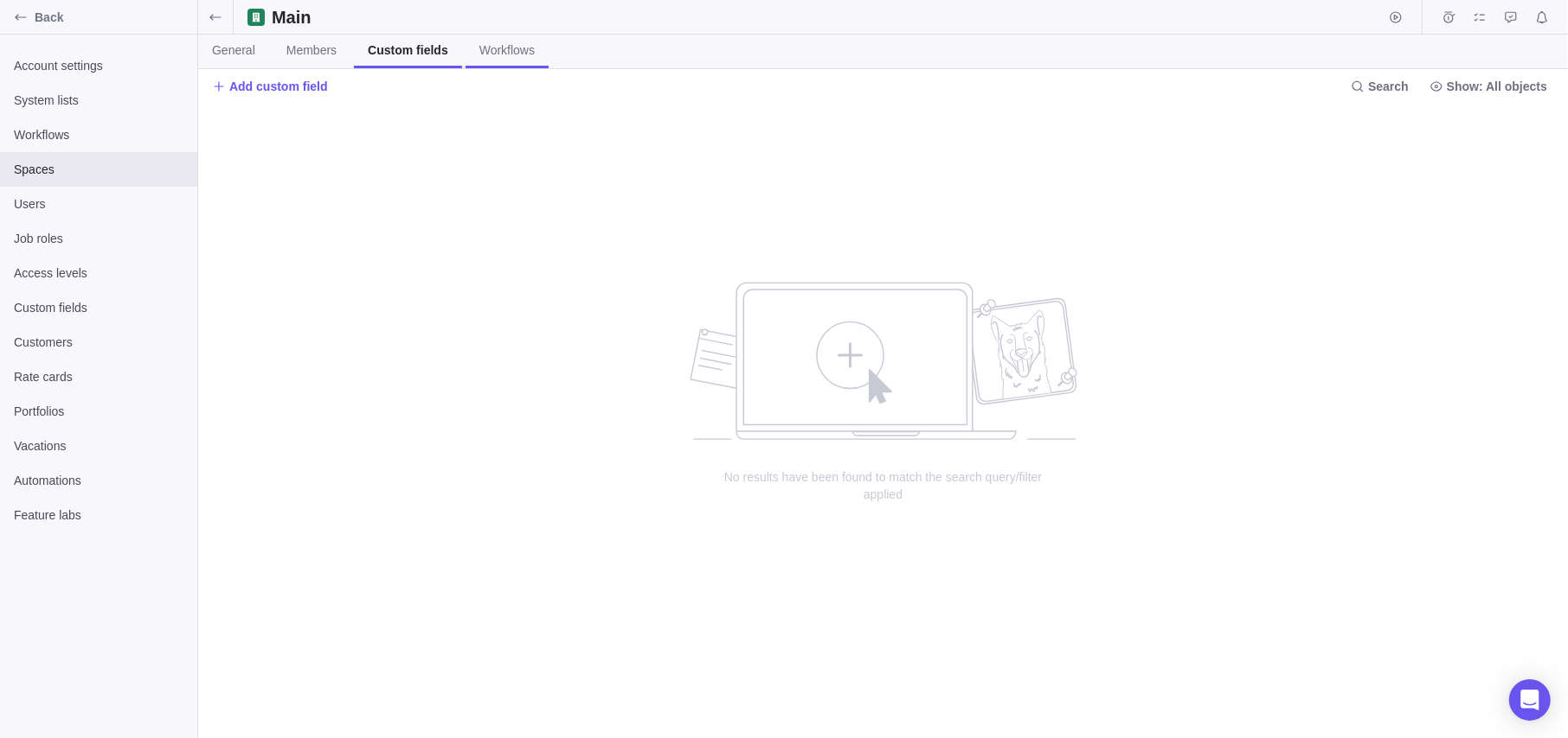
click at [496, 49] on span "Workflows" at bounding box center [507, 50] width 56 height 17
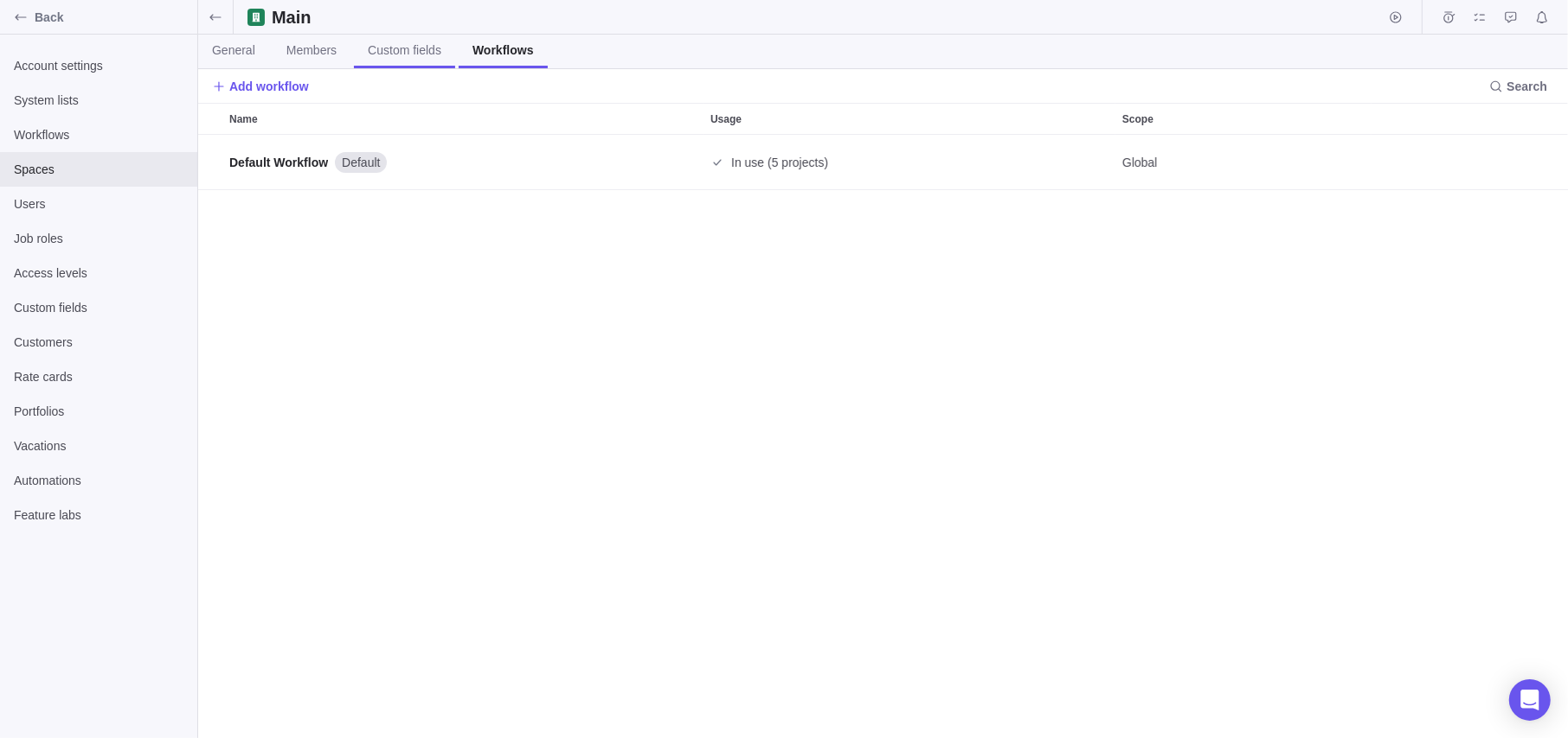
scroll to position [590, 1357]
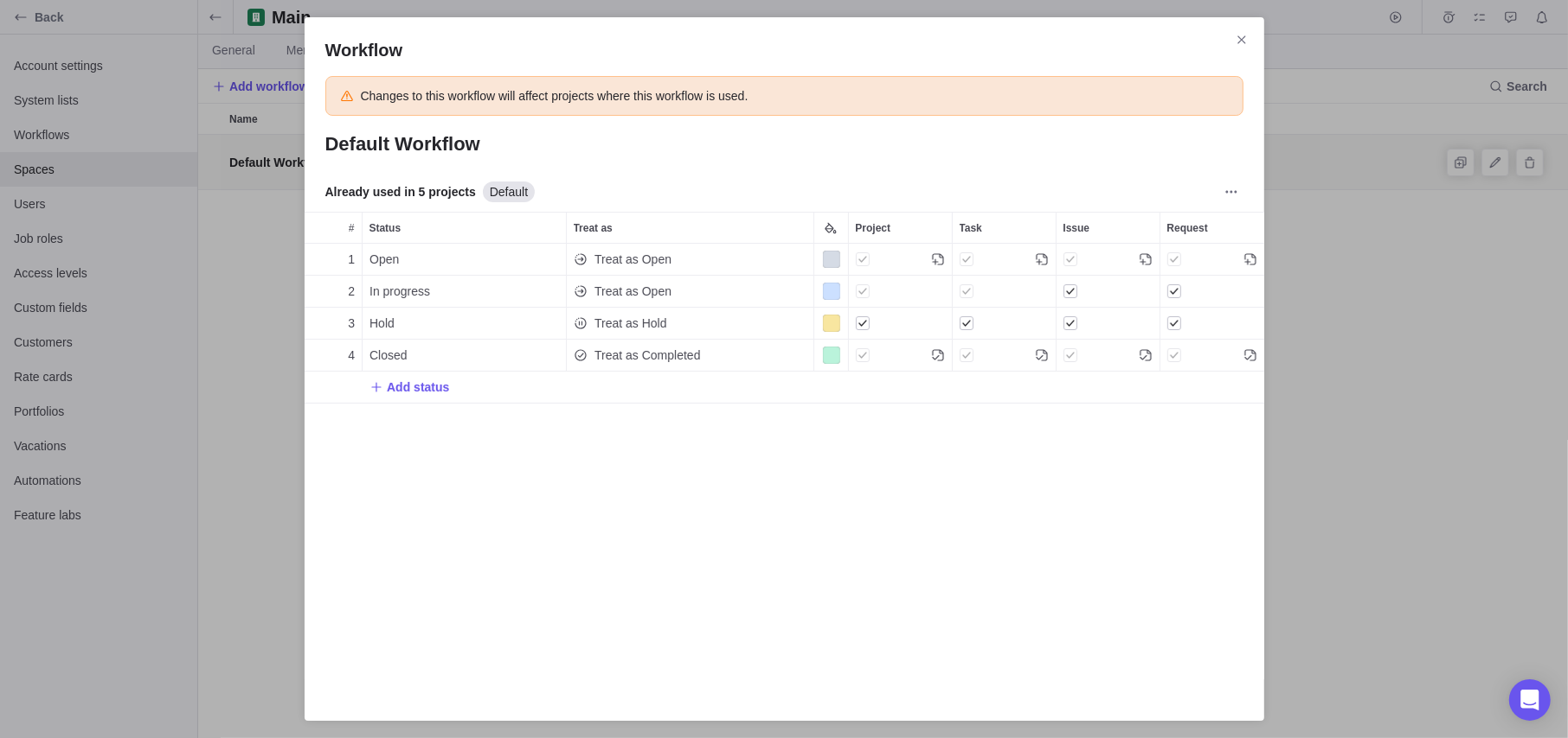
scroll to position [422, 946]
click at [563, 145] on input "Default Workflow" at bounding box center [784, 145] width 918 height 30
click at [418, 320] on div "Hold" at bounding box center [463, 322] width 203 height 31
type input "Pending"
click at [490, 505] on div "Workflow Changes to this workflow will affect projects where this workflow is u…" at bounding box center [784, 369] width 1568 height 738
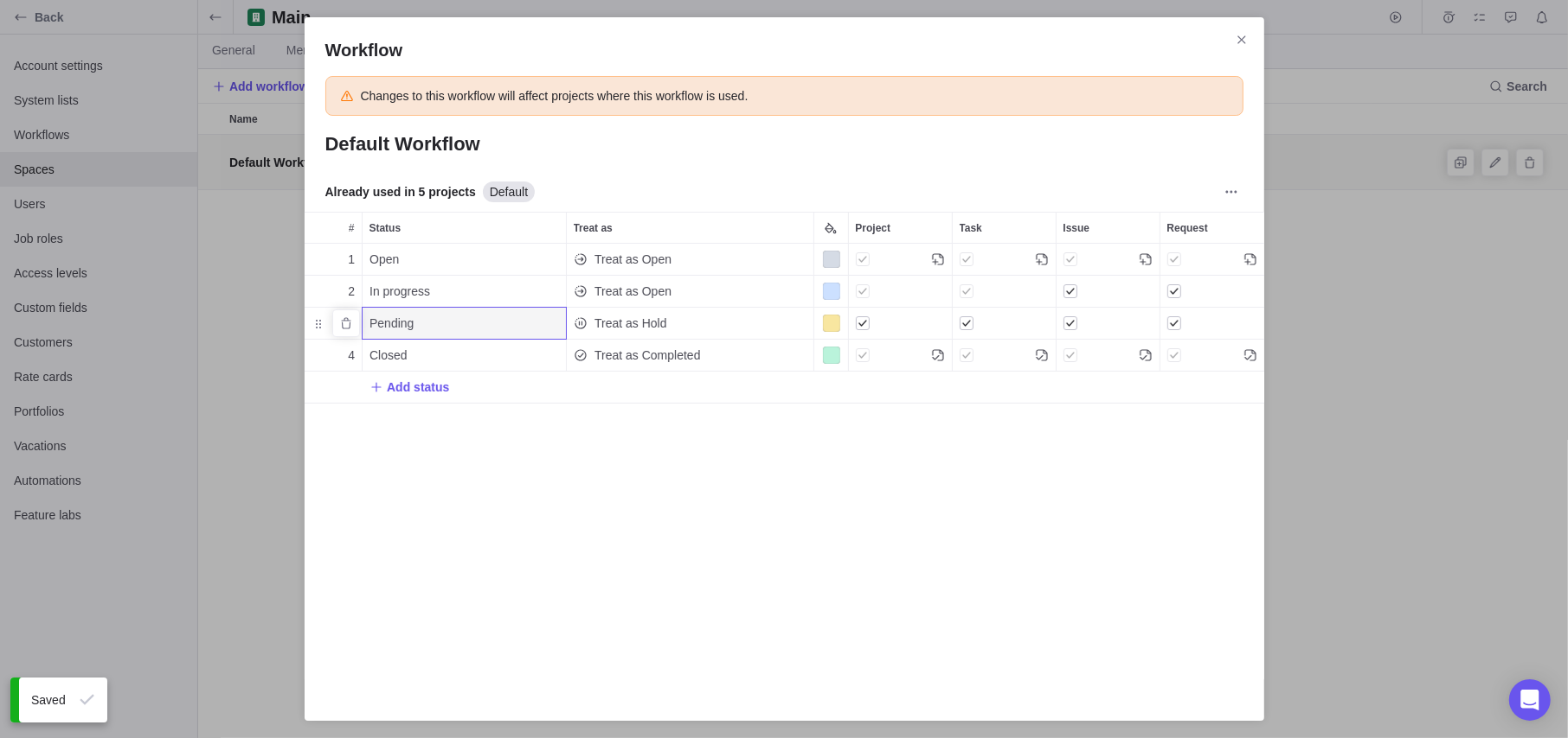
click at [733, 321] on div "Treat as Hold" at bounding box center [690, 322] width 246 height 31
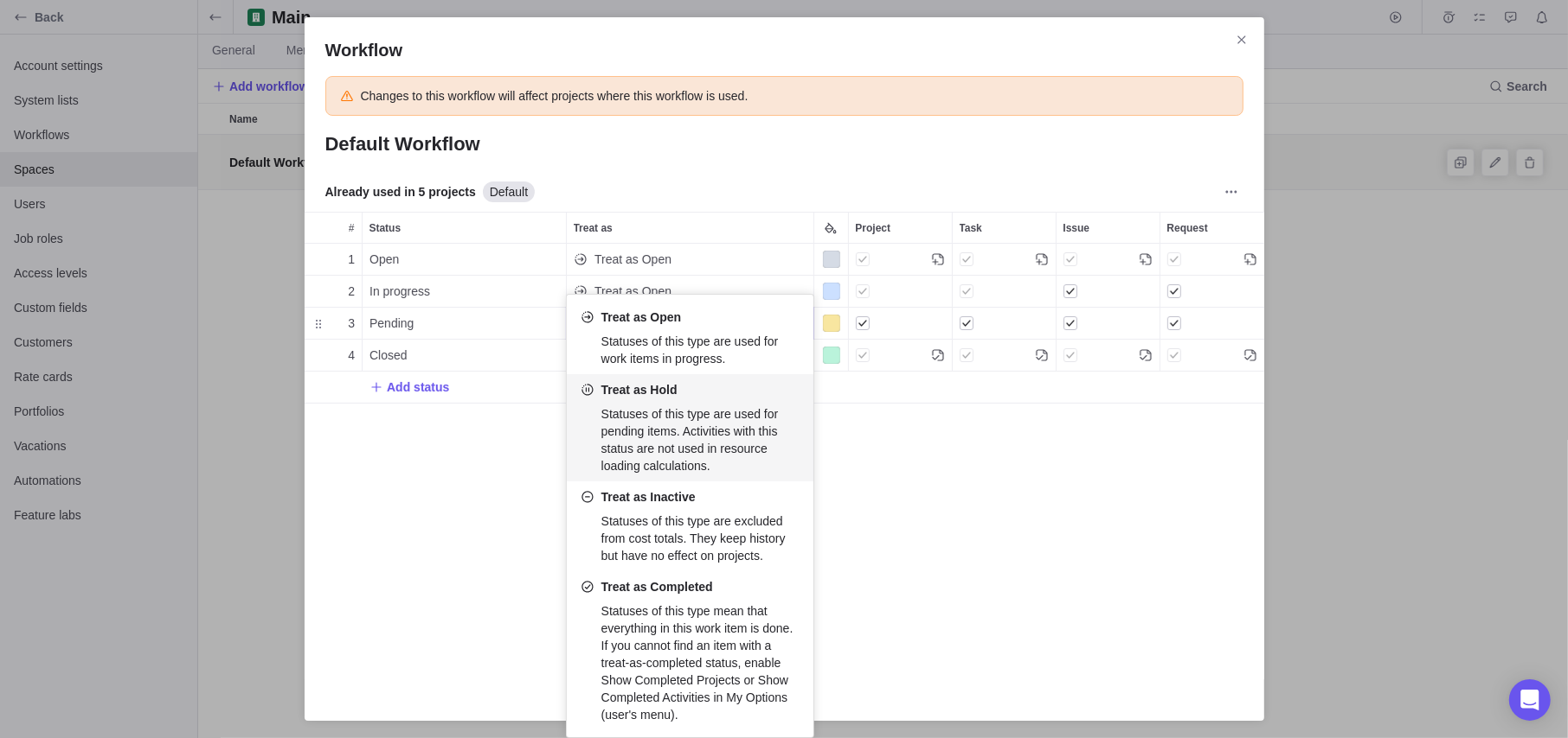
click at [928, 530] on div "Workflow Changes to this workflow will affect projects where this workflow is u…" at bounding box center [784, 369] width 1568 height 738
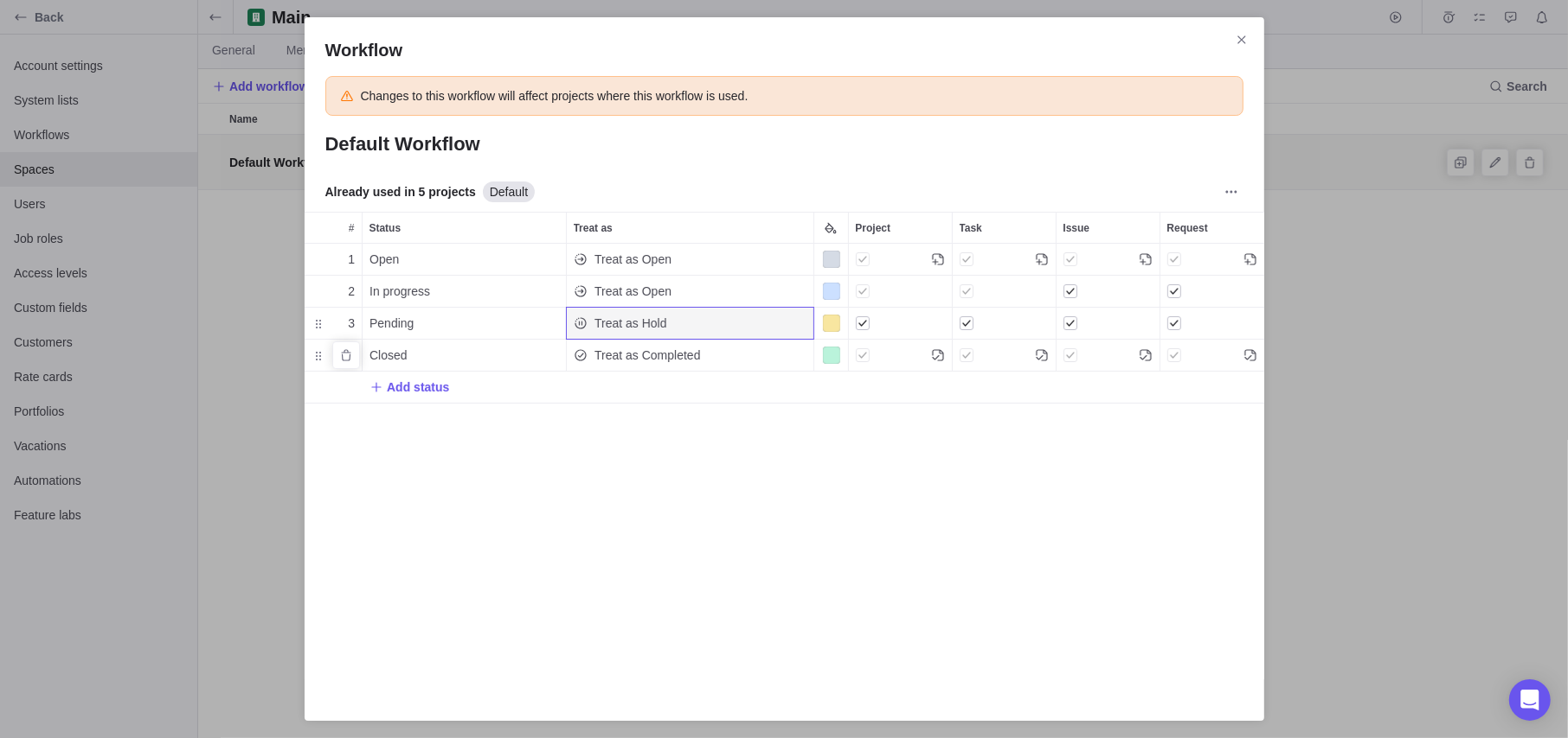
click at [723, 358] on div "Treat as Completed" at bounding box center [690, 355] width 246 height 31
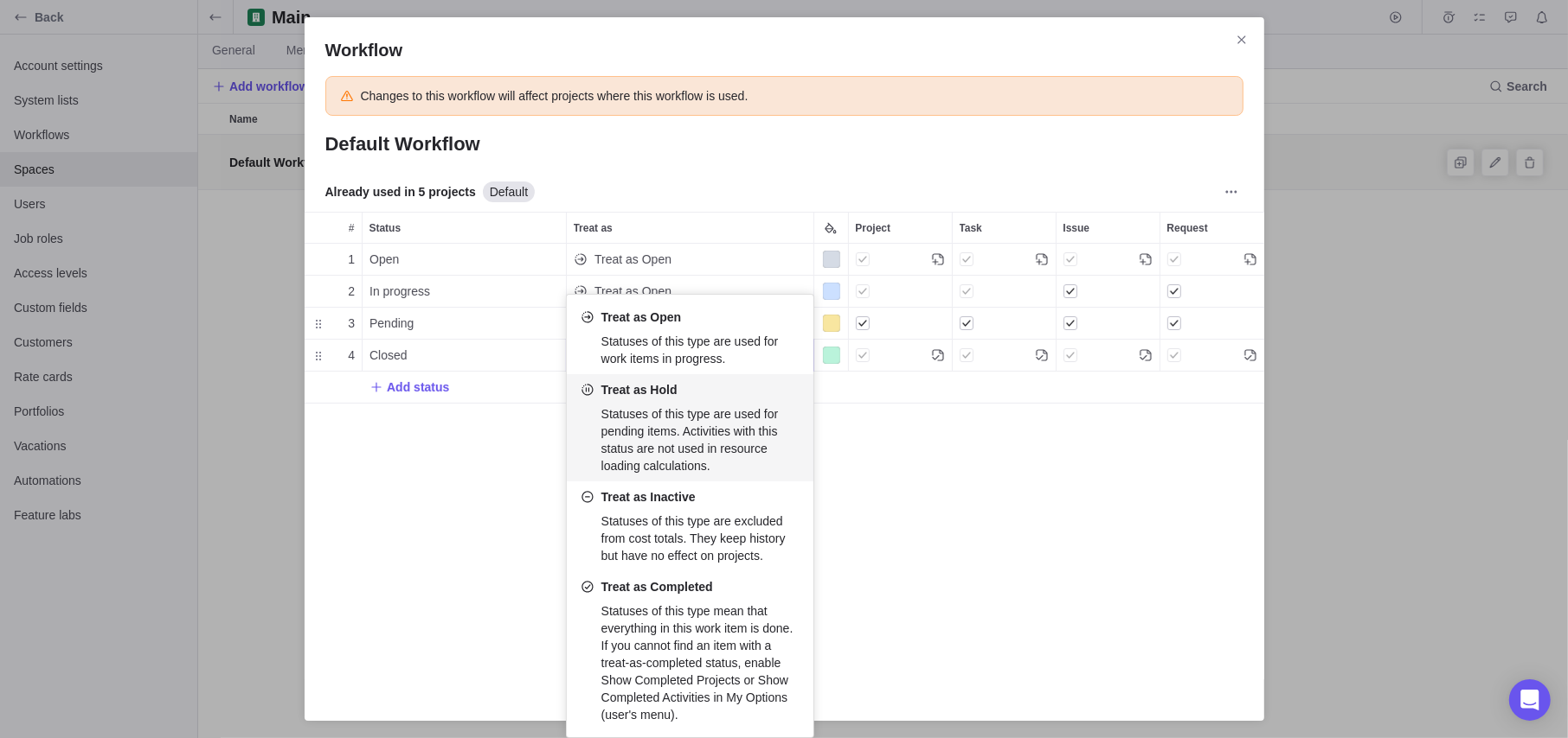
click at [1021, 600] on div "Workflow Changes to this workflow will affect projects where this workflow is u…" at bounding box center [784, 369] width 1568 height 738
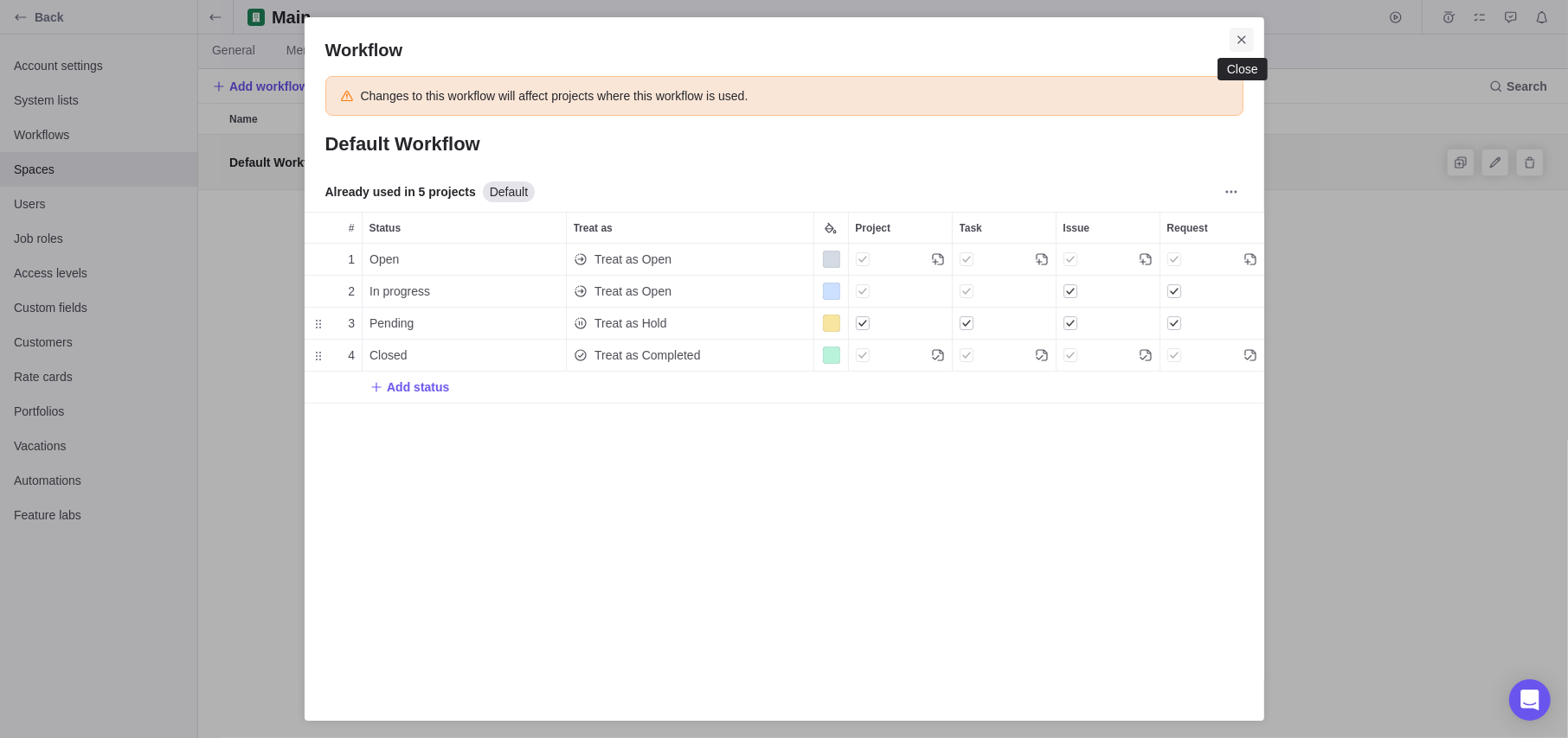
click at [1242, 44] on icon "Close" at bounding box center [1241, 40] width 14 height 14
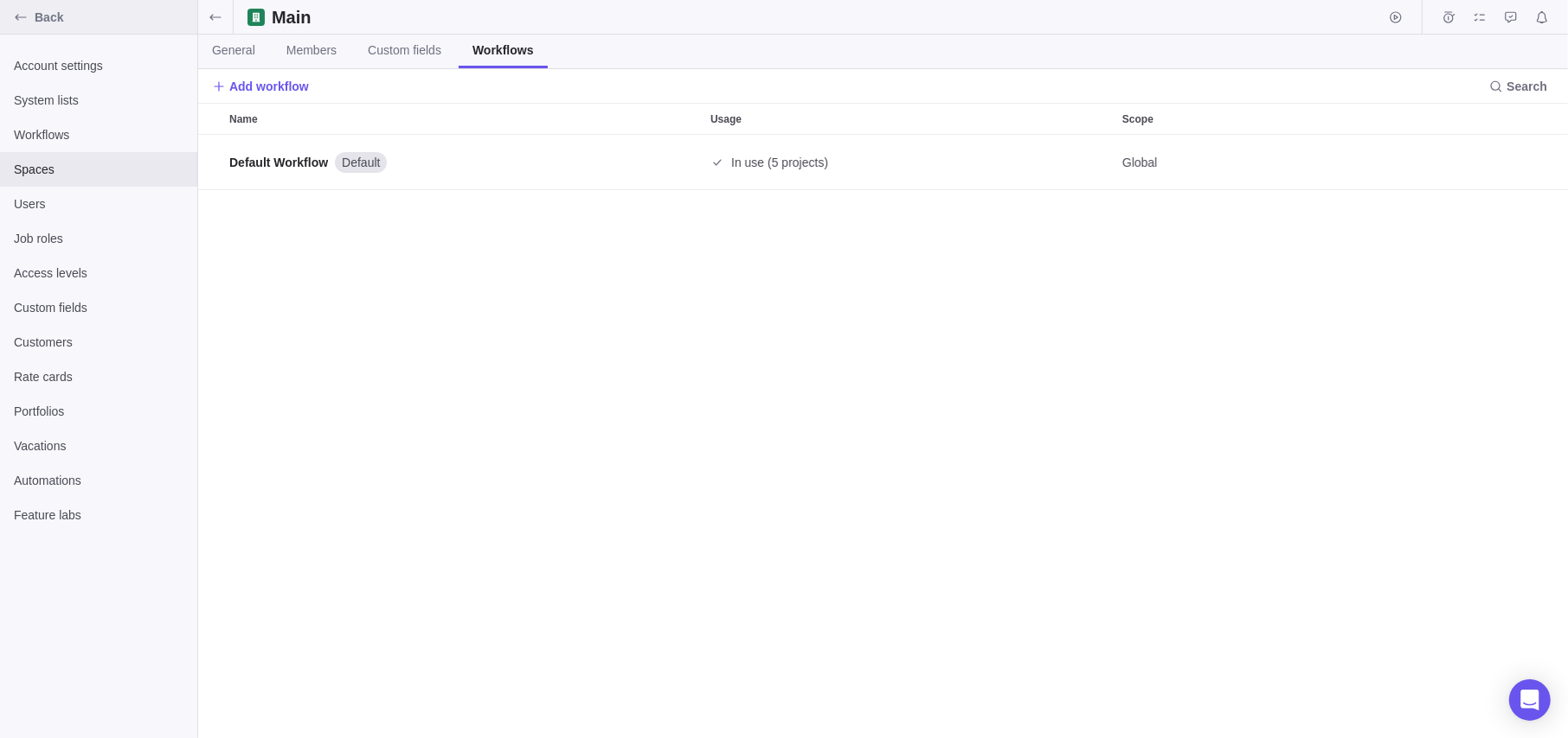
click at [47, 13] on span "Back" at bounding box center [112, 17] width 156 height 17
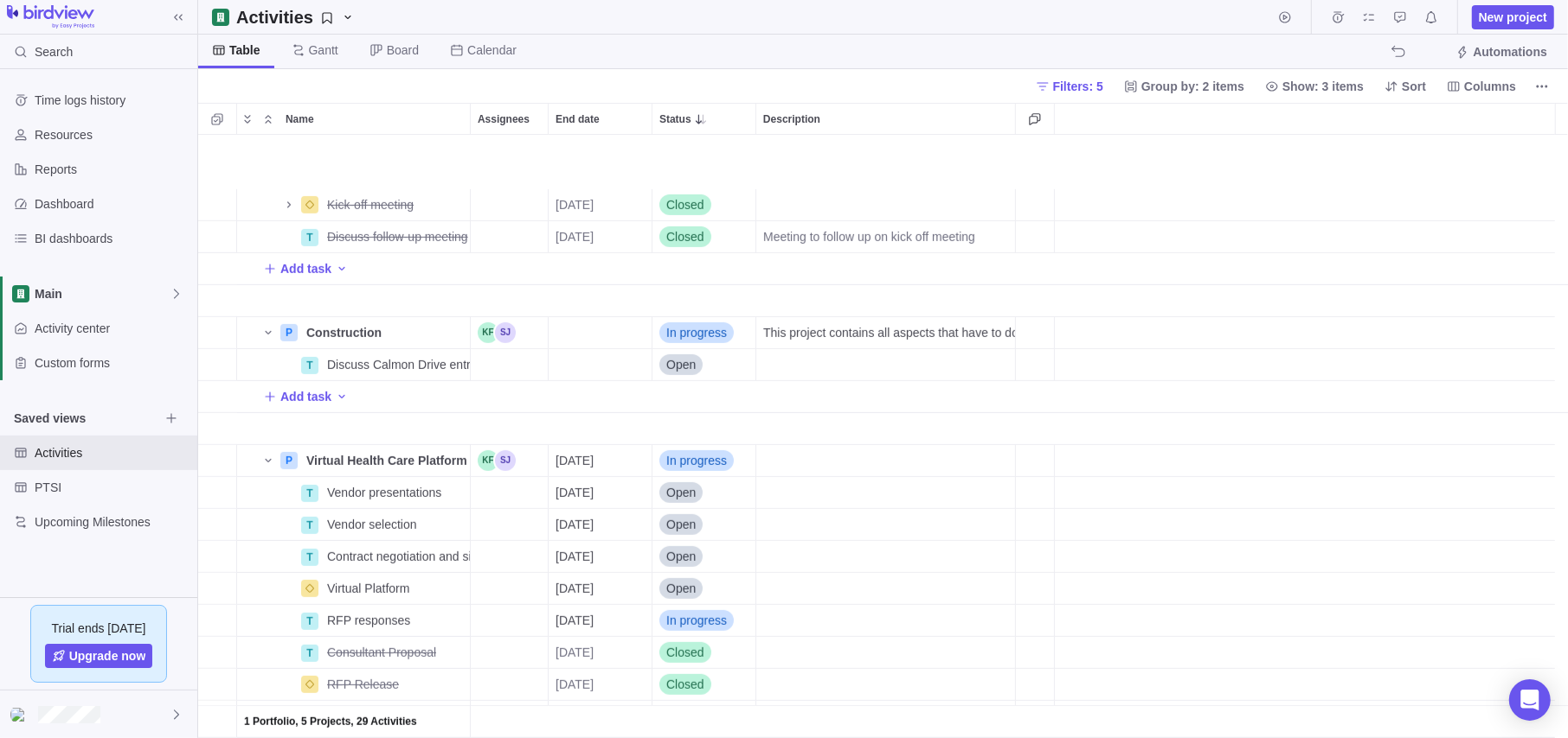
scroll to position [804, 0]
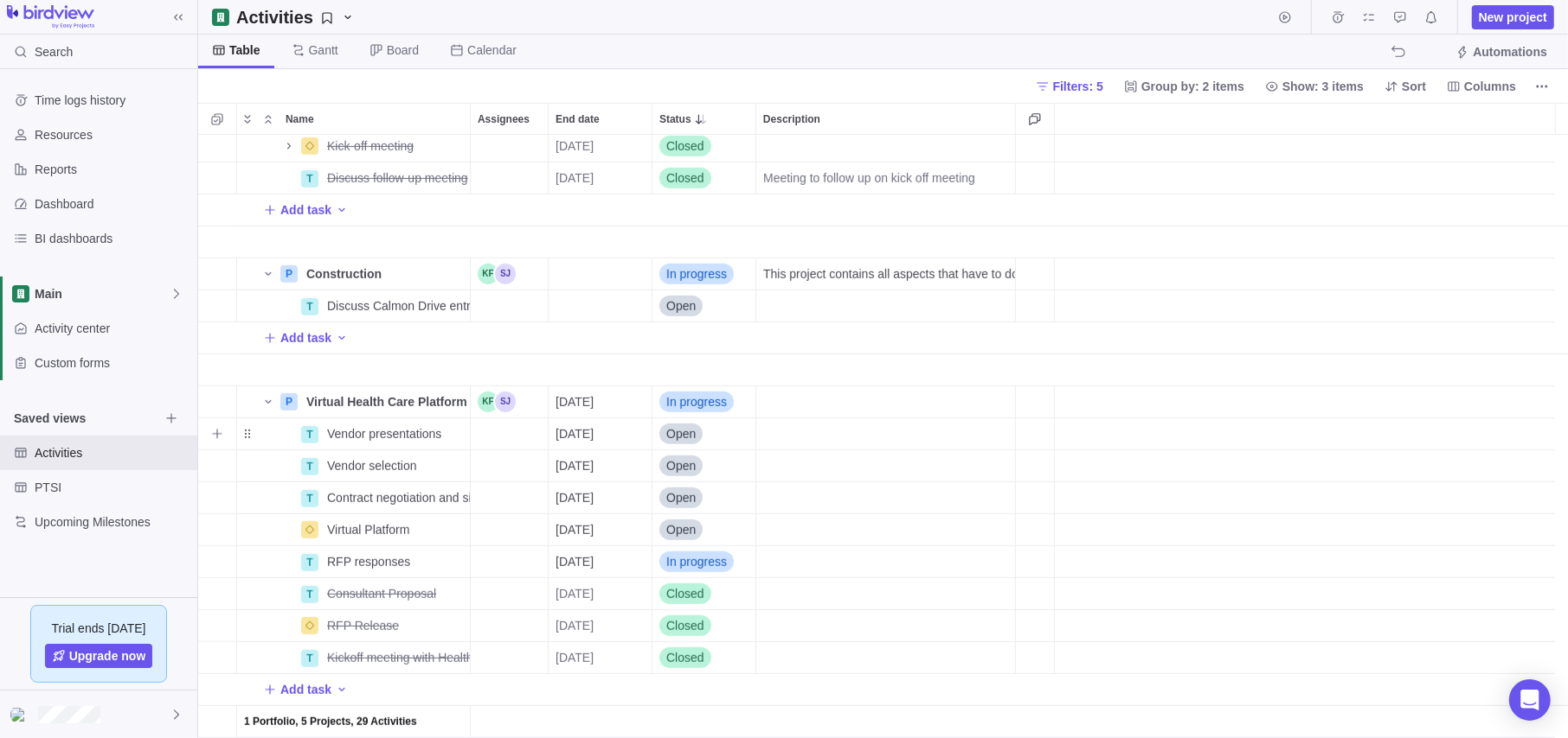
click at [689, 438] on span "Open" at bounding box center [681, 433] width 30 height 17
click at [694, 560] on span "Pending" at bounding box center [695, 566] width 44 height 17
click at [692, 468] on span "Open" at bounding box center [681, 465] width 30 height 17
click at [709, 592] on span "Pending" at bounding box center [695, 598] width 44 height 17
click at [687, 489] on span "Open" at bounding box center [681, 497] width 30 height 17
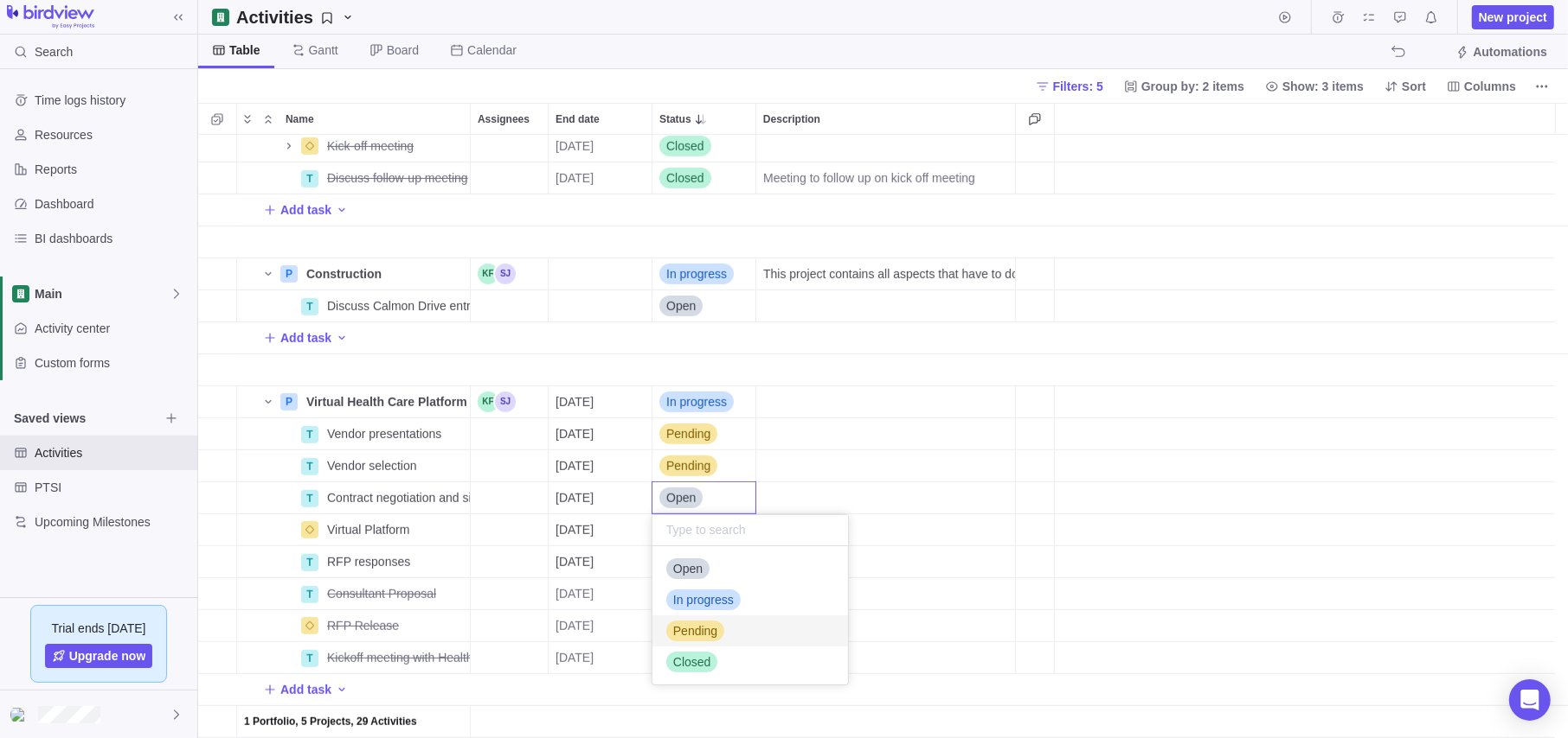
click at [705, 600] on span "Pending" at bounding box center [695, 631] width 44 height 17
click at [684, 530] on span "Open" at bounding box center [681, 530] width 30 height 17
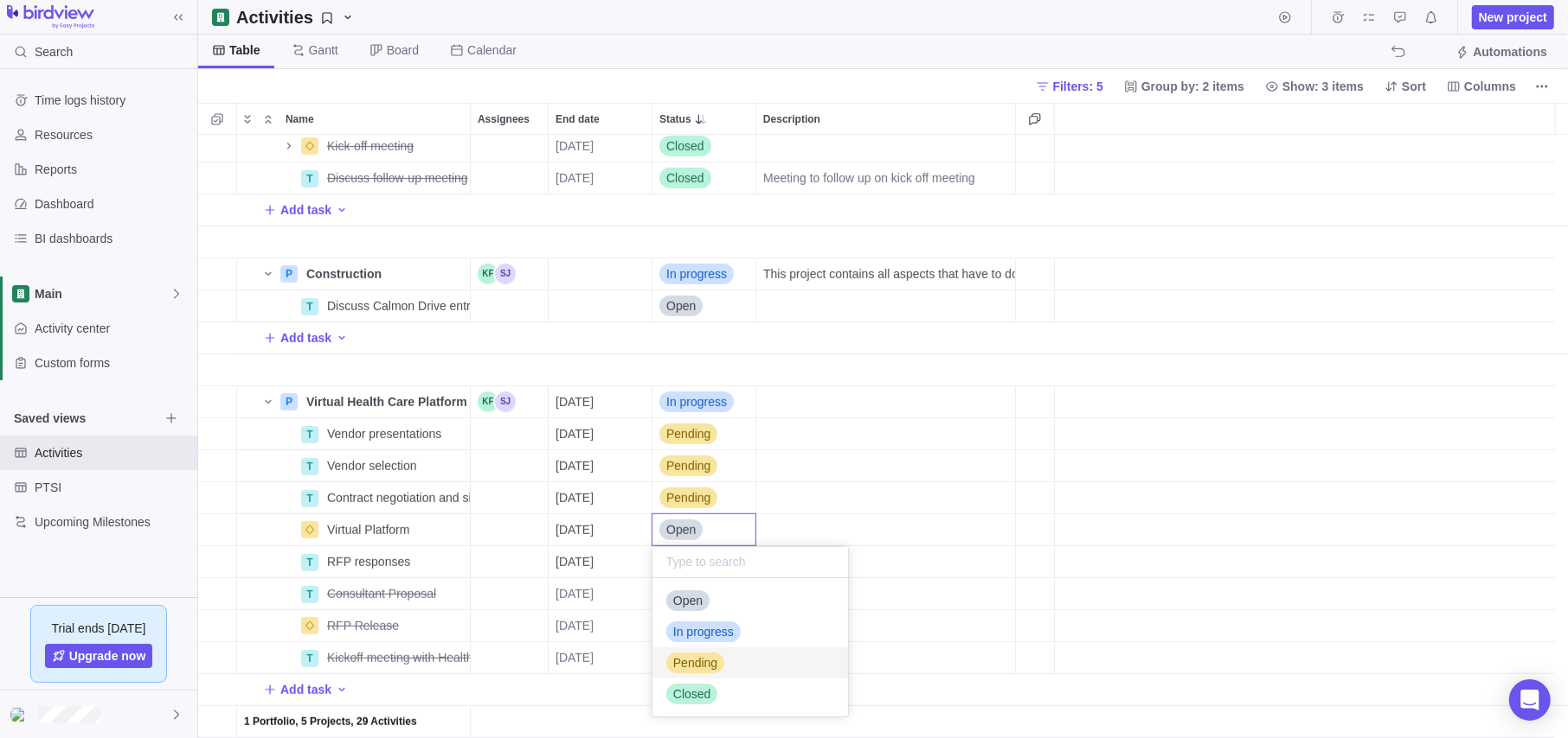
click at [699, 600] on span "Pending" at bounding box center [695, 663] width 44 height 17
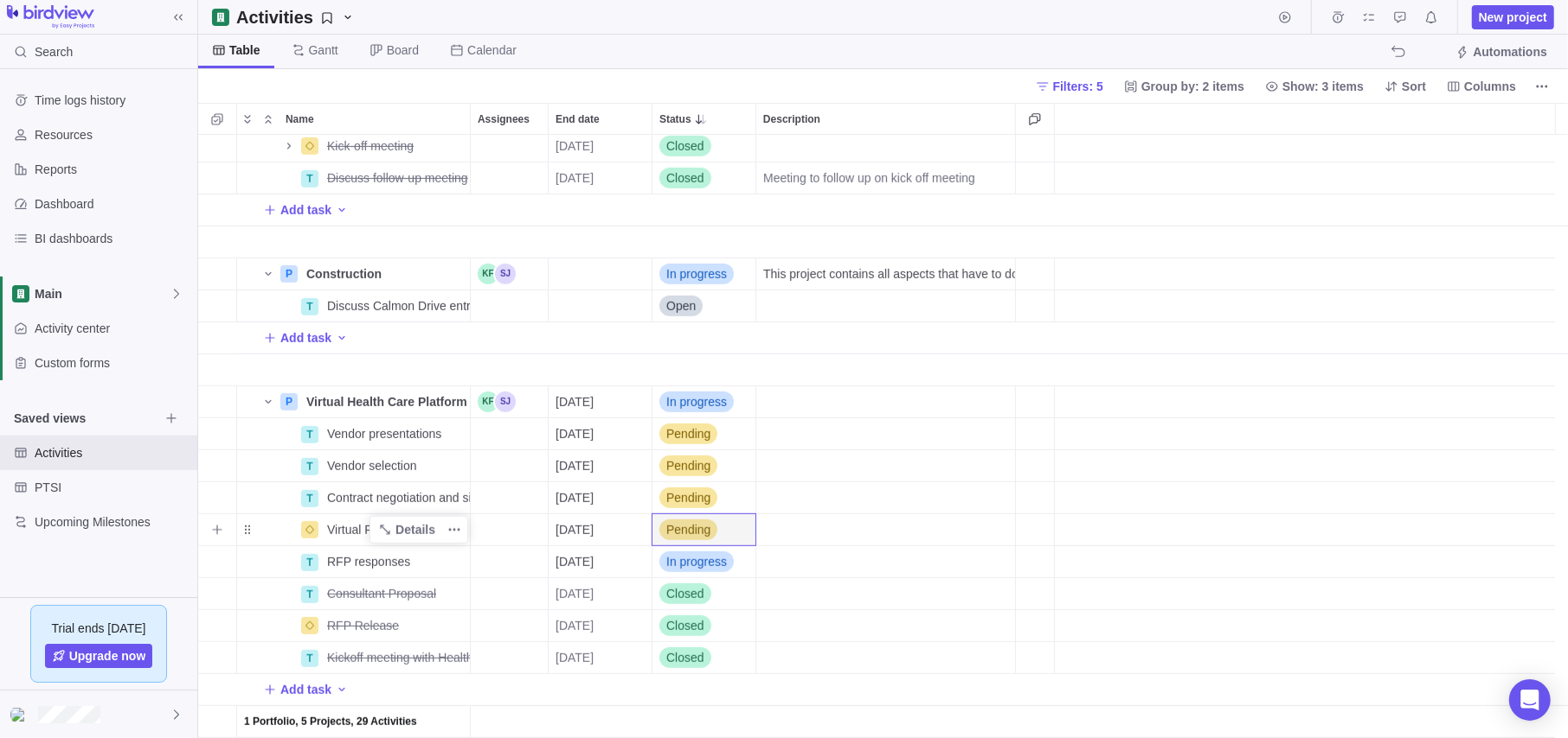
click at [356, 529] on span "Virtual Platform" at bounding box center [368, 530] width 82 height 17
click at [427, 531] on input "Virtual Platform" at bounding box center [396, 530] width 151 height 33
click at [504, 563] on div "P Branding Launch Details [DATE] In progress T Review new scope of work Details…" at bounding box center [883, 436] width 1370 height 603
click at [415, 533] on span "Details" at bounding box center [415, 530] width 40 height 17
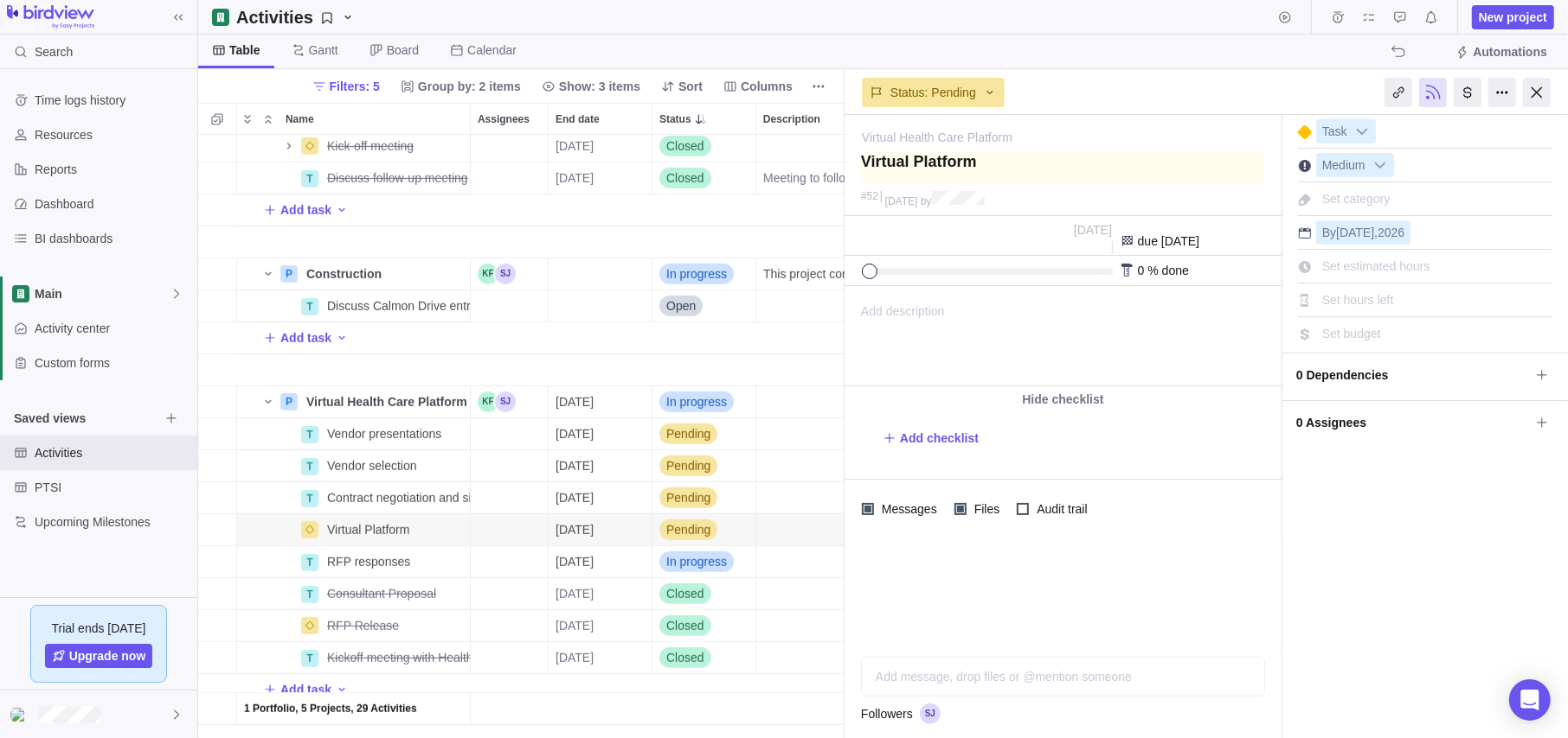
click at [1000, 166] on textarea at bounding box center [1062, 167] width 403 height 31
type textarea "Virtual Platform"
type textarea "Virtual Platform L"
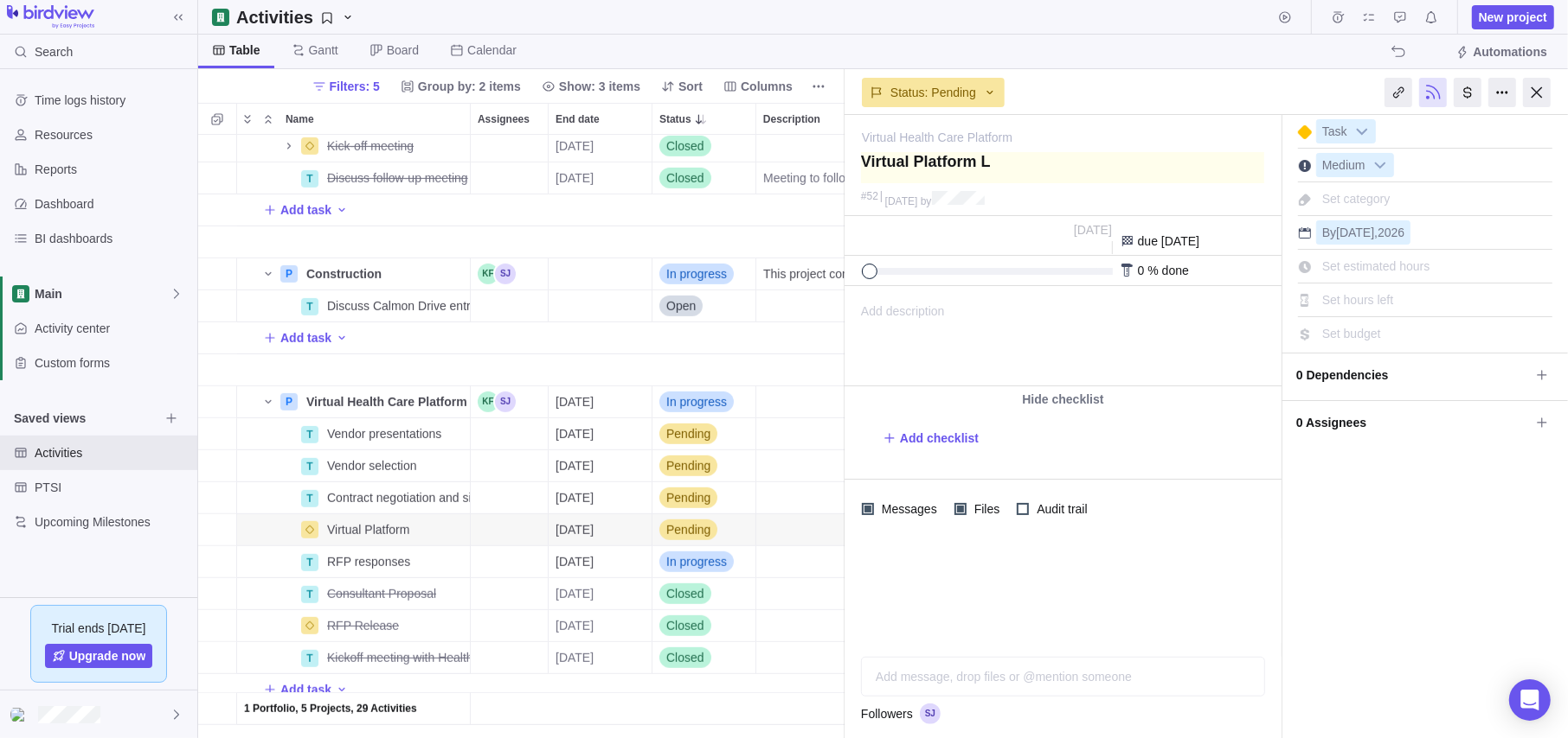
type textarea "Virtual Platform La"
type textarea "Virtual Platform [PERSON_NAME]"
type textarea "Virtual Platform Laun"
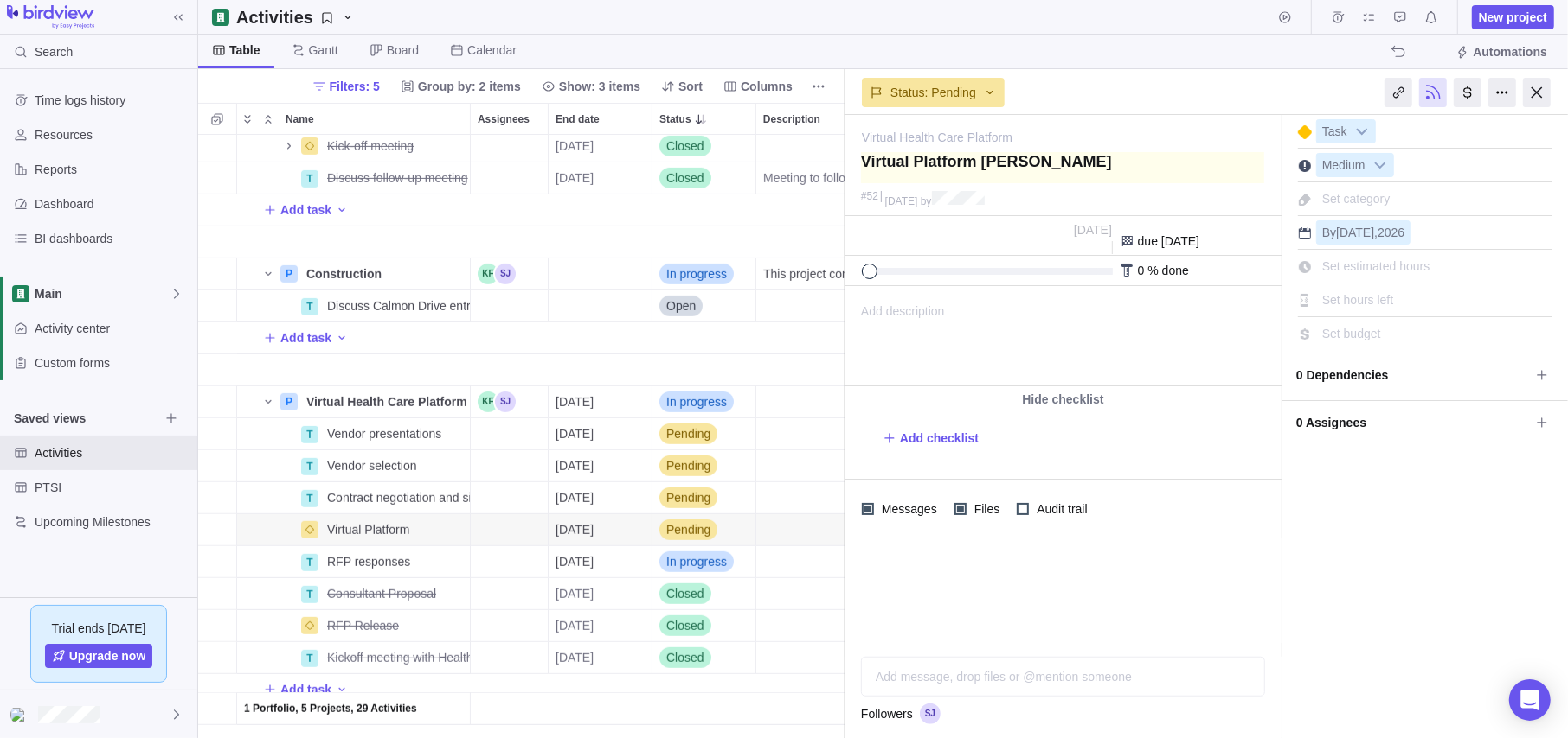
type textarea "Virtual Platform Laun"
type textarea "Virtual Platform Launc"
type textarea "Virtual Platform Launcg"
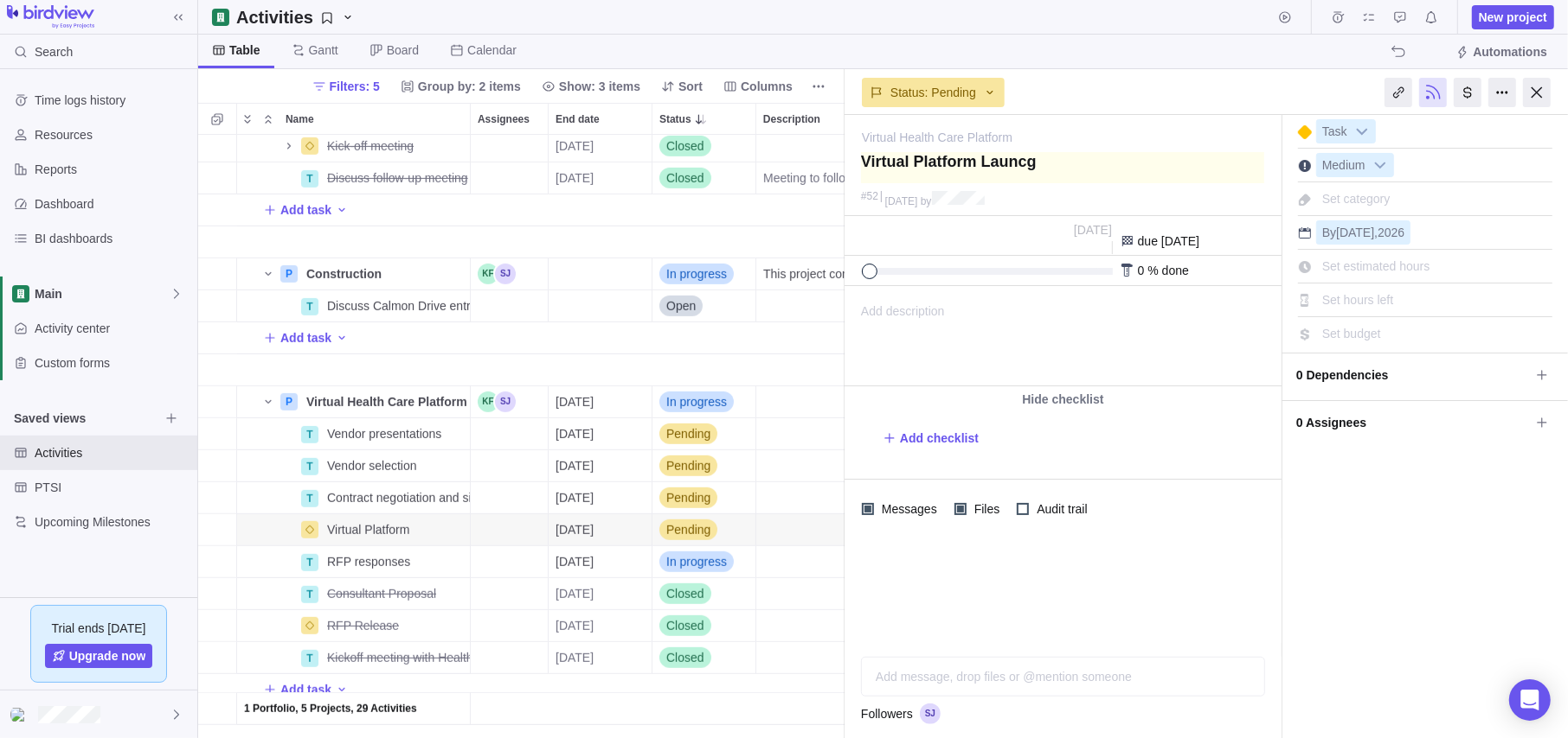
type textarea "Virtual Platform Launc"
type textarea "Virtual Platform Launch"
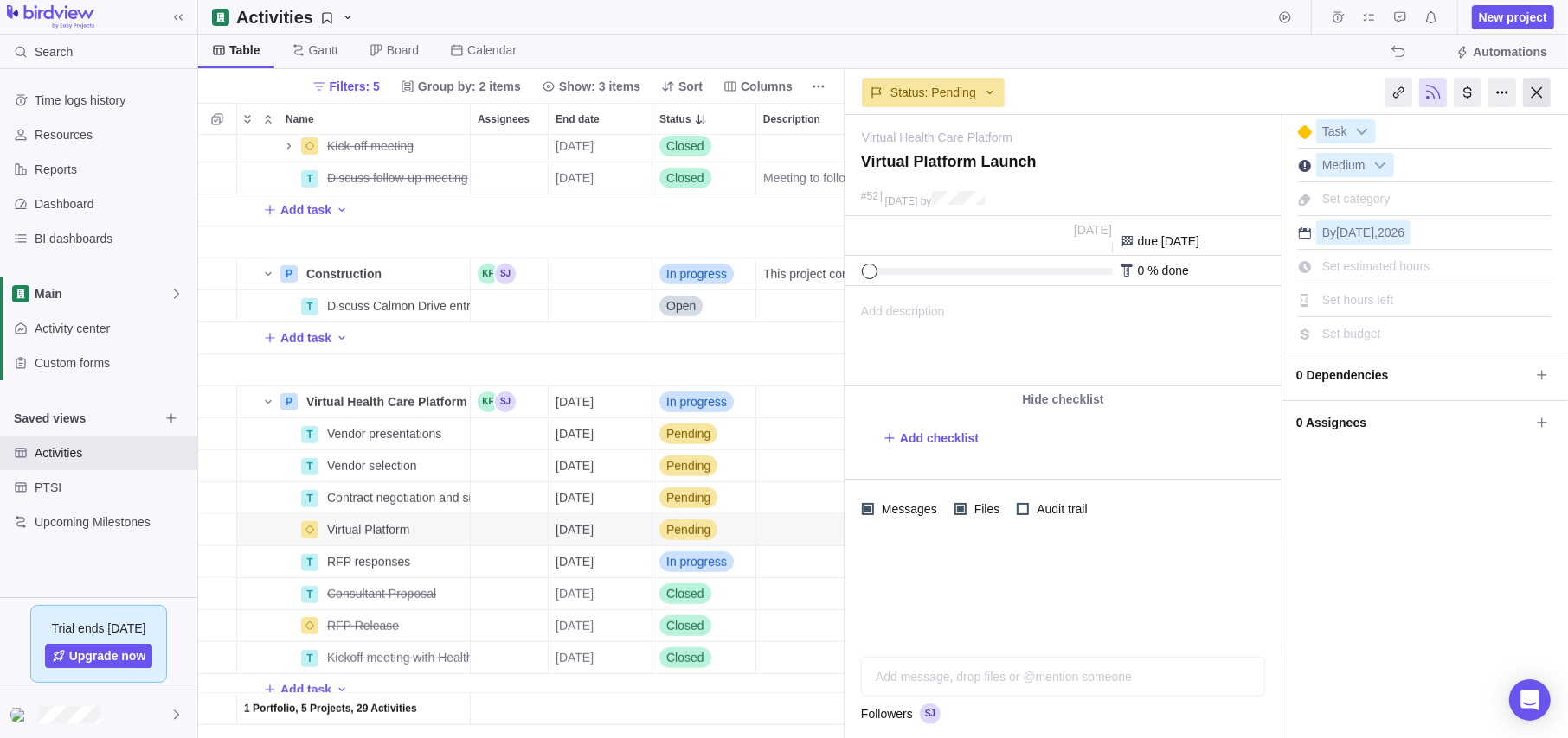
click at [1328, 89] on div at bounding box center [1536, 92] width 28 height 30
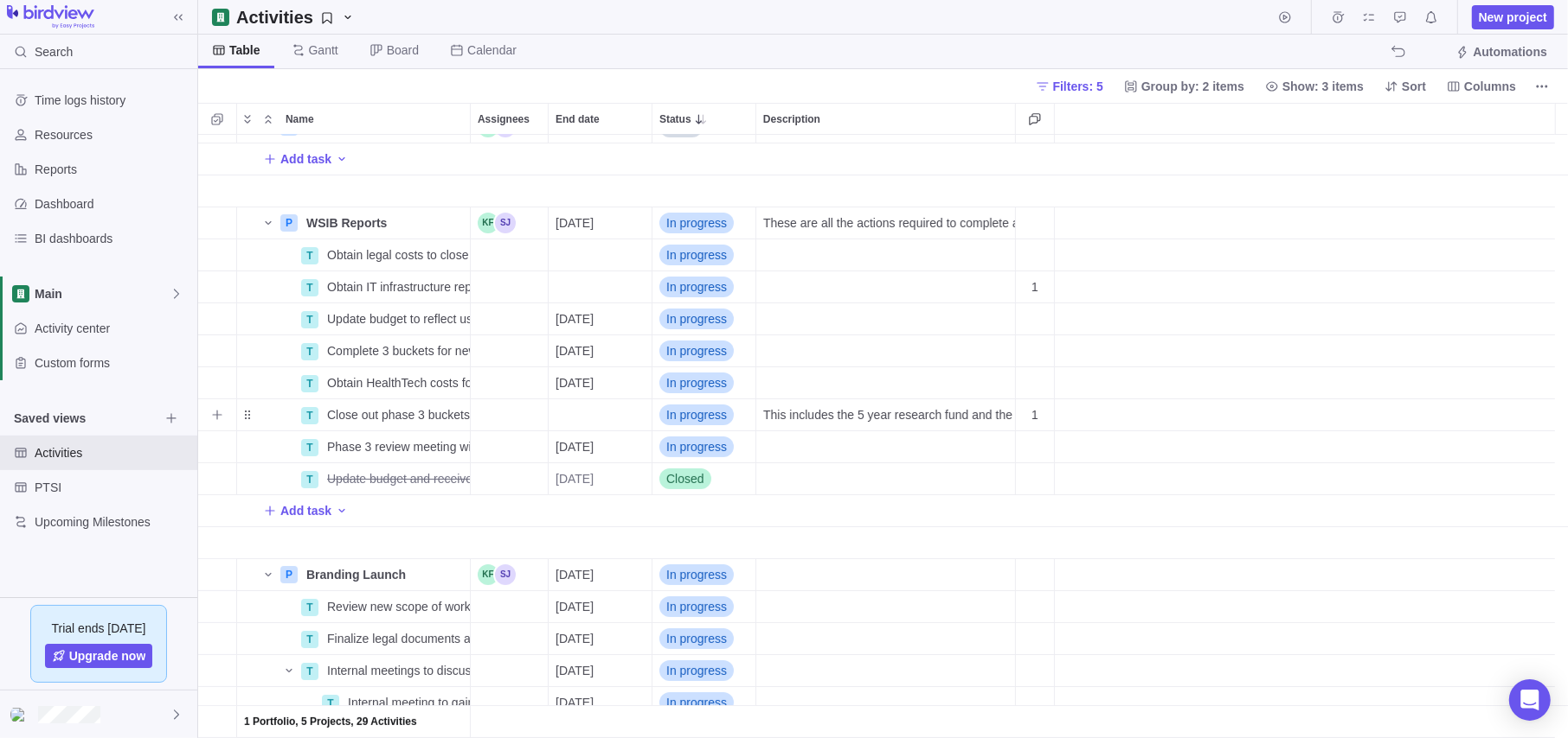
scroll to position [86, 0]
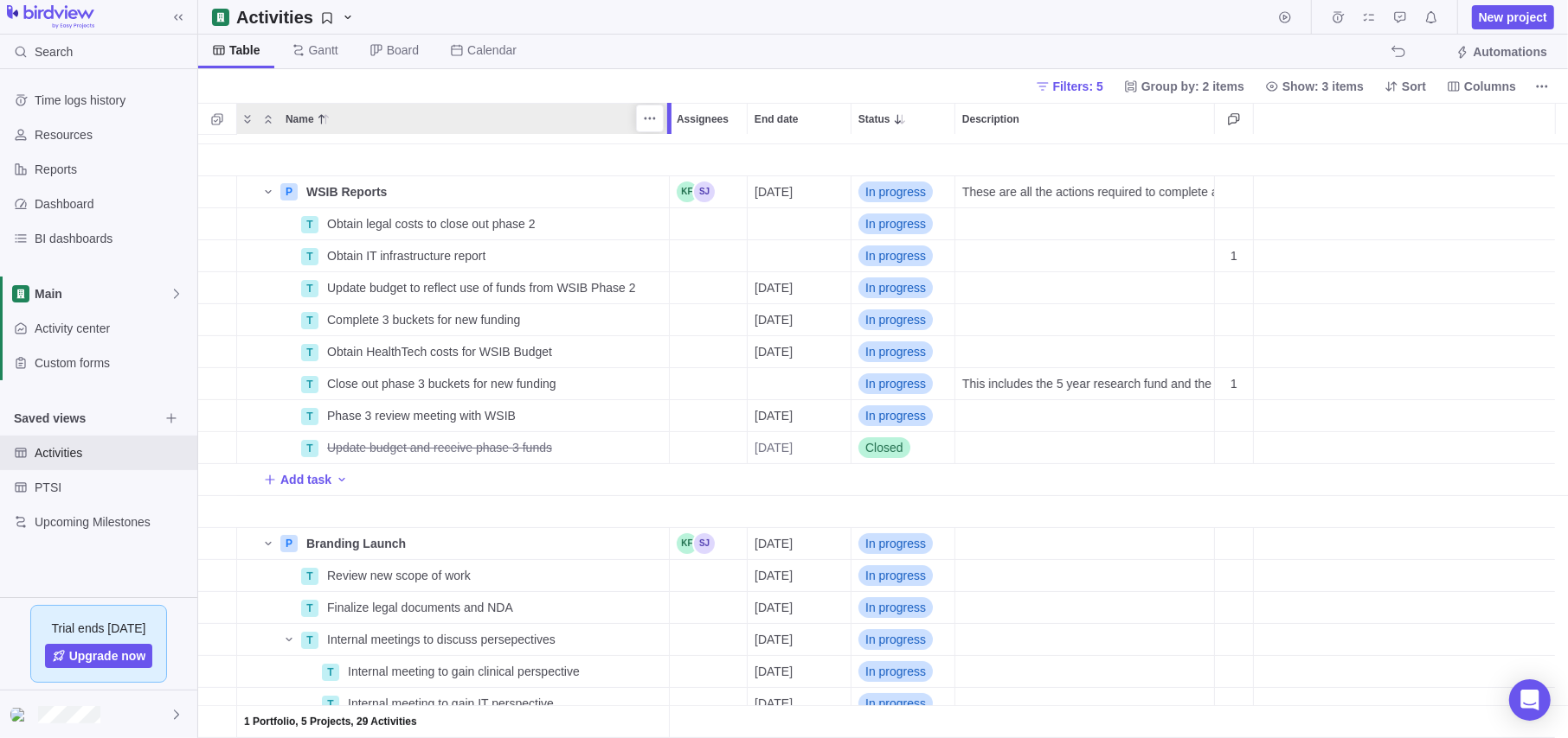
drag, startPoint x: 470, startPoint y: 115, endPoint x: 665, endPoint y: 174, distance: 203.7
click at [665, 174] on div "Name Assignees End date Status Description 1 Portfolio, 5 Projects, 29 Activiti…" at bounding box center [883, 421] width 1370 height 636
click at [1085, 380] on span "This includes the 5 year research fund and the 5 year admin support costs" at bounding box center [1088, 383] width 252 height 17
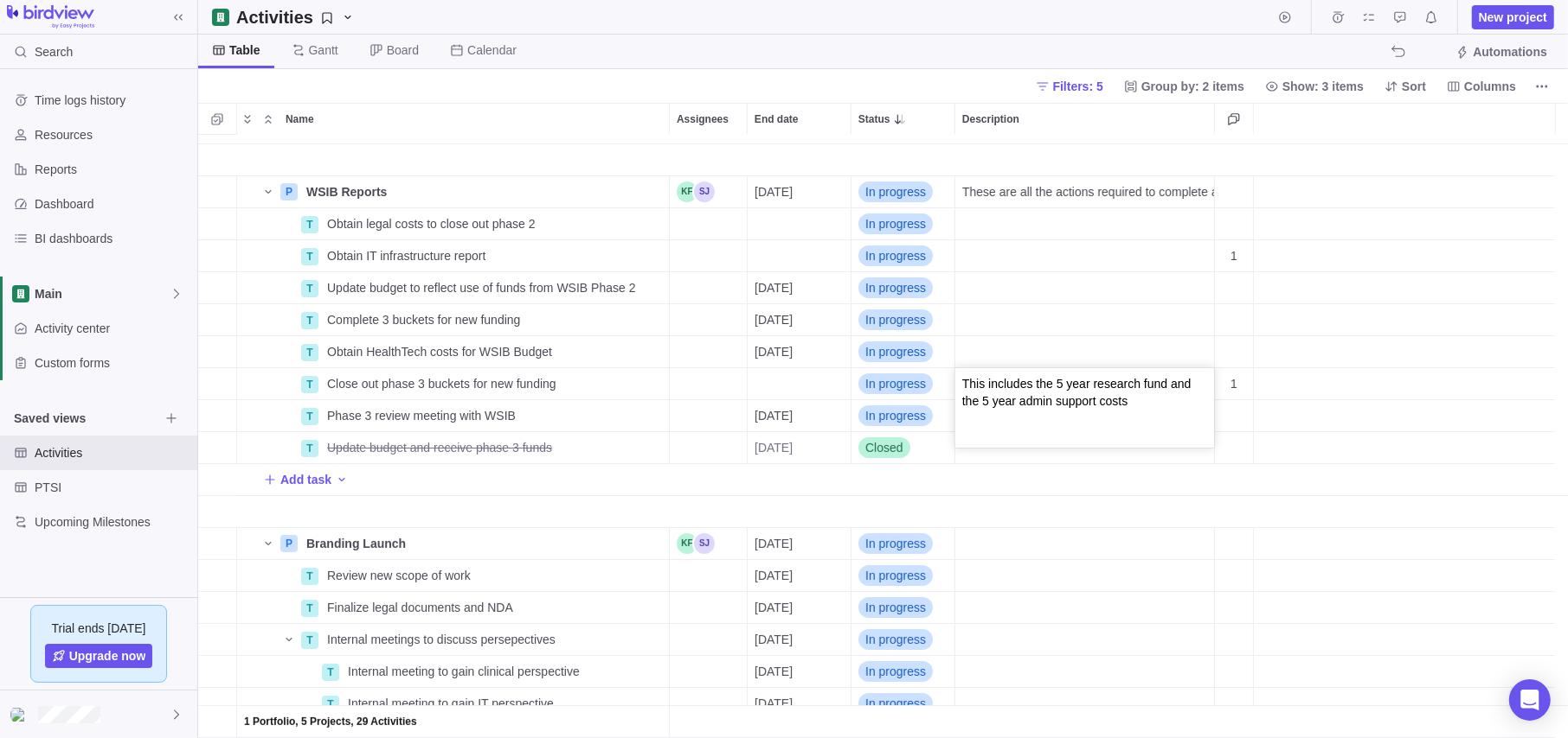
click at [994, 317] on div "1 Portfolio, 5 Projects, 29 Activities Add task P WSIB Reports Details [DATE] I…" at bounding box center [883, 436] width 1370 height 603
click at [997, 311] on div "Description" at bounding box center [1084, 319] width 259 height 31
click at [1000, 329] on textarea at bounding box center [1084, 344] width 259 height 79
click at [1008, 392] on div "1 Portfolio, 5 Projects, 29 Activities Add task P WSIB Reports Details [DATE] I…" at bounding box center [883, 436] width 1370 height 603
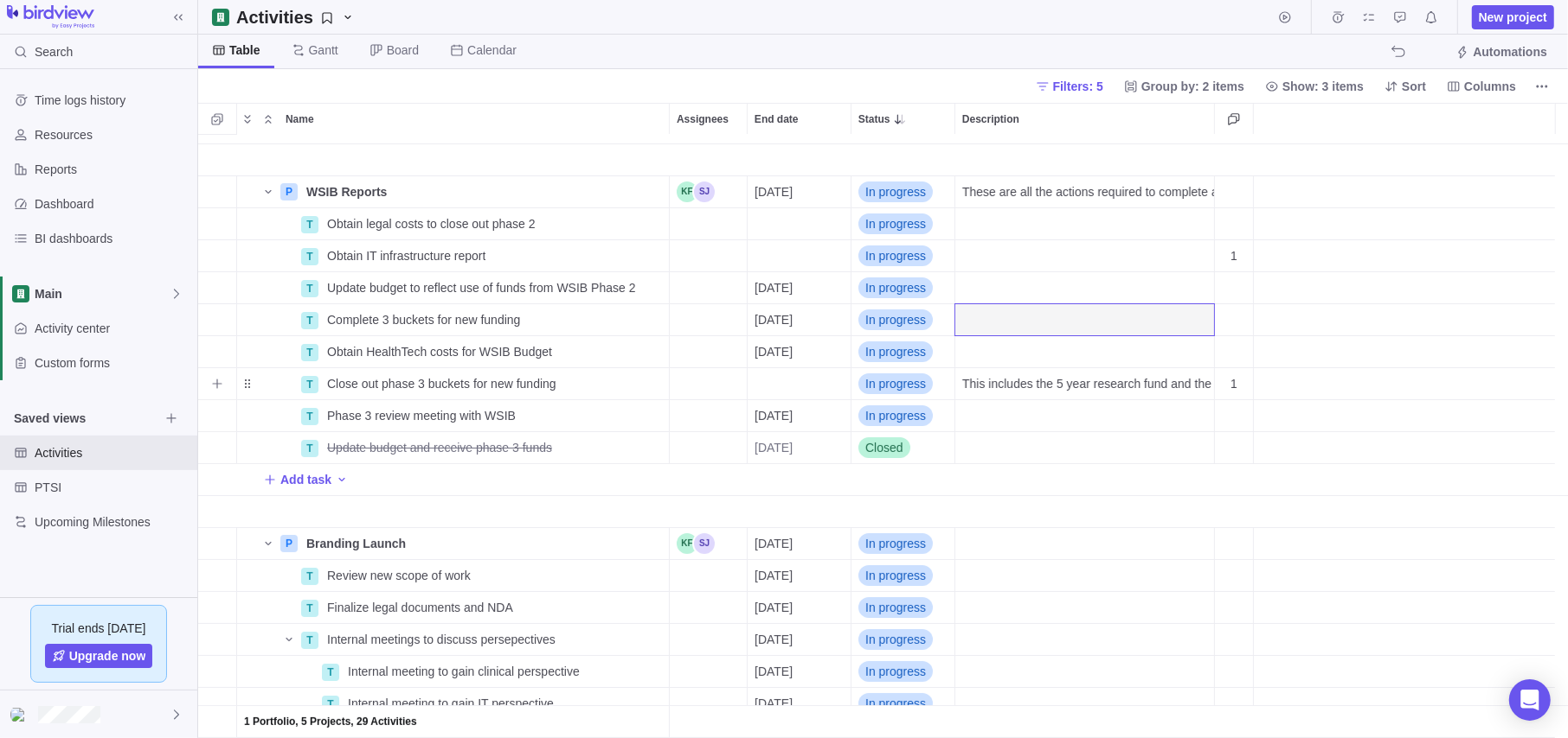
click at [1022, 382] on span "This includes the 5 year research fund and the 5 year admin support costs" at bounding box center [1088, 383] width 252 height 17
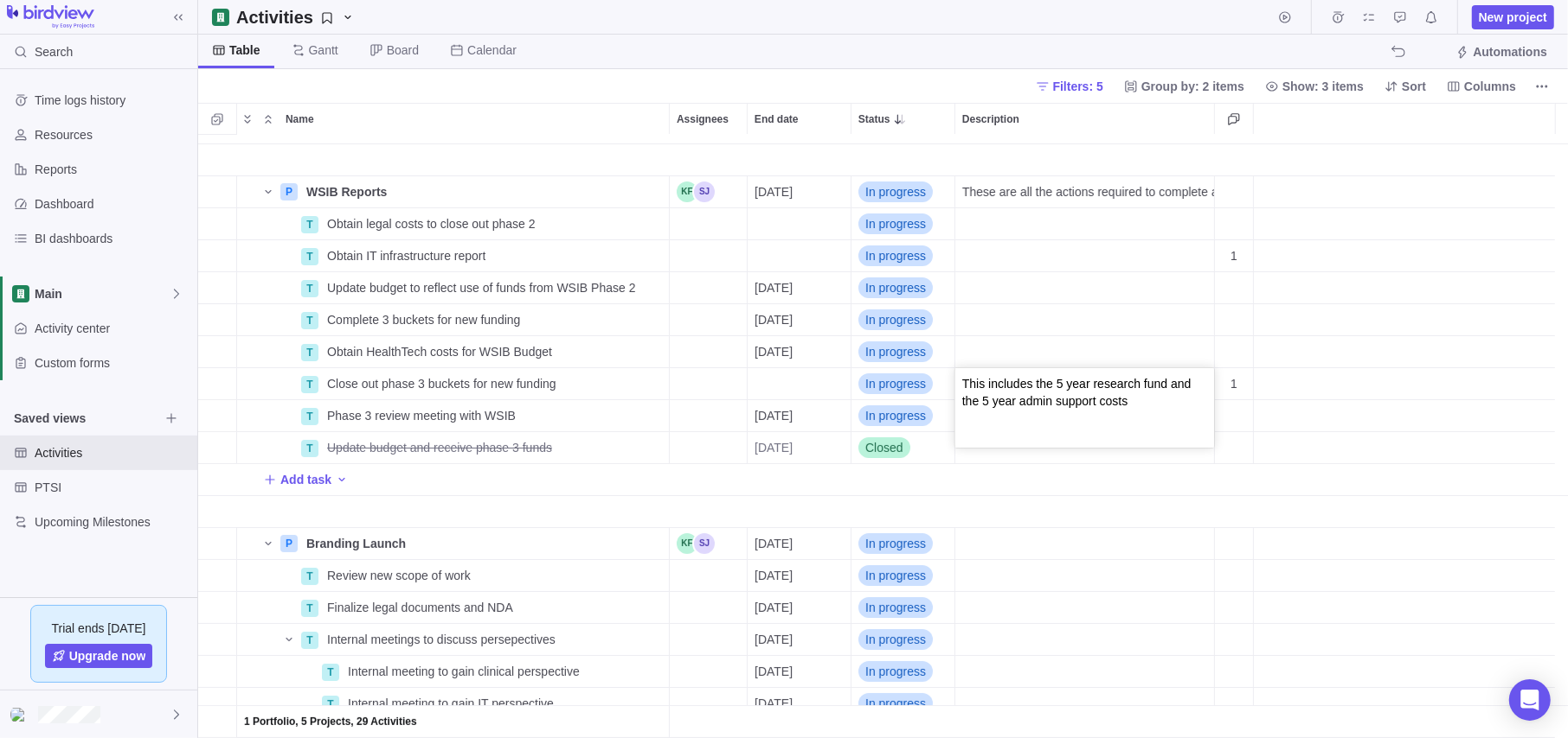
click at [1095, 406] on textarea "This includes the 5 year research fund and the 5 year admin support costs" at bounding box center [1084, 408] width 259 height 79
drag, startPoint x: 1133, startPoint y: 403, endPoint x: 945, endPoint y: 374, distance: 190.2
click at [945, 374] on body "Search Time logs history Resources Reports Dashboard BI dashboards Main Activit…" at bounding box center [784, 369] width 1568 height 738
click at [1056, 330] on div "1 Portfolio, 5 Projects, 29 Activities Add task P WSIB Reports Details [DATE] I…" at bounding box center [883, 436] width 1370 height 603
click at [1053, 324] on div "Description" at bounding box center [1084, 319] width 259 height 31
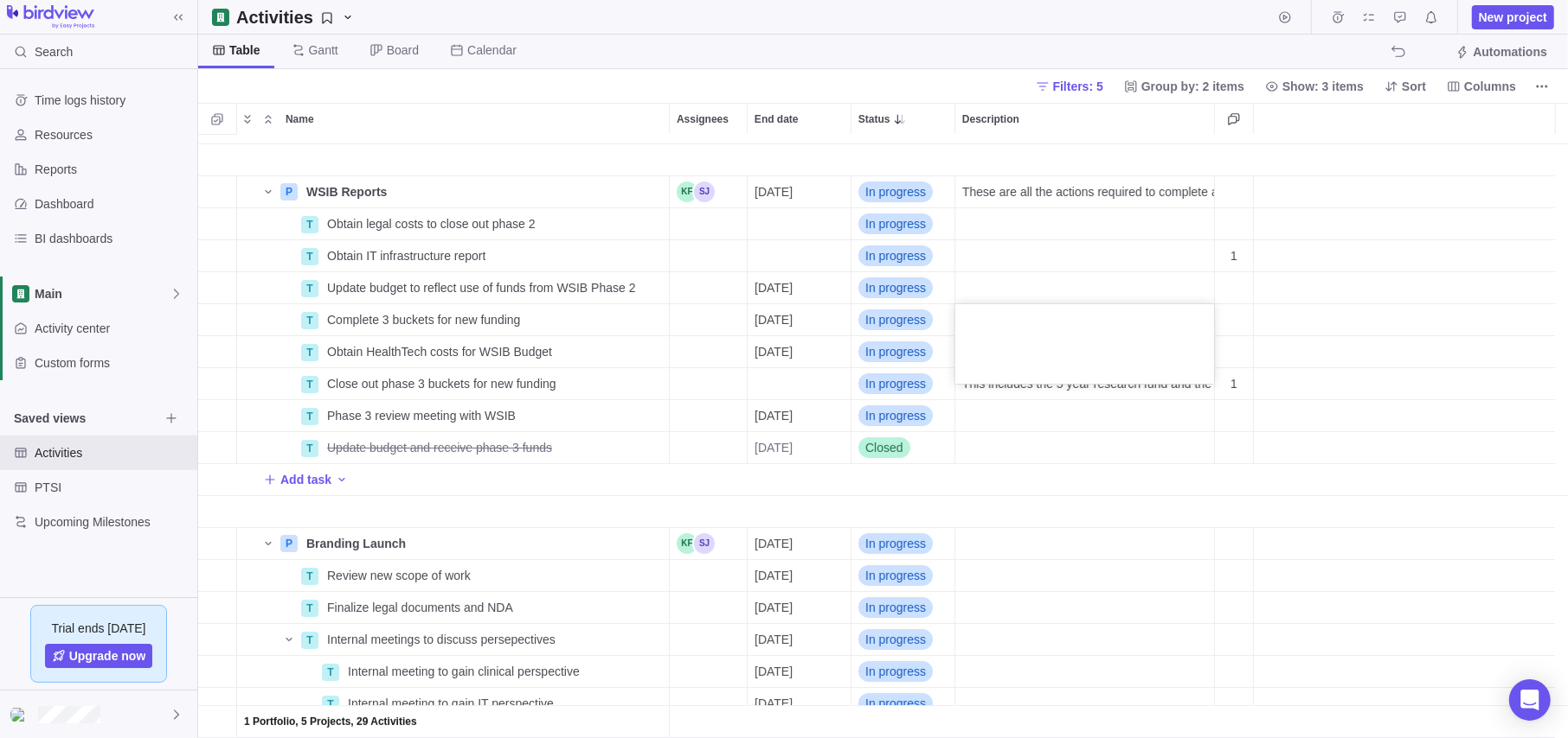
click at [1017, 351] on textarea at bounding box center [1084, 344] width 259 height 79
click at [1046, 452] on div "1 Portfolio, 5 Projects, 29 Activities Add task P WSIB Reports Details [DATE] I…" at bounding box center [883, 436] width 1370 height 603
click at [486, 322] on span "Complete 3 buckets for new funding" at bounding box center [424, 319] width 193 height 17
click at [582, 375] on div "1 Portfolio, 5 Projects, 29 Activities Add task P WSIB Reports Details [DATE] I…" at bounding box center [883, 436] width 1370 height 603
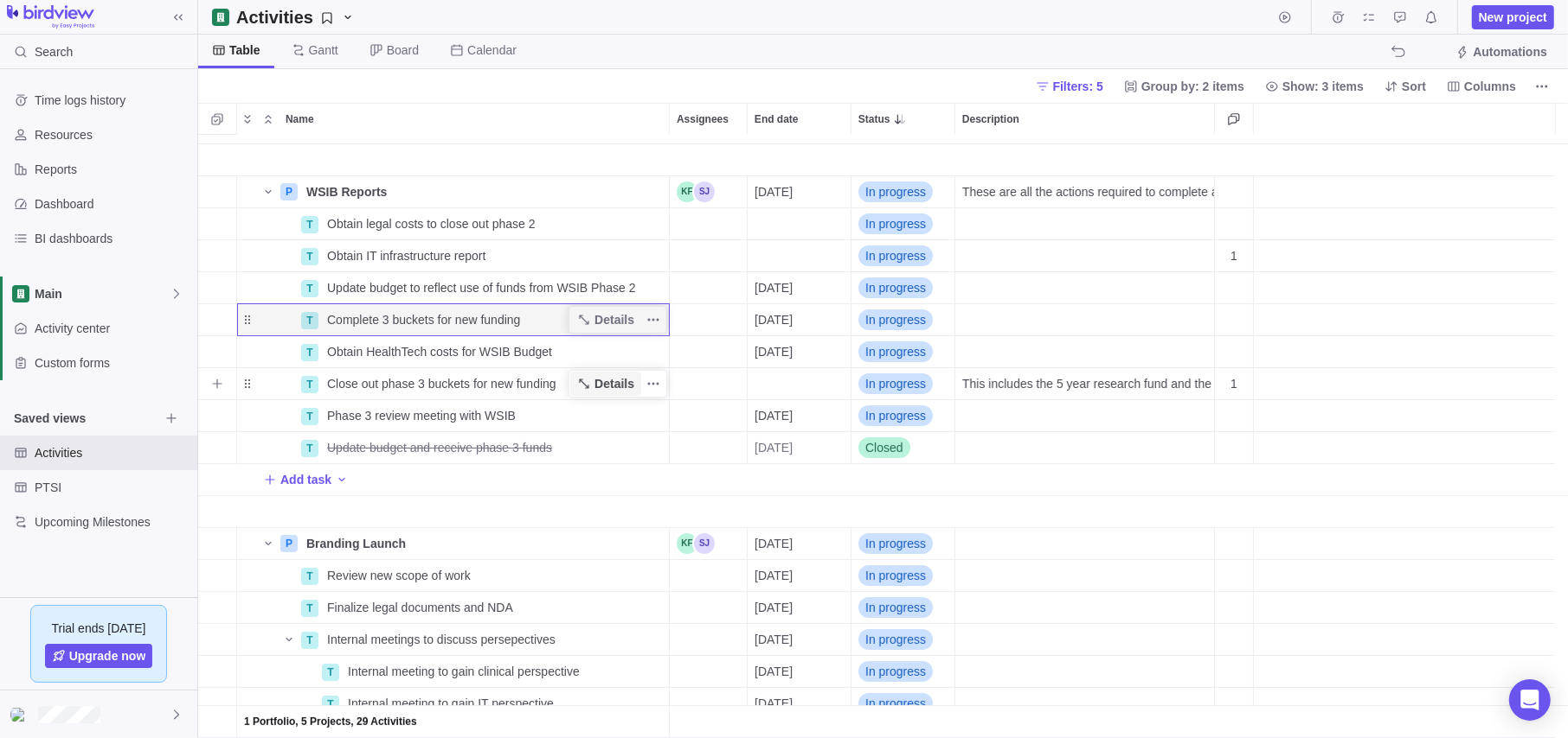
click at [605, 382] on span "Details" at bounding box center [614, 383] width 40 height 17
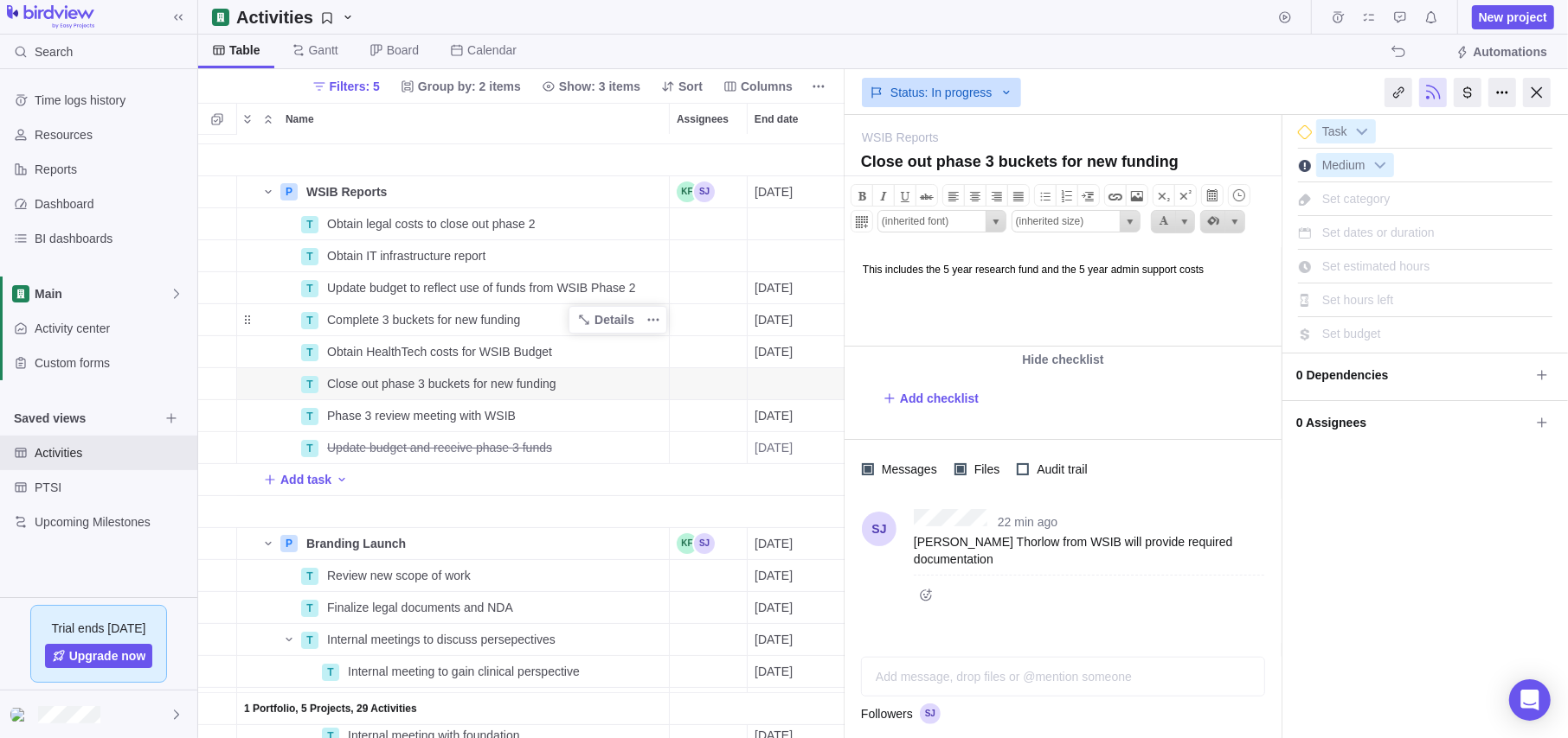
click at [1108, 280] on html "This includes the 5 year research fund and the 5 year admin support costs" at bounding box center [1061, 295] width 433 height 98
drag, startPoint x: 1264, startPoint y: 267, endPoint x: 815, endPoint y: 271, distance: 449.0
click at [845, 271] on html "This includes the 5 year research fund and the 5 year admin support costs" at bounding box center [1061, 295] width 433 height 98
click at [446, 319] on span "Complete 3 buckets for new funding" at bounding box center [424, 319] width 193 height 17
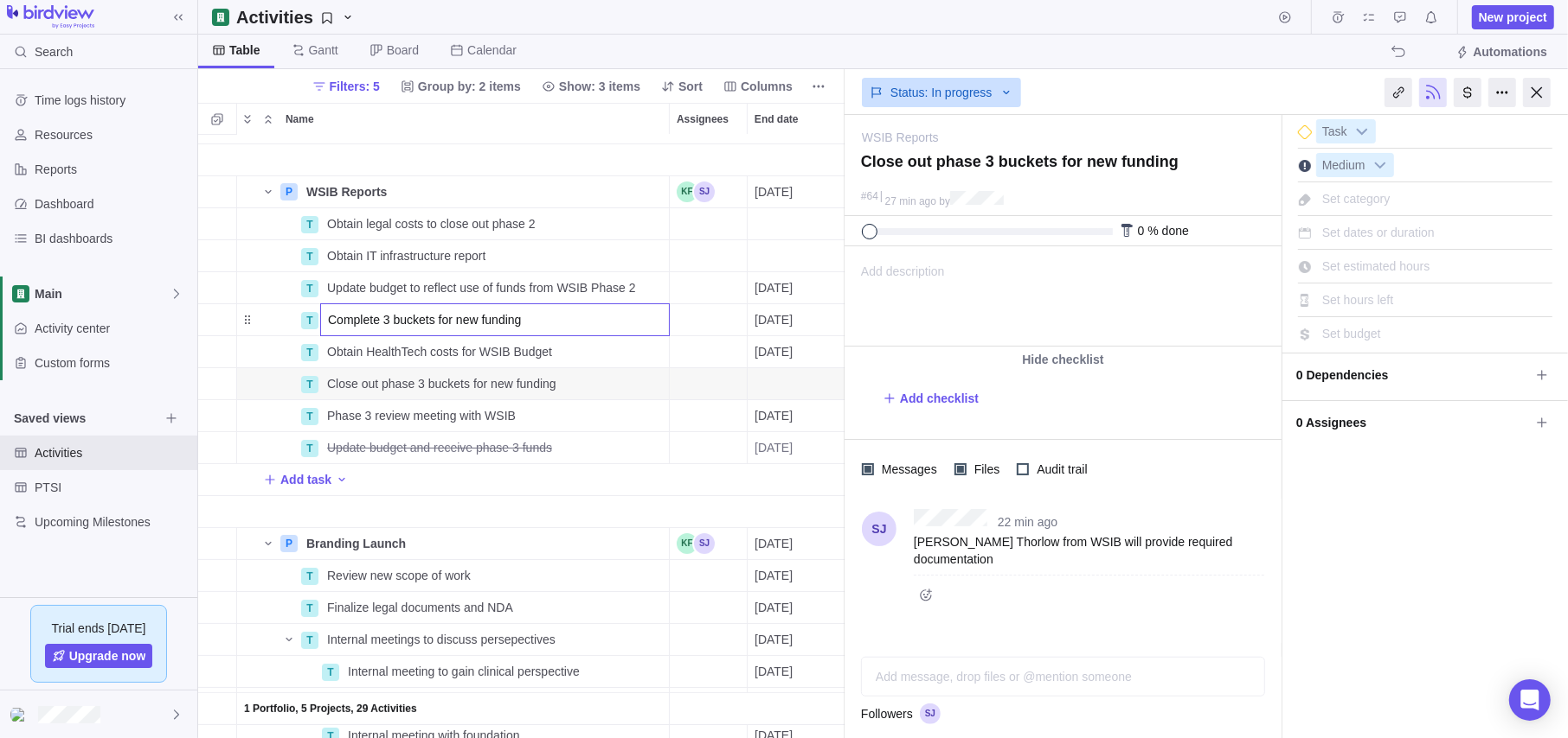
click at [592, 325] on input "Complete 3 buckets for new funding" at bounding box center [495, 319] width 349 height 33
click at [713, 320] on div "1 Portfolio, 5 Projects, 29 Activities Add task P WSIB Reports Details [DATE] I…" at bounding box center [521, 436] width 646 height 603
click at [649, 426] on span "More actions" at bounding box center [653, 416] width 24 height 24
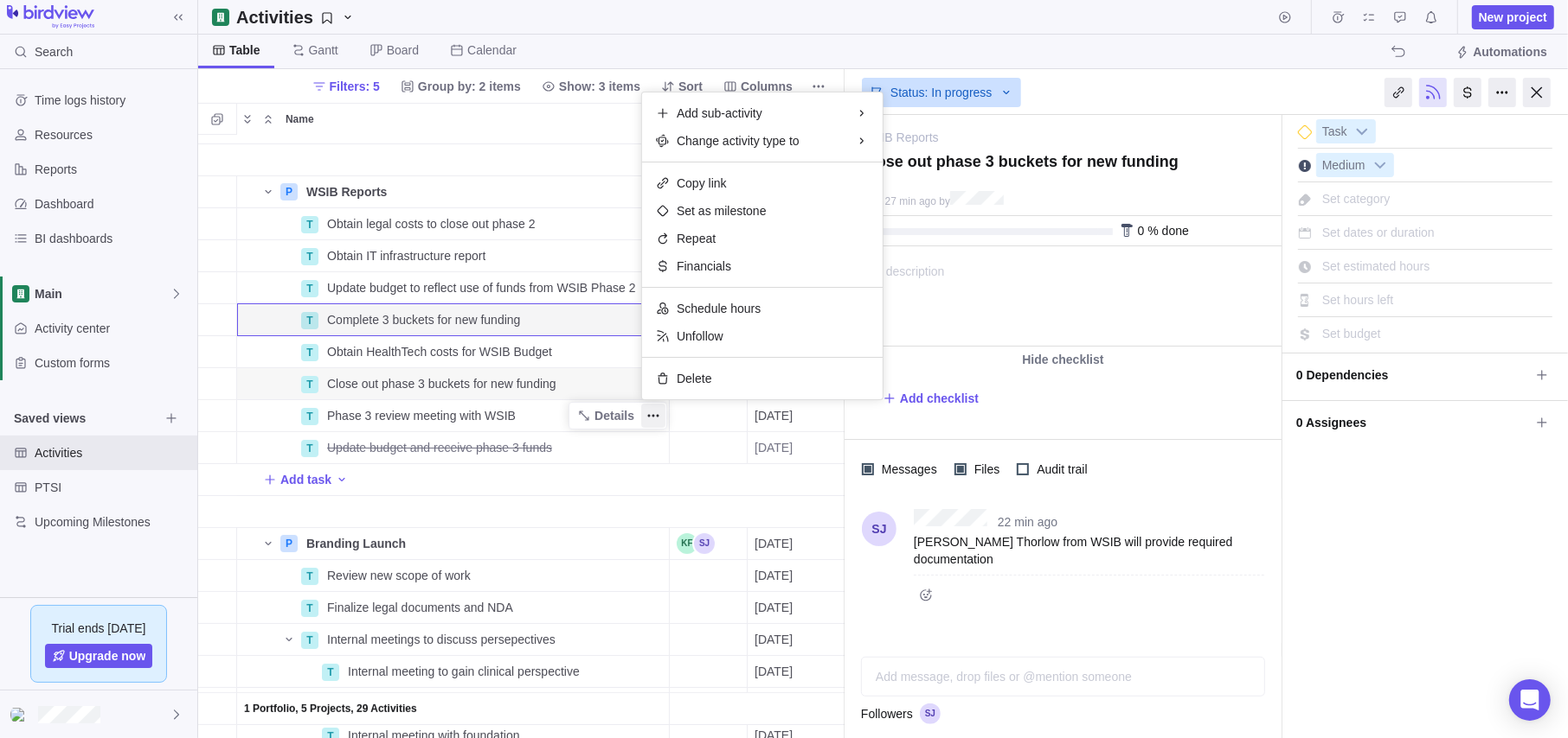
click at [1328, 90] on body "Search Time logs history Resources Reports Dashboard BI dashboards Main Activit…" at bounding box center [784, 369] width 1568 height 738
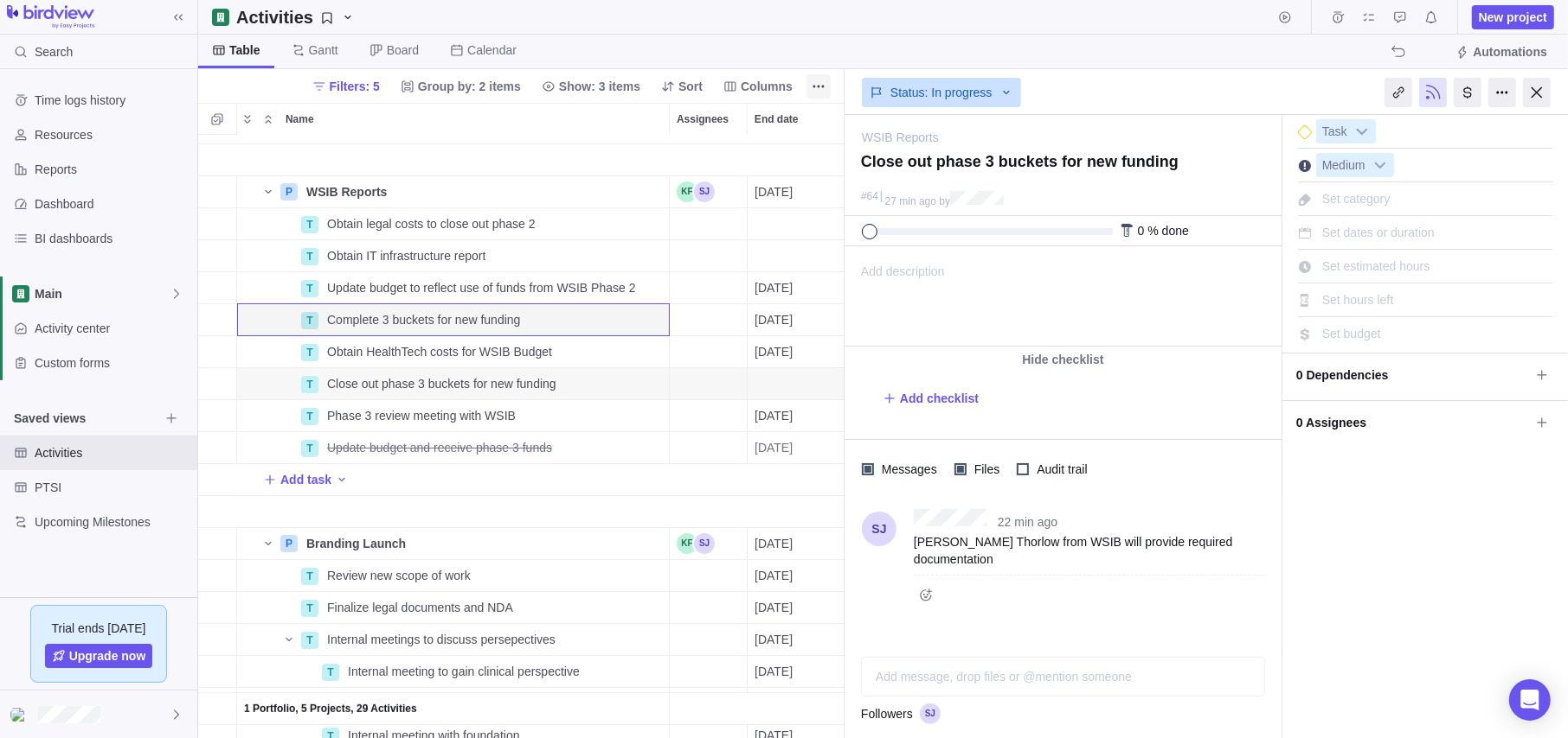
click at [1328, 90] on div at bounding box center [1536, 92] width 28 height 30
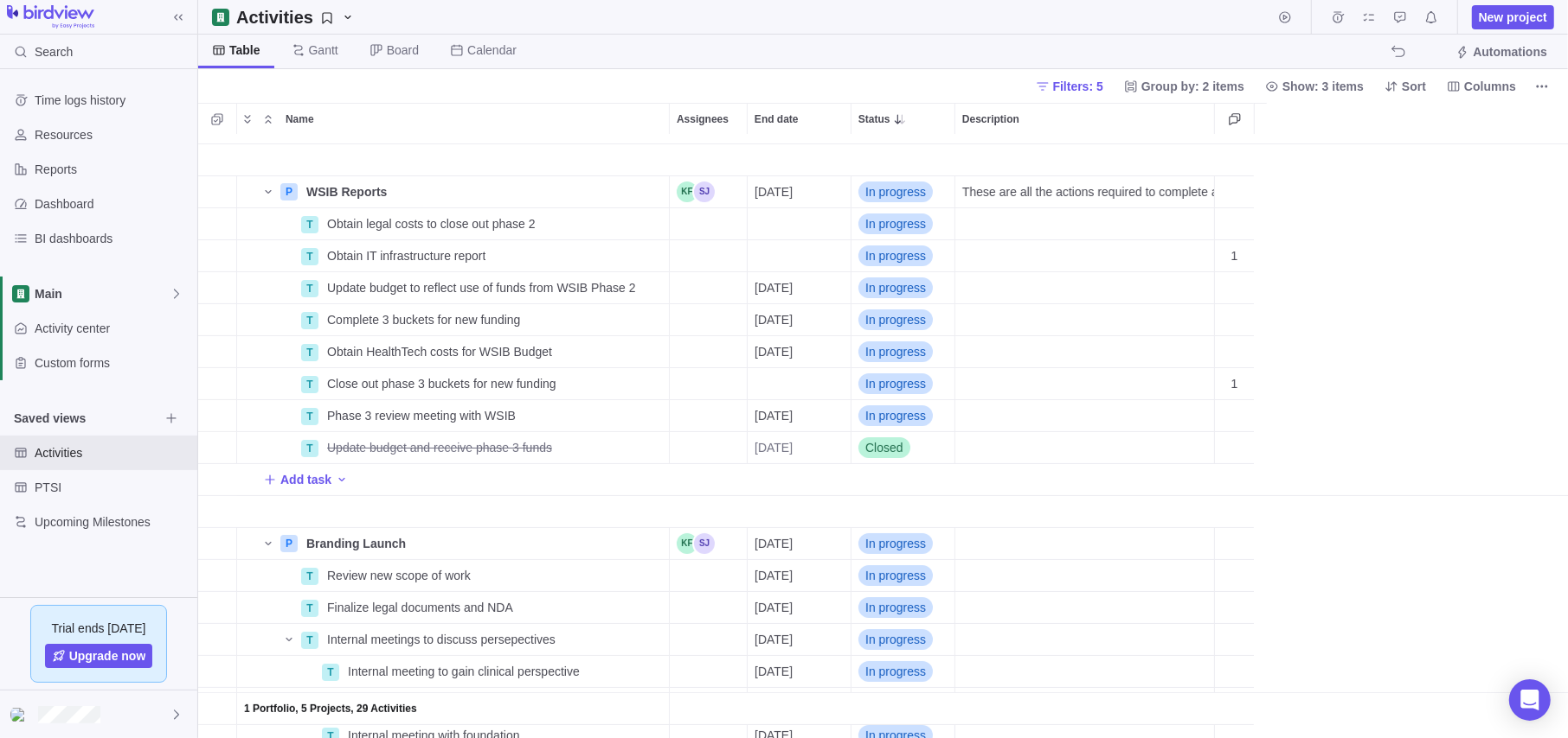
scroll to position [590, 1357]
click at [602, 320] on span "Details" at bounding box center [614, 319] width 40 height 17
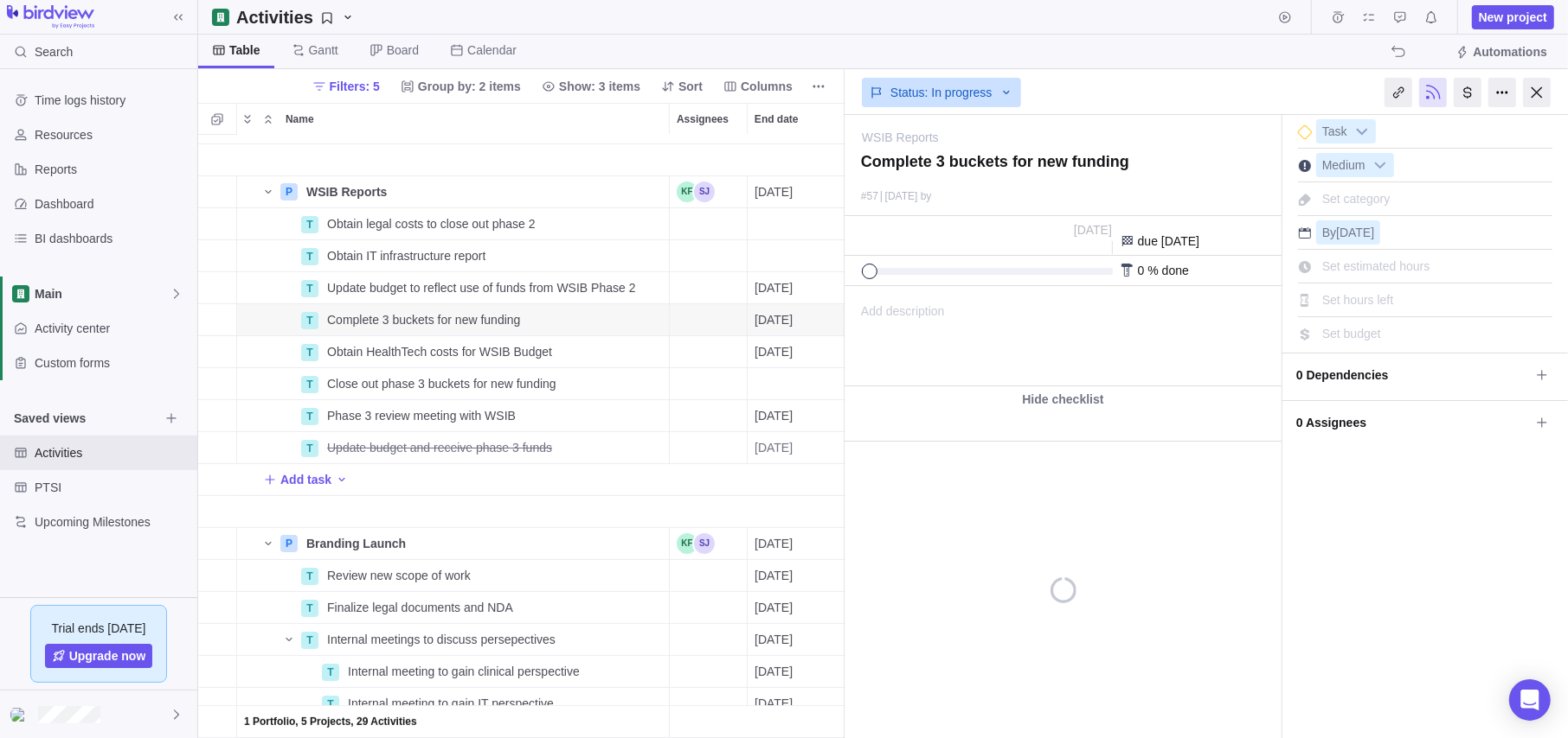
scroll to position [590, 633]
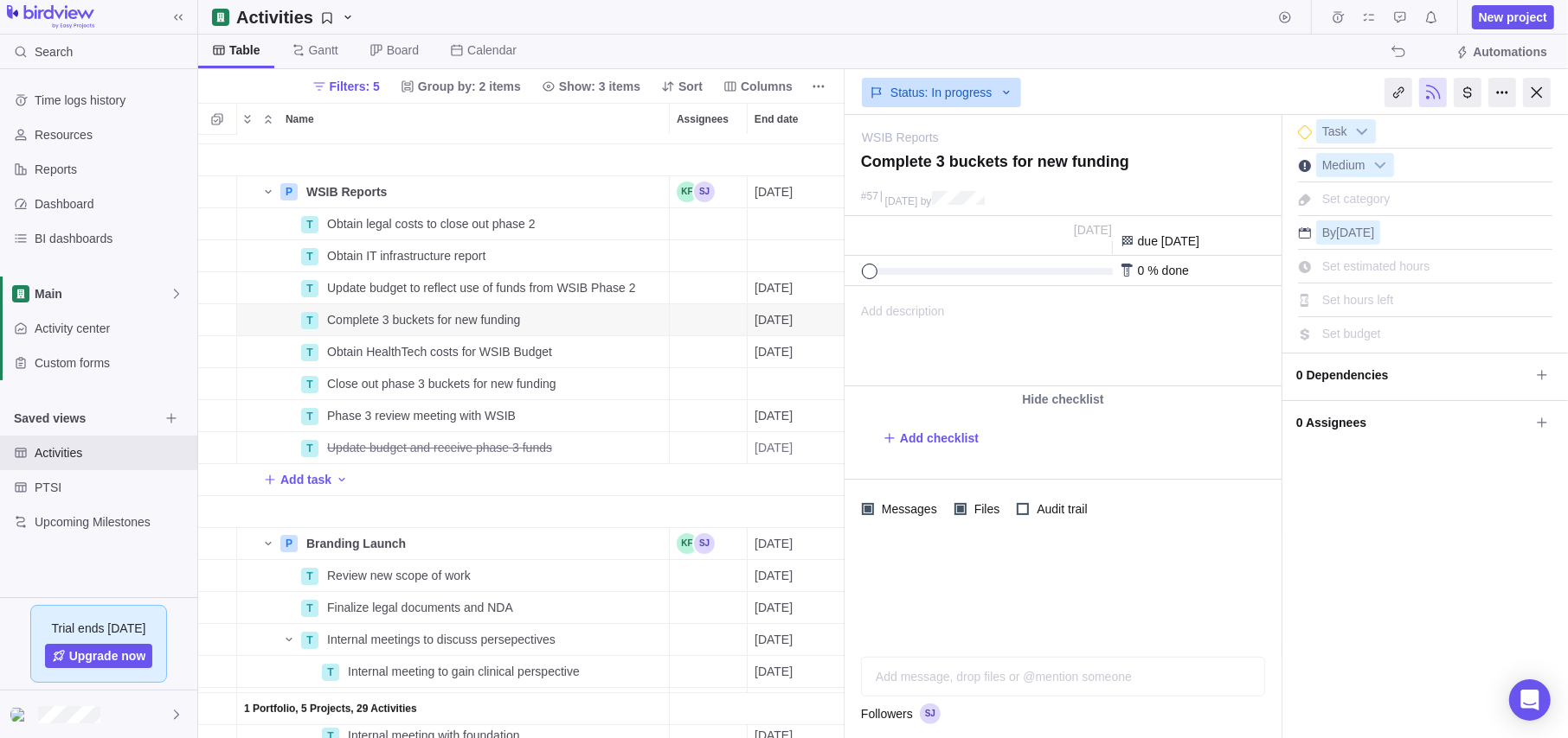
click at [922, 322] on span "Add description" at bounding box center [895, 335] width 99 height 98
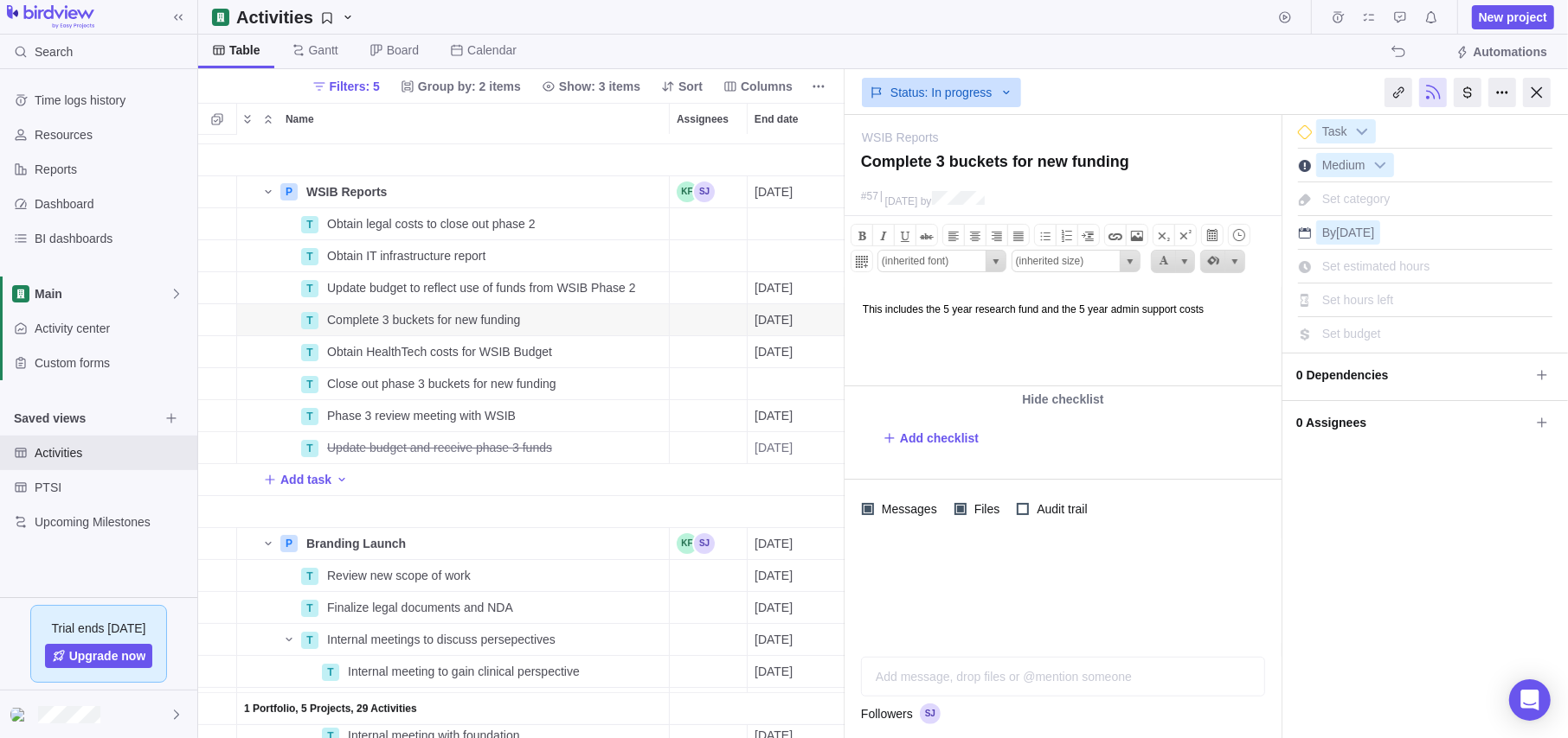
click at [943, 347] on html "This includes the 5 year research fund and the 5 year admin support costs" at bounding box center [1061, 335] width 433 height 98
click at [1066, 347] on html "This includes the 5 year research fund and the 5 year admin support costs" at bounding box center [1061, 335] width 433 height 98
click at [1328, 97] on div at bounding box center [1536, 92] width 28 height 30
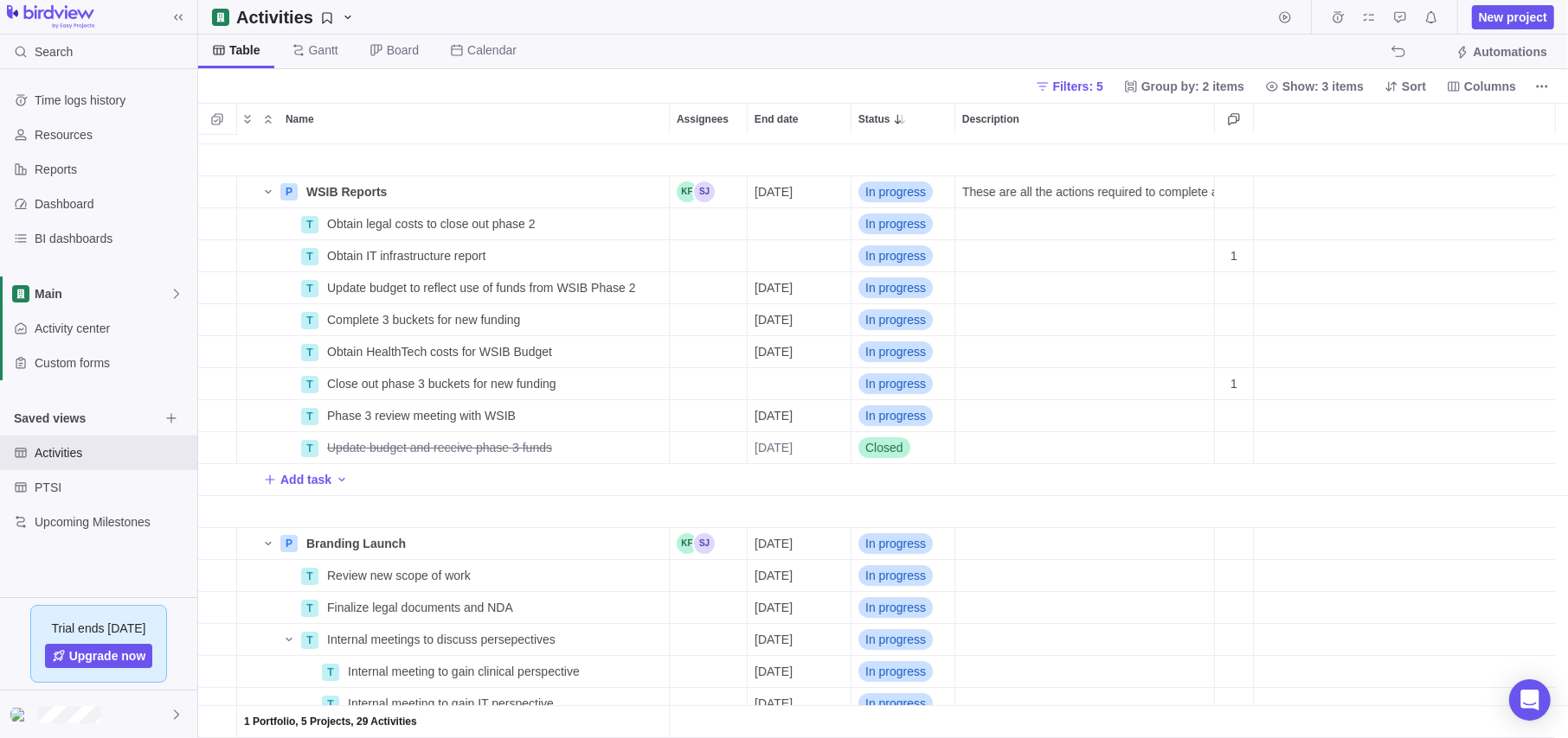
scroll to position [590, 1357]
click at [657, 381] on icon "More actions" at bounding box center [653, 384] width 14 height 14
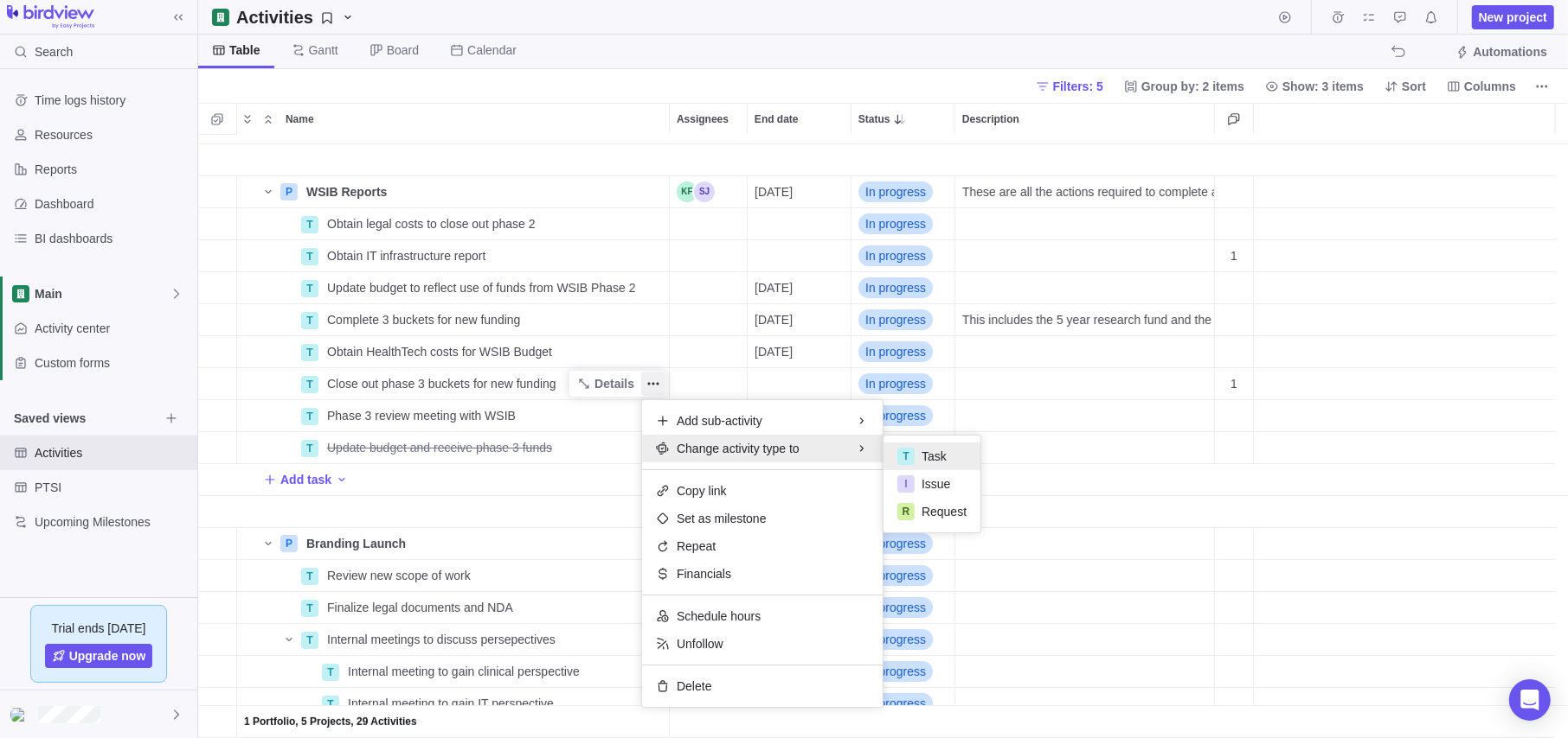
click at [611, 379] on div "1 Portfolio, 5 Projects, 29 Activities Add task P WSIB Reports Details [DATE] I…" at bounding box center [883, 436] width 1370 height 603
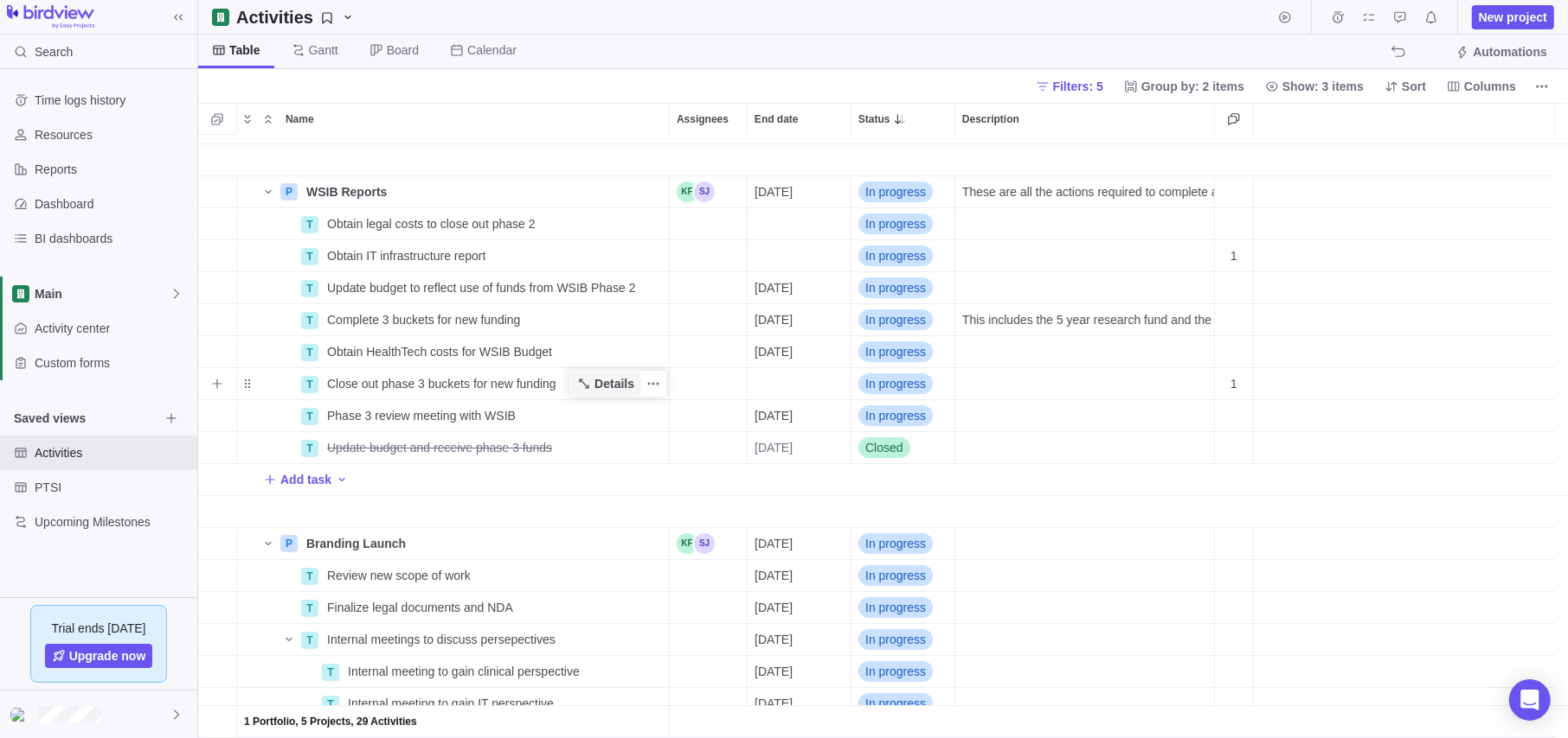
click at [611, 379] on span "Details" at bounding box center [614, 383] width 40 height 17
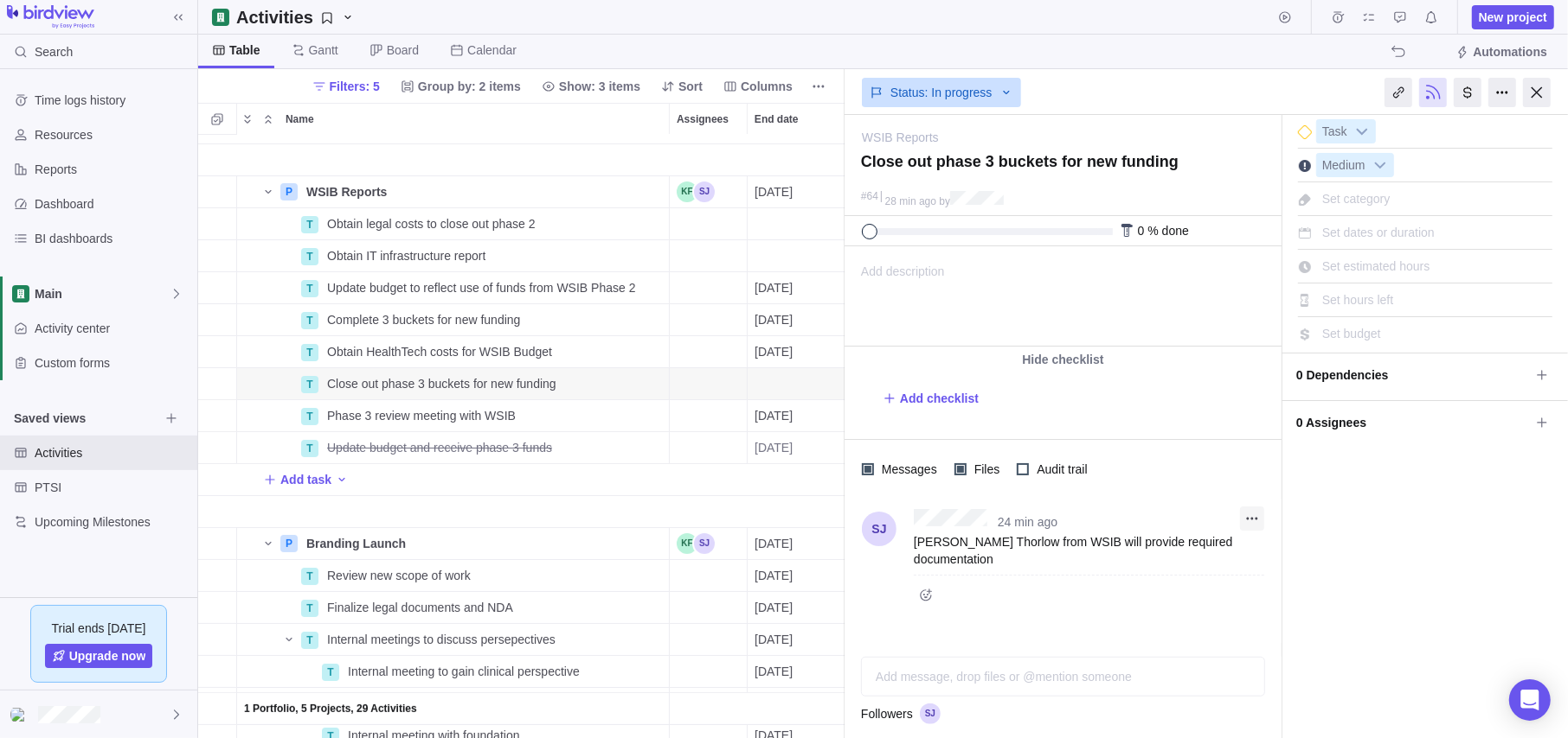
click at [1257, 520] on icon "More actions" at bounding box center [1251, 519] width 14 height 14
click at [1254, 550] on icon at bounding box center [1261, 555] width 14 height 14
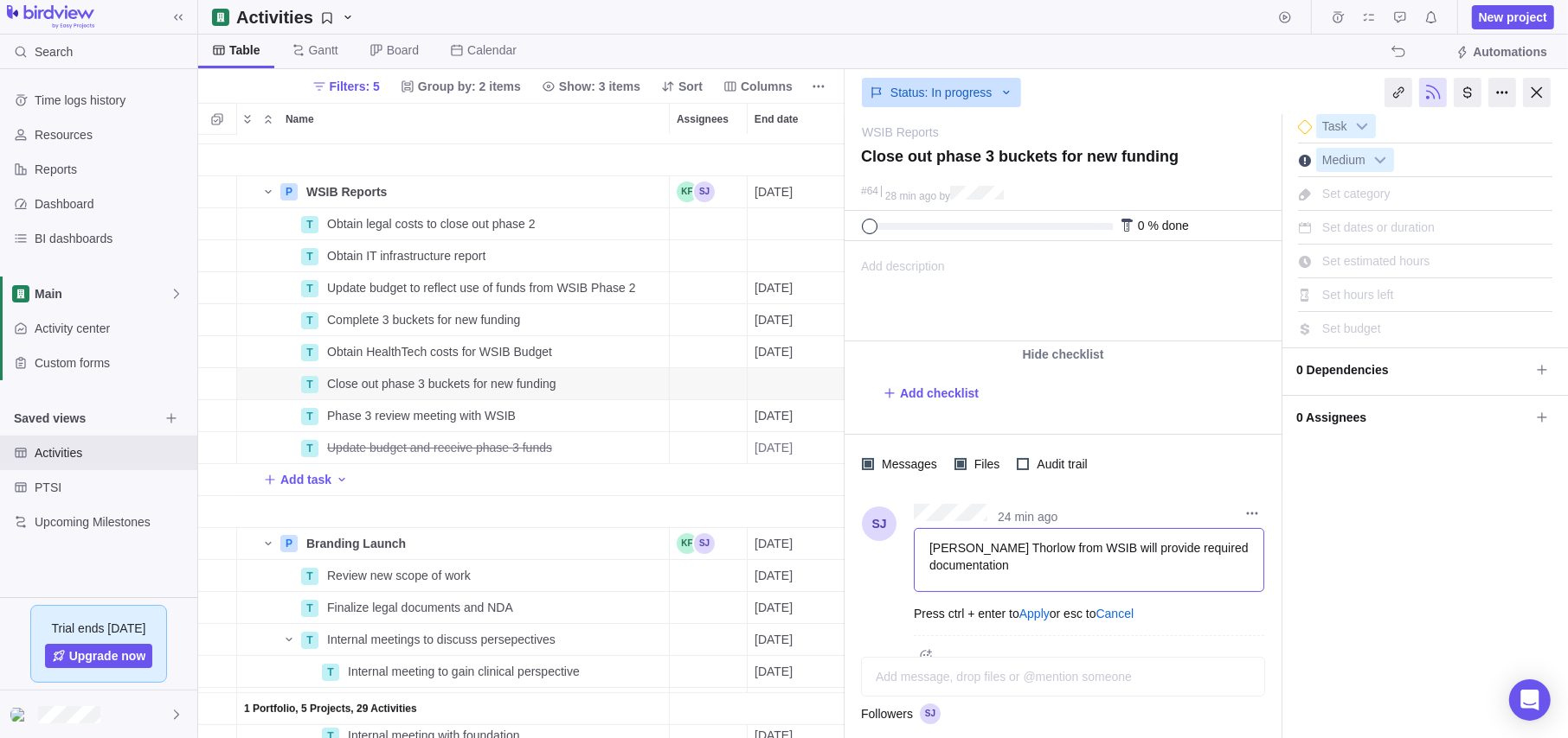
scroll to position [7, 0]
drag, startPoint x: 1243, startPoint y: 544, endPoint x: 801, endPoint y: 496, distance: 444.6
click at [801, 496] on div "Activities New project Table [PERSON_NAME] Board Calendar Automations Filters: …" at bounding box center [883, 369] width 1370 height 738
click at [1232, 600] on div at bounding box center [1089, 650] width 350 height 32
click at [1328, 91] on div at bounding box center [1536, 92] width 28 height 30
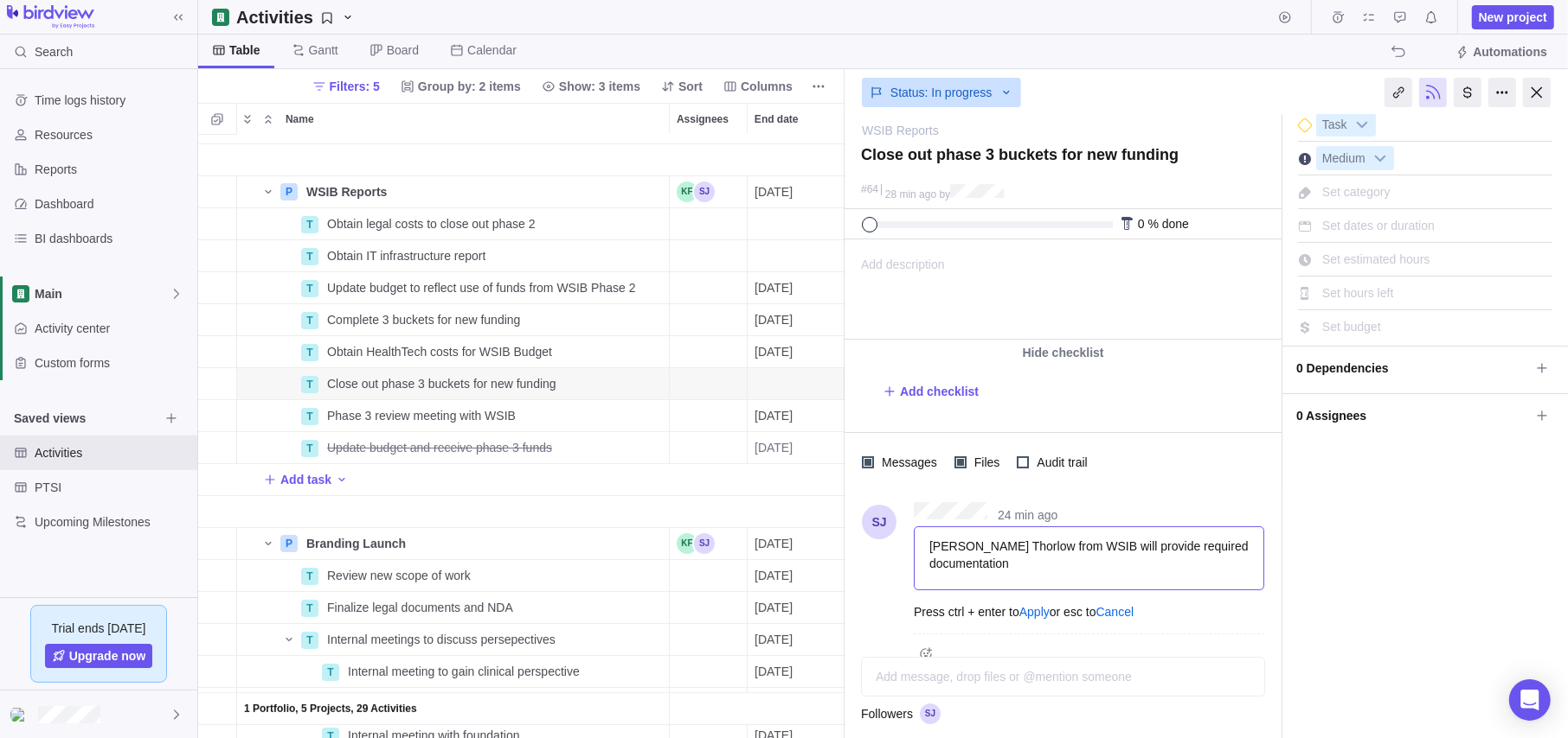
scroll to position [590, 1357]
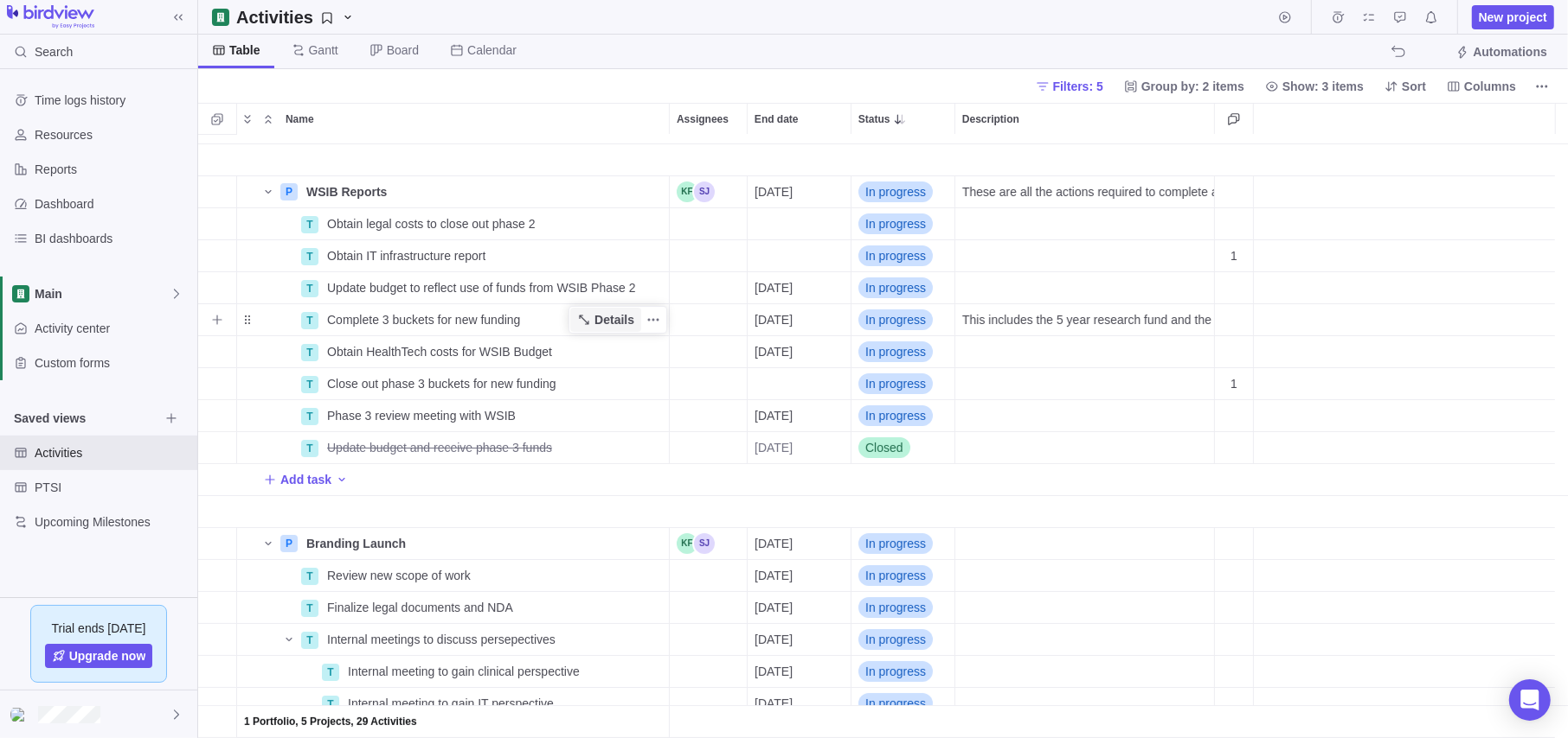
click at [605, 308] on span "Details" at bounding box center [604, 319] width 70 height 24
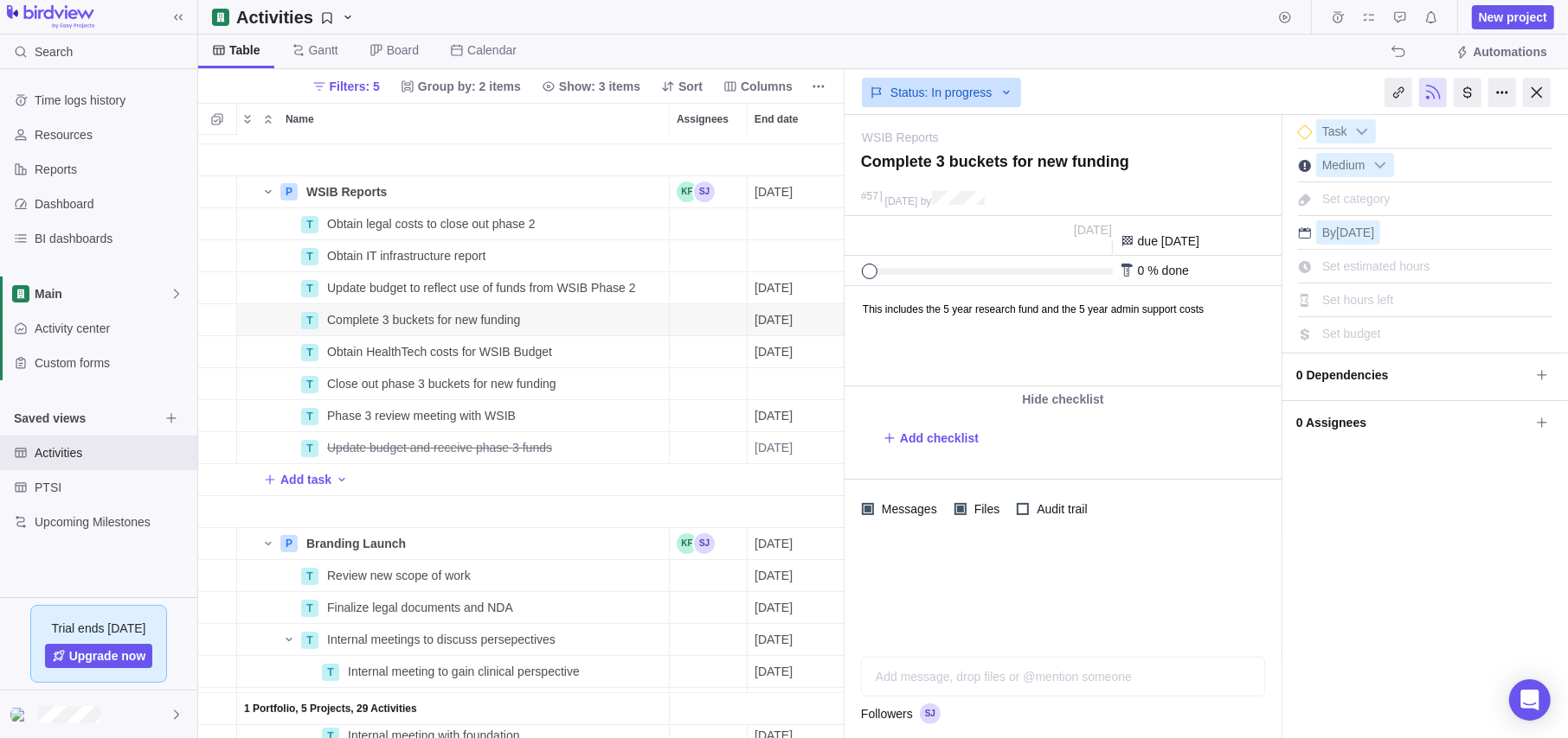
click at [941, 600] on div "Add message, drop files or @mention someone AI" at bounding box center [1062, 677] width 404 height 40
click at [1129, 561] on div at bounding box center [1063, 563] width 437 height 50
click at [1328, 100] on div at bounding box center [1536, 92] width 28 height 30
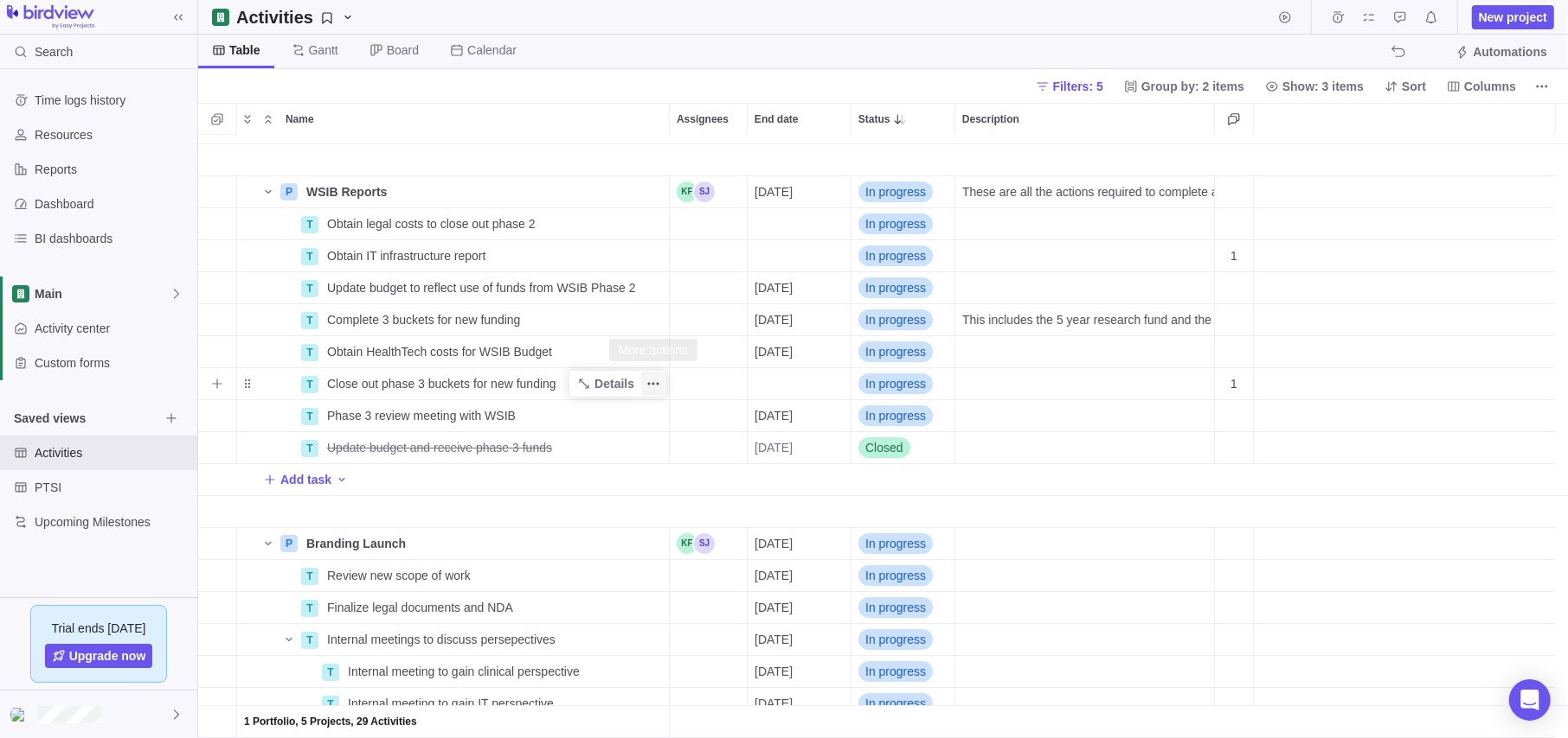
click at [655, 377] on icon "More actions" at bounding box center [653, 384] width 14 height 14
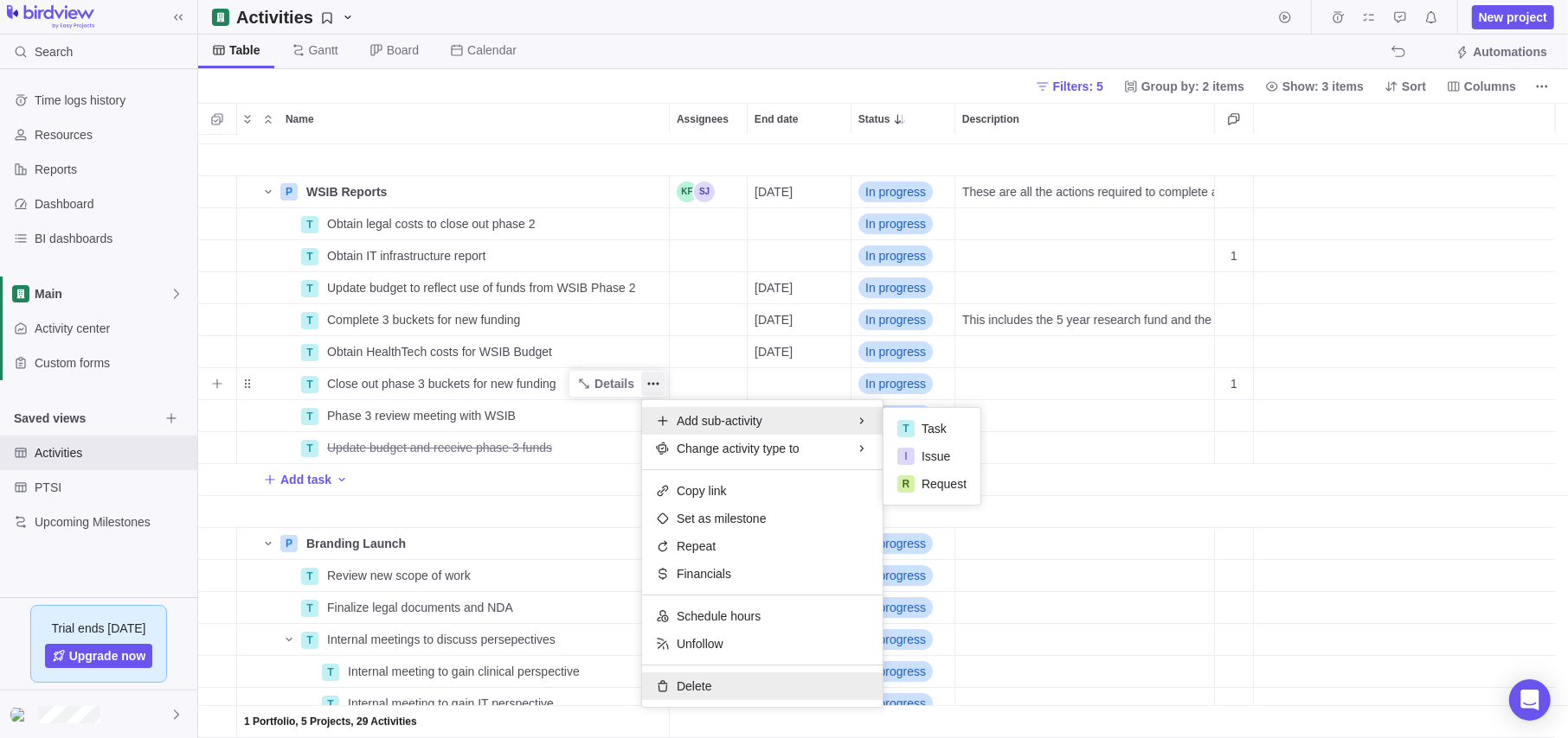
click at [707, 600] on span "Delete" at bounding box center [694, 685] width 35 height 17
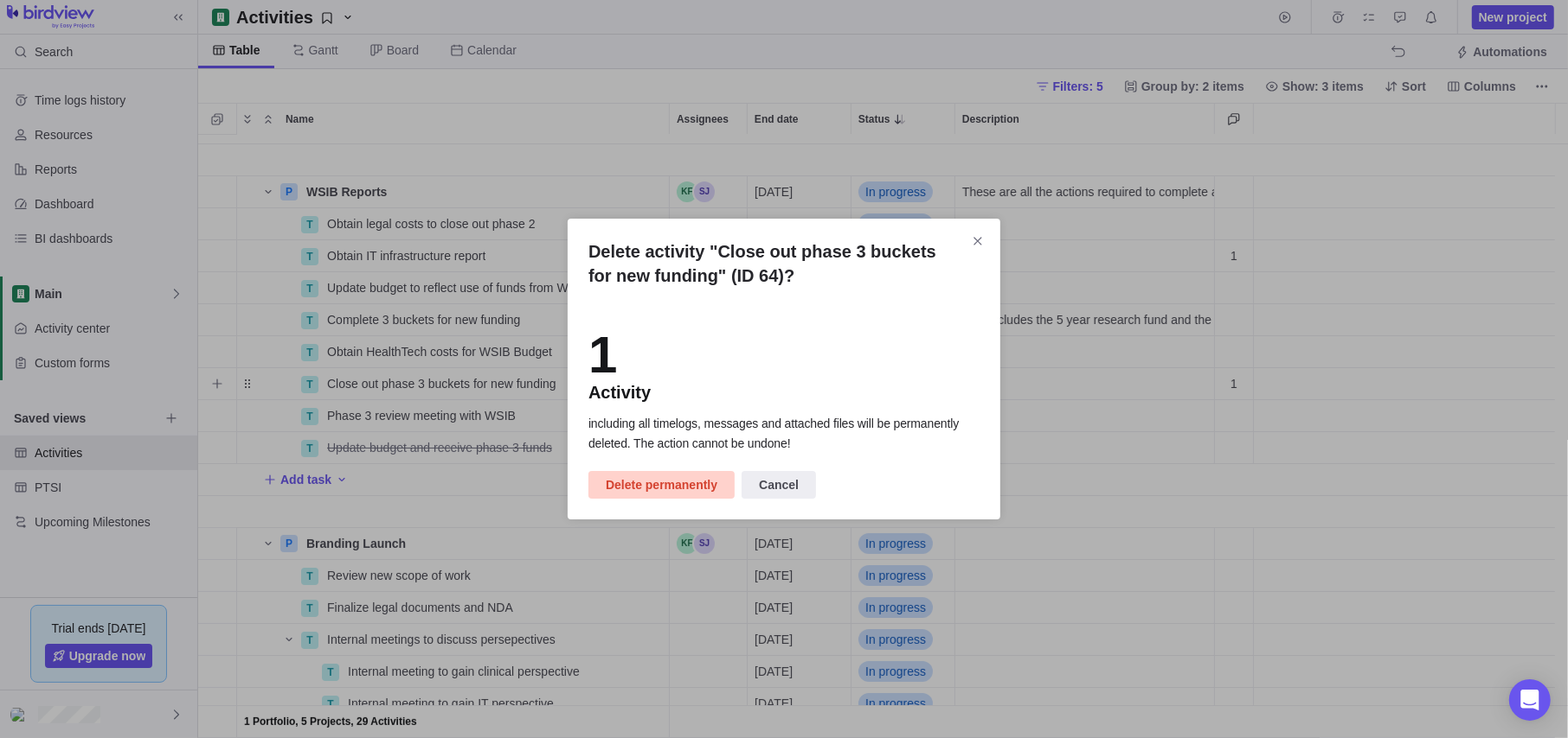
click at [704, 486] on span "Delete permanently" at bounding box center [661, 485] width 111 height 21
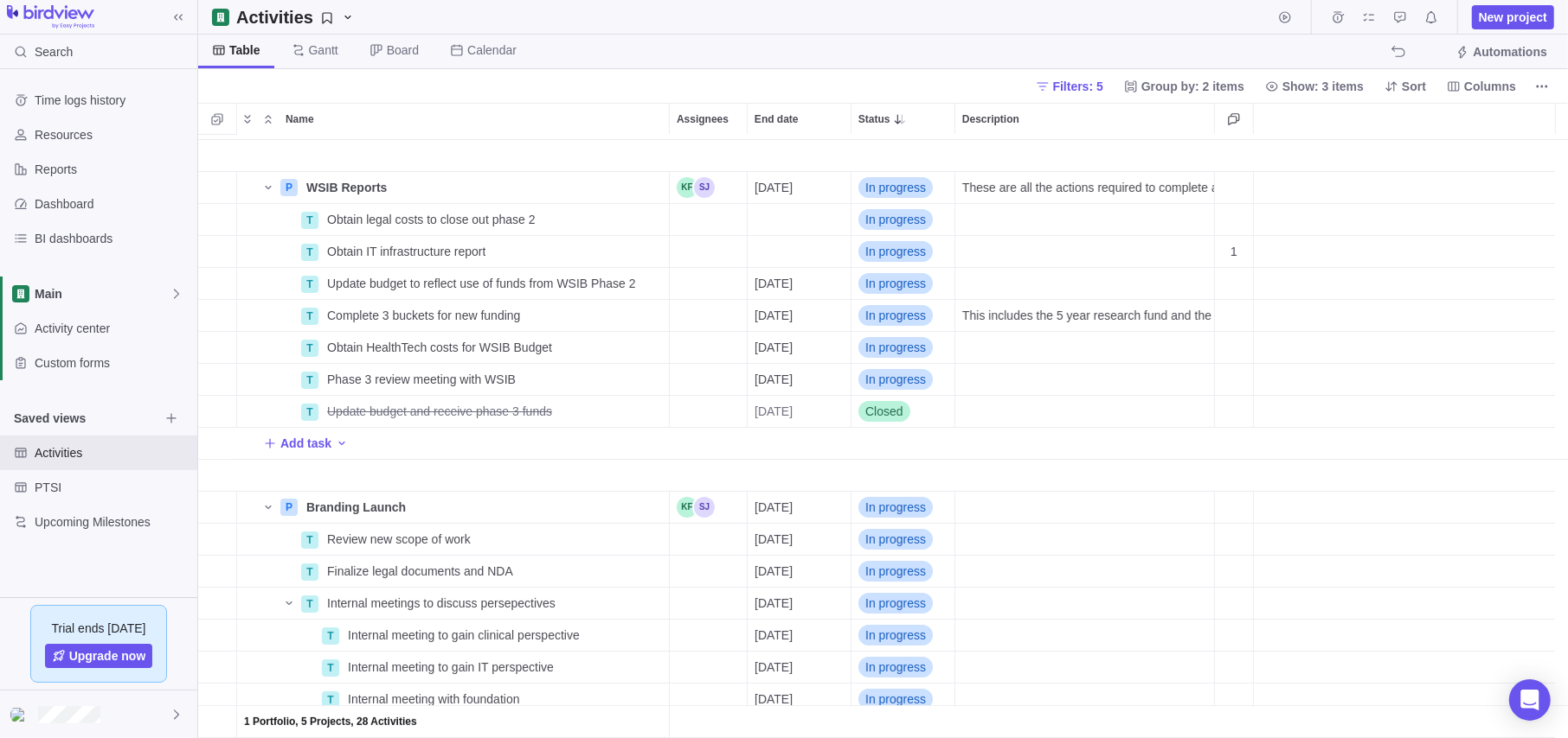
scroll to position [0, 0]
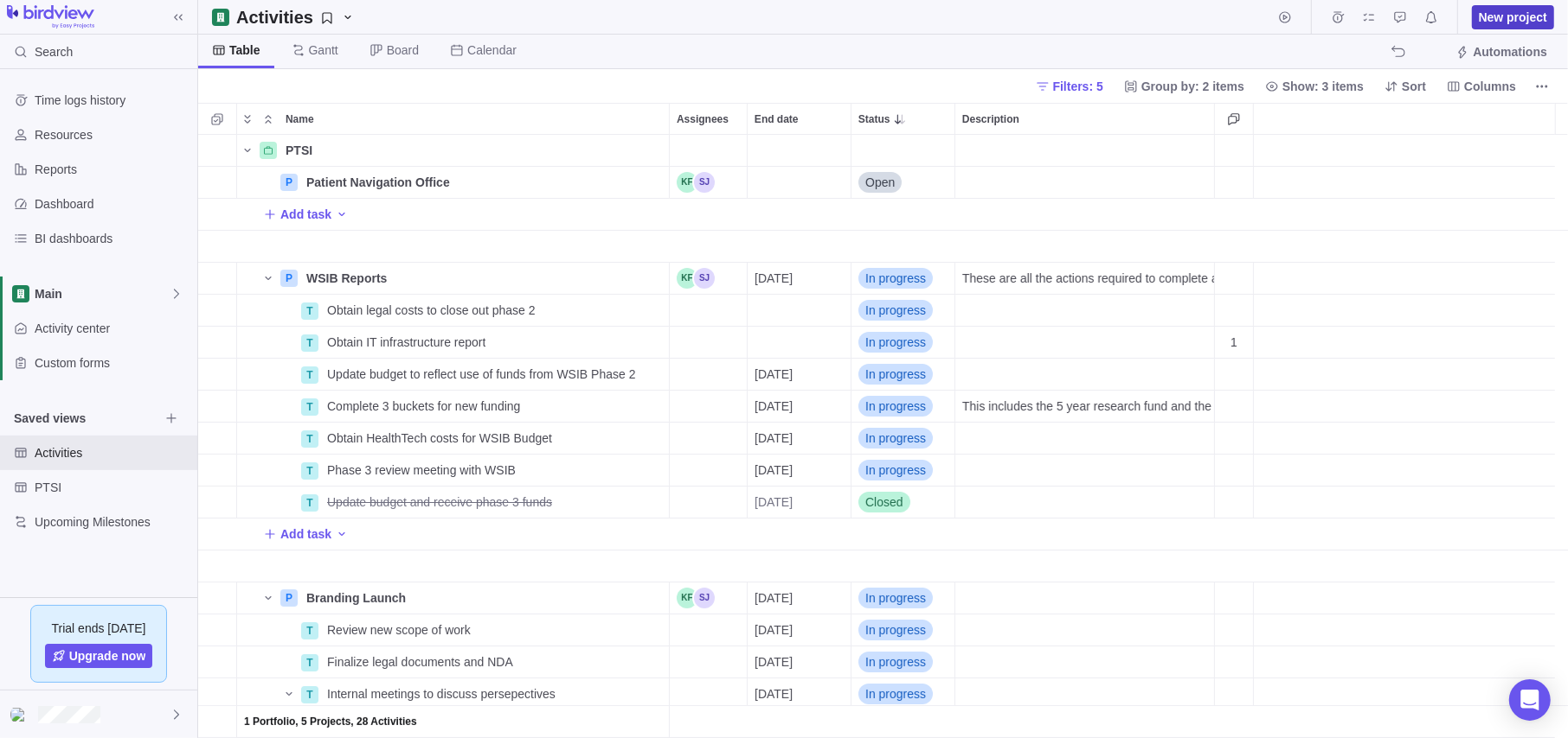
click at [1328, 20] on span "New project" at bounding box center [1512, 17] width 68 height 17
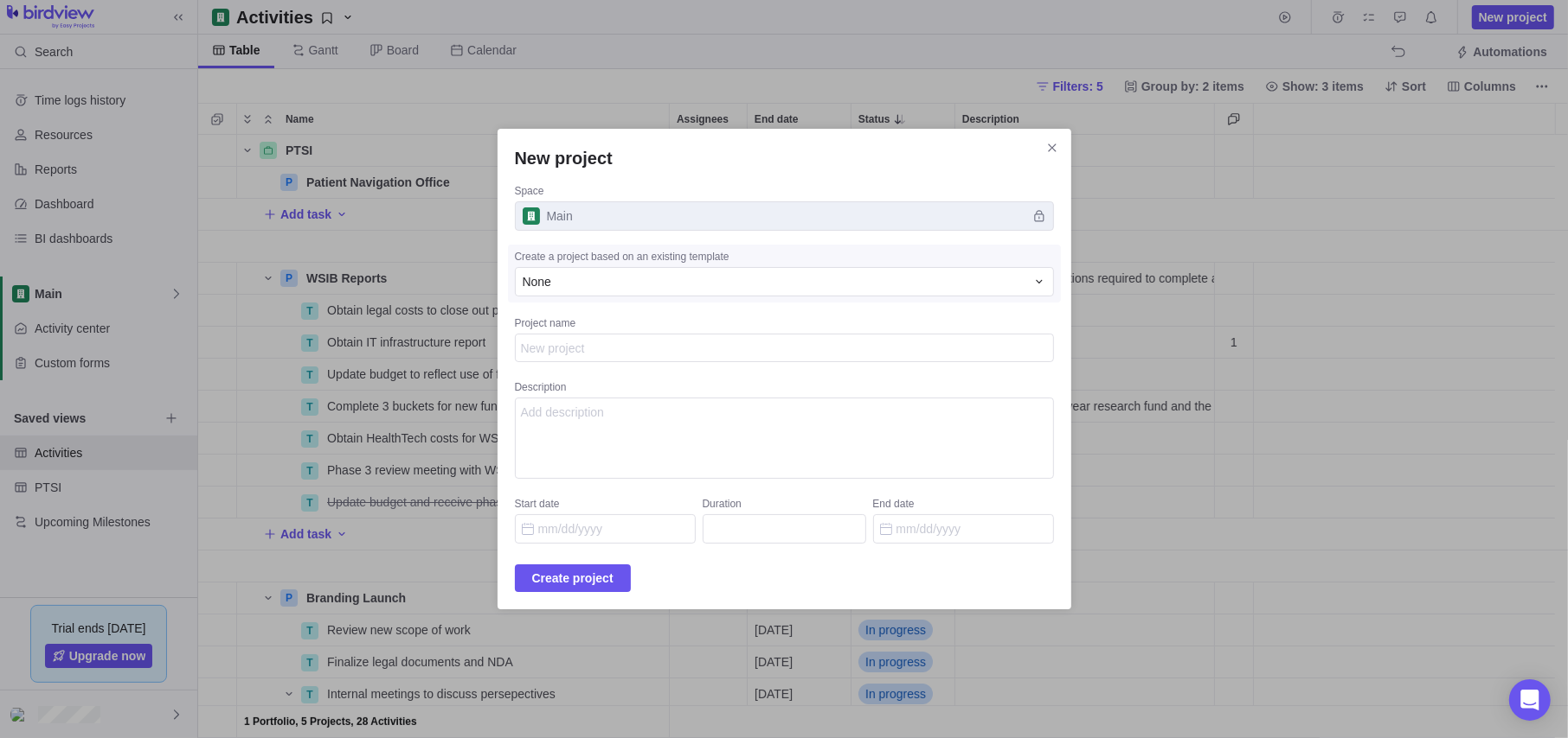
type textarea "x"
type textarea "C"
type textarea "x"
type textarea "Cl"
type textarea "x"
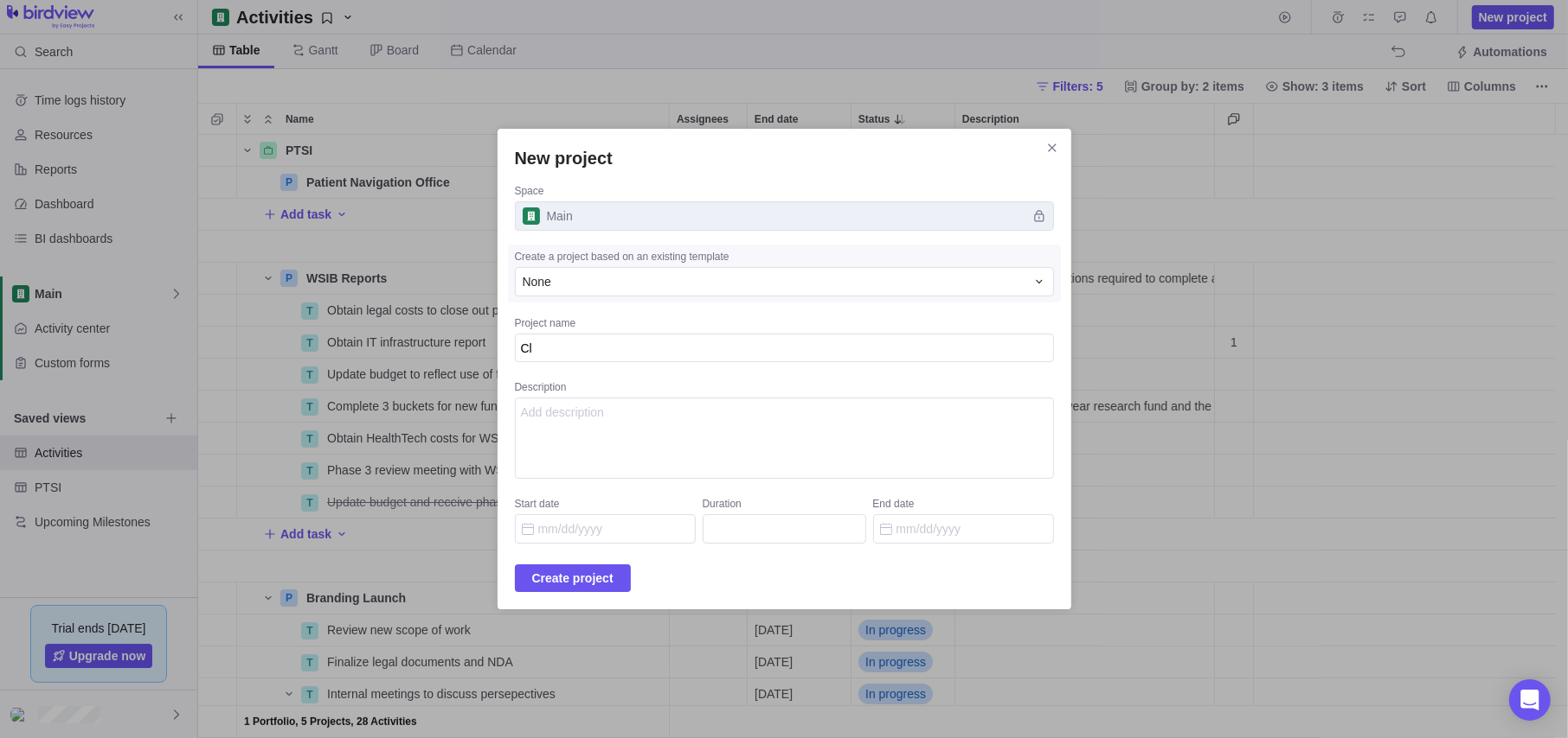
type textarea "Cli"
type textarea "x"
type textarea "Clin"
type textarea "x"
type textarea "Clini"
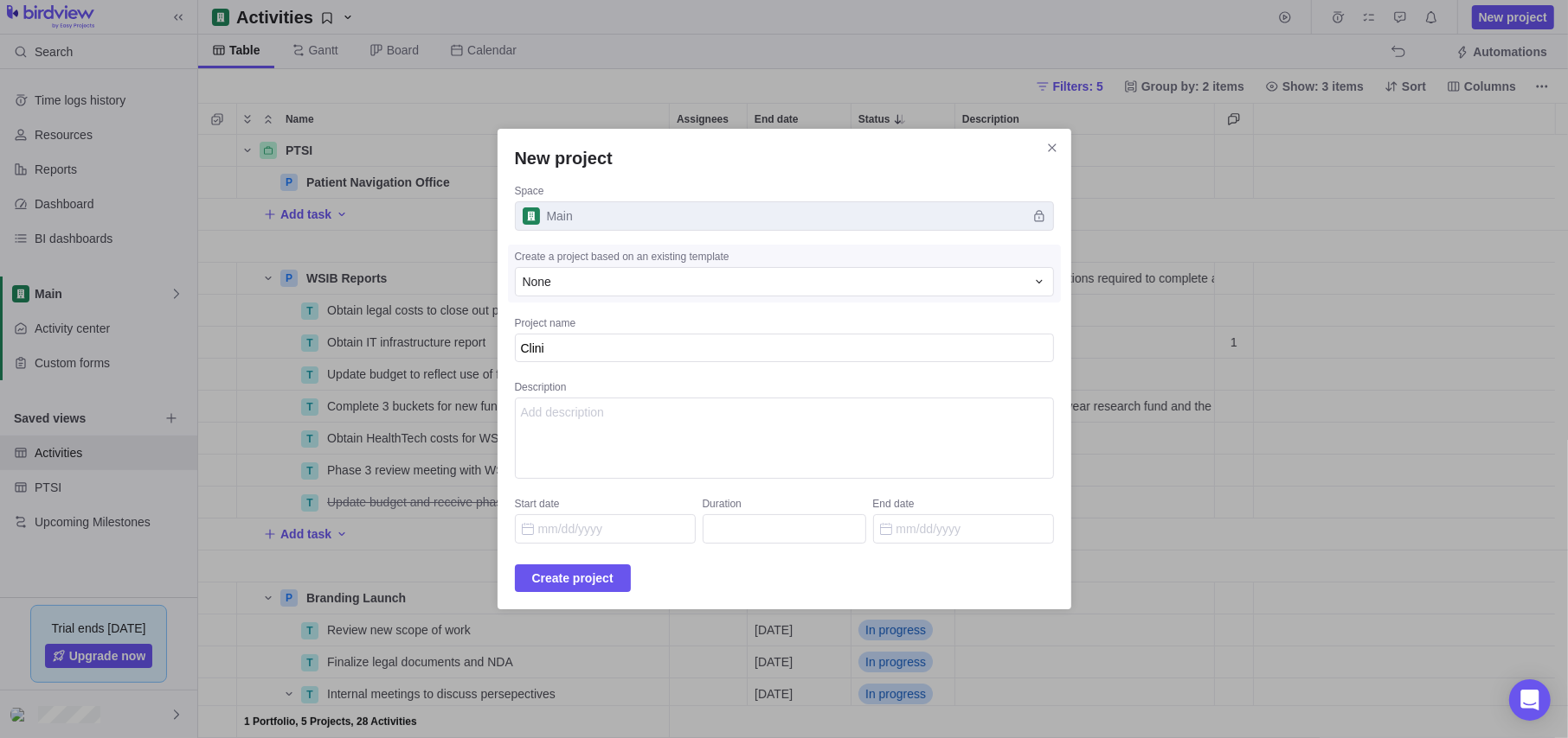
type textarea "x"
type textarea "Clinic"
type textarea "x"
type textarea "Clinica"
type textarea "x"
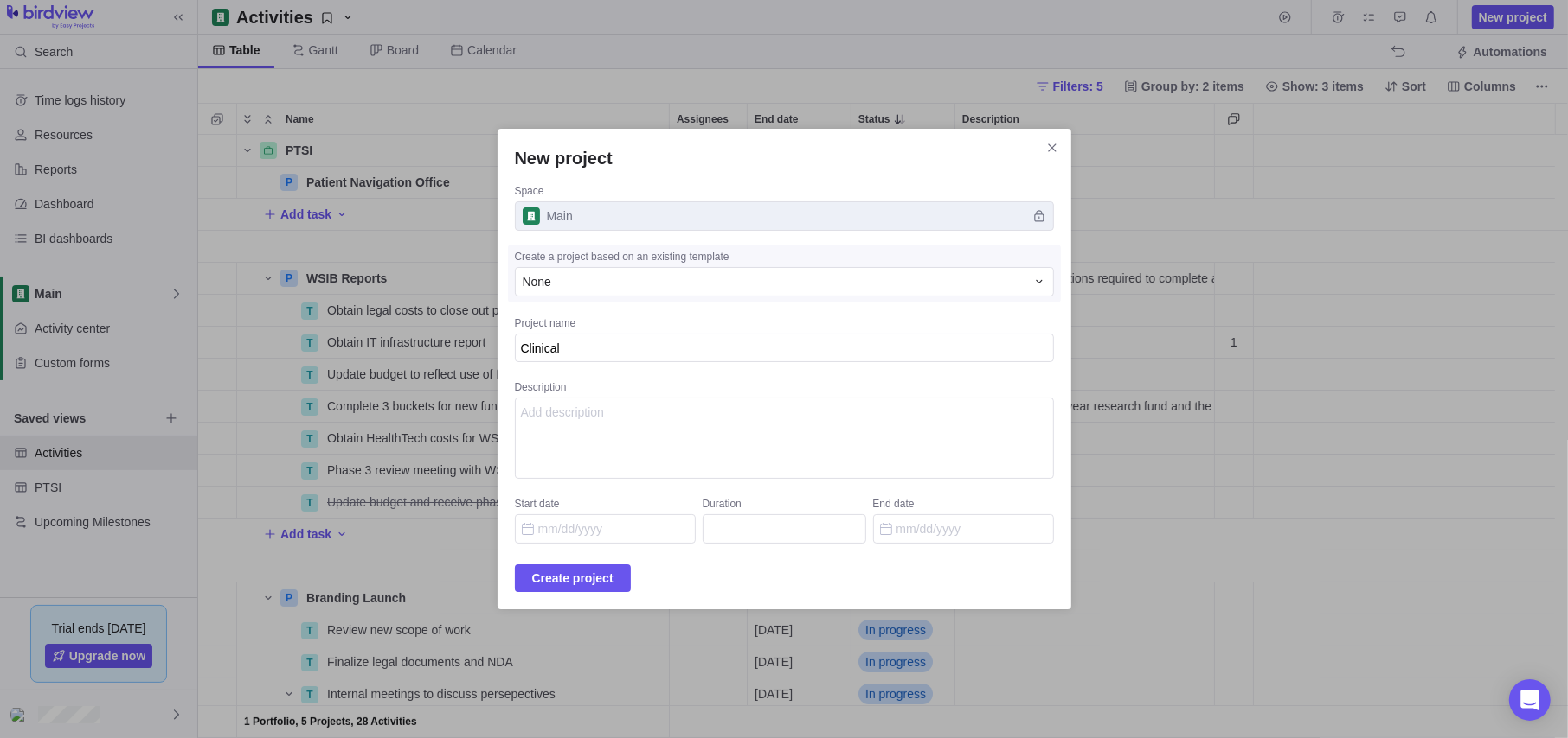
type textarea "Clinical"
type textarea "x"
click at [662, 418] on textarea "Description" at bounding box center [784, 438] width 539 height 81
type textarea "t"
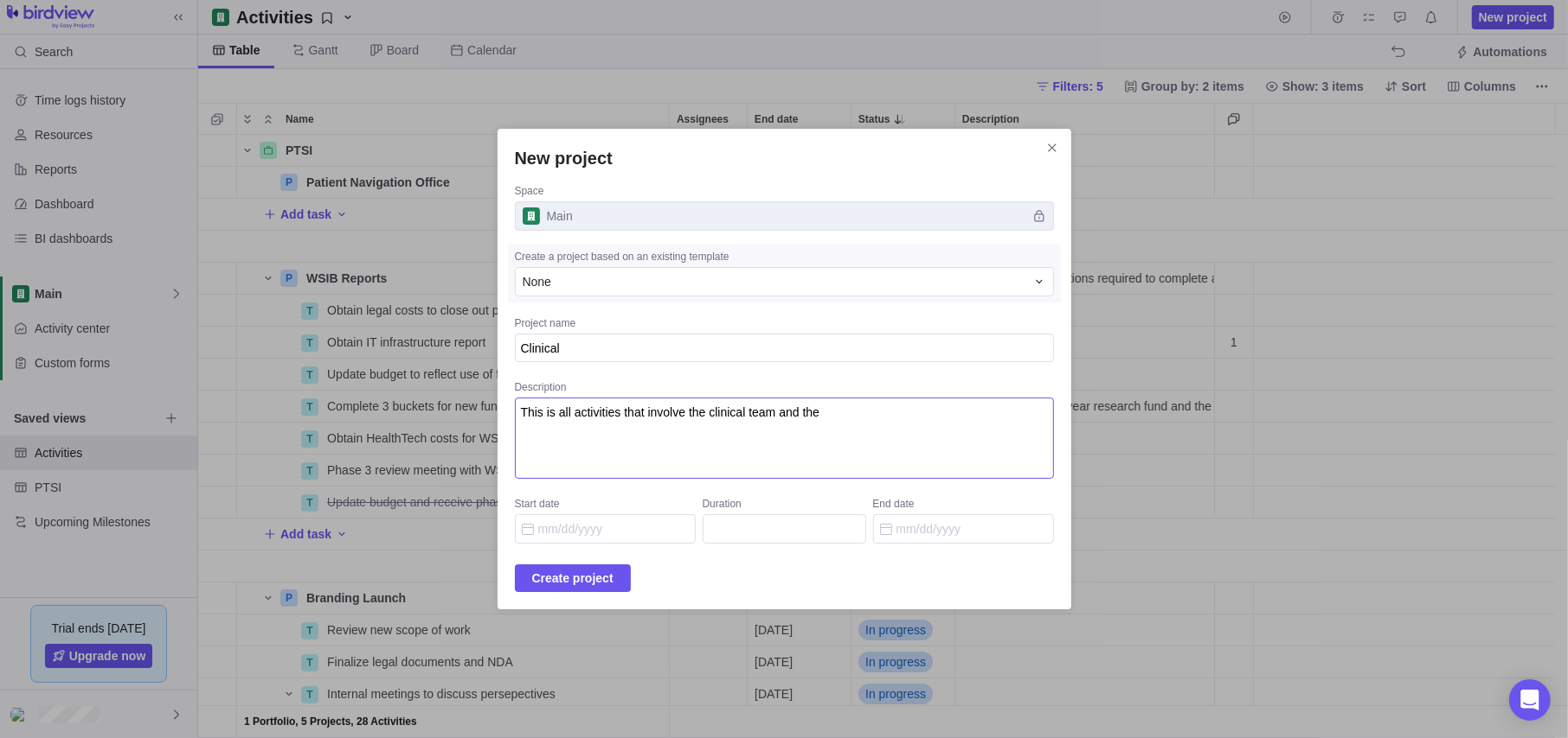
click at [559, 414] on textarea "This is all activities that involve the clinical team and the" at bounding box center [784, 438] width 539 height 81
click at [898, 429] on textarea "These are all activities that involve the clinical team and the" at bounding box center [784, 438] width 539 height 81
click at [613, 441] on textarea "These activities involve the clinical team and the partnership with [PERSON_NAM…" at bounding box center [784, 438] width 539 height 81
type textarea "These activities involve the clinical team and the partnership with [PERSON_NAM…"
click at [590, 581] on span "Create project" at bounding box center [573, 578] width 81 height 21
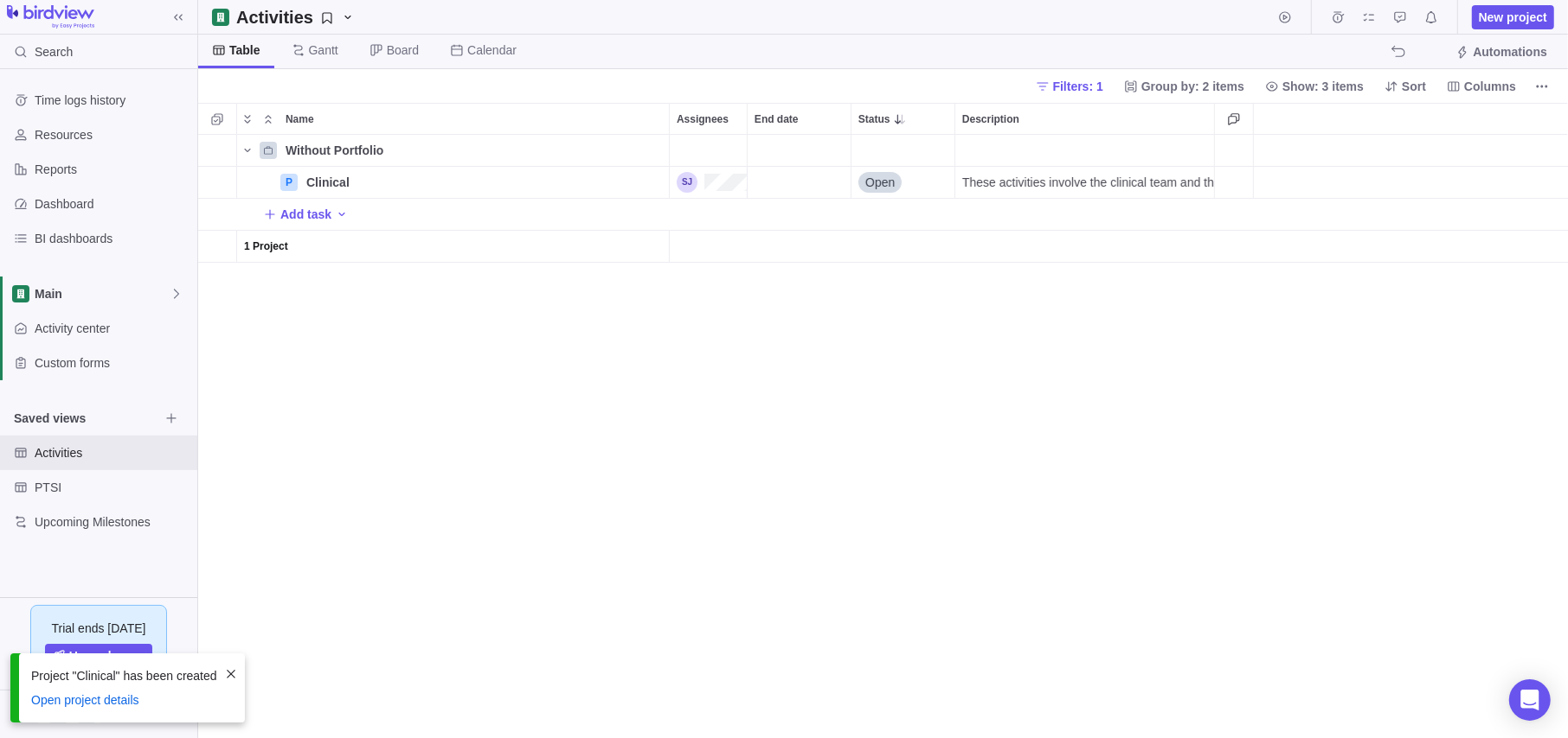
scroll to position [590, 1357]
click at [263, 152] on icon "Name" at bounding box center [268, 150] width 10 height 10
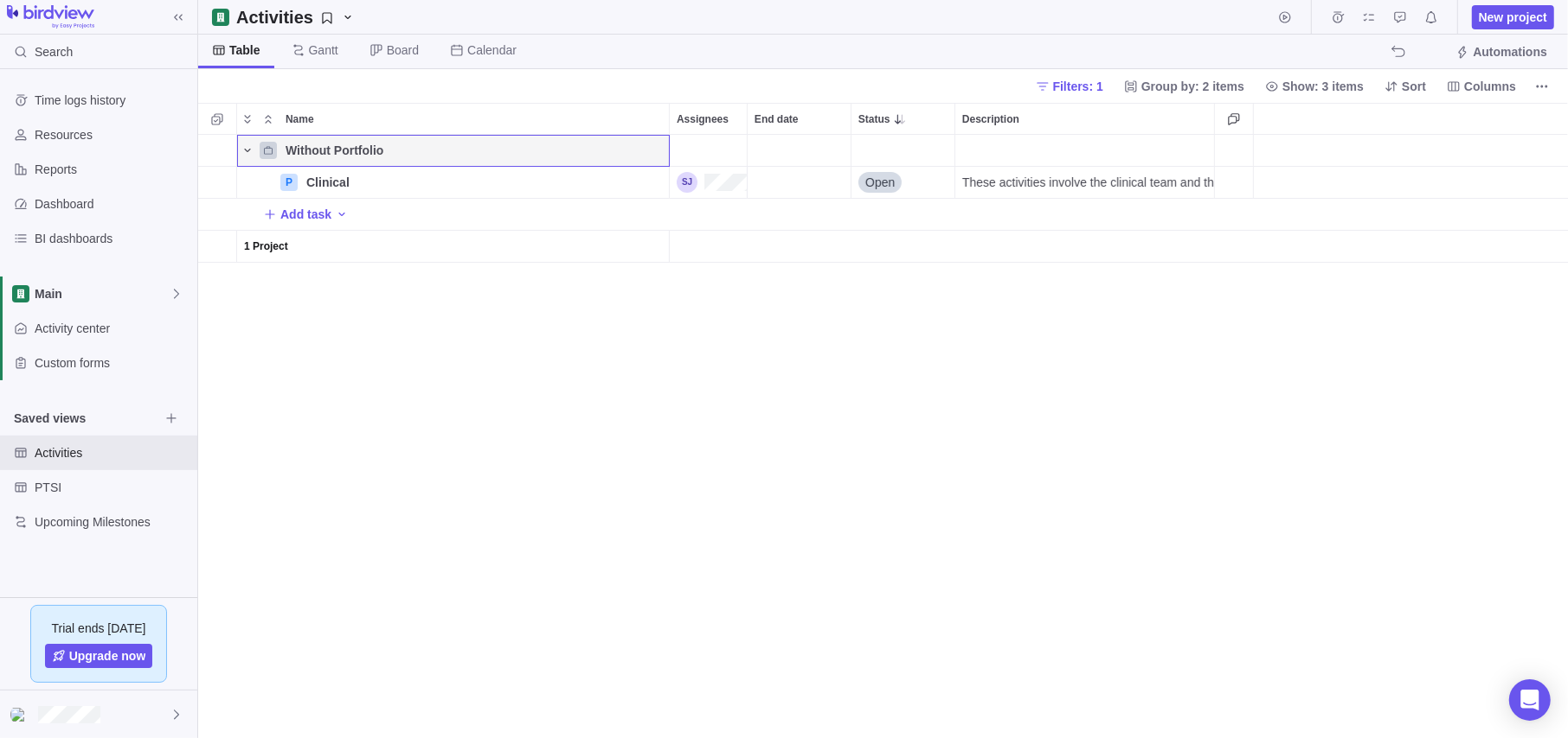
click at [250, 145] on icon "Name" at bounding box center [247, 151] width 14 height 14
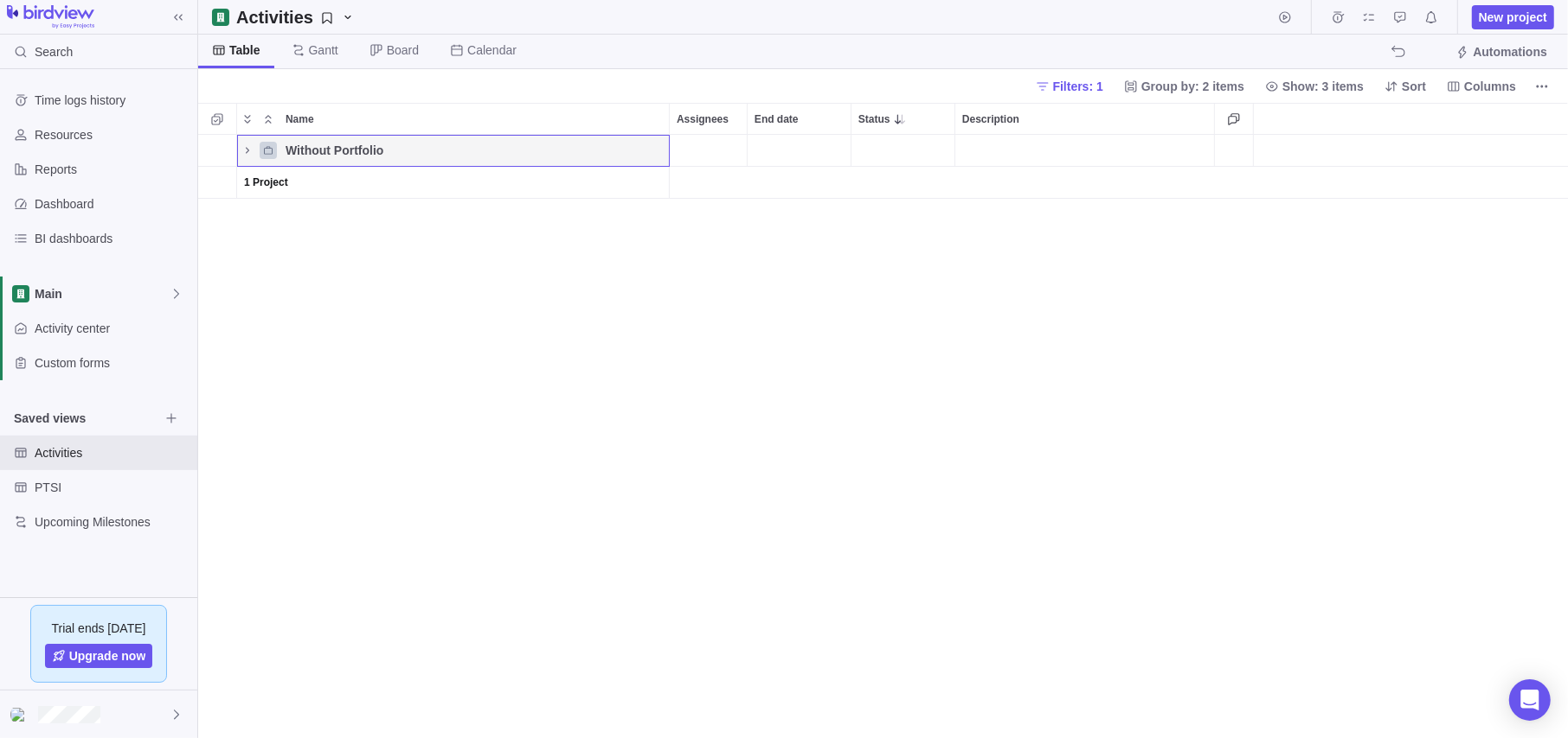
click at [320, 155] on span "Without Portfolio" at bounding box center [334, 150] width 98 height 17
click at [267, 145] on icon "Name" at bounding box center [268, 150] width 10 height 10
click at [243, 146] on icon "Name" at bounding box center [247, 151] width 14 height 14
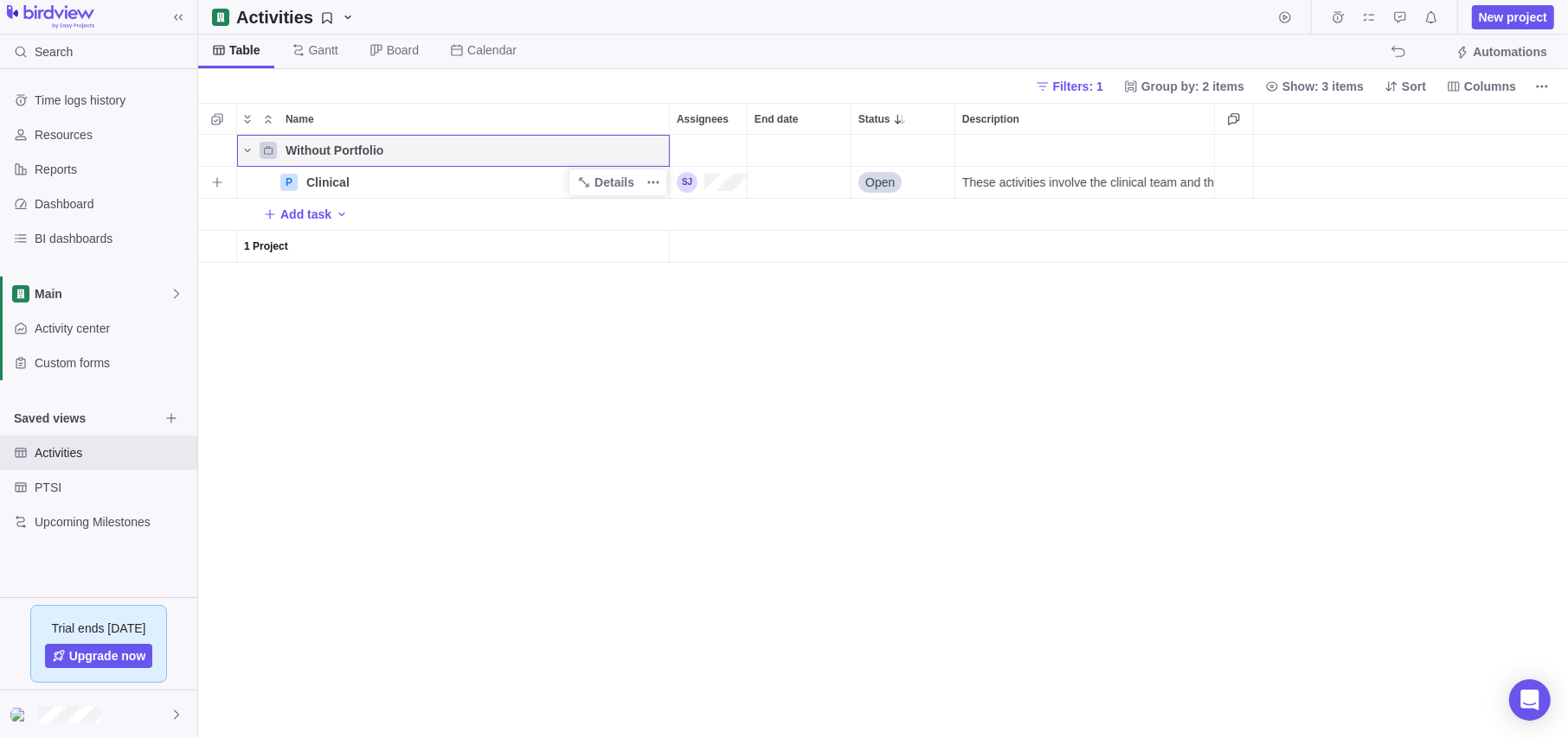
click at [345, 182] on span "Clinical" at bounding box center [328, 182] width 44 height 17
click at [577, 481] on div "Name Assignees End date Status Description Without Portfolio P Clinical Open Th…" at bounding box center [883, 421] width 1370 height 636
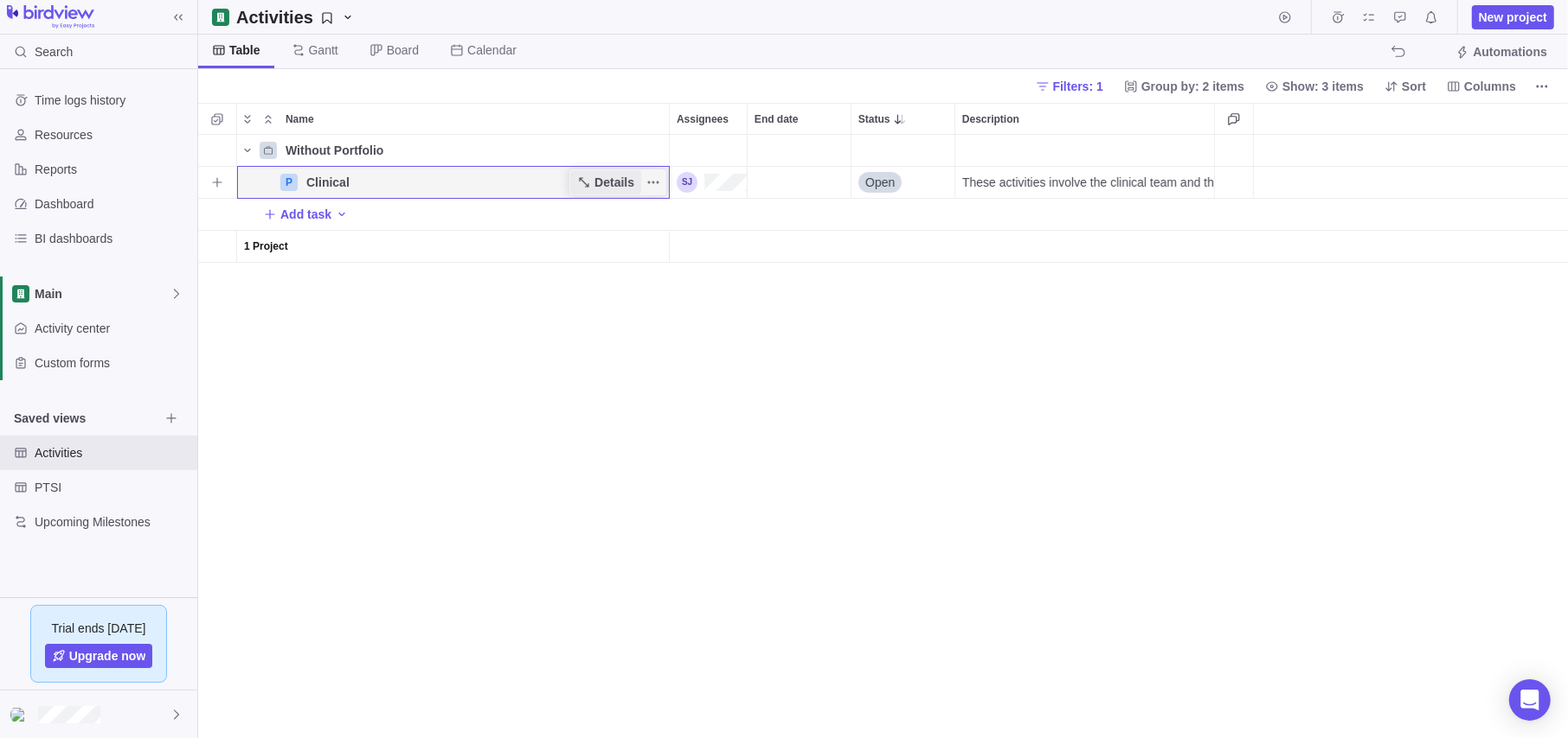
click at [624, 186] on span "Details" at bounding box center [614, 182] width 40 height 17
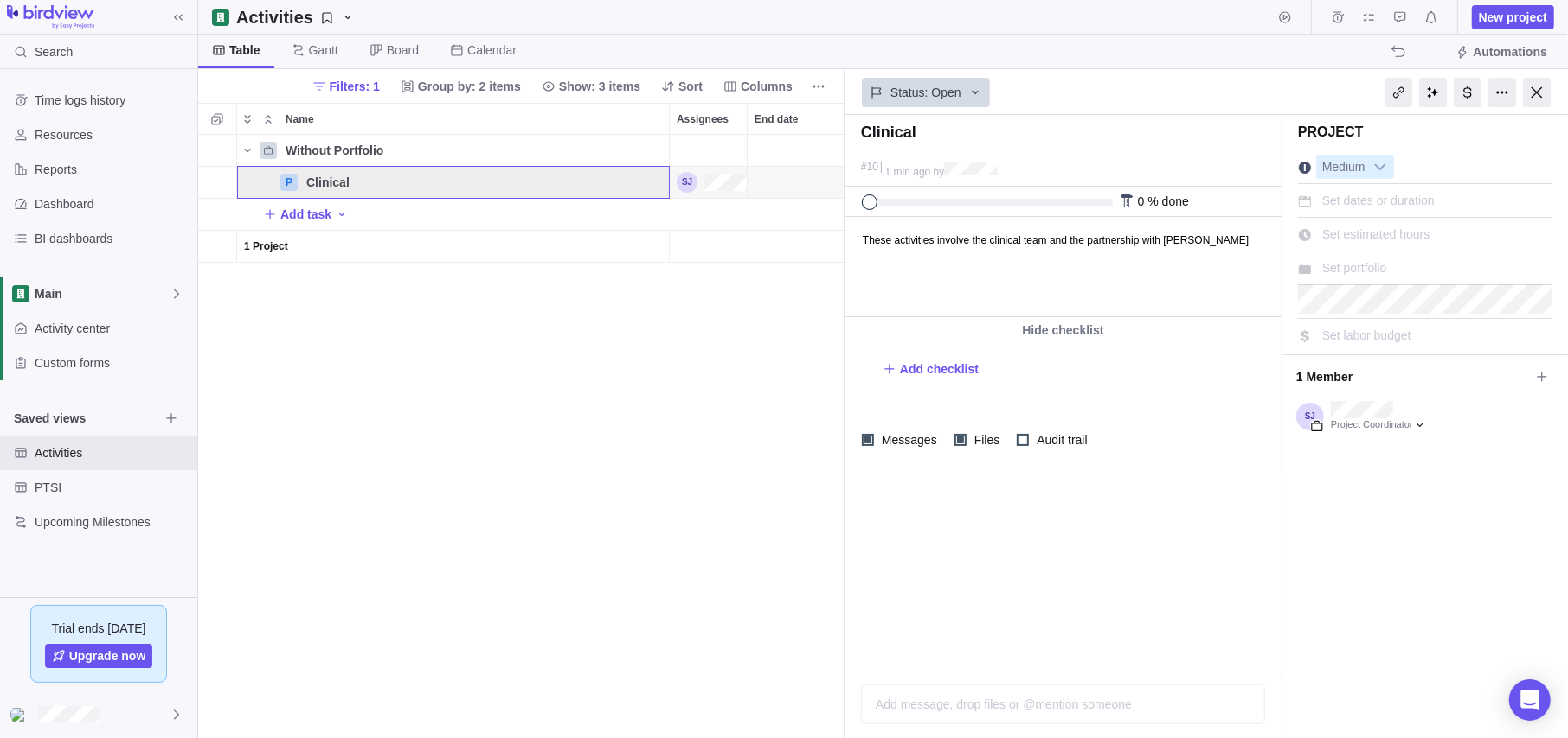
click at [1328, 259] on div "Project Medium Set dates or duration Set estimated hours Set portfolio Set labo…" at bounding box center [1425, 231] width 286 height 233
click at [1328, 273] on span "Set portfolio" at bounding box center [1354, 268] width 65 height 14
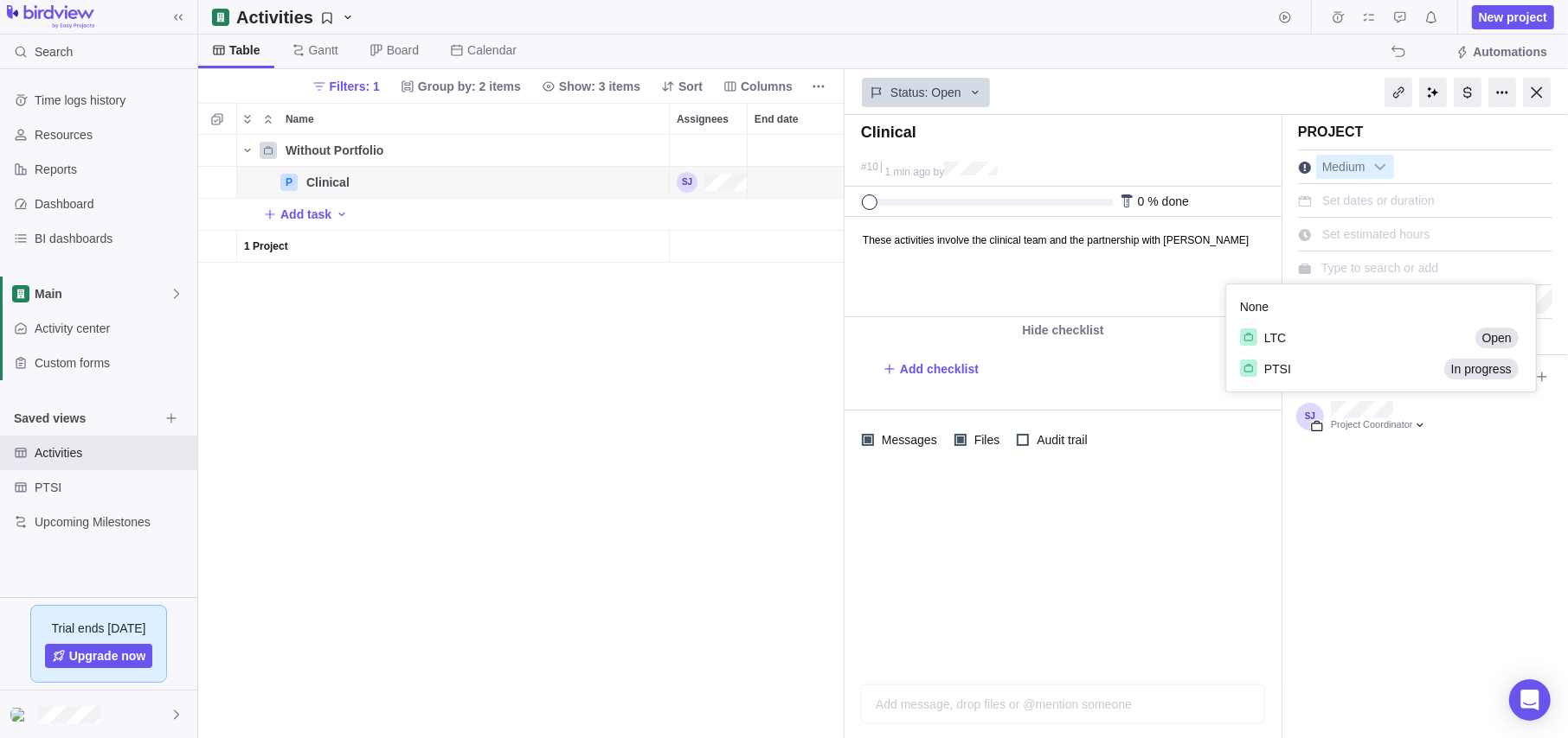
scroll to position [94, 296]
click at [1280, 368] on span "PTSI" at bounding box center [1277, 369] width 27 height 17
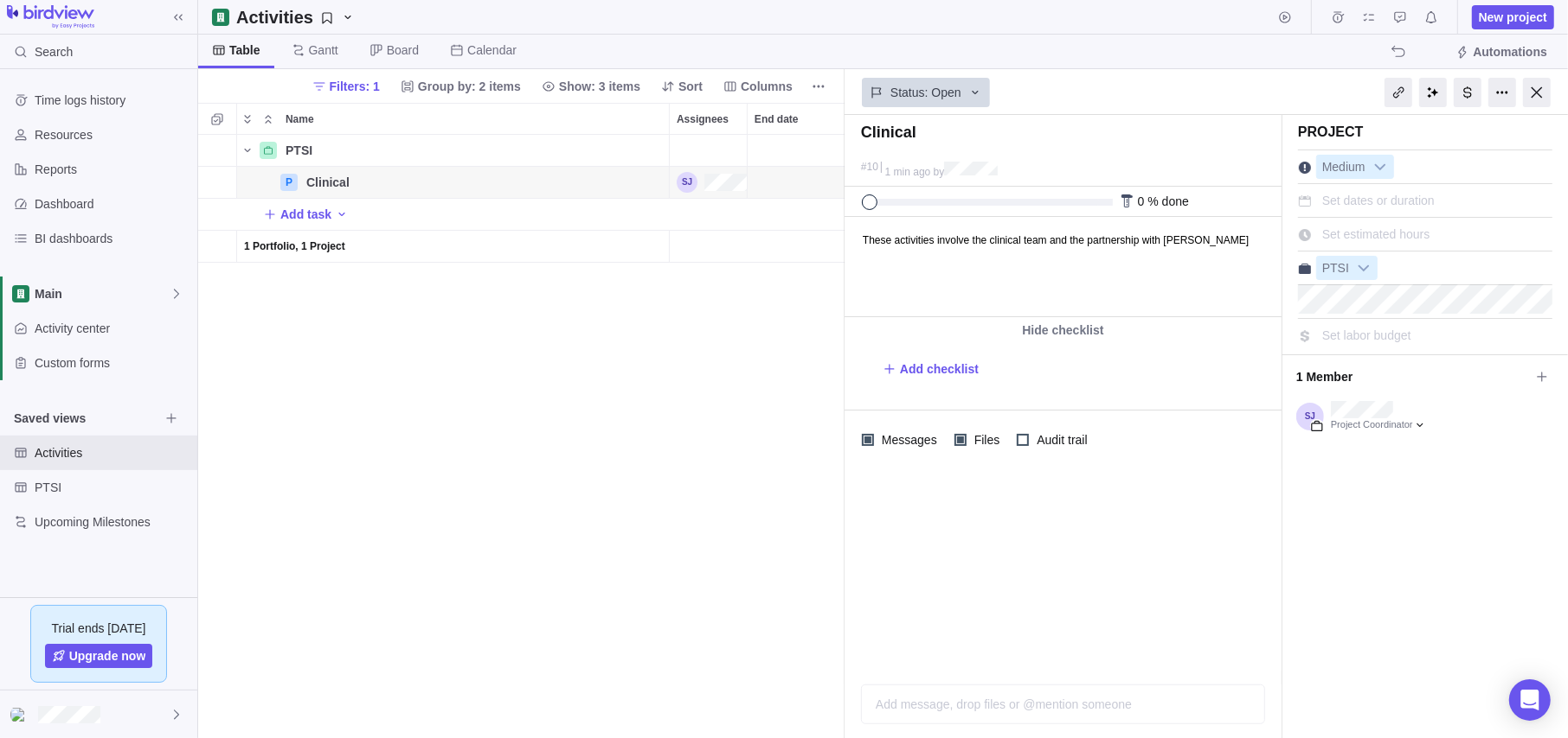
click at [1328, 470] on div "Project Medium Set dates or duration Set estimated hours PTSI Set labor budget …" at bounding box center [1425, 427] width 286 height 624
click at [1328, 380] on icon at bounding box center [1542, 377] width 14 height 14
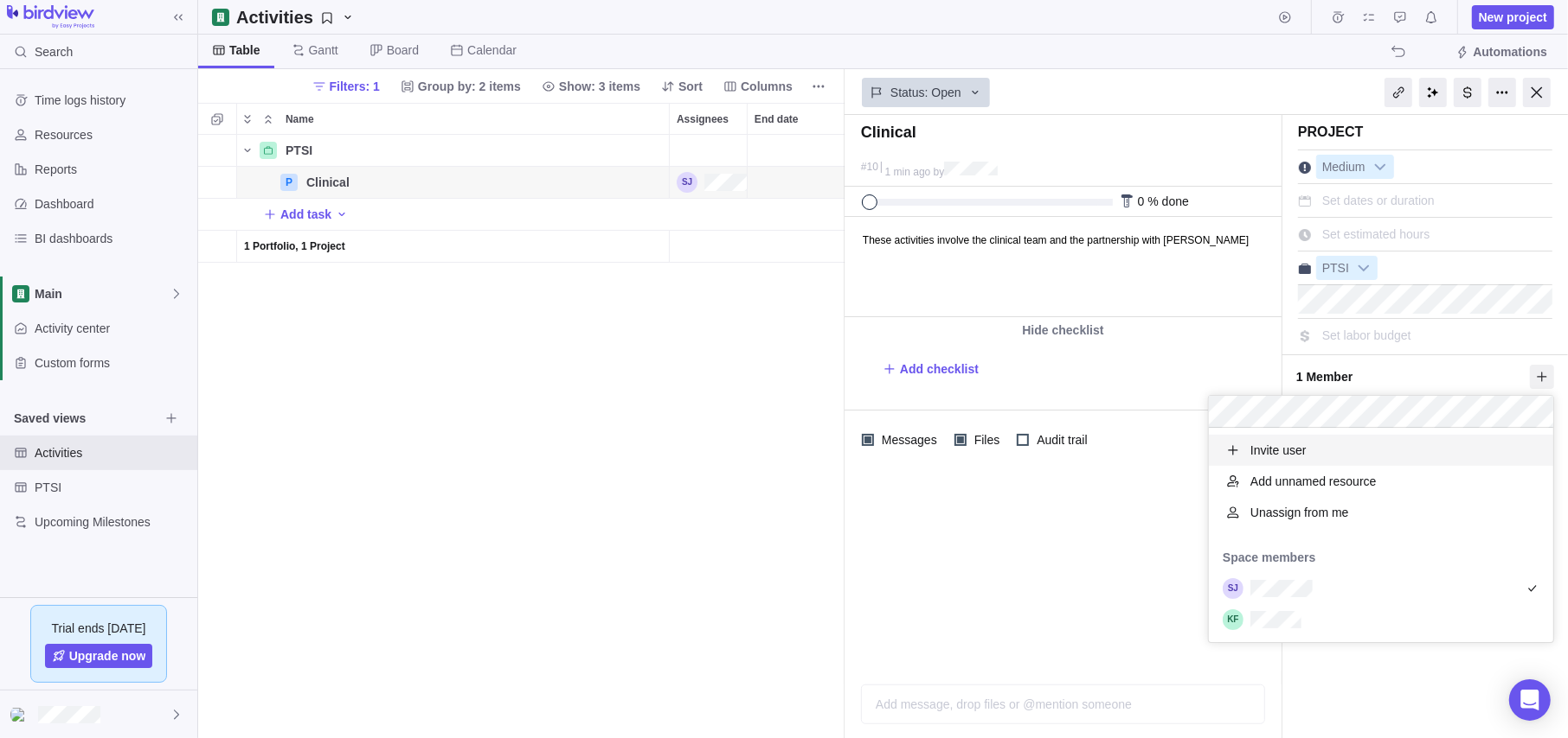
scroll to position [201, 331]
click at [1305, 600] on div "grid" at bounding box center [1380, 619] width 344 height 31
click at [1328, 368] on span "1 Member" at bounding box center [1412, 377] width 233 height 30
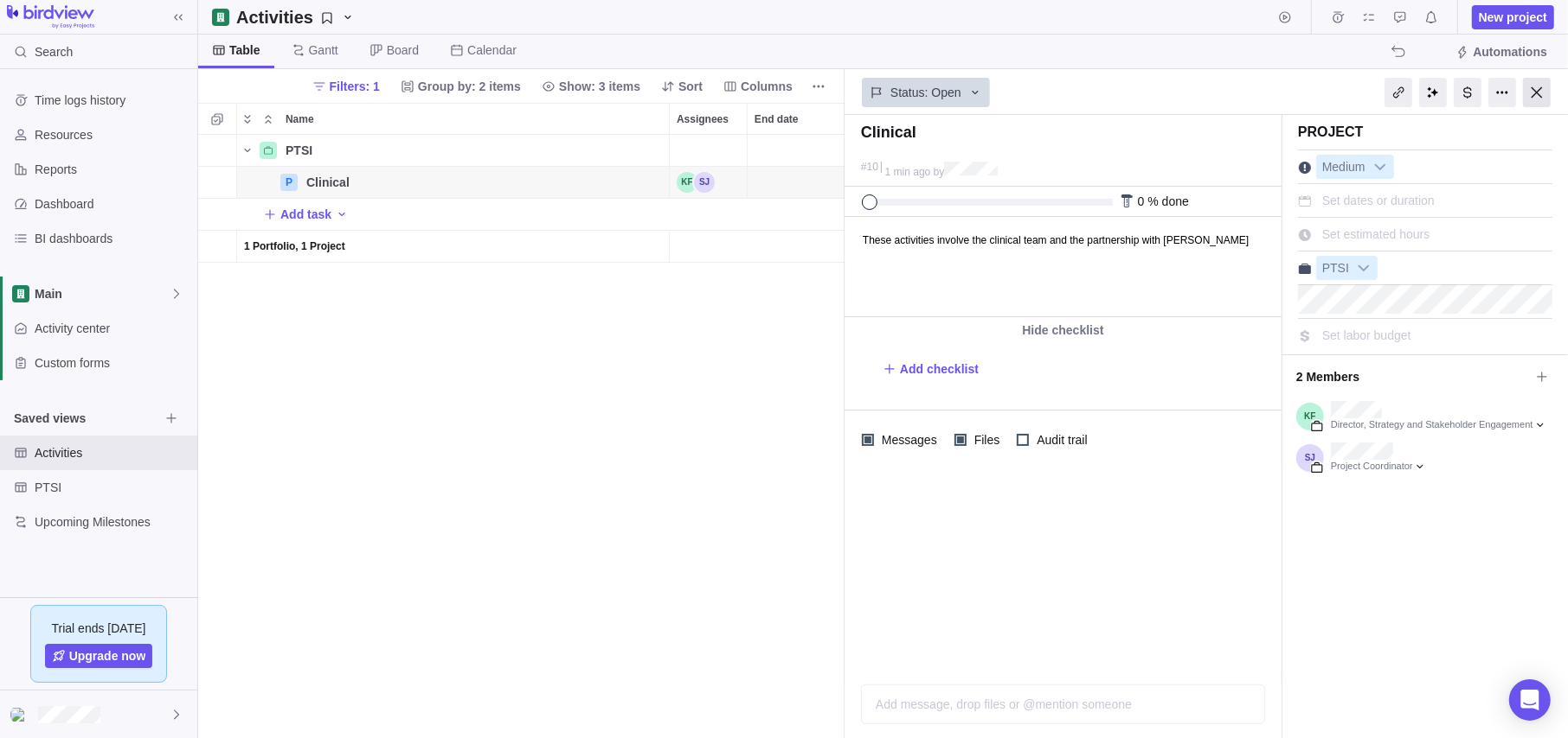
click at [1328, 95] on div at bounding box center [1536, 92] width 28 height 30
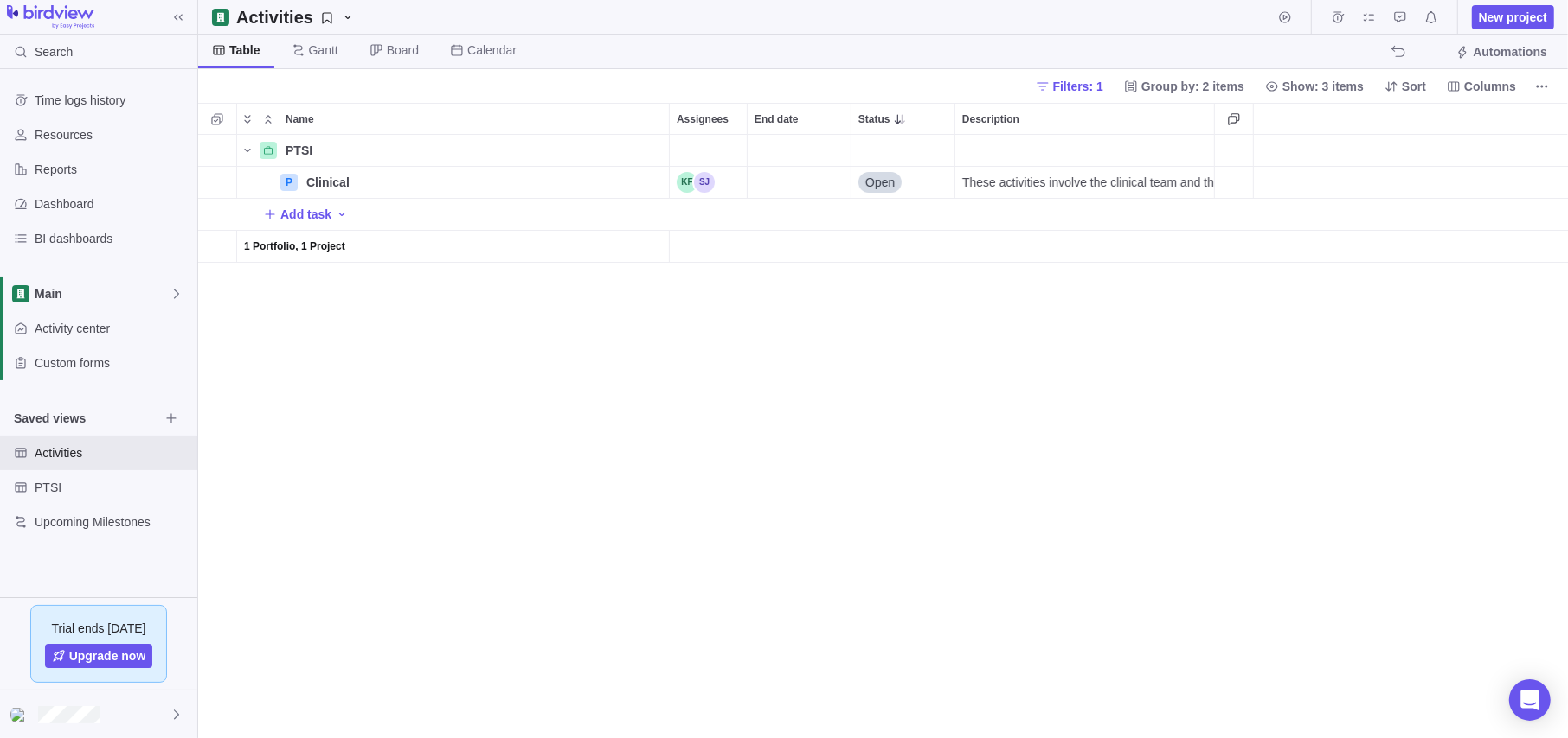
scroll to position [590, 1357]
click at [671, 452] on div "PTSI Details P Clinical Details Open These activities involve the clinical team…" at bounding box center [883, 436] width 1370 height 603
click at [510, 433] on div "PTSI Details P Clinical Details Open These activities involve the clinical team…" at bounding box center [883, 436] width 1370 height 603
click at [67, 444] on span "Activities" at bounding box center [97, 452] width 125 height 17
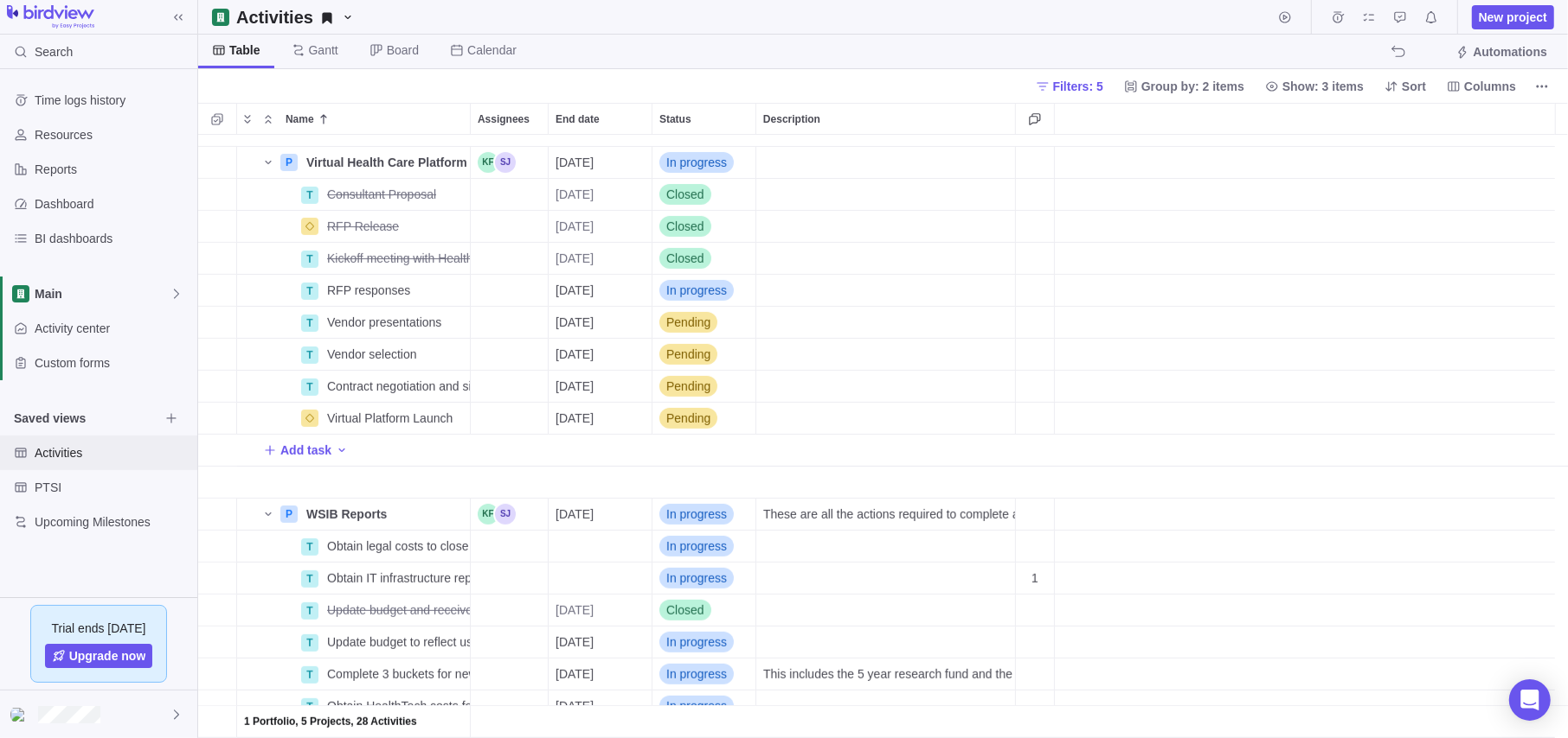
scroll to position [772, 0]
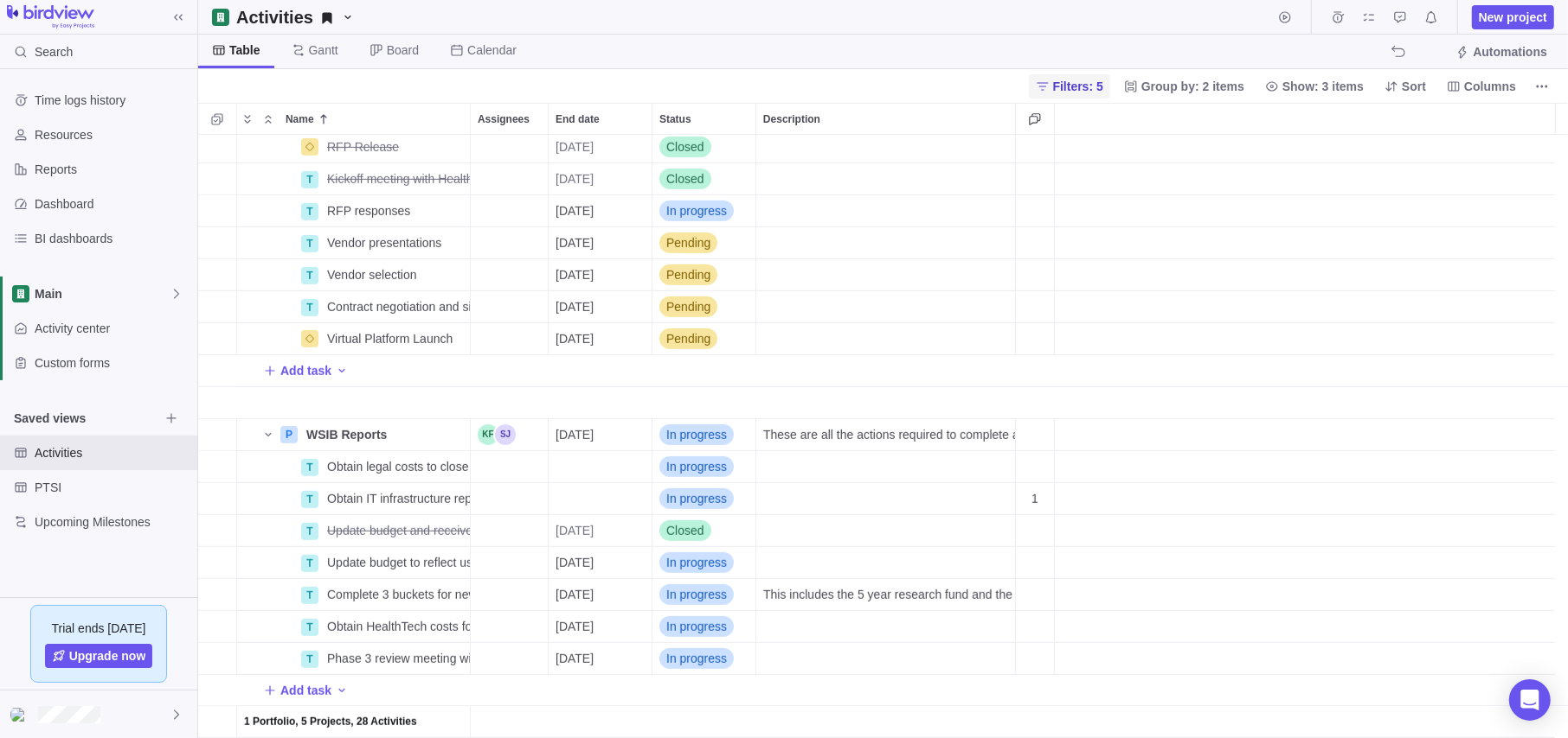
click at [1104, 81] on span "Filters: 5" at bounding box center [1078, 85] width 51 height 17
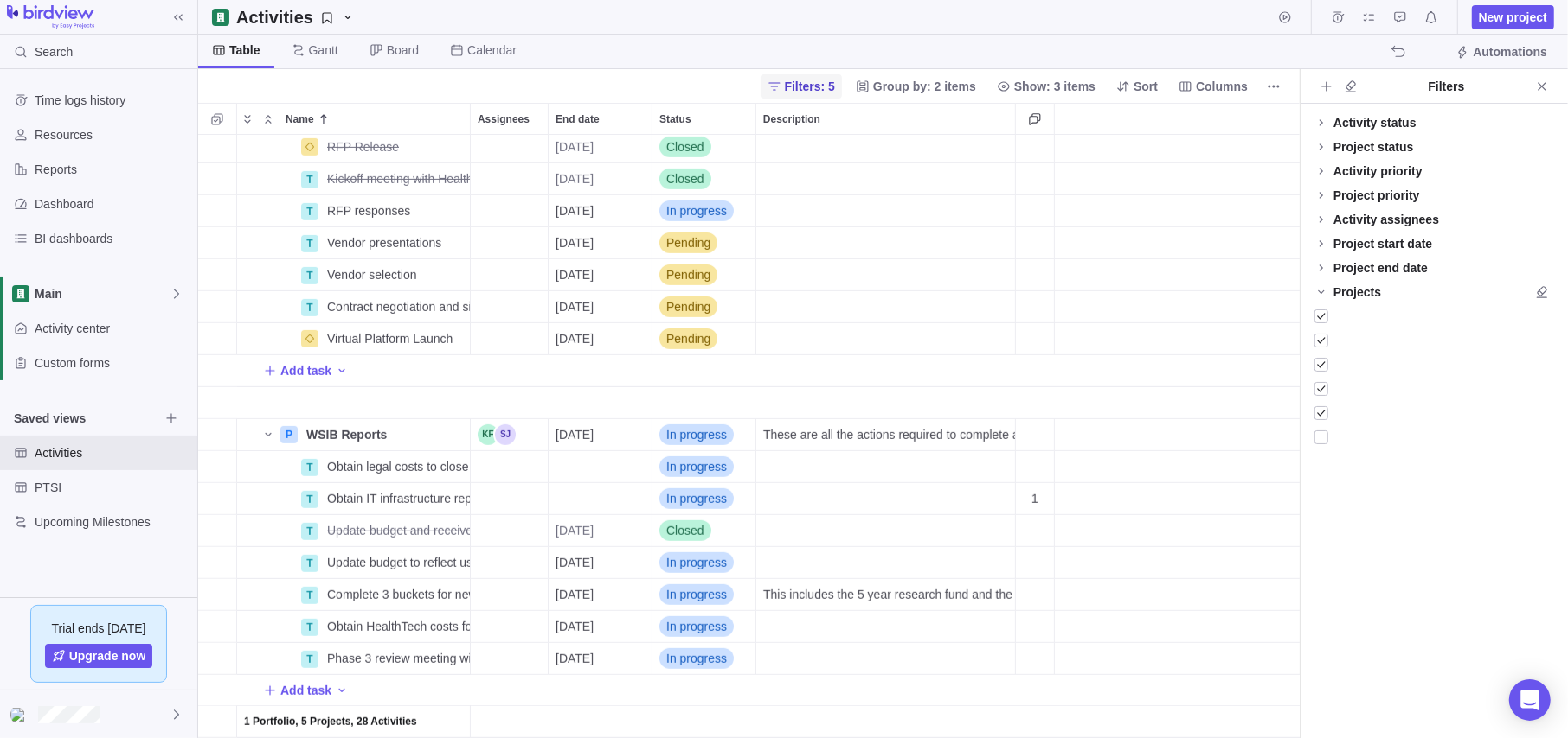
scroll to position [14, 13]
click at [1326, 431] on div at bounding box center [1321, 437] width 14 height 24
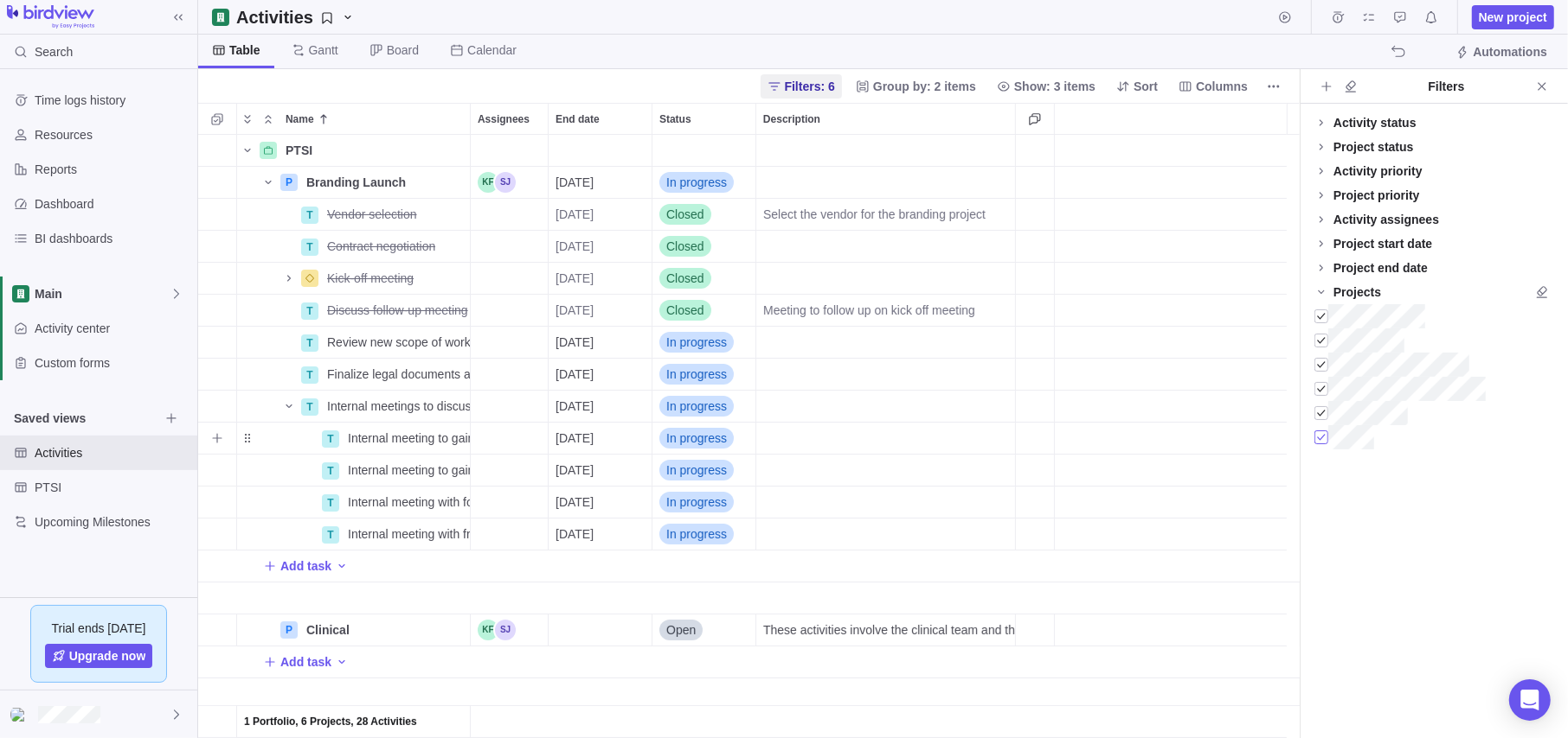
scroll to position [590, 1088]
click at [814, 78] on span "Filters: 6" at bounding box center [810, 85] width 51 height 17
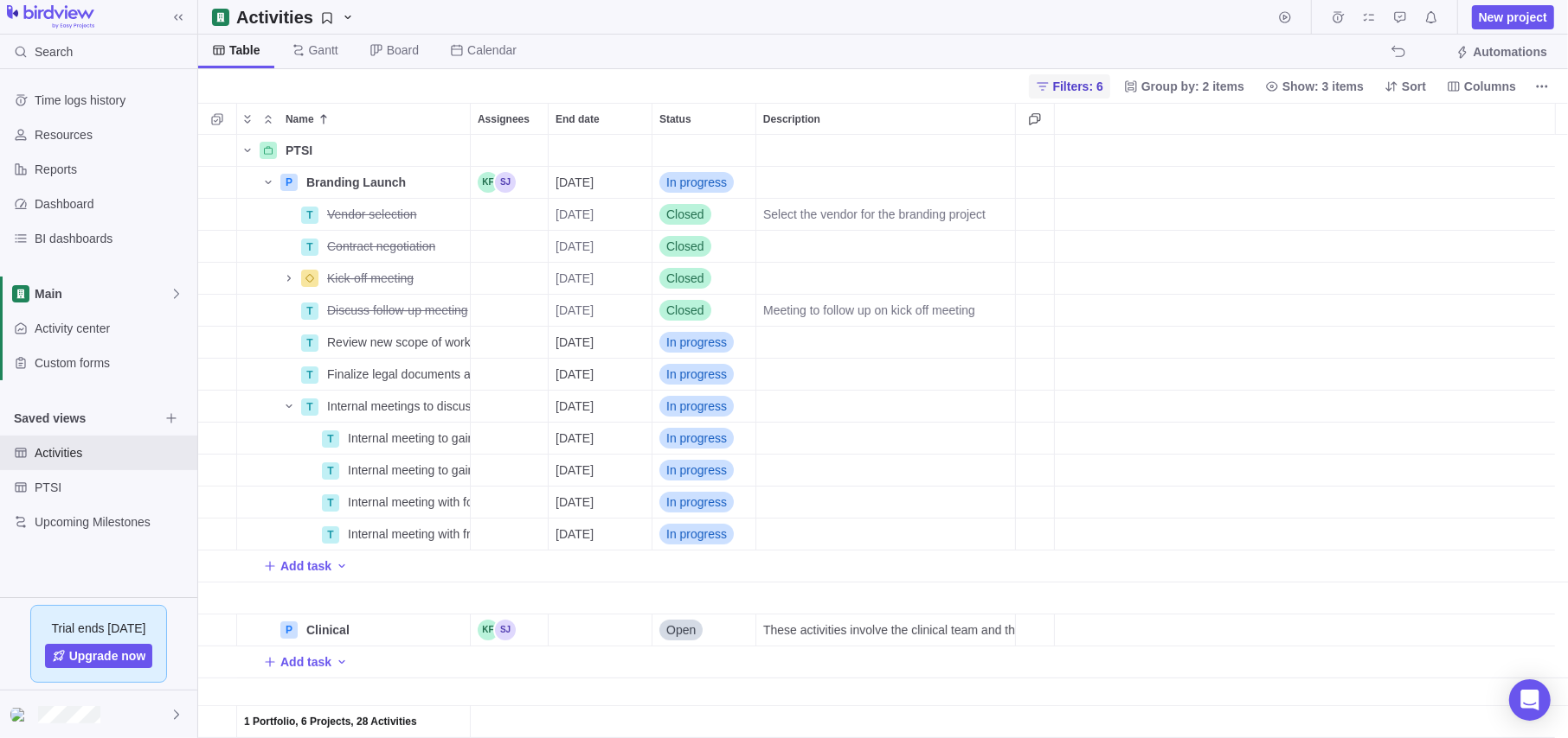
click at [1096, 84] on span "Filters: 6" at bounding box center [1078, 85] width 51 height 17
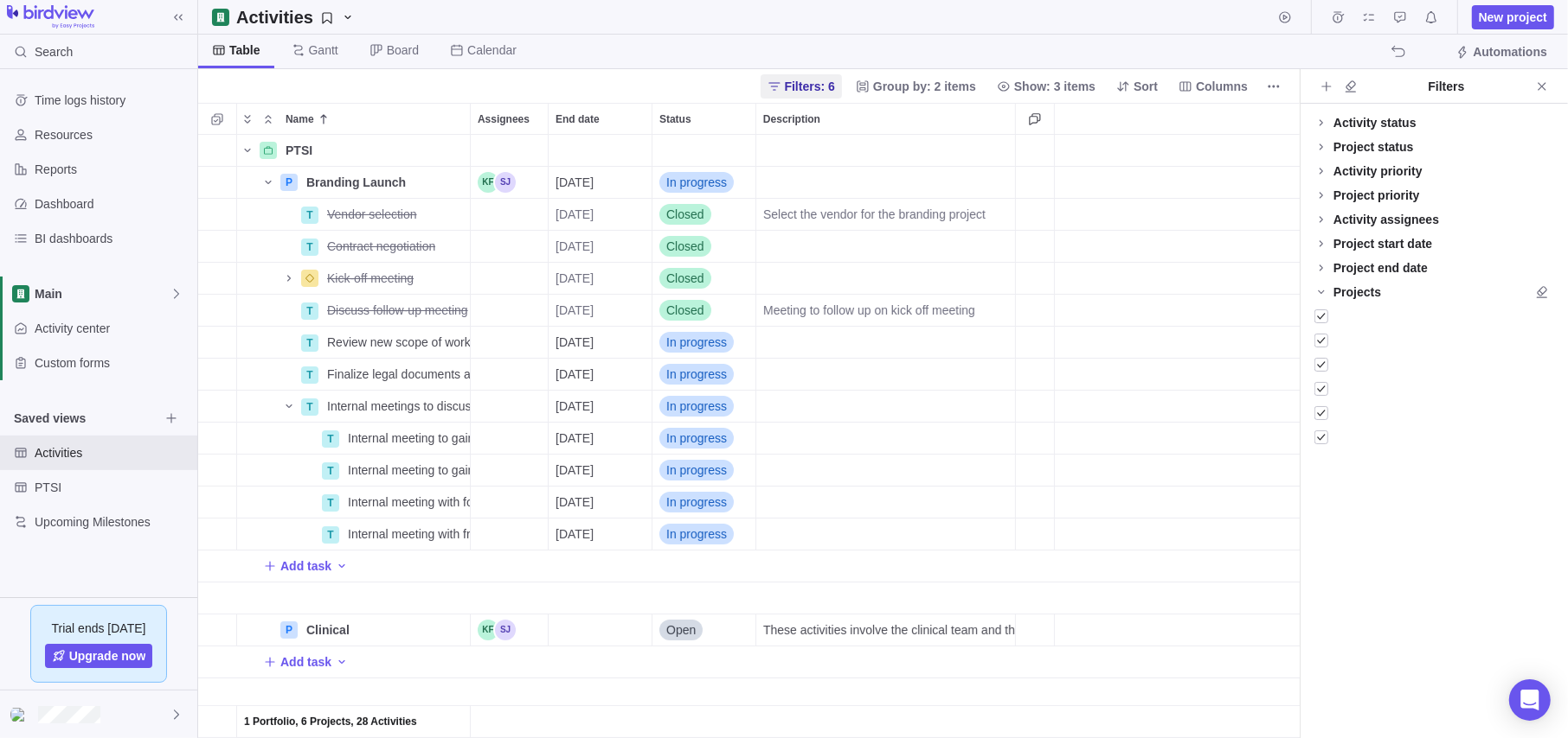
scroll to position [14, 13]
click at [1328, 86] on icon "Clear all filters" at bounding box center [1351, 86] width 14 height 14
click at [1328, 85] on icon "Close" at bounding box center [1542, 86] width 14 height 14
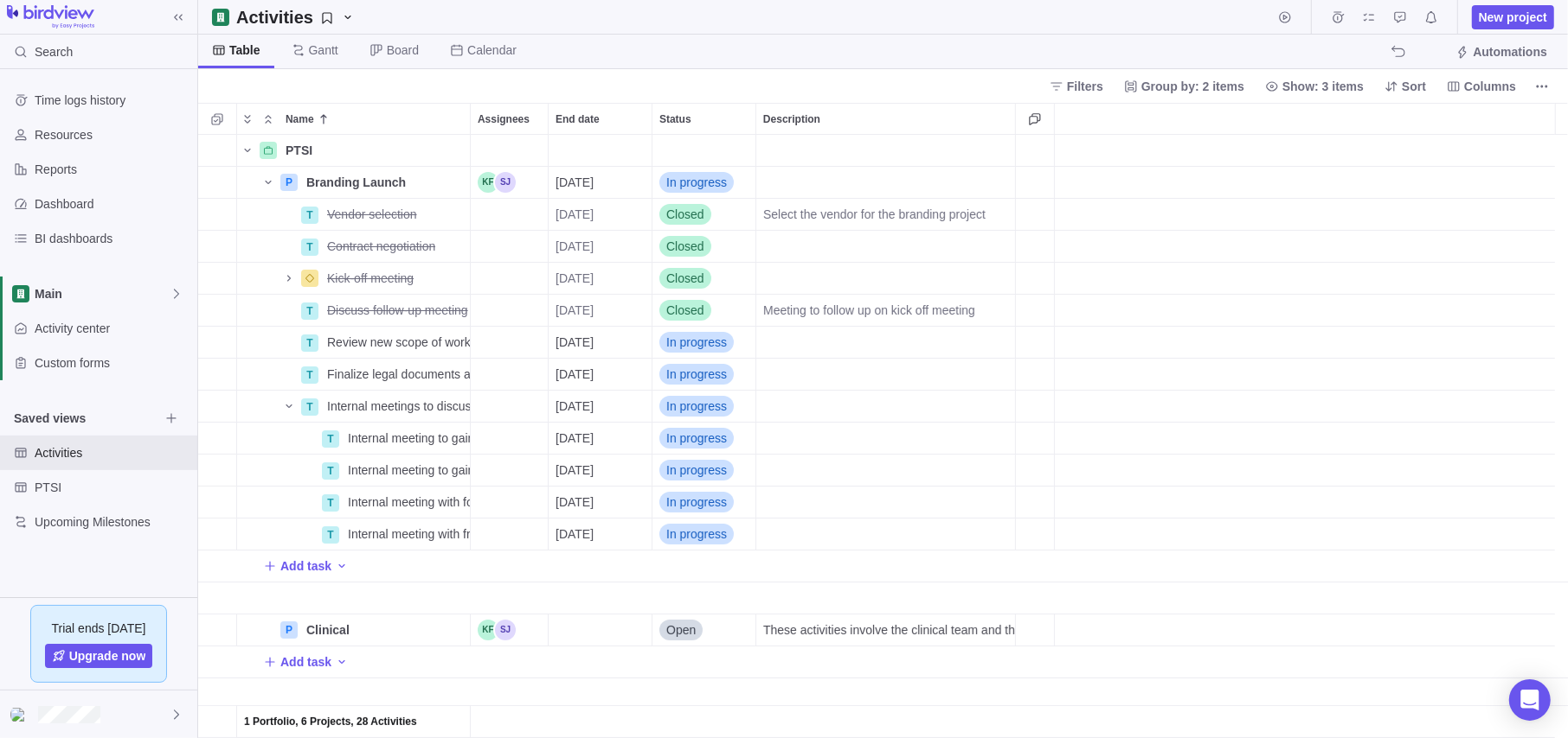
scroll to position [0, 0]
click at [0, 0] on icon at bounding box center [0, 0] width 0 height 0
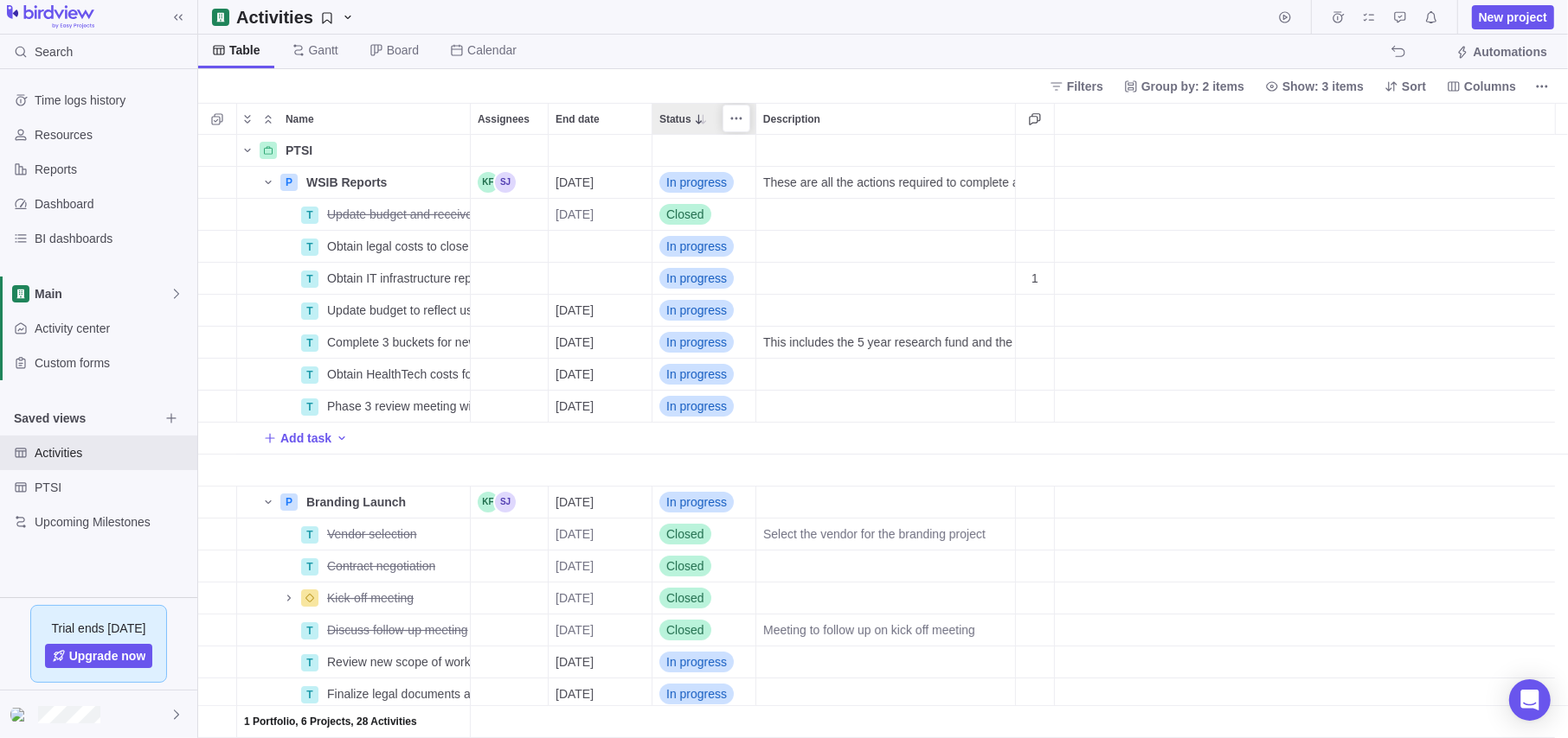
click at [698, 118] on icon at bounding box center [701, 119] width 14 height 14
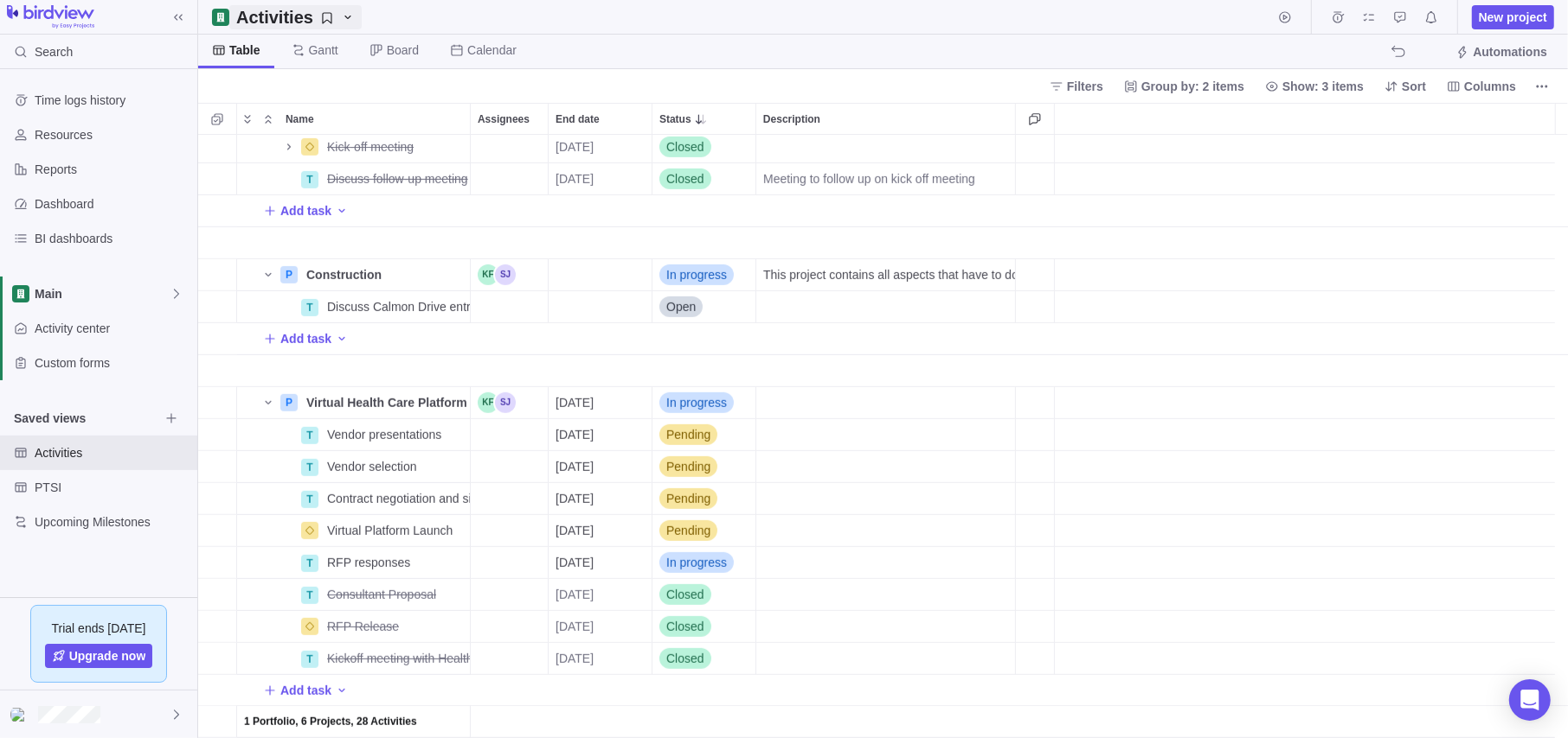
click at [325, 5] on div "Activities" at bounding box center [295, 17] width 118 height 24
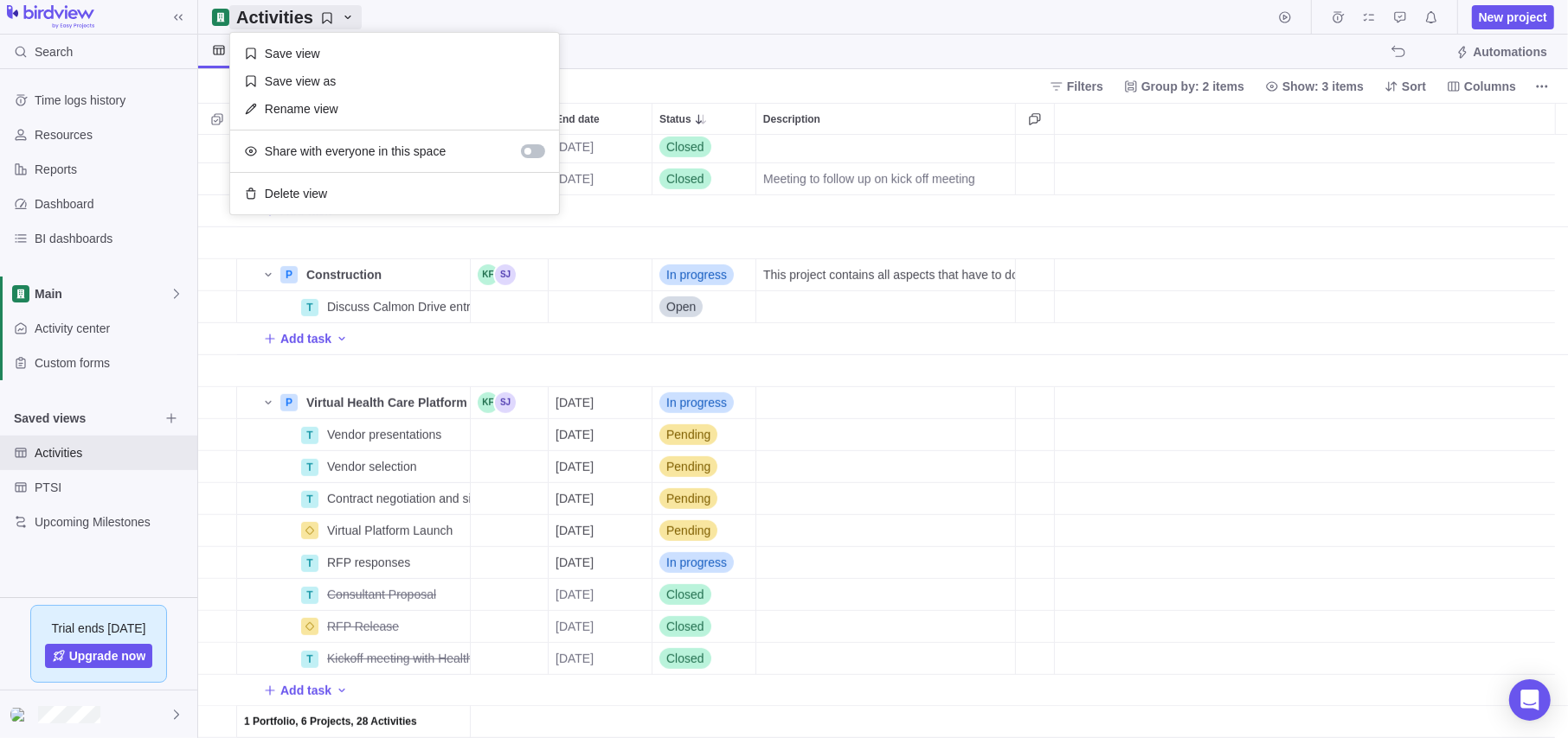
click at [460, 12] on body "Search Time logs history Resources Reports Dashboard BI dashboards Main Activit…" at bounding box center [784, 369] width 1568 height 738
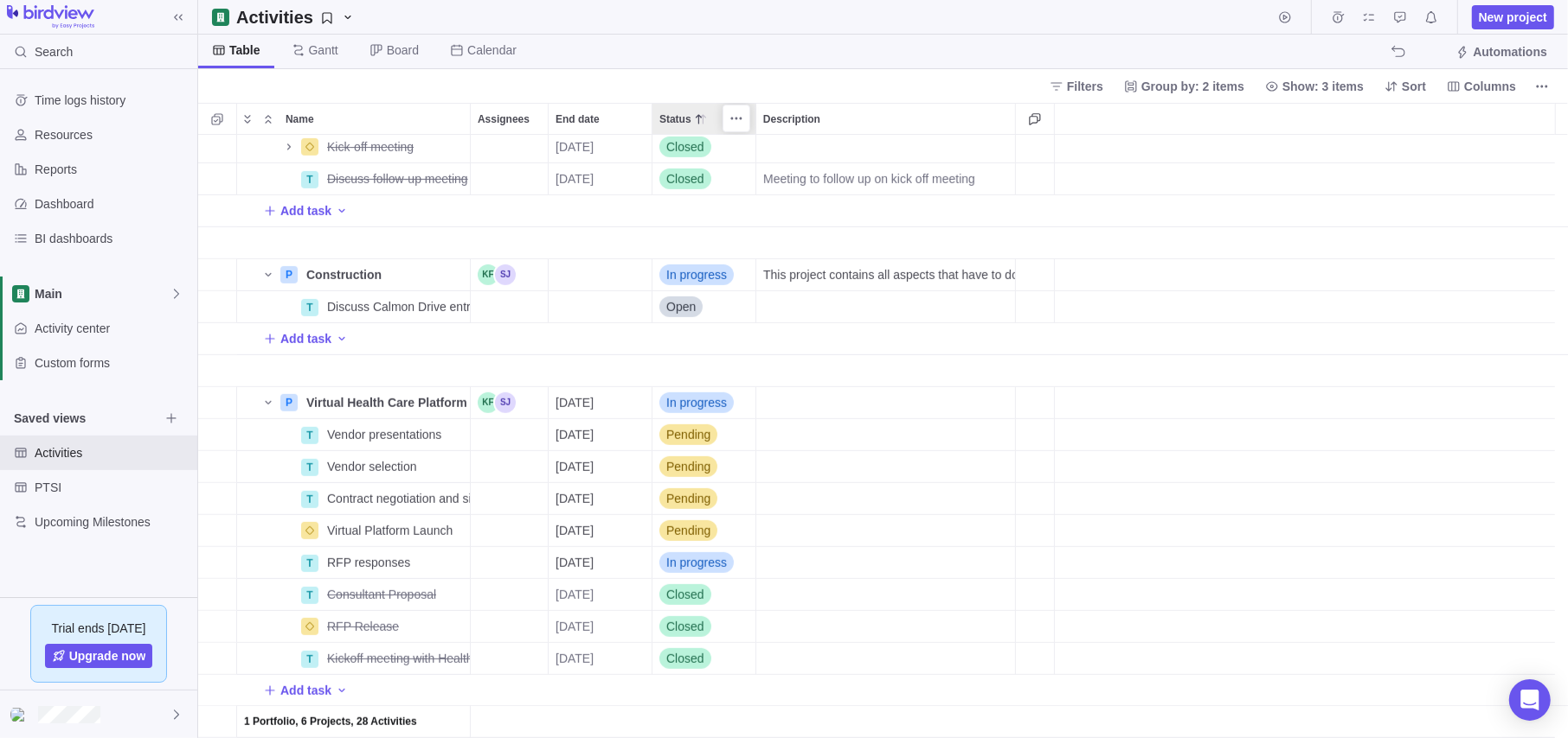
click at [700, 118] on icon at bounding box center [703, 119] width 6 height 10
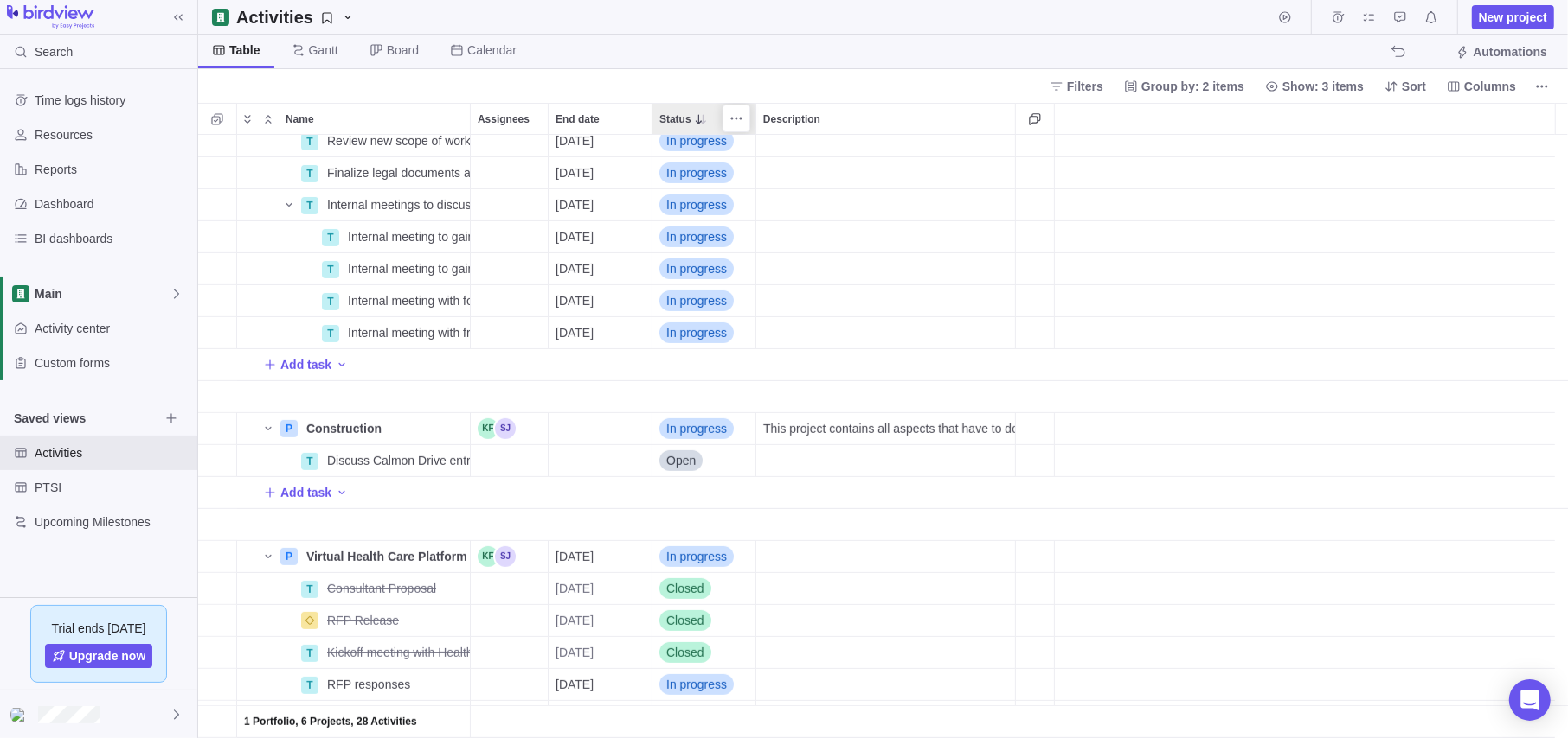
click at [697, 113] on icon at bounding box center [701, 119] width 14 height 14
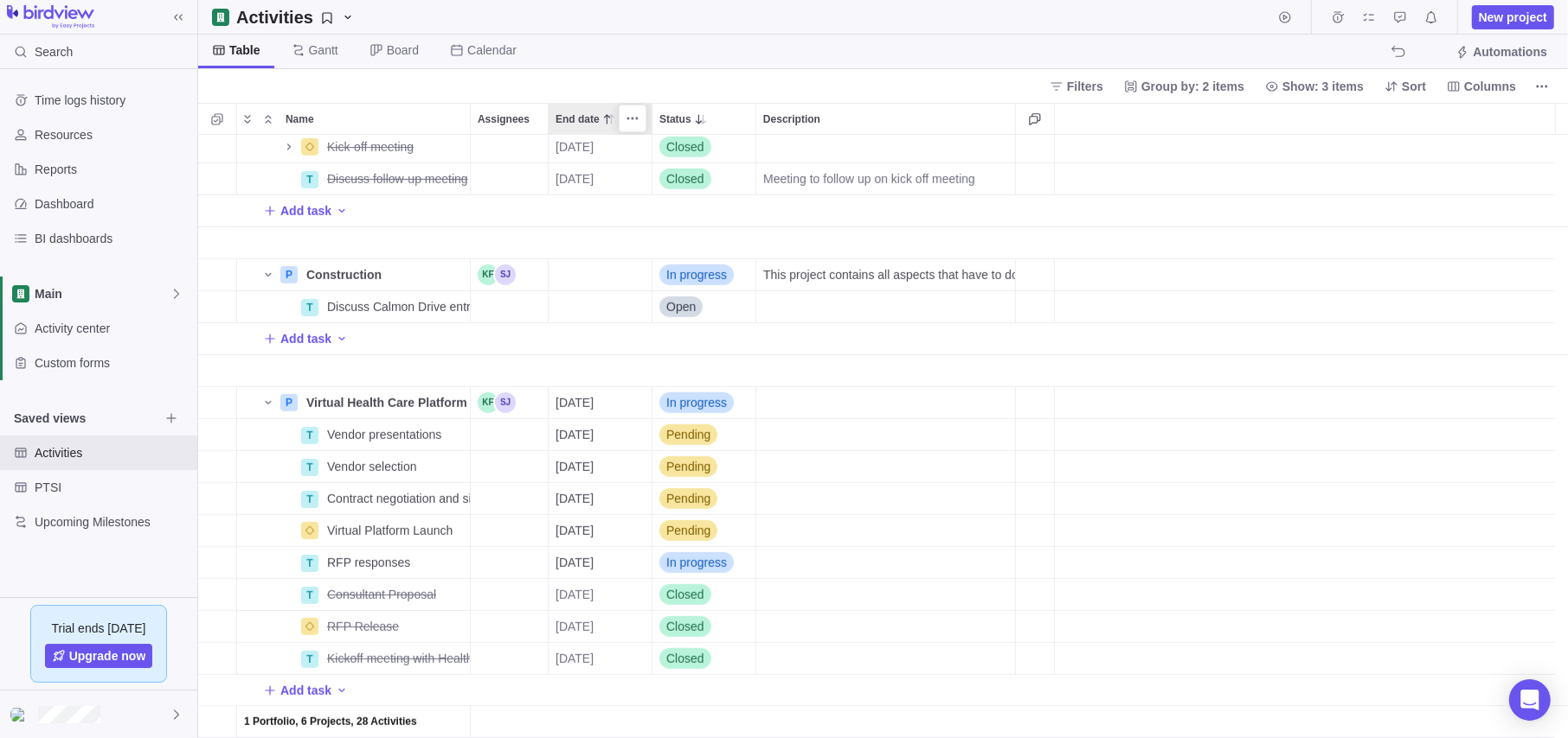
click at [602, 115] on icon at bounding box center [609, 119] width 14 height 14
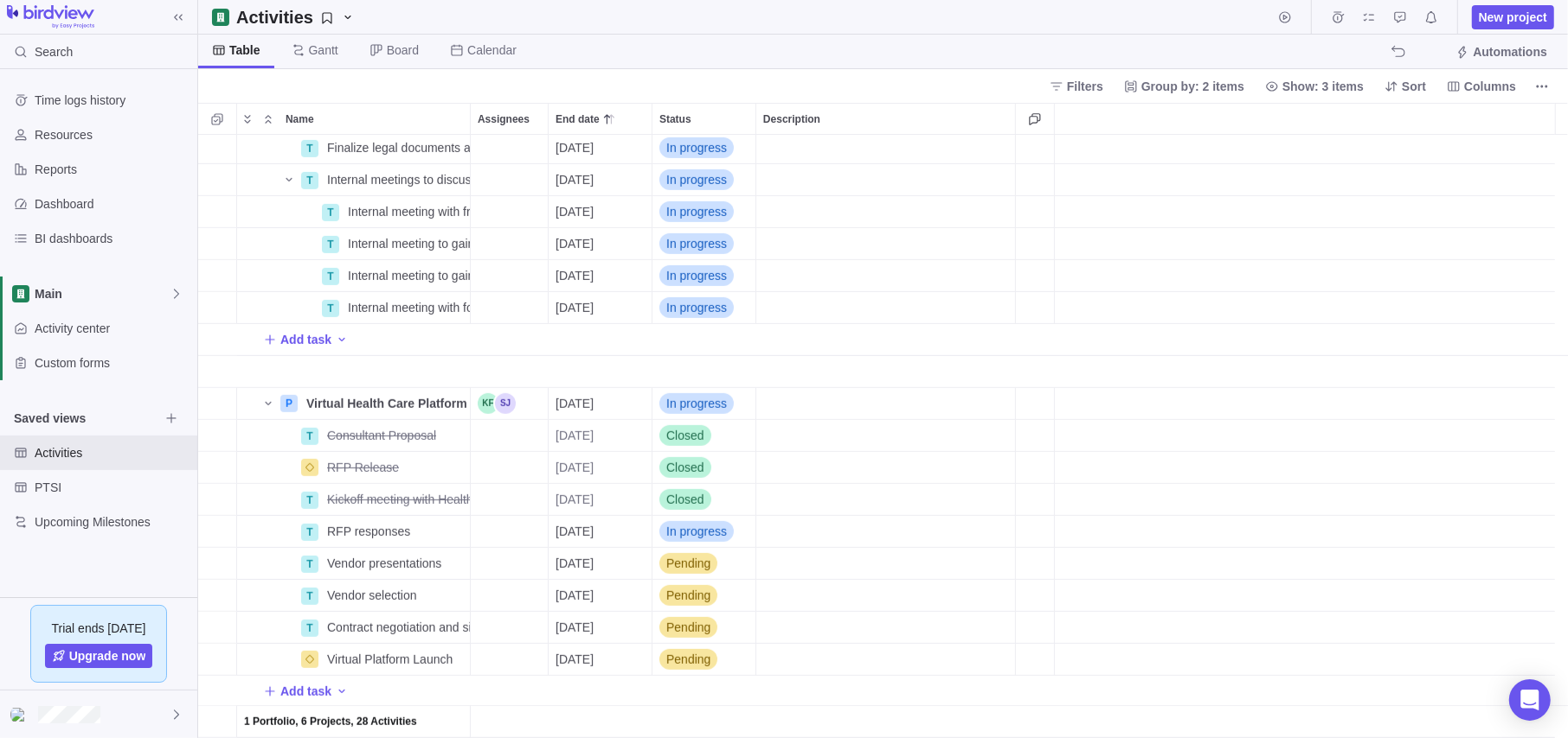
scroll to position [867, 0]
click at [326, 22] on icon "Activities" at bounding box center [327, 17] width 10 height 11
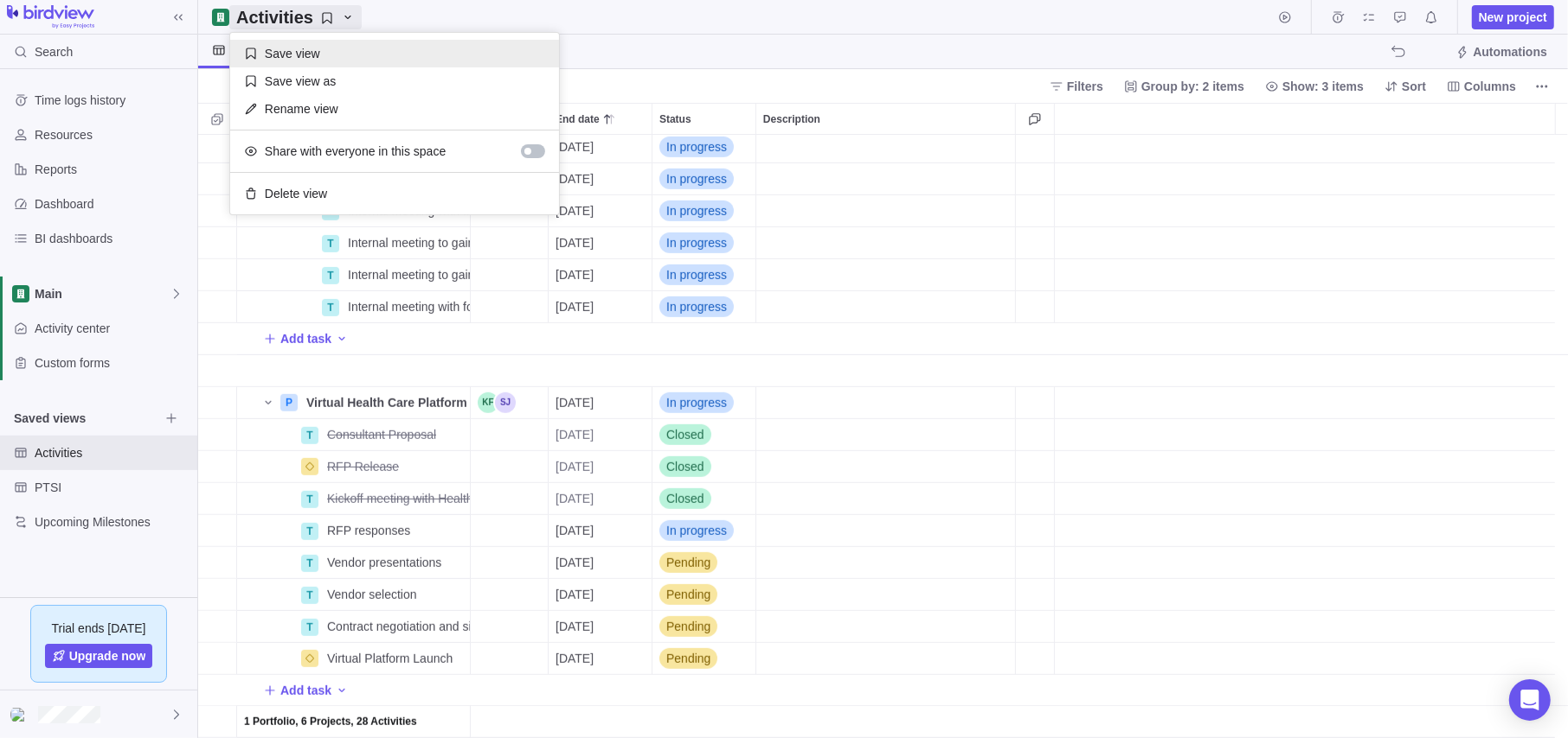
click at [334, 62] on div "Save view" at bounding box center [394, 54] width 328 height 28
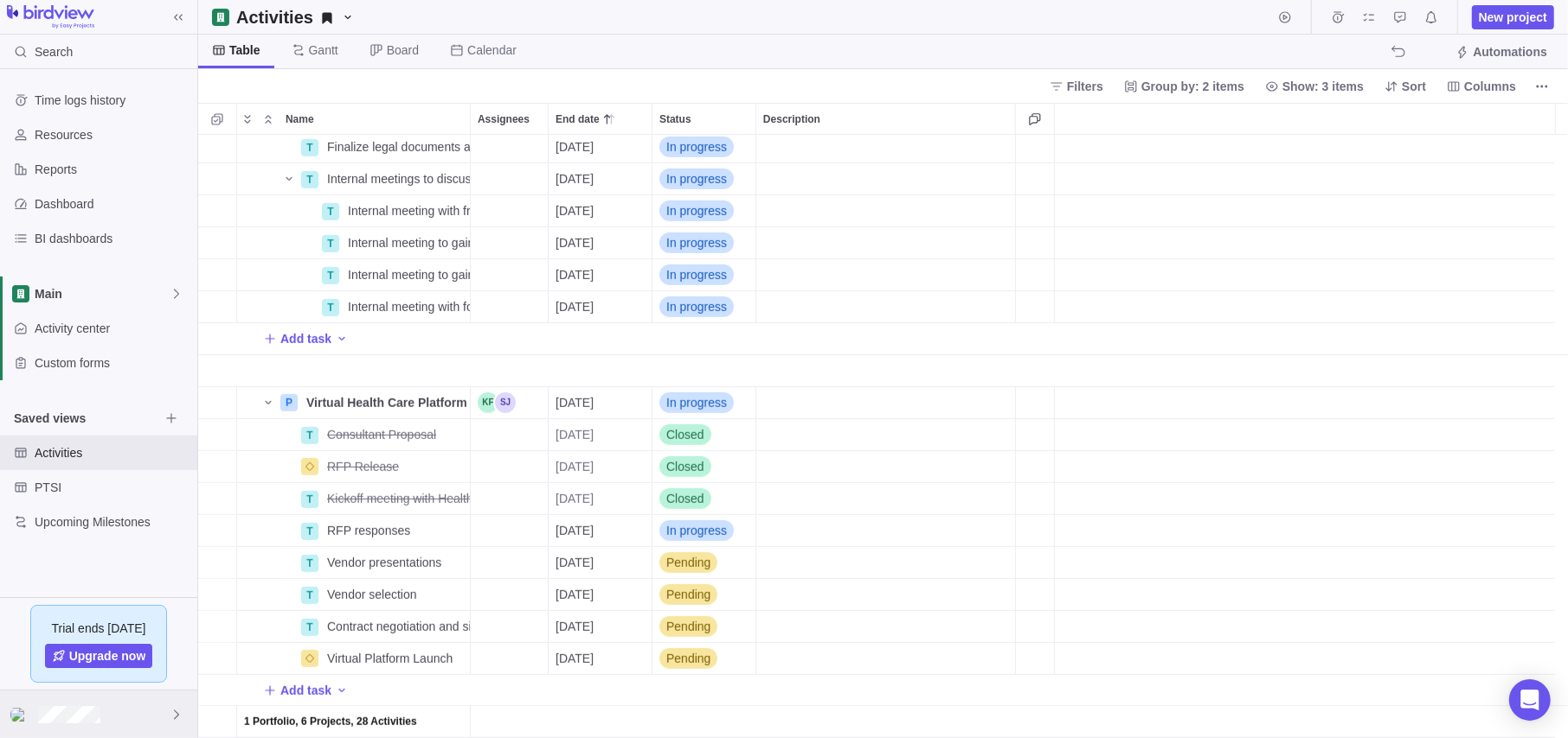
click at [145, 600] on div at bounding box center [98, 715] width 197 height 48
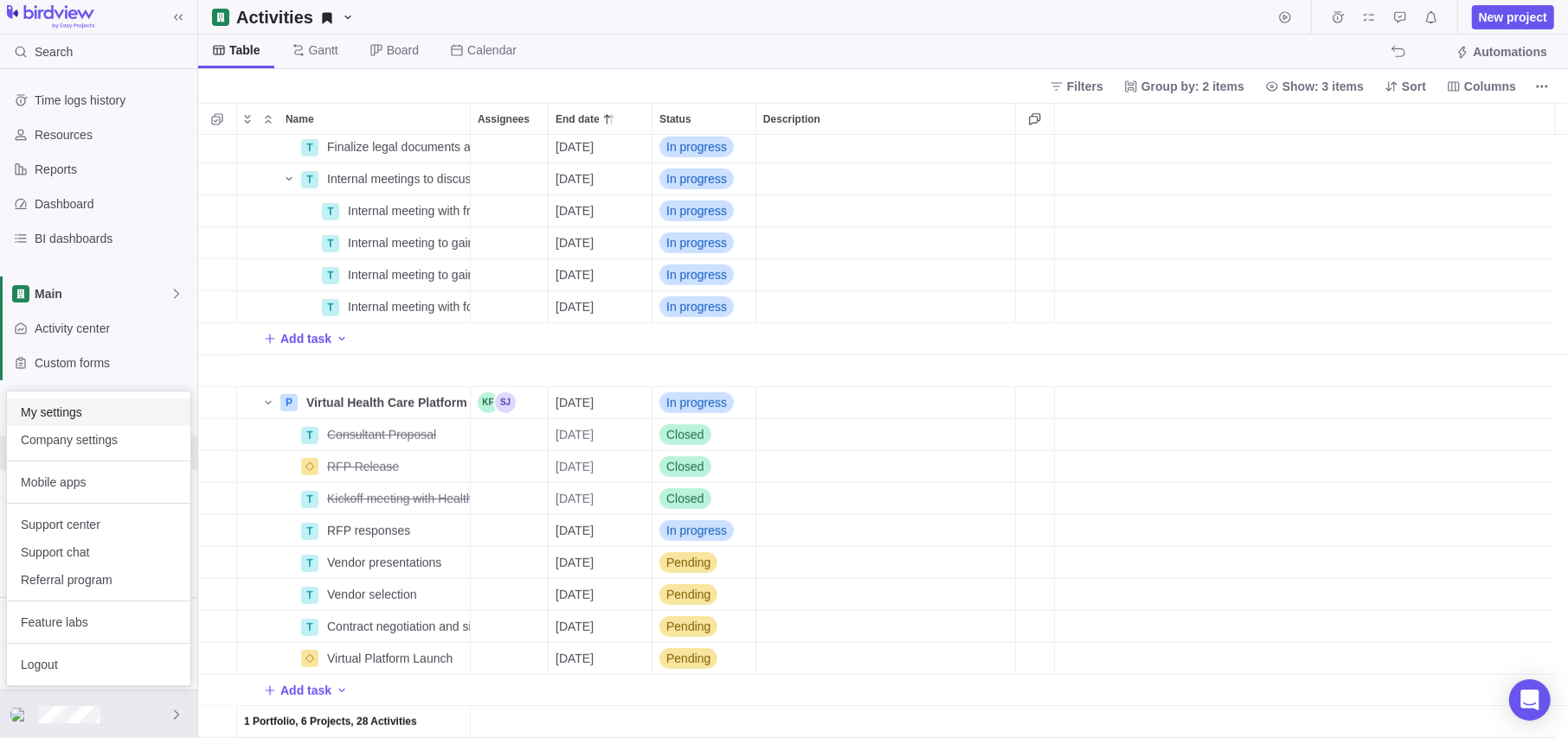
click at [118, 411] on span "My settings" at bounding box center [98, 412] width 156 height 17
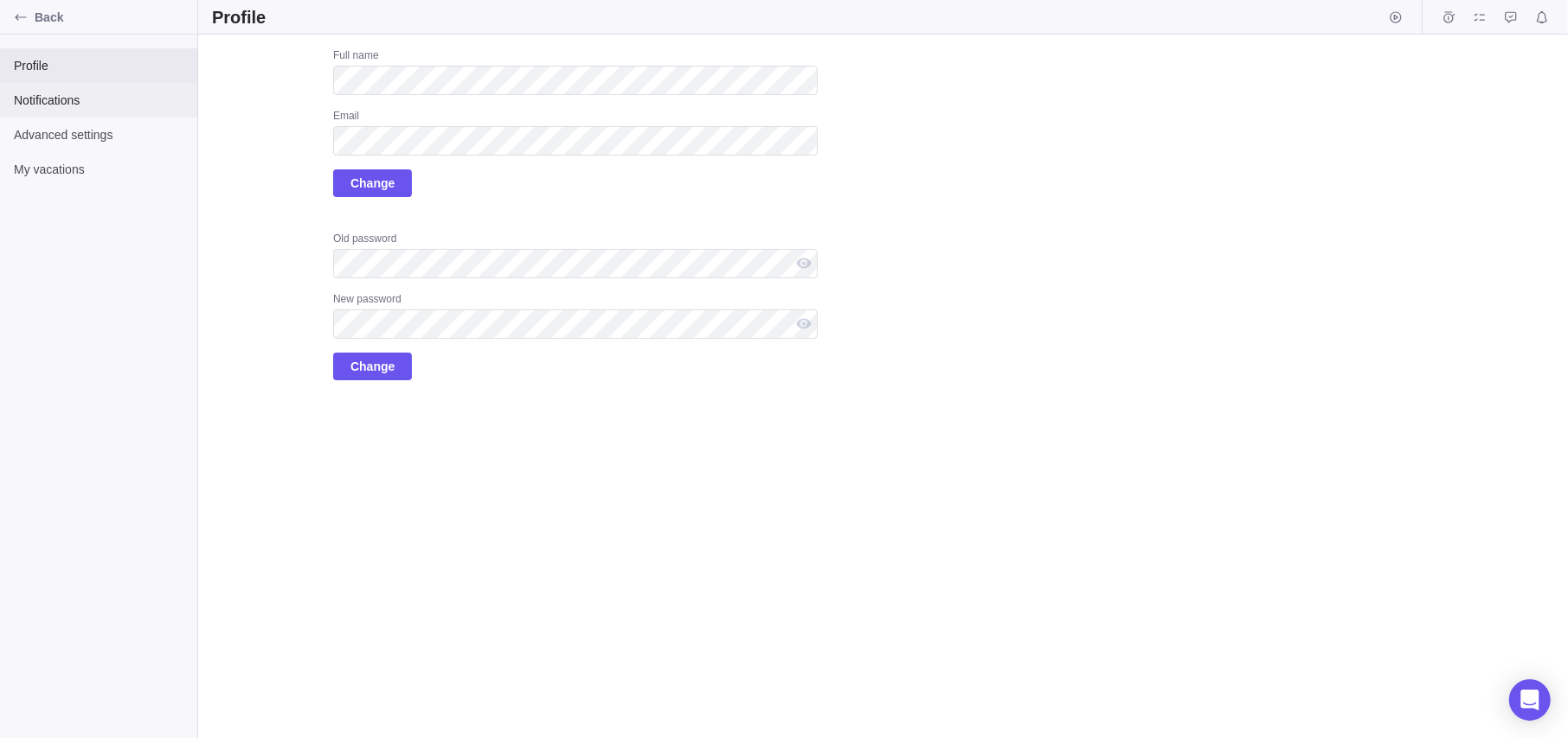
click at [46, 98] on span "Notifications" at bounding box center [98, 99] width 170 height 17
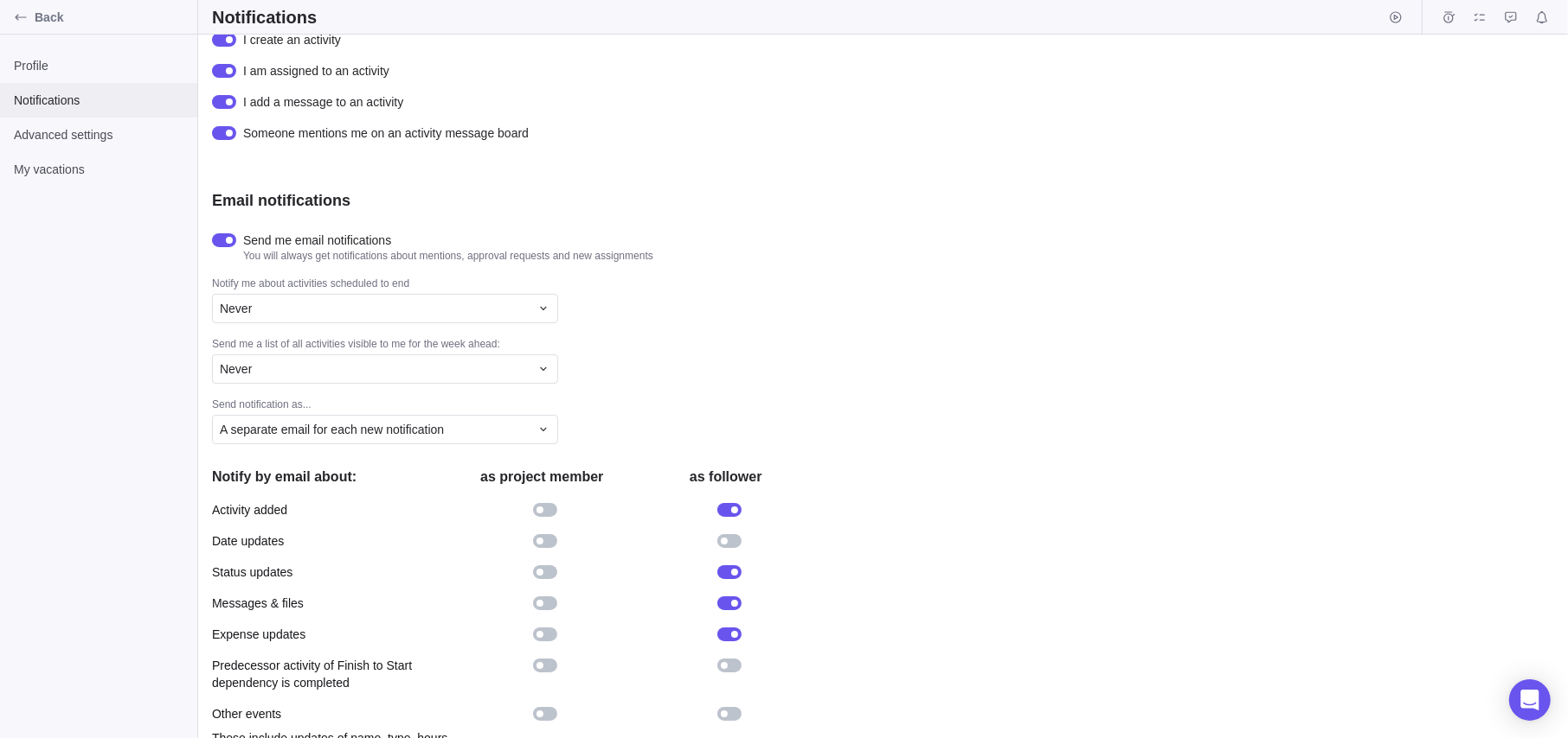
scroll to position [126, 0]
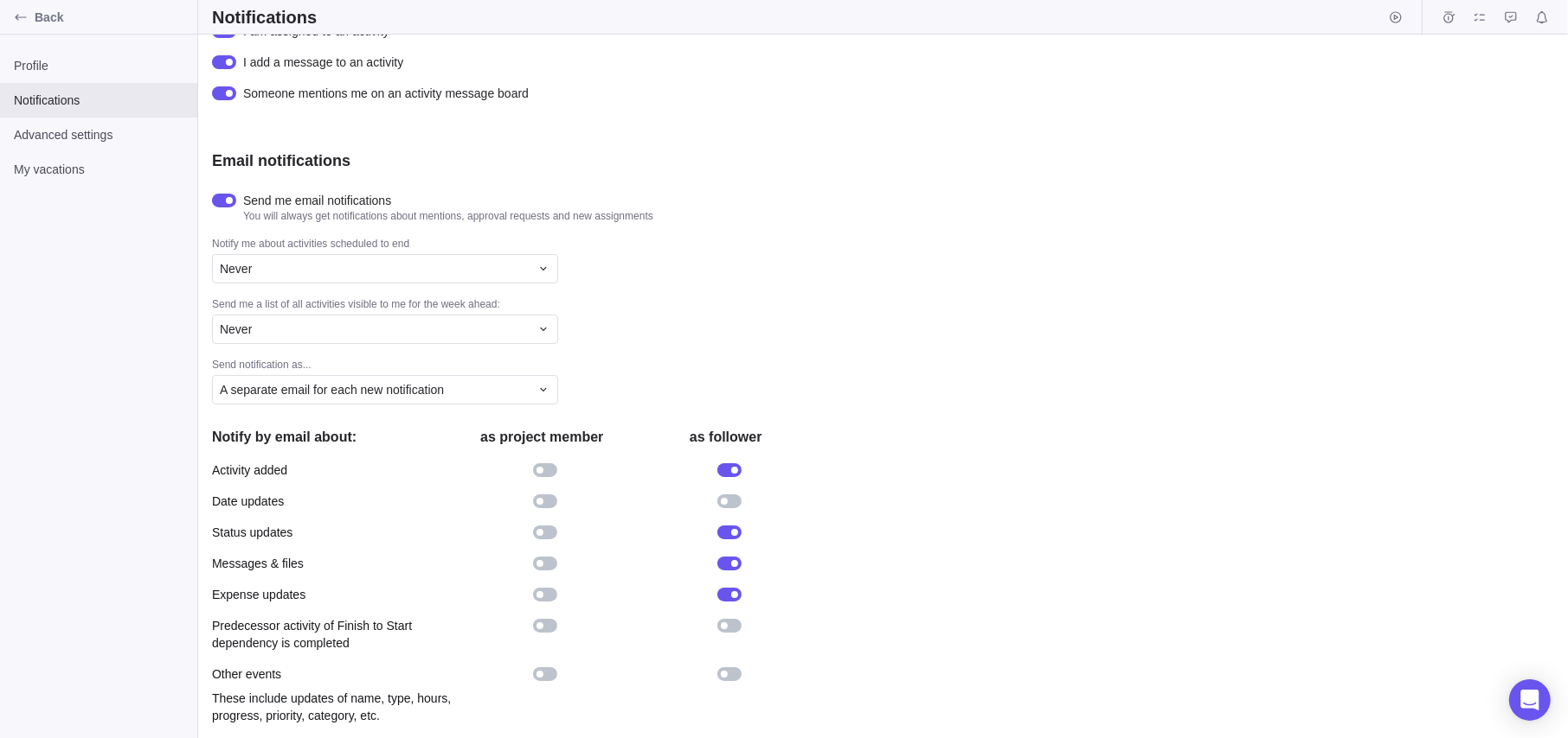
drag, startPoint x: 550, startPoint y: 506, endPoint x: 552, endPoint y: 515, distance: 9.2
click at [552, 514] on div "Date updates" at bounding box center [515, 501] width 605 height 31
click at [541, 501] on div at bounding box center [540, 501] width 7 height 7
click at [533, 529] on div at bounding box center [545, 533] width 24 height 14
click at [543, 564] on div at bounding box center [545, 563] width 24 height 14
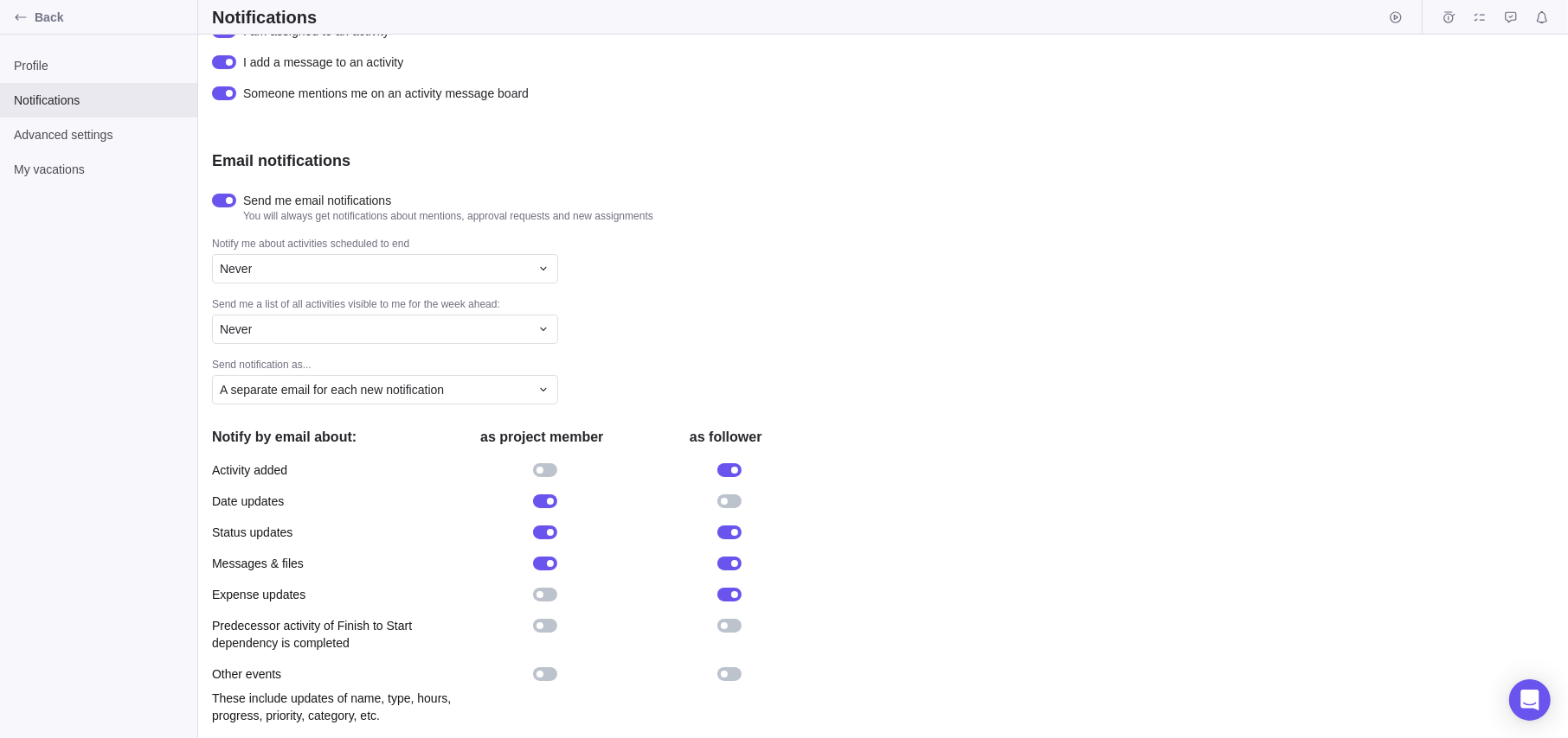
click at [543, 600] on div at bounding box center [545, 626] width 24 height 14
click at [114, 158] on div "My vacations" at bounding box center [98, 169] width 197 height 35
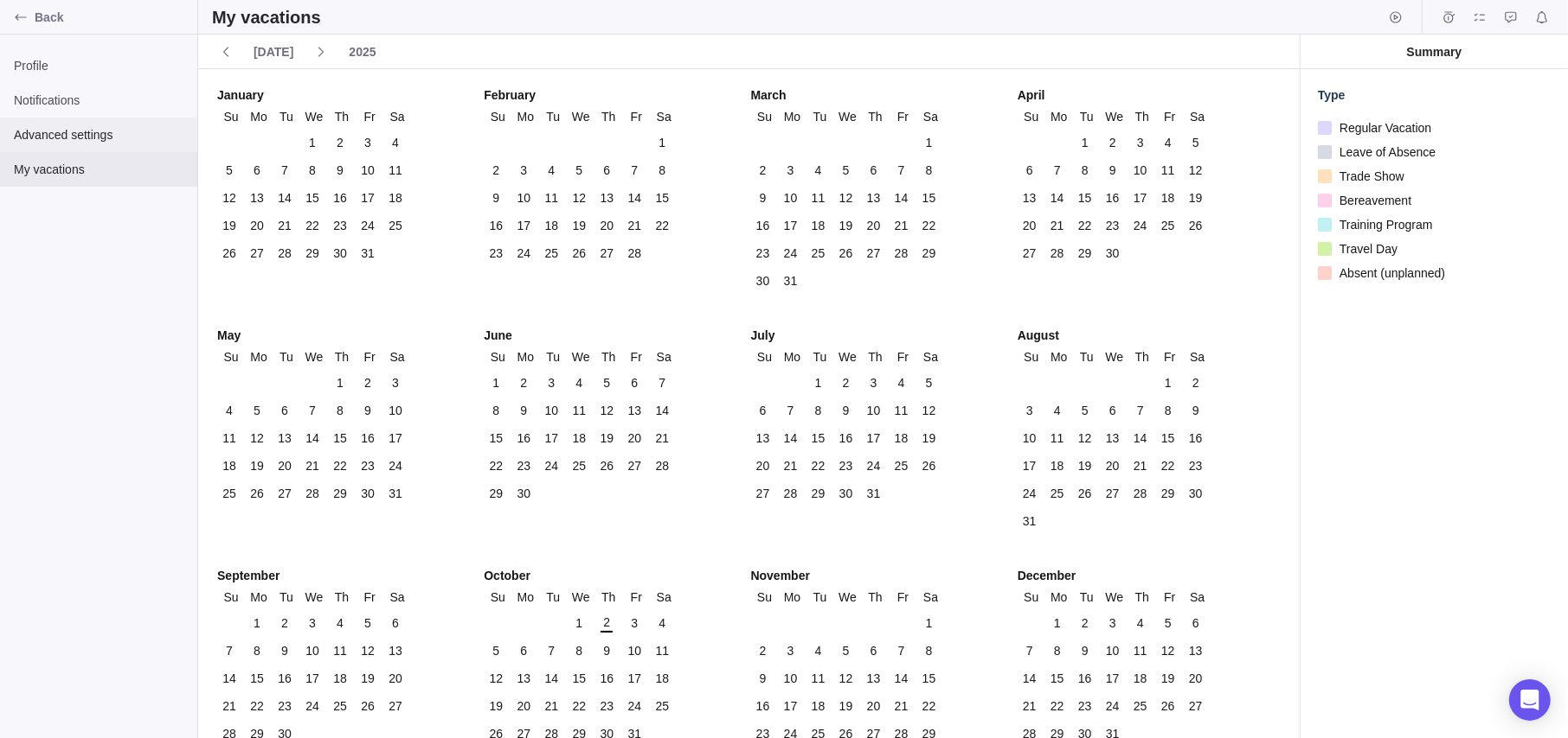
click at [120, 138] on span "Advanced settings" at bounding box center [98, 134] width 170 height 17
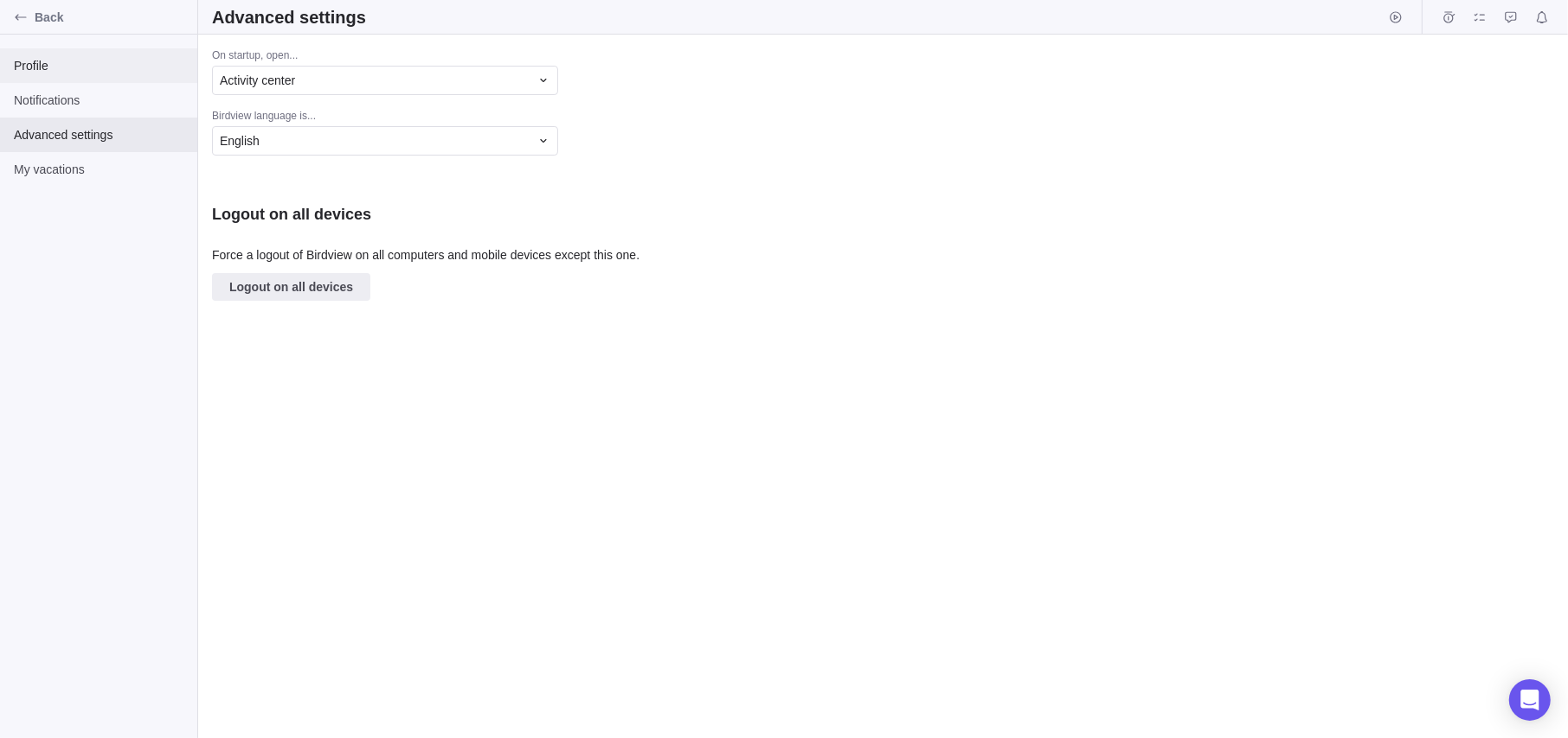
click at [75, 64] on span "Profile" at bounding box center [98, 65] width 170 height 17
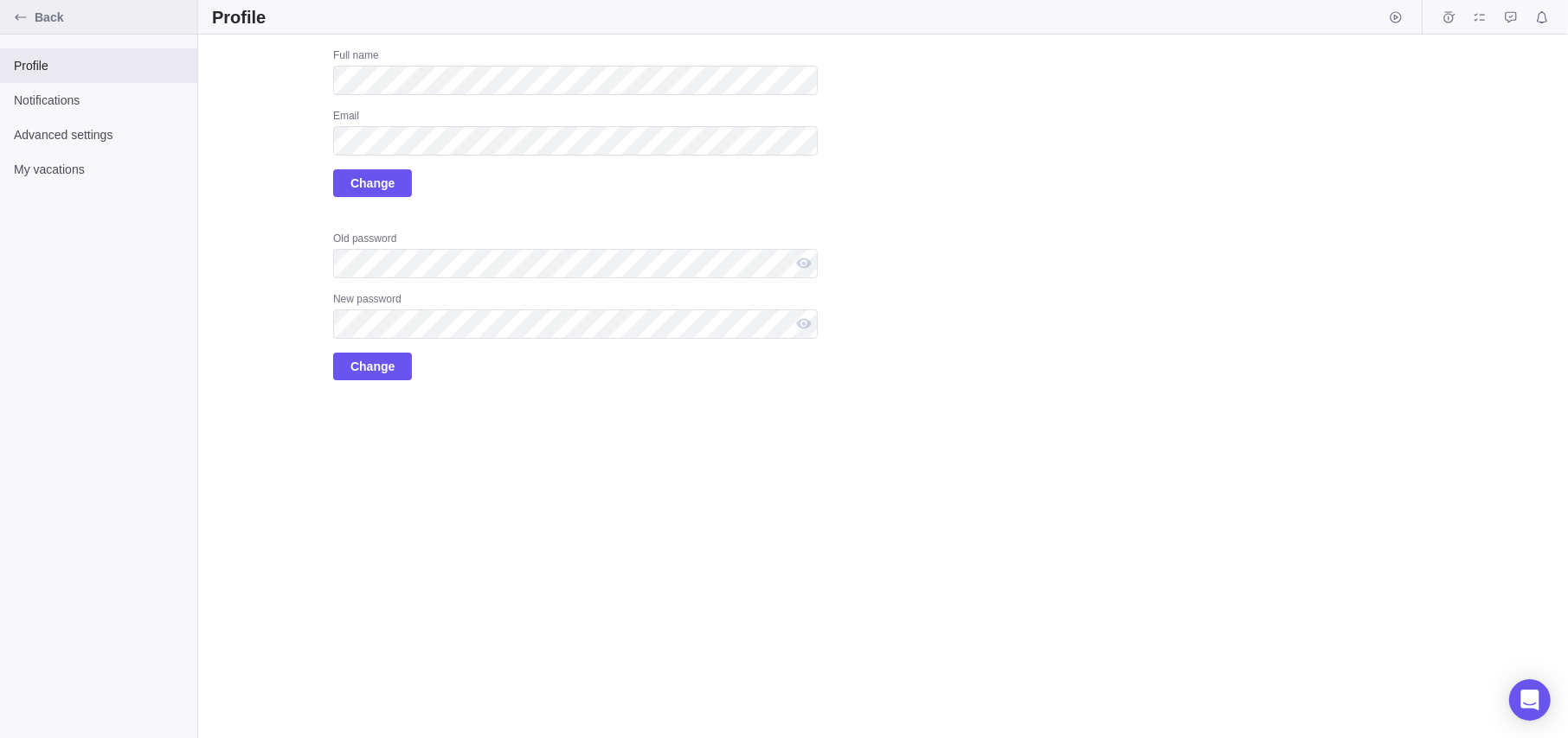
click at [35, 25] on span "Back" at bounding box center [112, 17] width 156 height 17
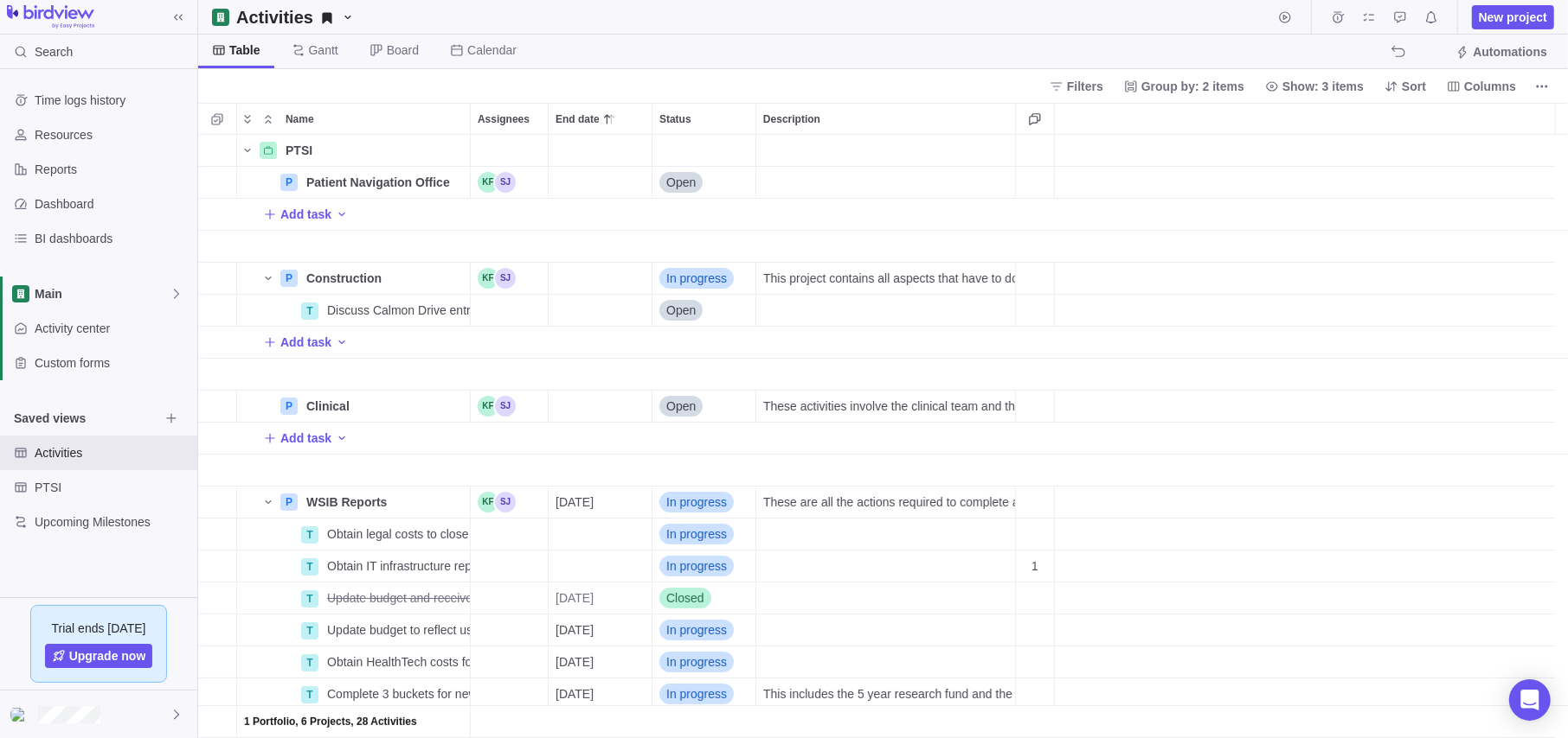
scroll to position [590, 1357]
